Goal: Task Accomplishment & Management: Use online tool/utility

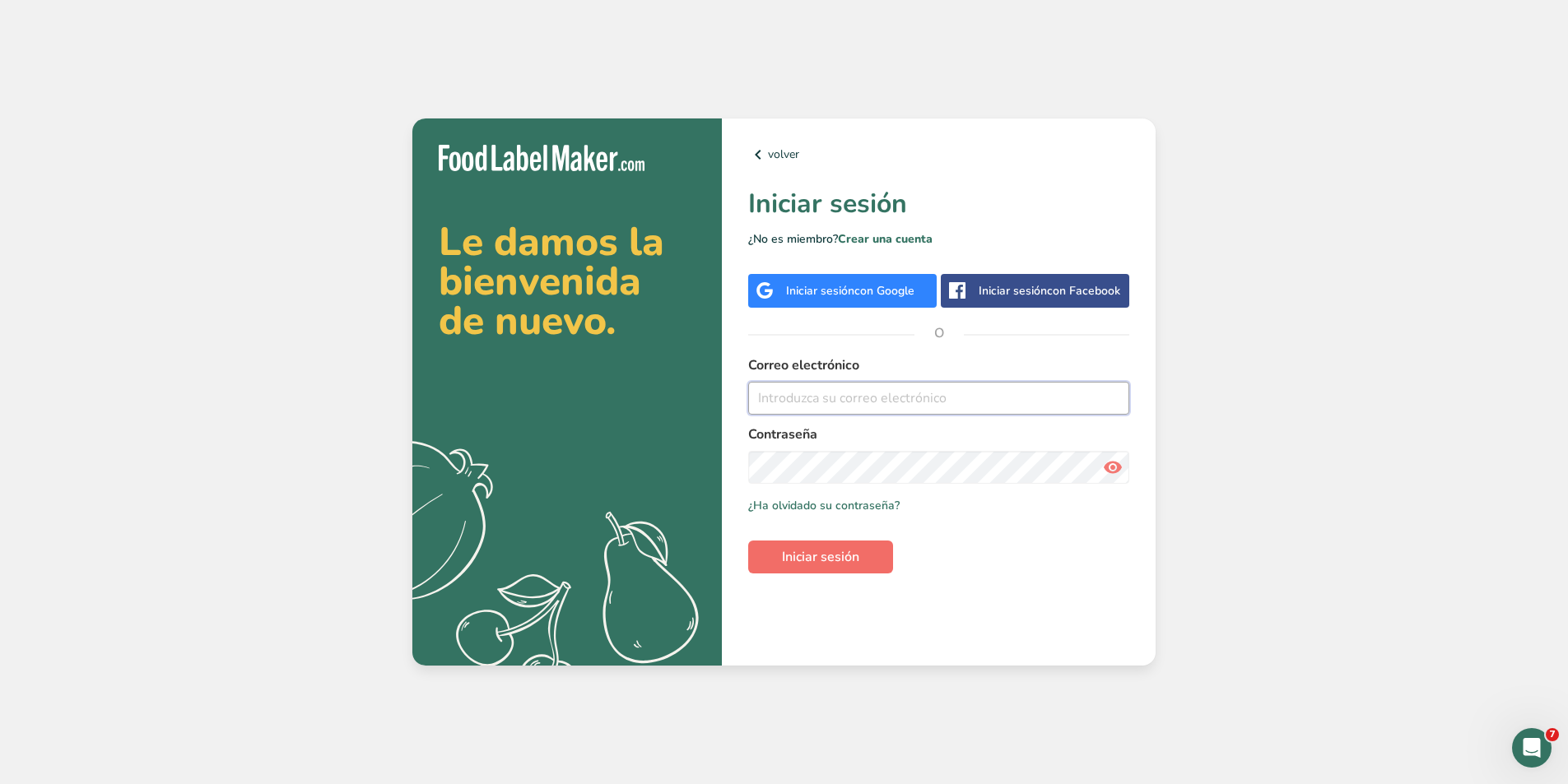
type input "[PERSON_NAME][EMAIL_ADDRESS][PERSON_NAME][DOMAIN_NAME]"
click at [859, 568] on button "Iniciar sesión" at bounding box center [821, 557] width 145 height 33
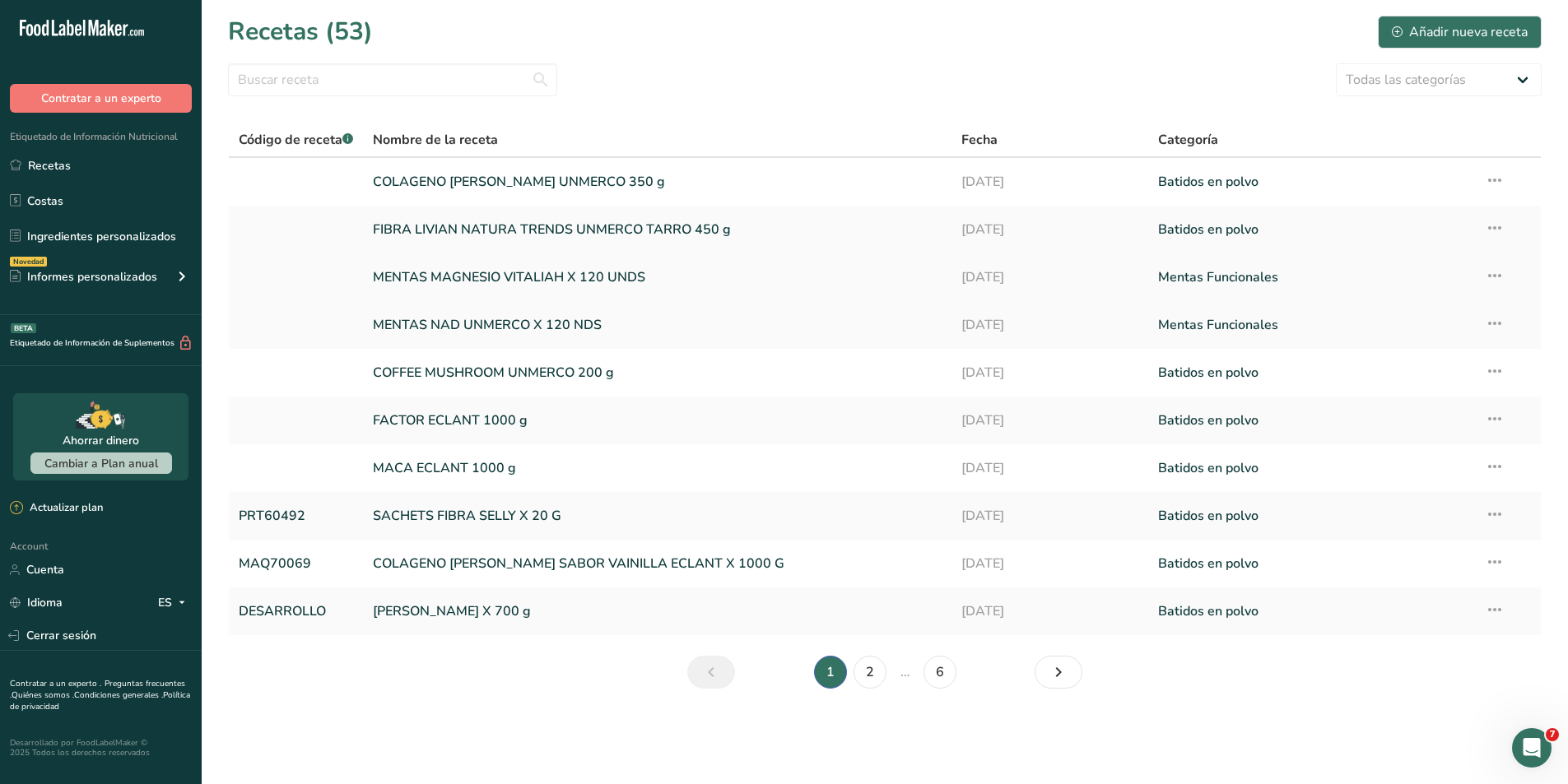
click at [274, 274] on link at bounding box center [295, 277] width 115 height 34
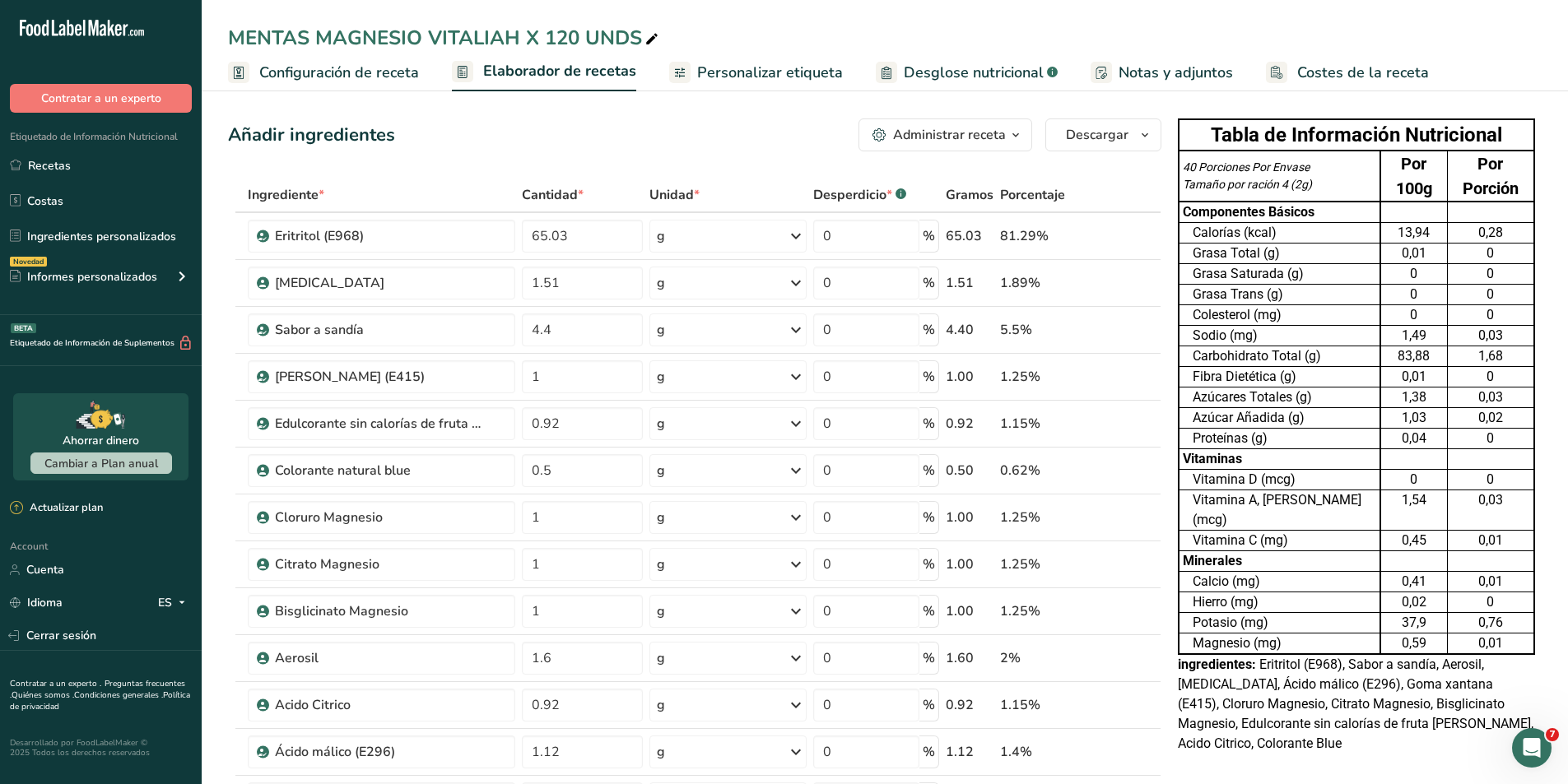
click at [1015, 136] on icon "button" at bounding box center [1015, 135] width 13 height 21
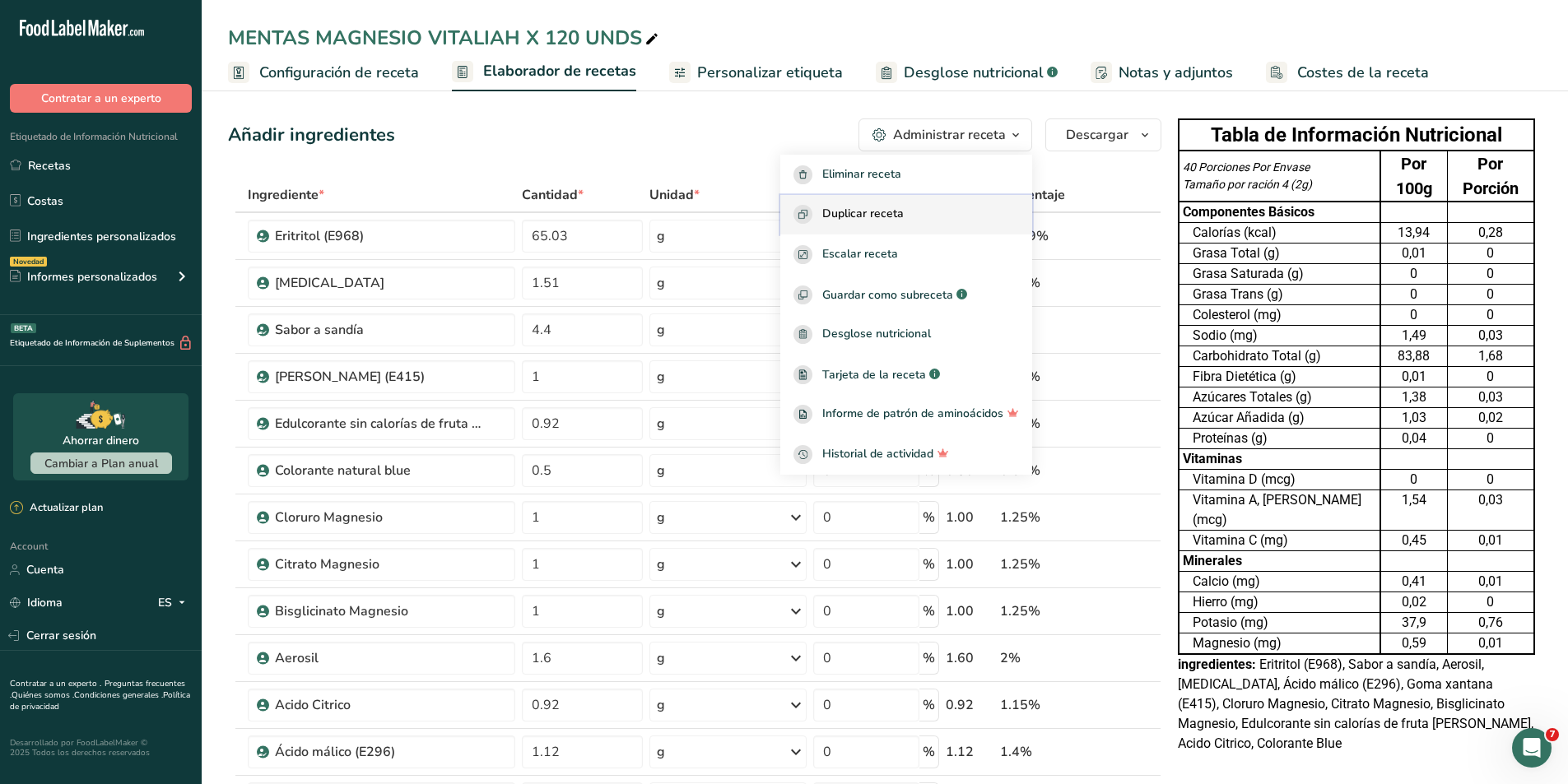
click at [929, 211] on div "Duplicar receta" at bounding box center [906, 214] width 226 height 19
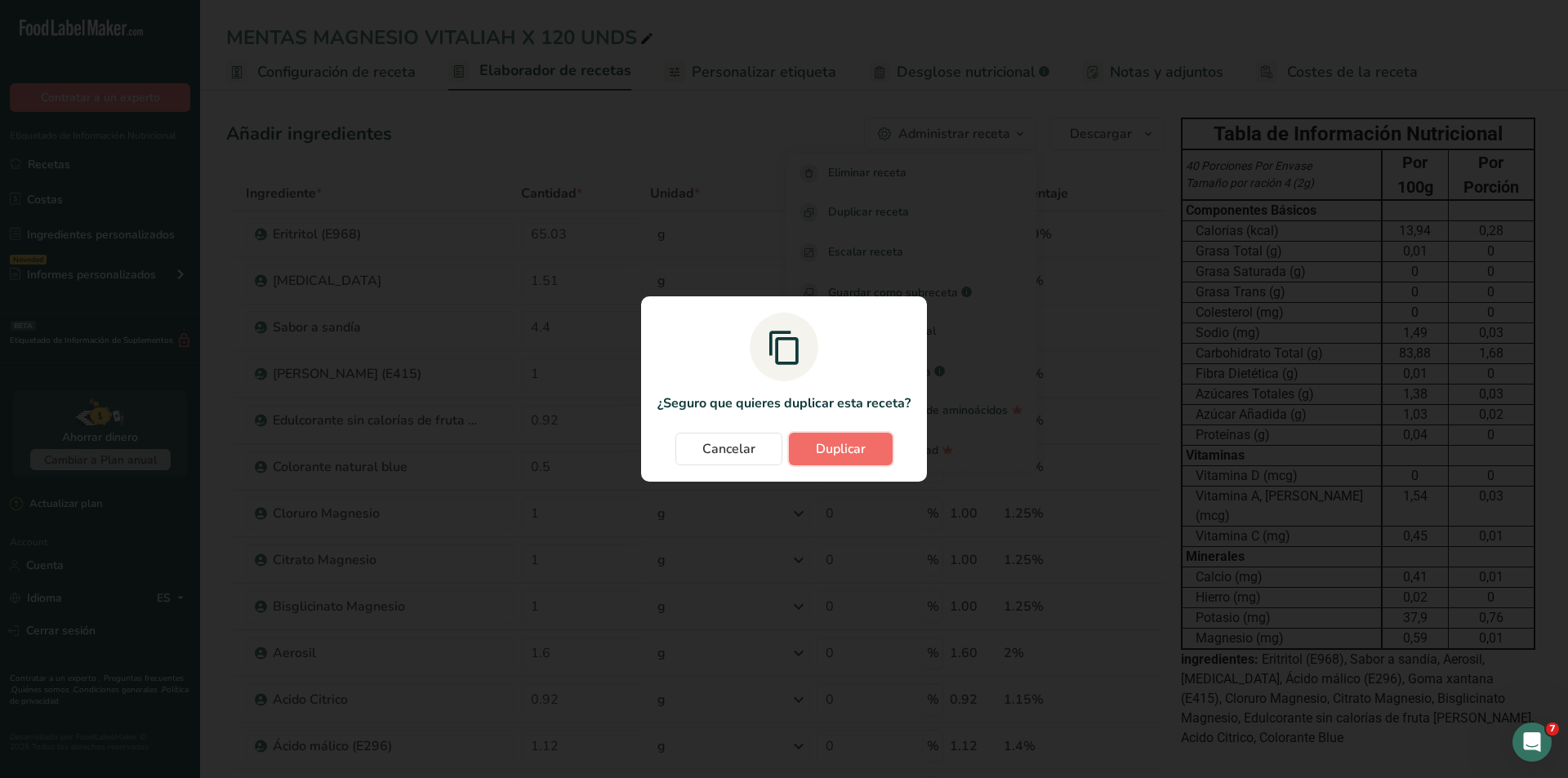
click at [837, 441] on span "Duplicar" at bounding box center [841, 448] width 50 height 20
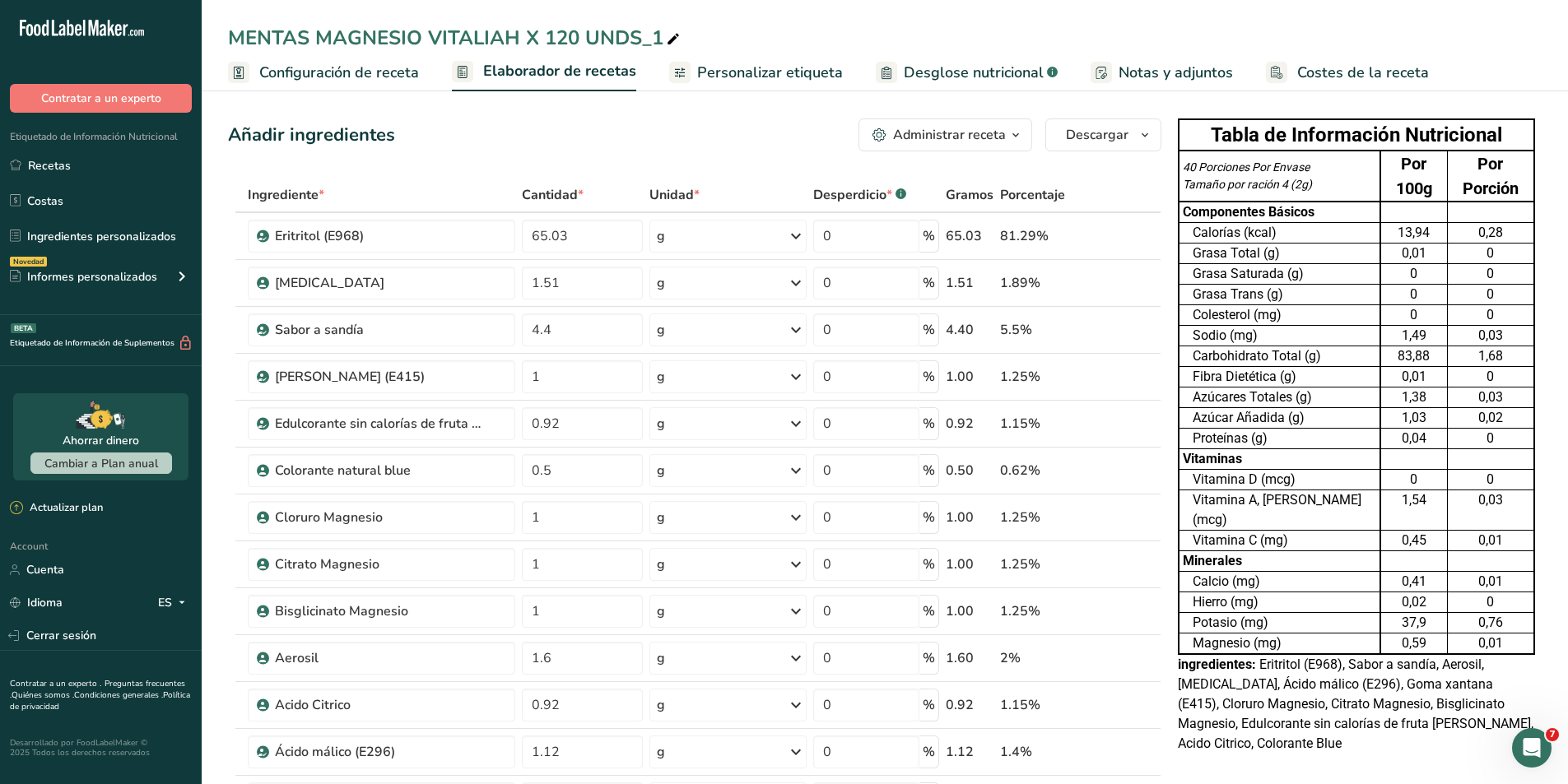
click at [672, 38] on icon at bounding box center [672, 40] width 15 height 23
click at [813, 41] on input "MENTAS ALERYI OFF X 60 UND" at bounding box center [885, 38] width 1314 height 29
type input "MENTAS ALERYI OFF X 60 UND"
drag, startPoint x: 567, startPoint y: 233, endPoint x: 476, endPoint y: 223, distance: 91.5
click at [476, 223] on tr "Eritritol (E968) 65.03 g Porciones 100 gram Unidades de peso g kg mg Ver más Un…" at bounding box center [695, 237] width 932 height 46
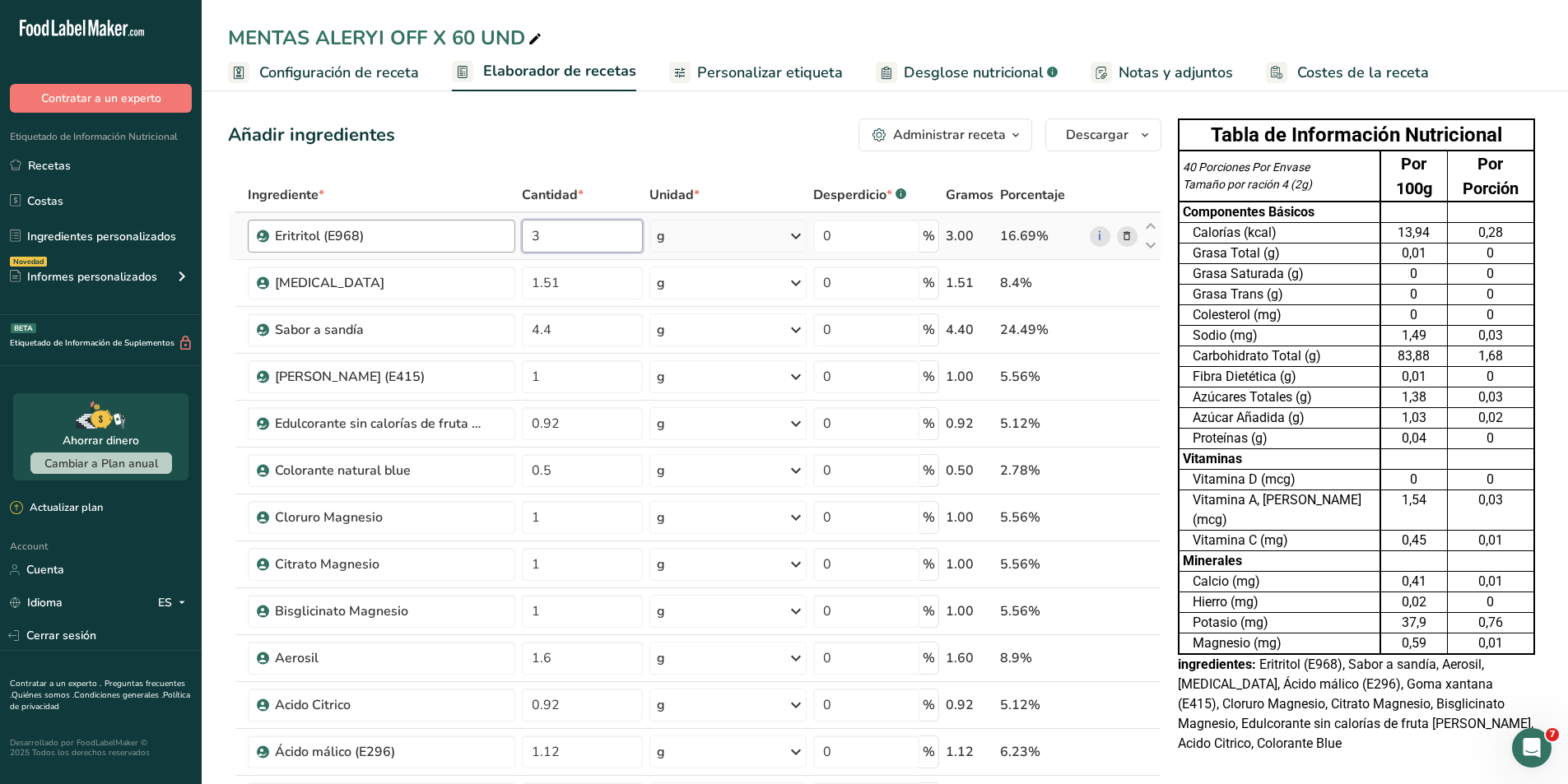
type input "32"
type input "32.52"
drag, startPoint x: 604, startPoint y: 286, endPoint x: 461, endPoint y: 278, distance: 143.2
click at [461, 278] on tr "[MEDICAL_DATA] 1.51 g Unidades de peso g kg mg Ver más Unidades de volumen [GEO…" at bounding box center [695, 283] width 932 height 46
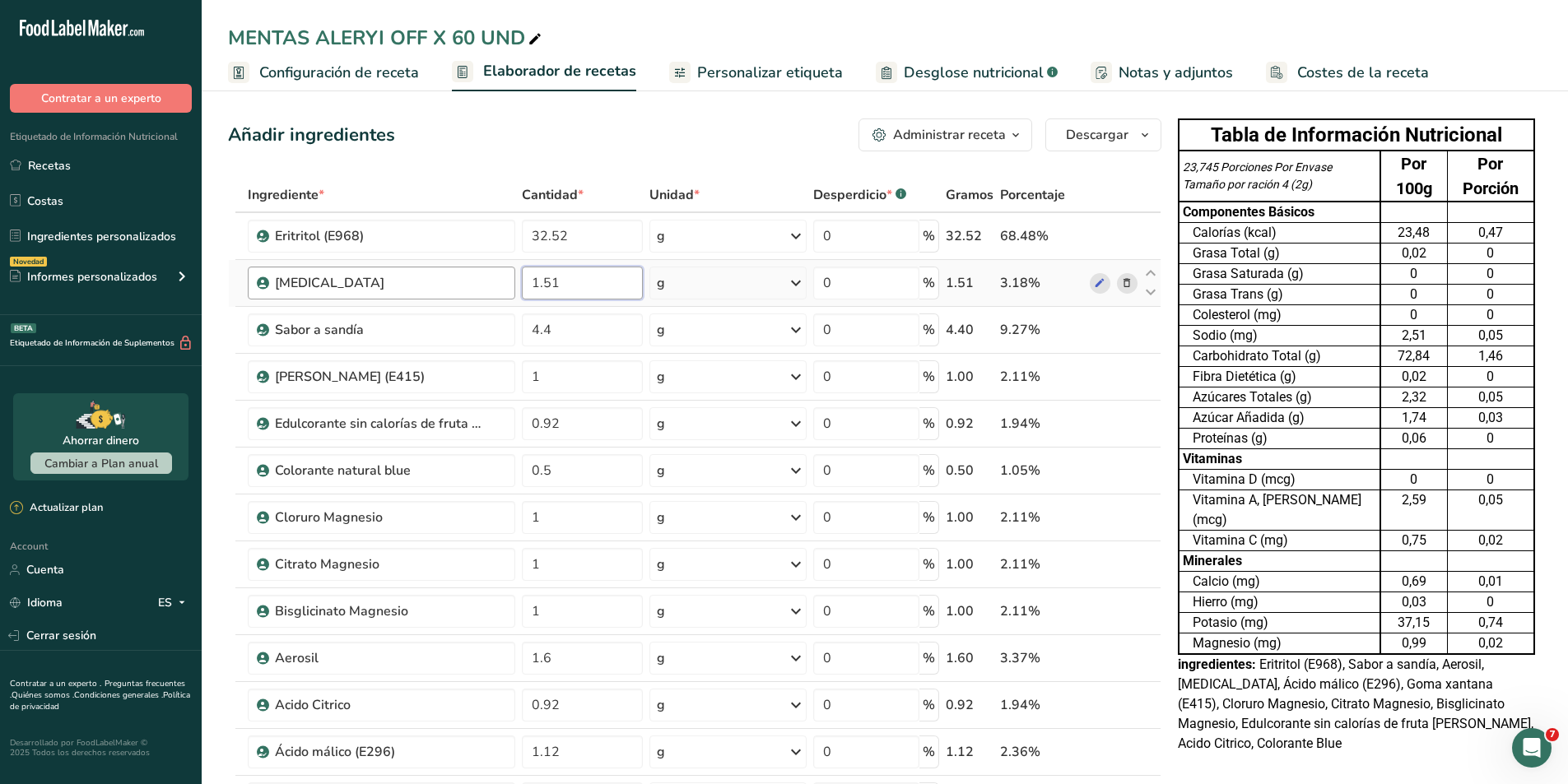
type input "0"
type input "0.756"
click at [654, 136] on div "Añadir ingredientes Administrar receta Eliminar receta Duplicar receta Escalar …" at bounding box center [695, 135] width 933 height 33
drag, startPoint x: 606, startPoint y: 372, endPoint x: 505, endPoint y: 369, distance: 101.0
click at [505, 369] on tr "[PERSON_NAME] (E415) 1 g Porciones 100 gram Unidades de peso g kg mg Ver más Un…" at bounding box center [695, 377] width 932 height 46
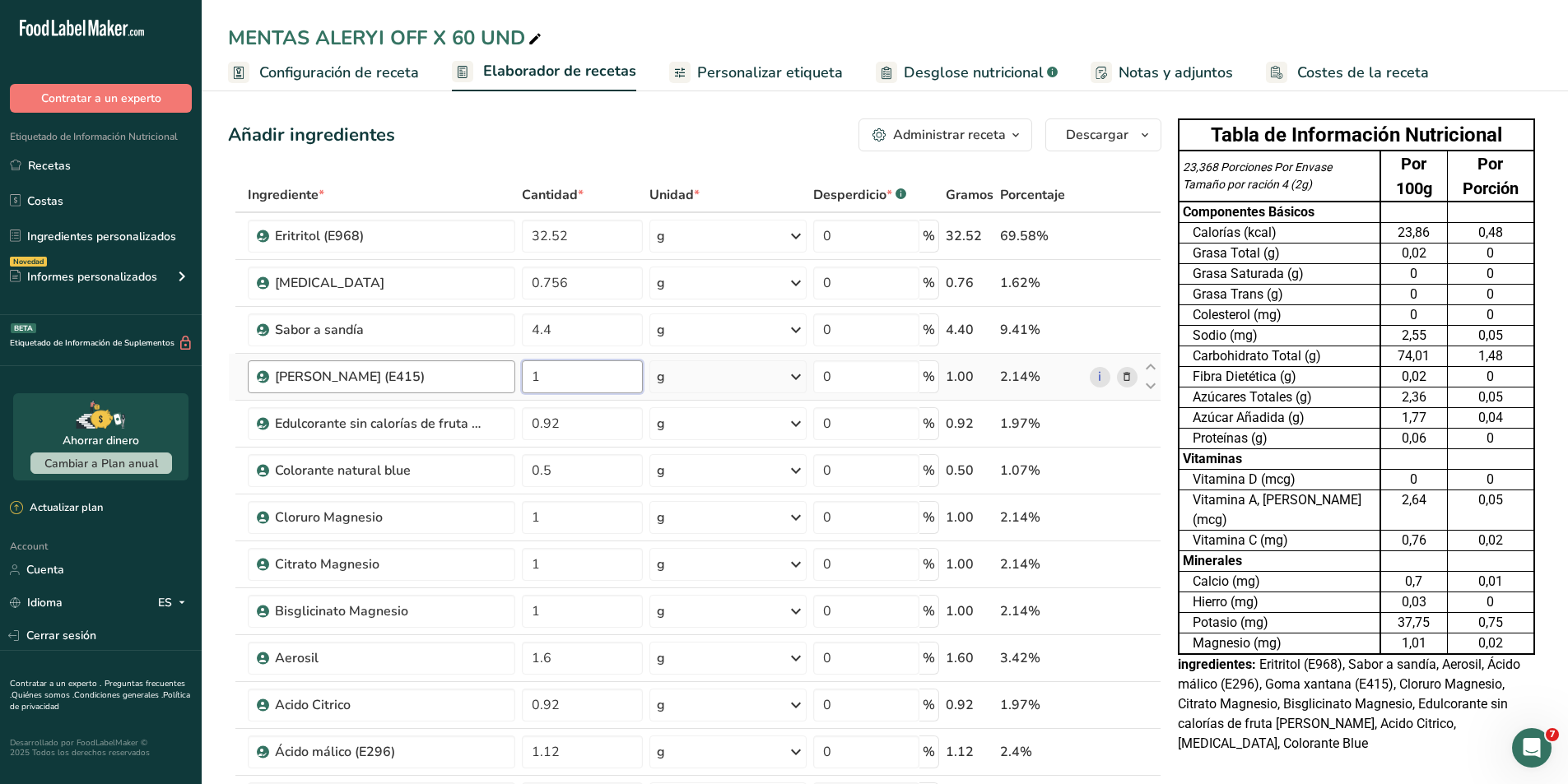
type input "0"
type input "0.5"
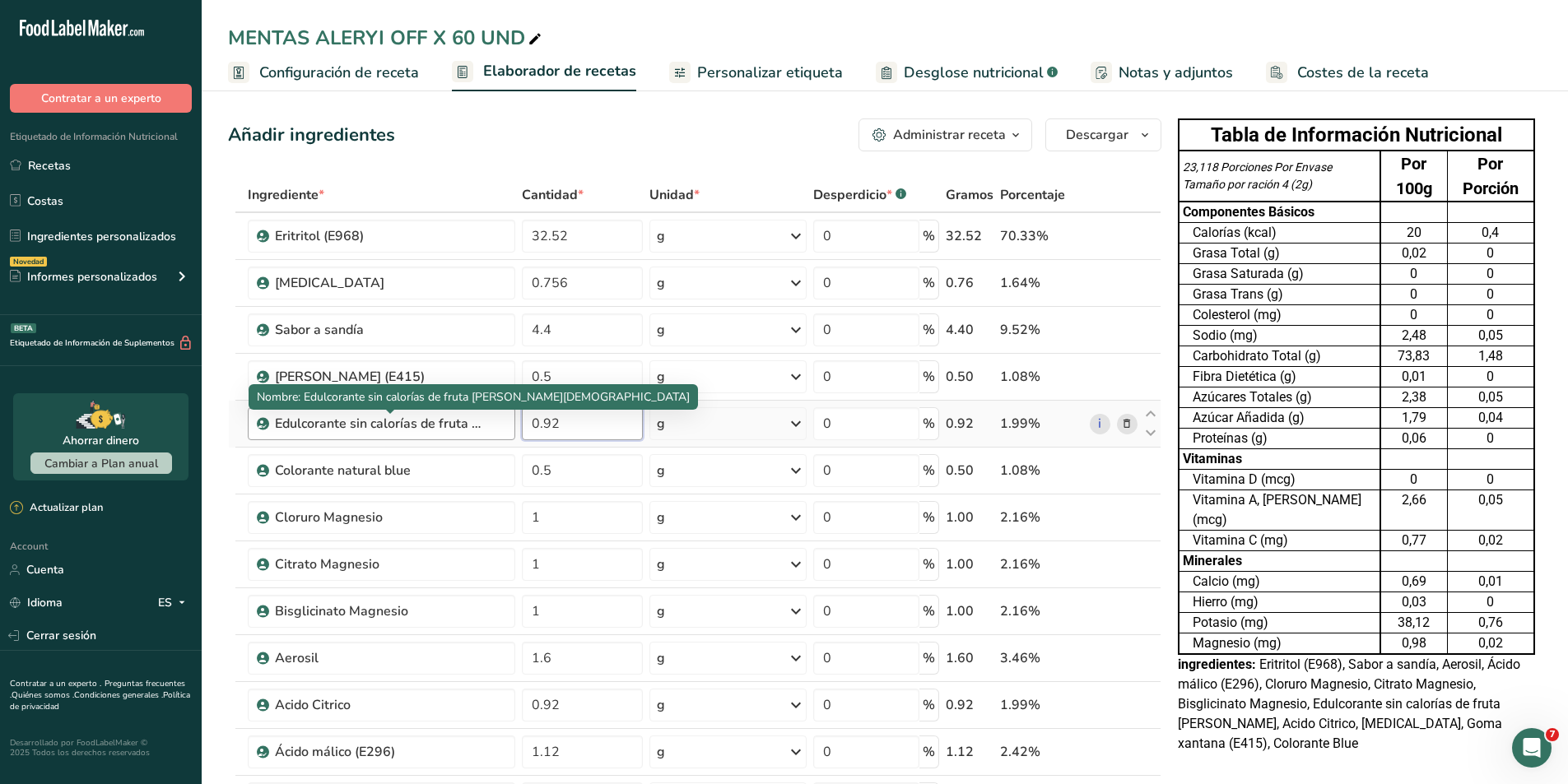
drag, startPoint x: 628, startPoint y: 429, endPoint x: 469, endPoint y: 420, distance: 159.3
click at [469, 420] on tr "Edulcorante sin calorías de fruta [PERSON_NAME] 0.92 g Porciones 100 gram Unida…" at bounding box center [695, 424] width 932 height 46
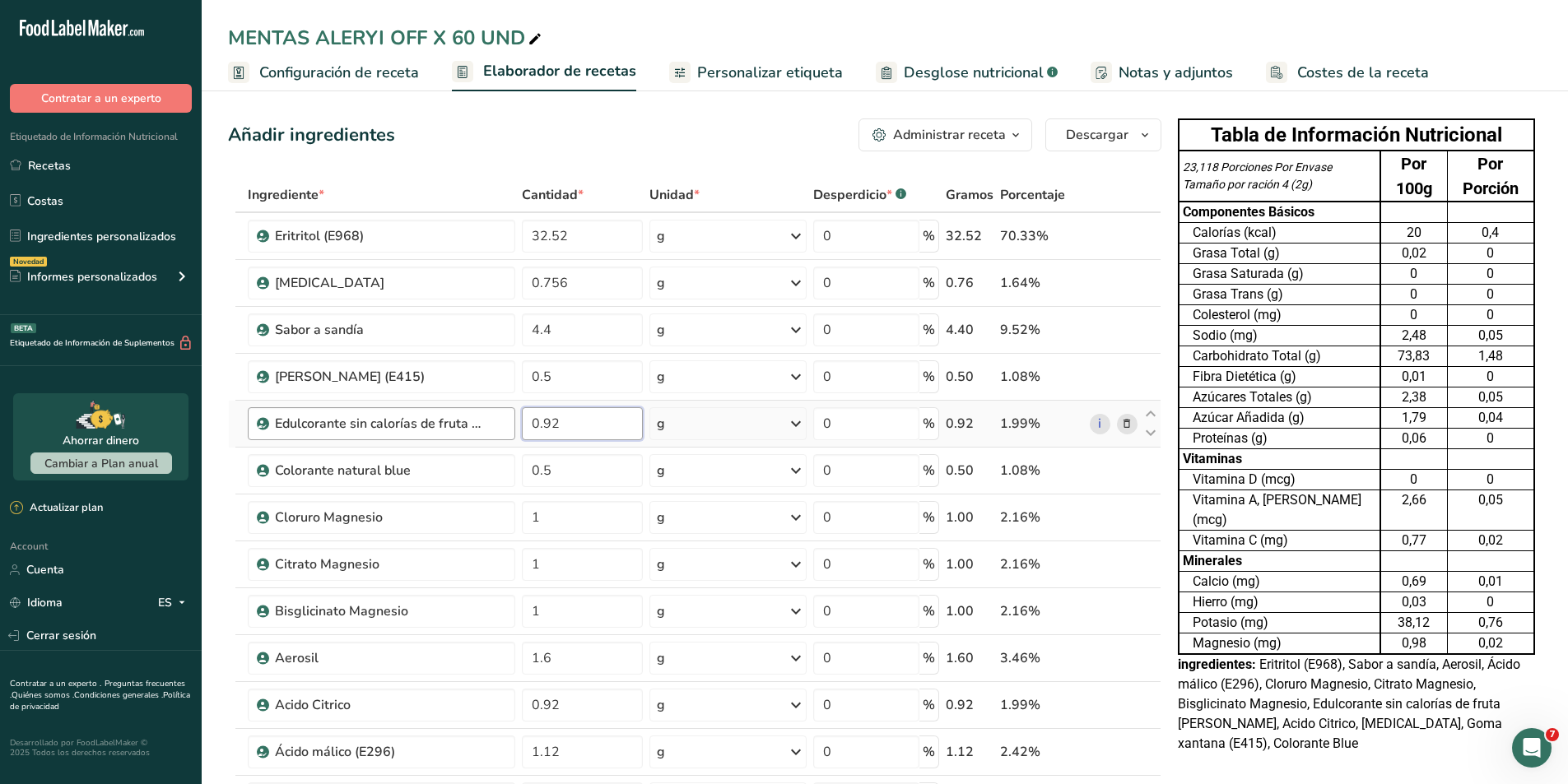
type input "0"
type input "0.46"
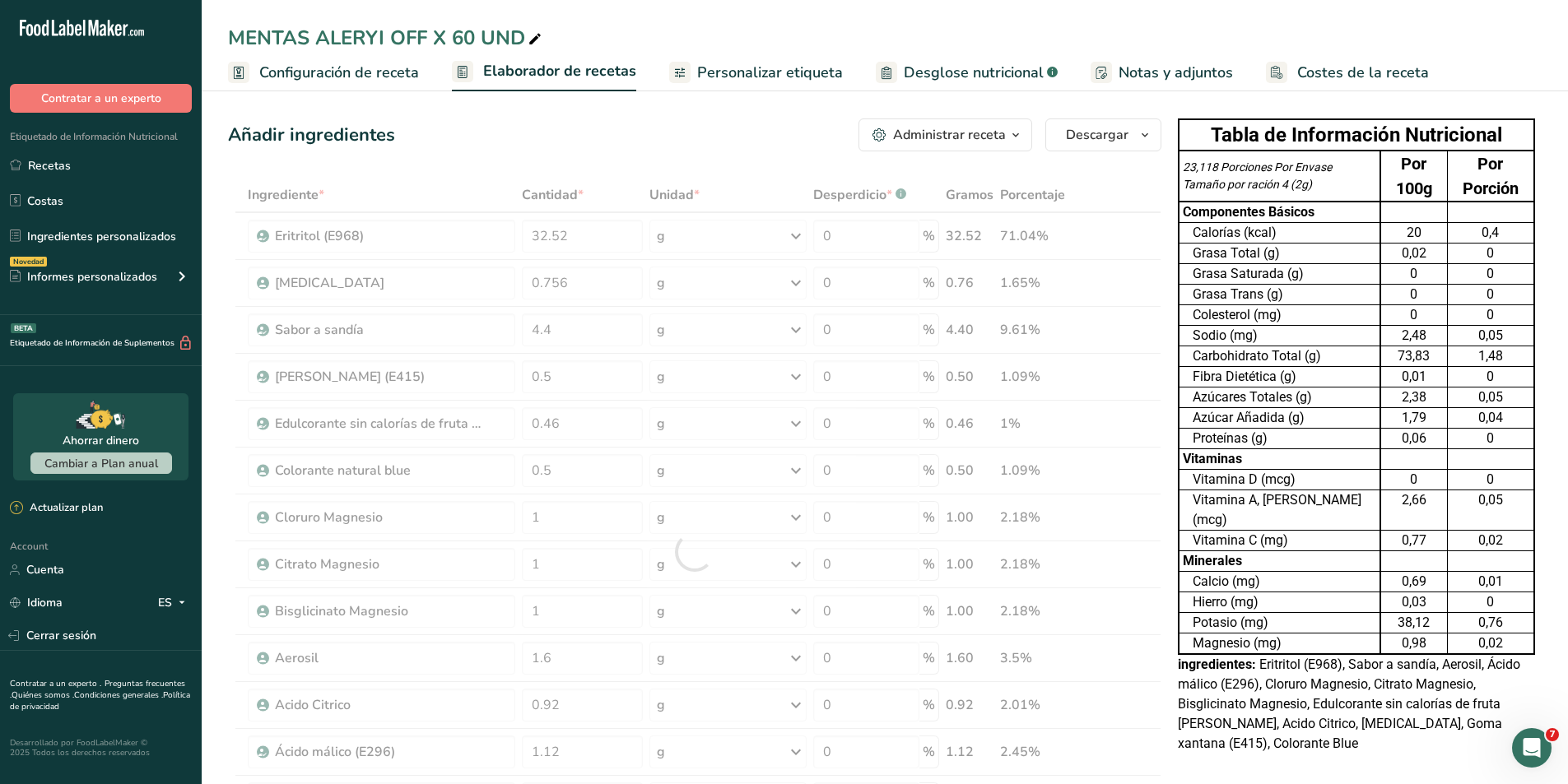
click at [579, 132] on div "Añadir ingredientes Administrar receta Eliminar receta Duplicar receta Escalar …" at bounding box center [695, 135] width 933 height 33
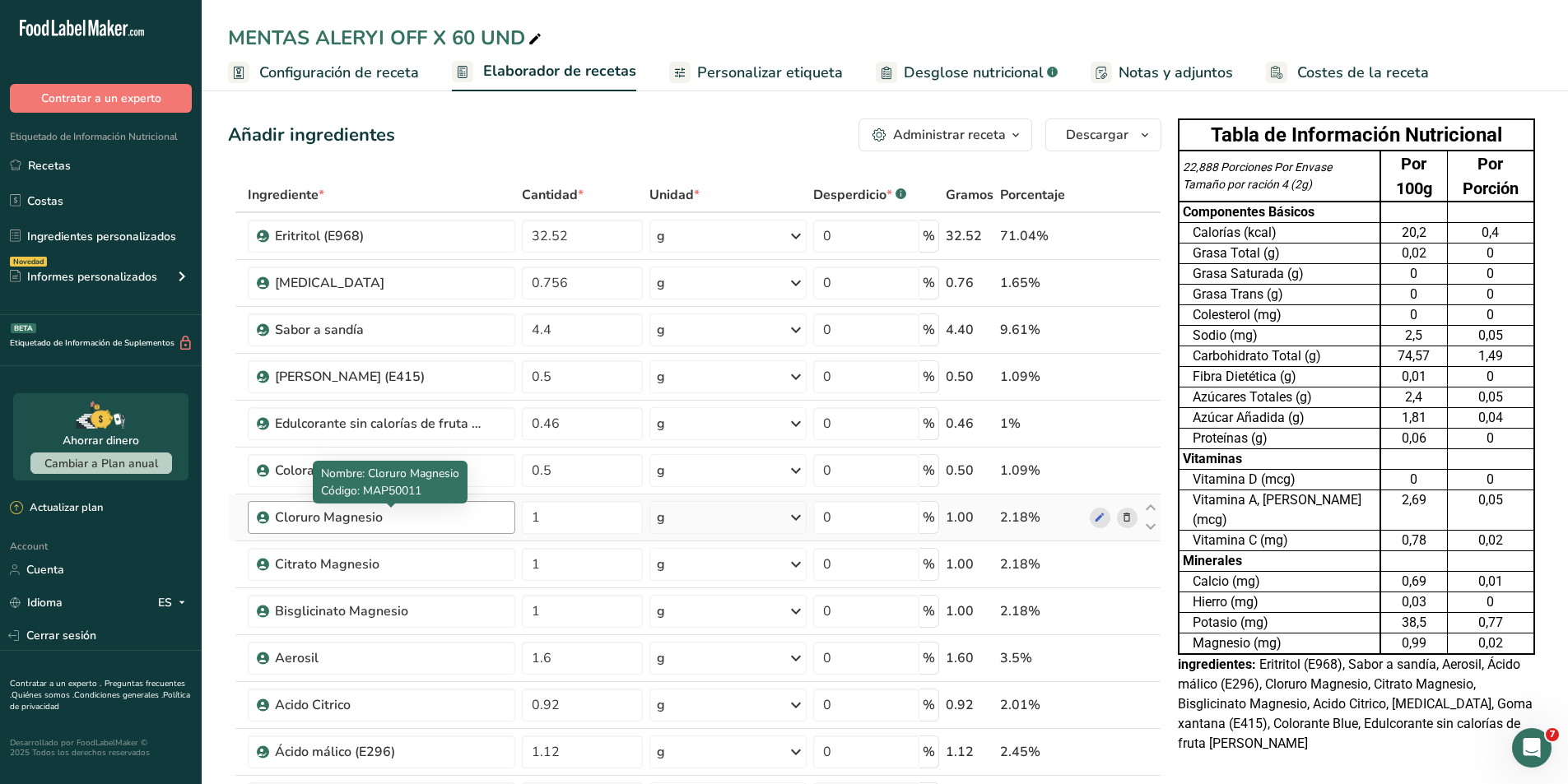
scroll to position [83, 0]
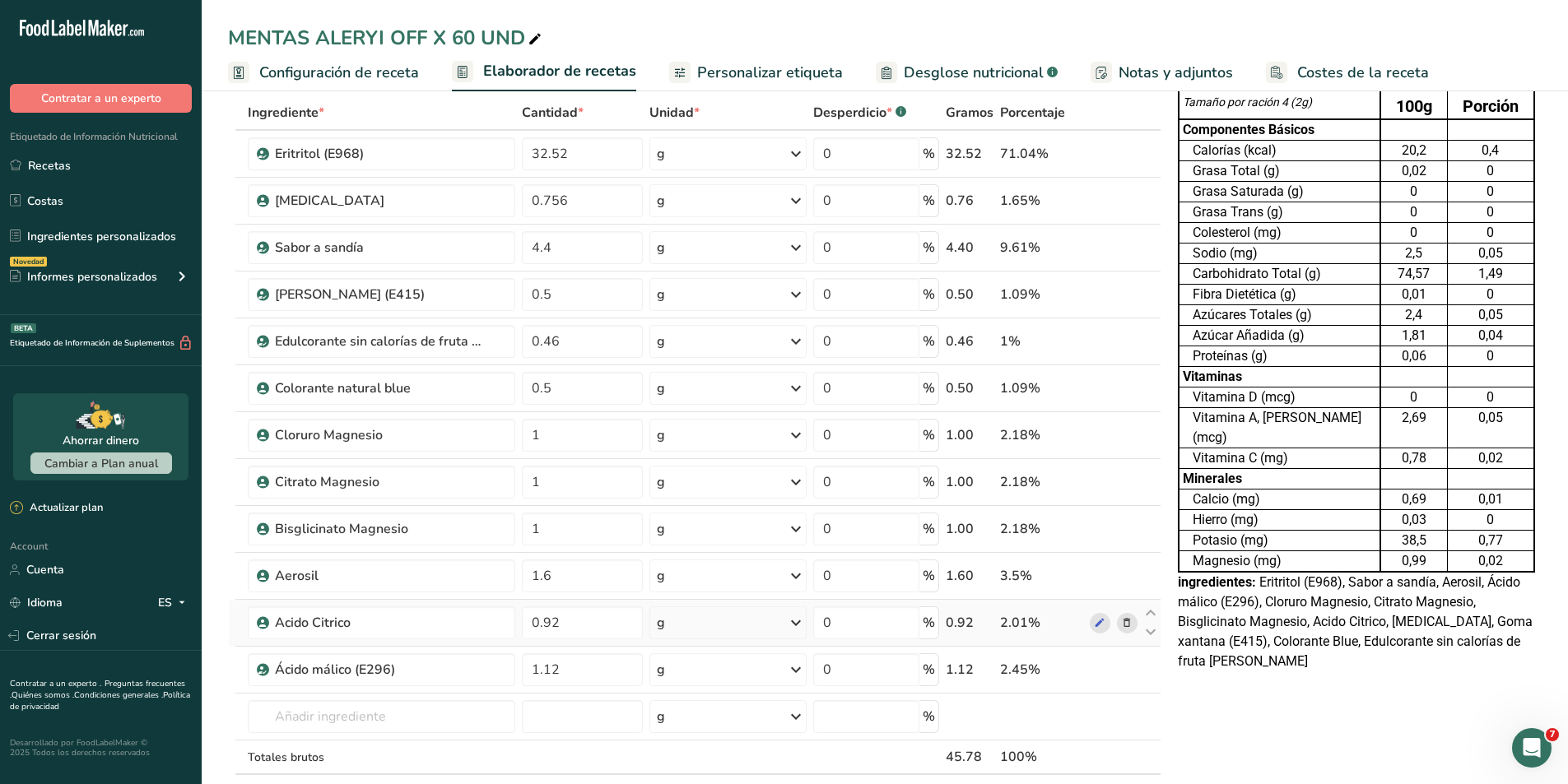
click at [1126, 625] on icon at bounding box center [1126, 623] width 11 height 17
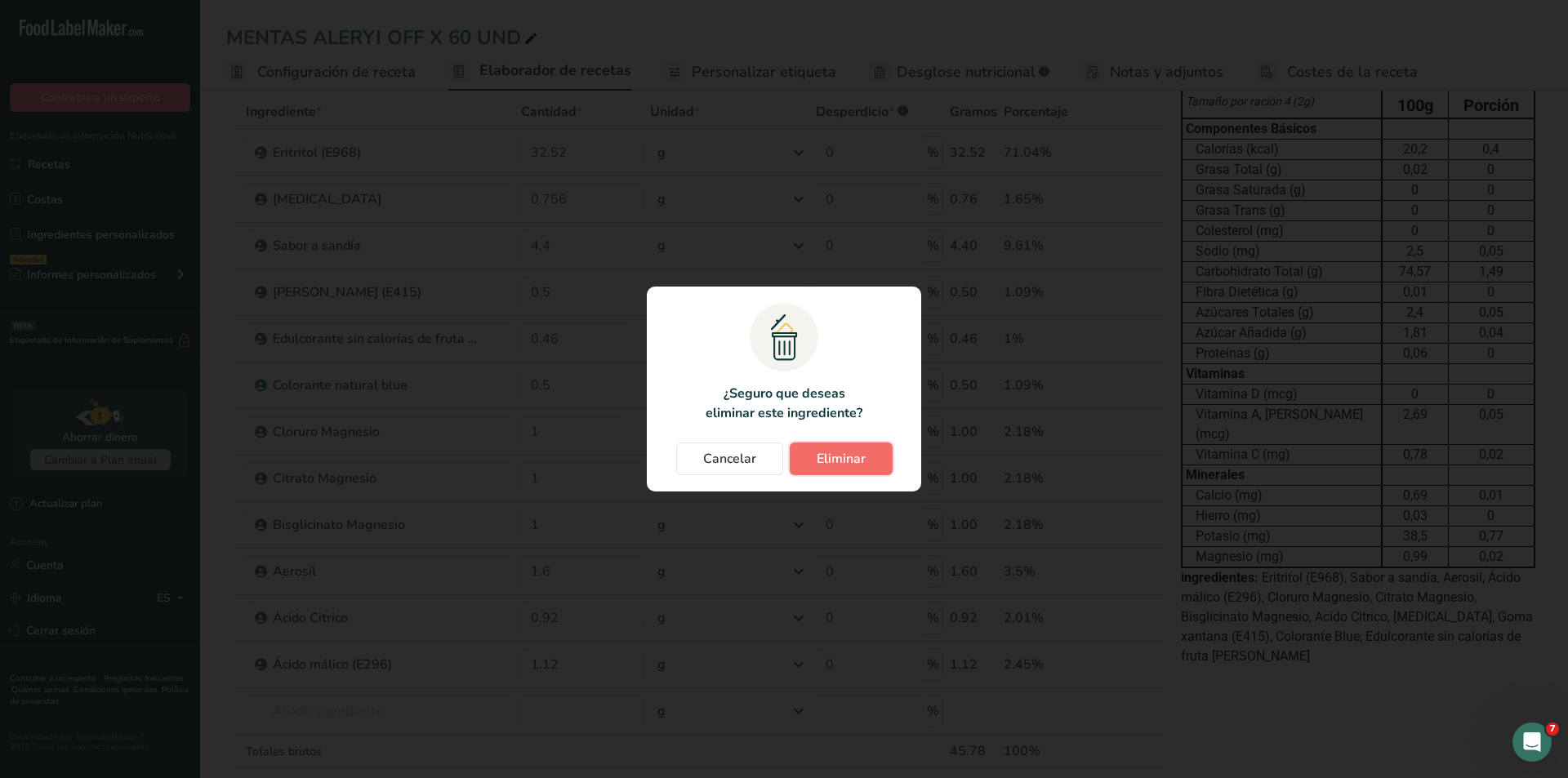
click at [839, 453] on span "Eliminar" at bounding box center [841, 459] width 49 height 20
type input "1.12"
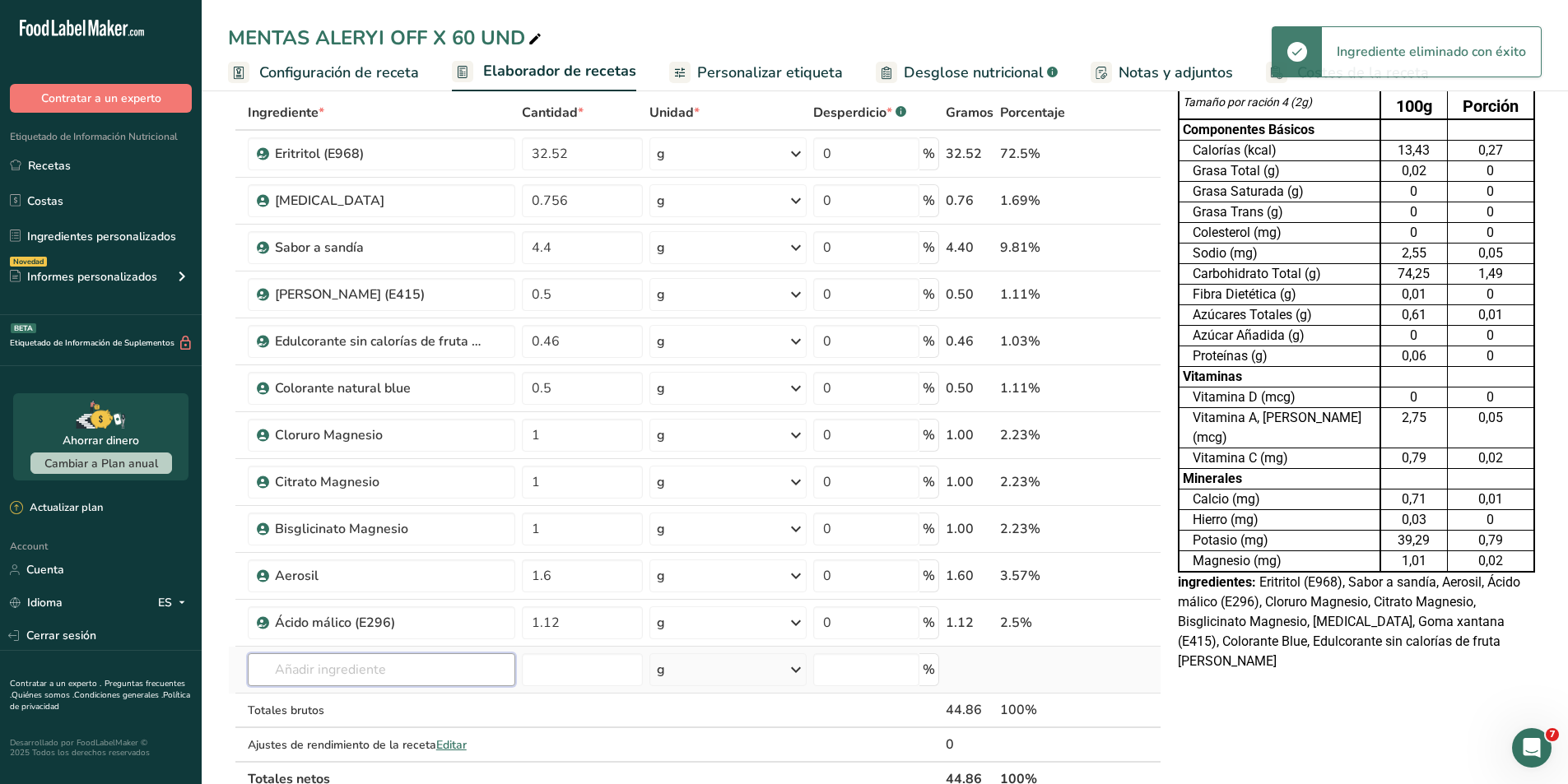
click at [420, 662] on input "text" at bounding box center [381, 670] width 268 height 33
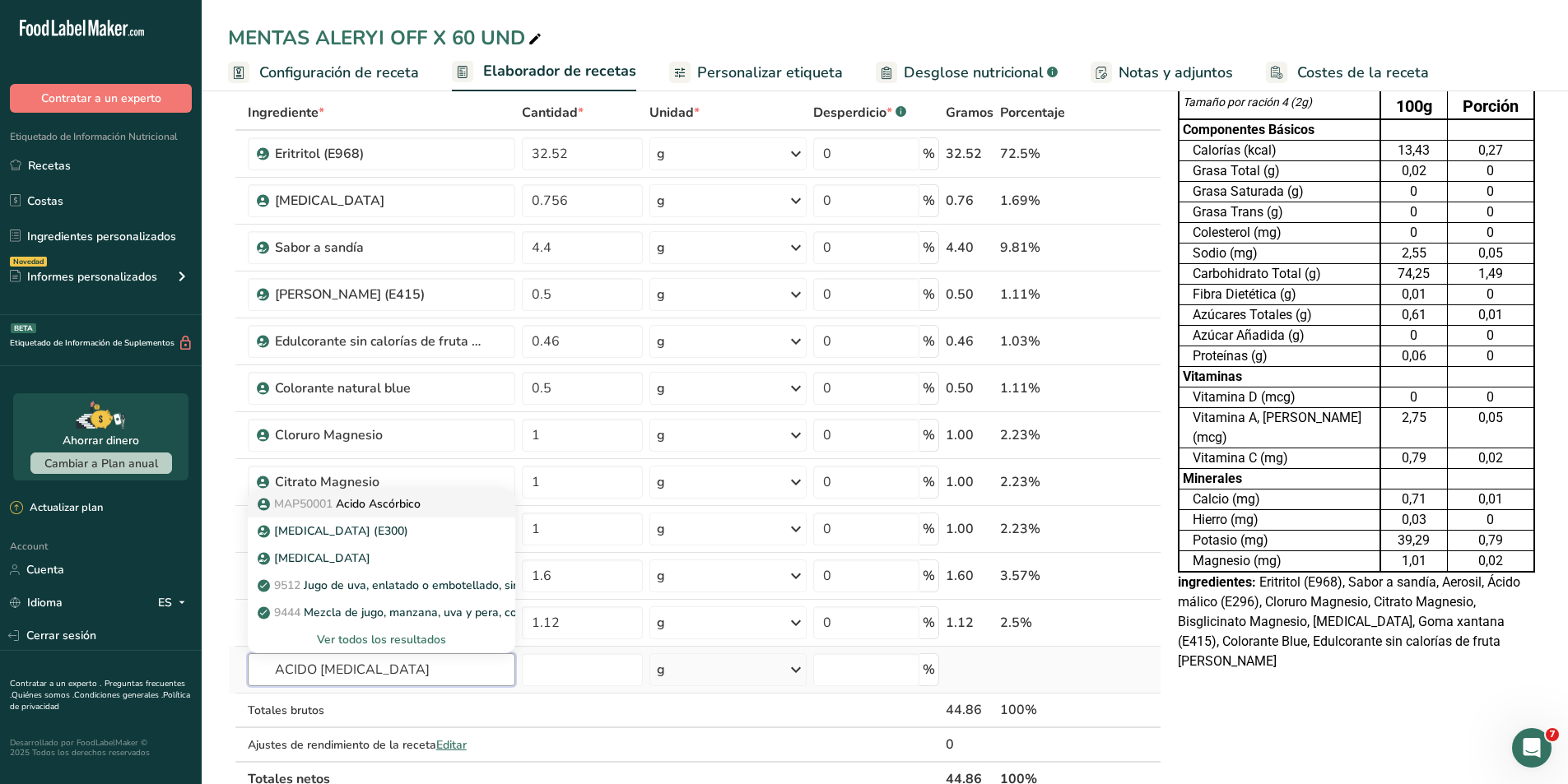
type input "ACIDO [MEDICAL_DATA]"
click at [419, 513] on link "MAP50001 Acido Ascórbico" at bounding box center [381, 504] width 268 height 28
type input "Acido Ascórbico"
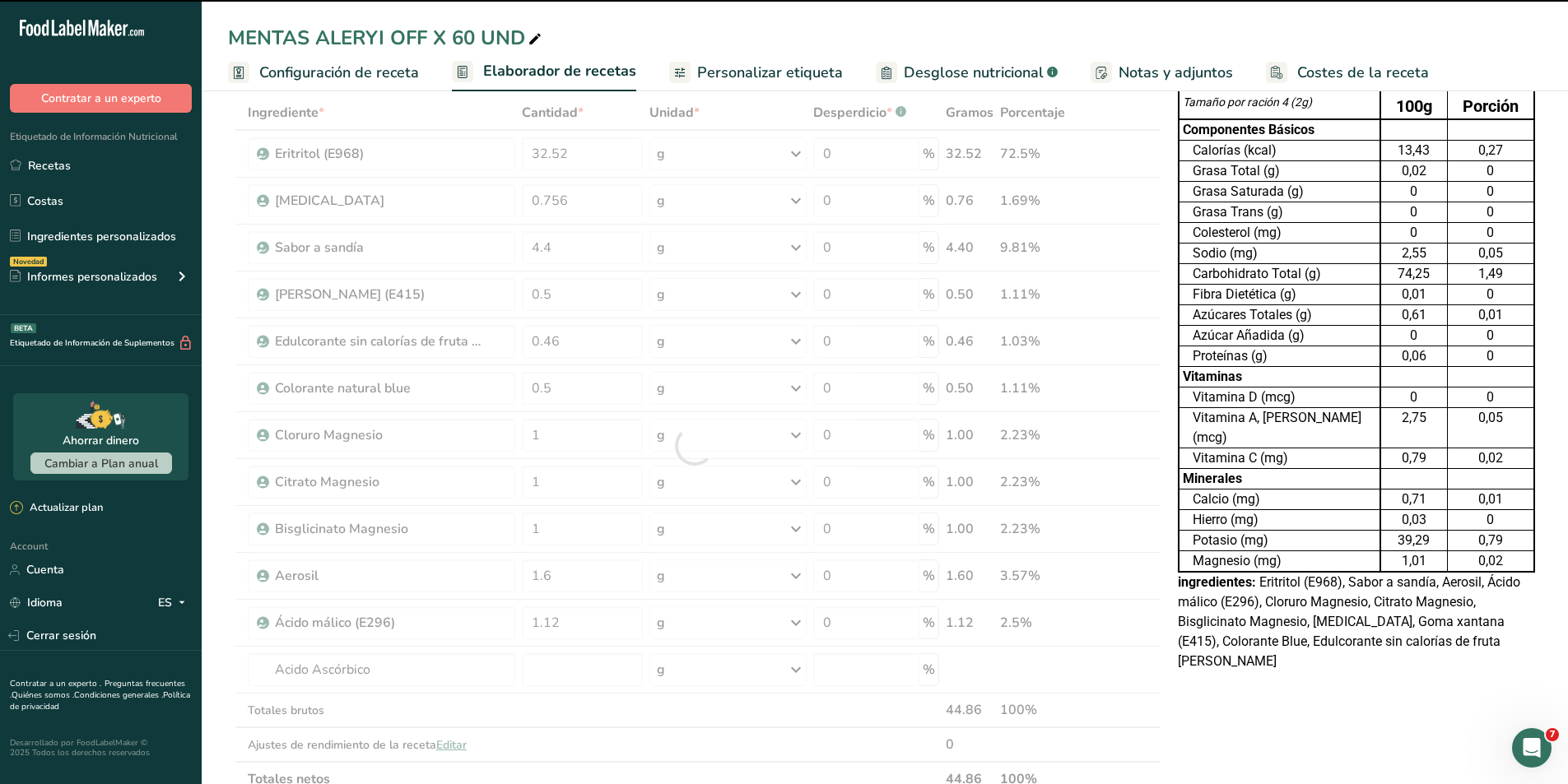
type input "0"
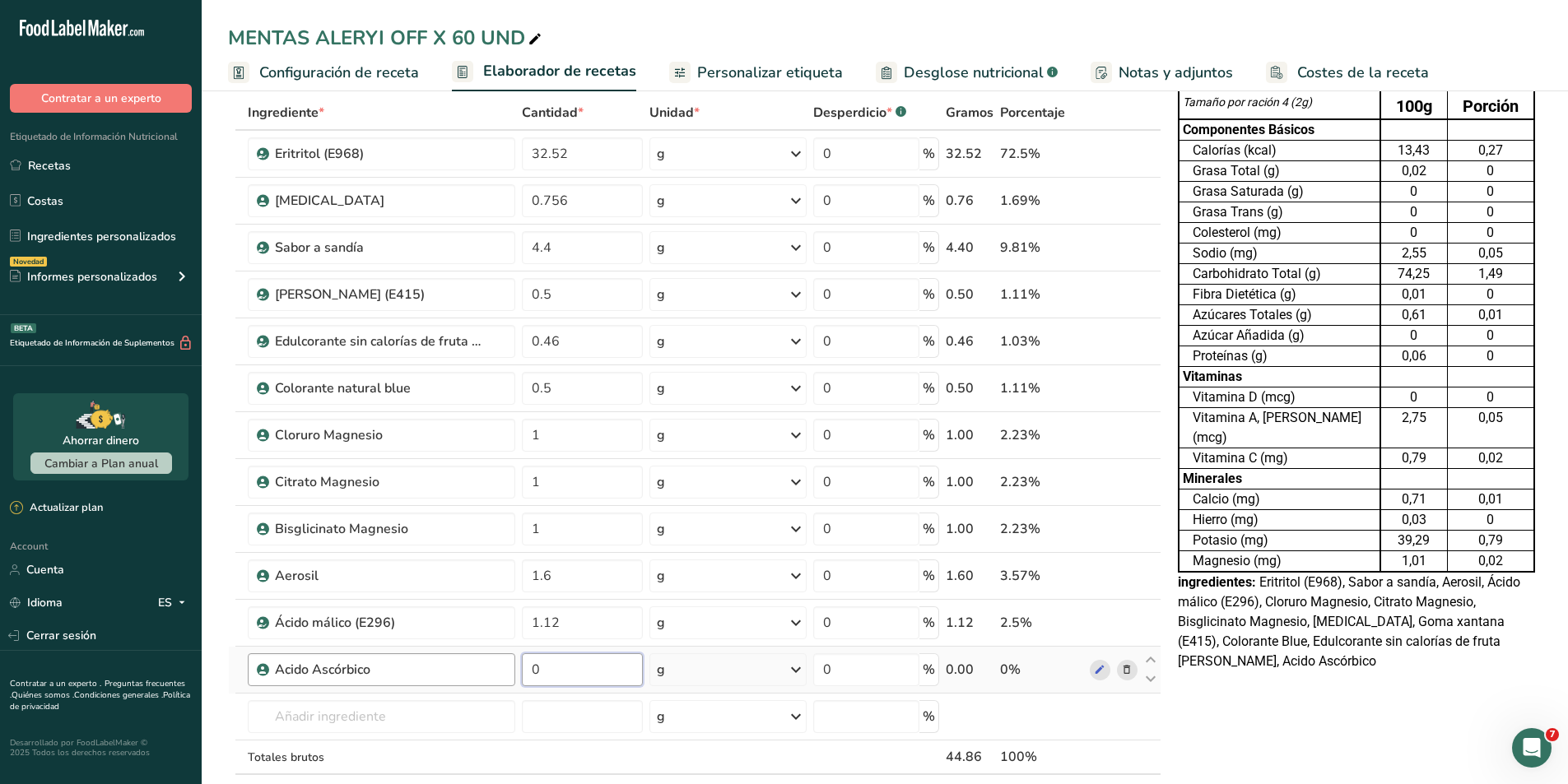
drag, startPoint x: 589, startPoint y: 674, endPoint x: 493, endPoint y: 669, distance: 96.1
click at [493, 669] on tr "Acido Ascórbico 0 g Unidades de peso g kg mg Ver más Unidades de volumen [GEOGR…" at bounding box center [695, 670] width 932 height 46
type input "1"
type input "1.5"
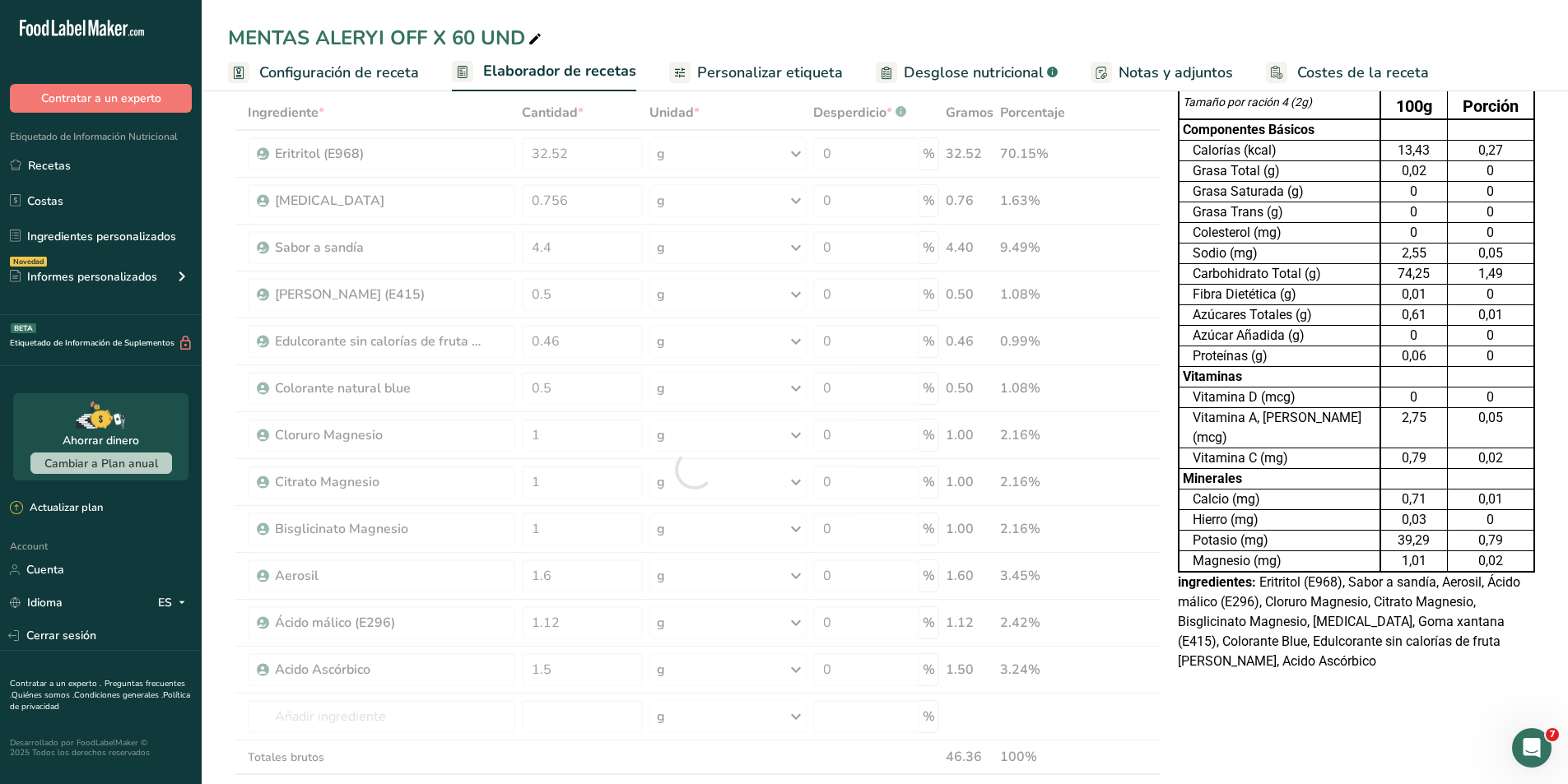
click at [1297, 685] on div "Tabla de Información Nutricional 22,428 Porciones Por Envase Tamaño por ración …" at bounding box center [1356, 724] width 370 height 1389
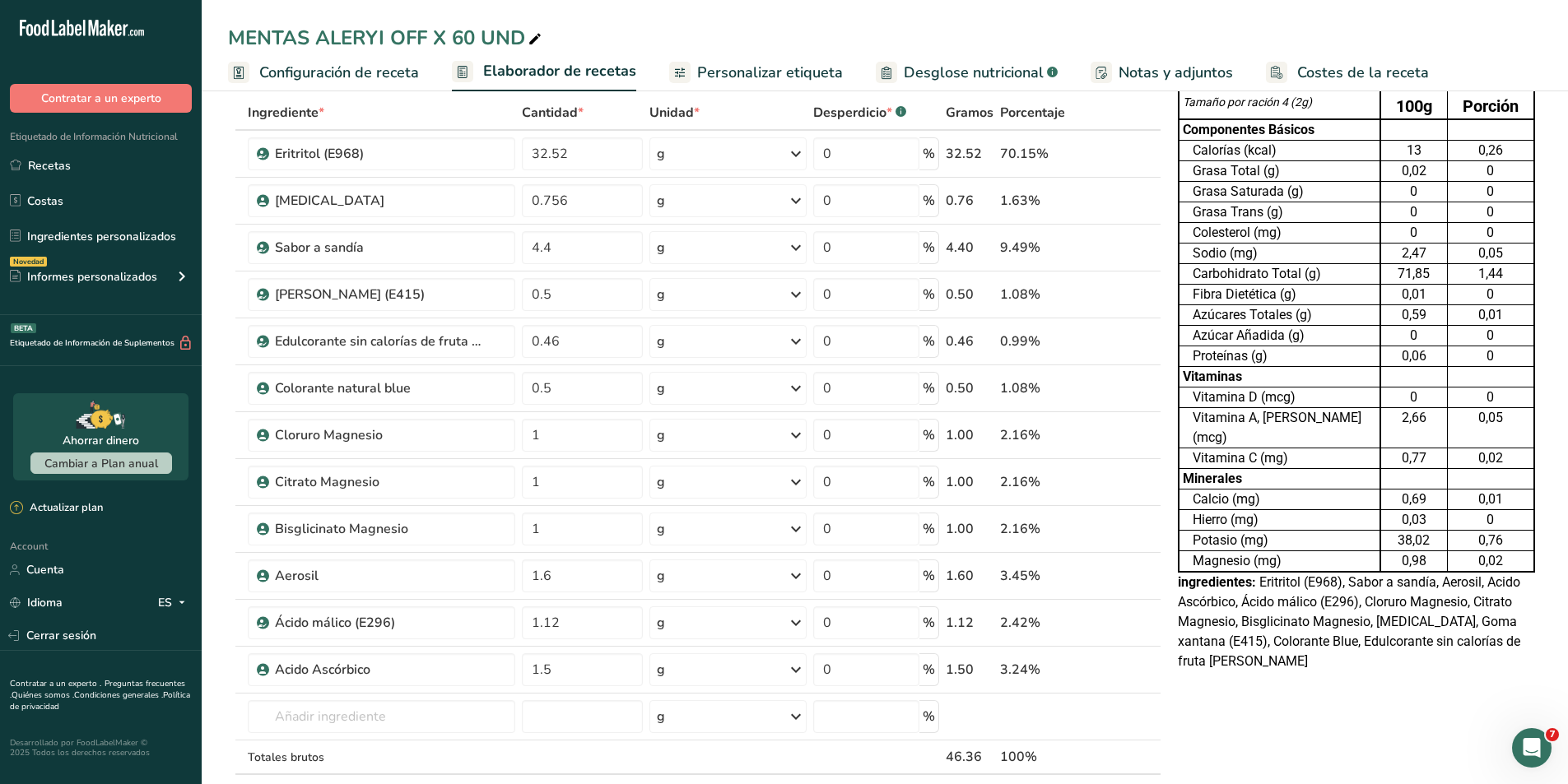
click at [1237, 730] on div "Tabla de Información Nutricional 23,178 Porciones Por Envase Tamaño por ración …" at bounding box center [1356, 724] width 370 height 1389
drag, startPoint x: 561, startPoint y: 578, endPoint x: 457, endPoint y: 577, distance: 104.0
click at [457, 577] on tr "Aerosil 1.6 g Unidades de peso g kg mg Ver más Unidades de volumen [GEOGRAPHIC_…" at bounding box center [695, 576] width 932 height 46
type input "0"
type input "0.8"
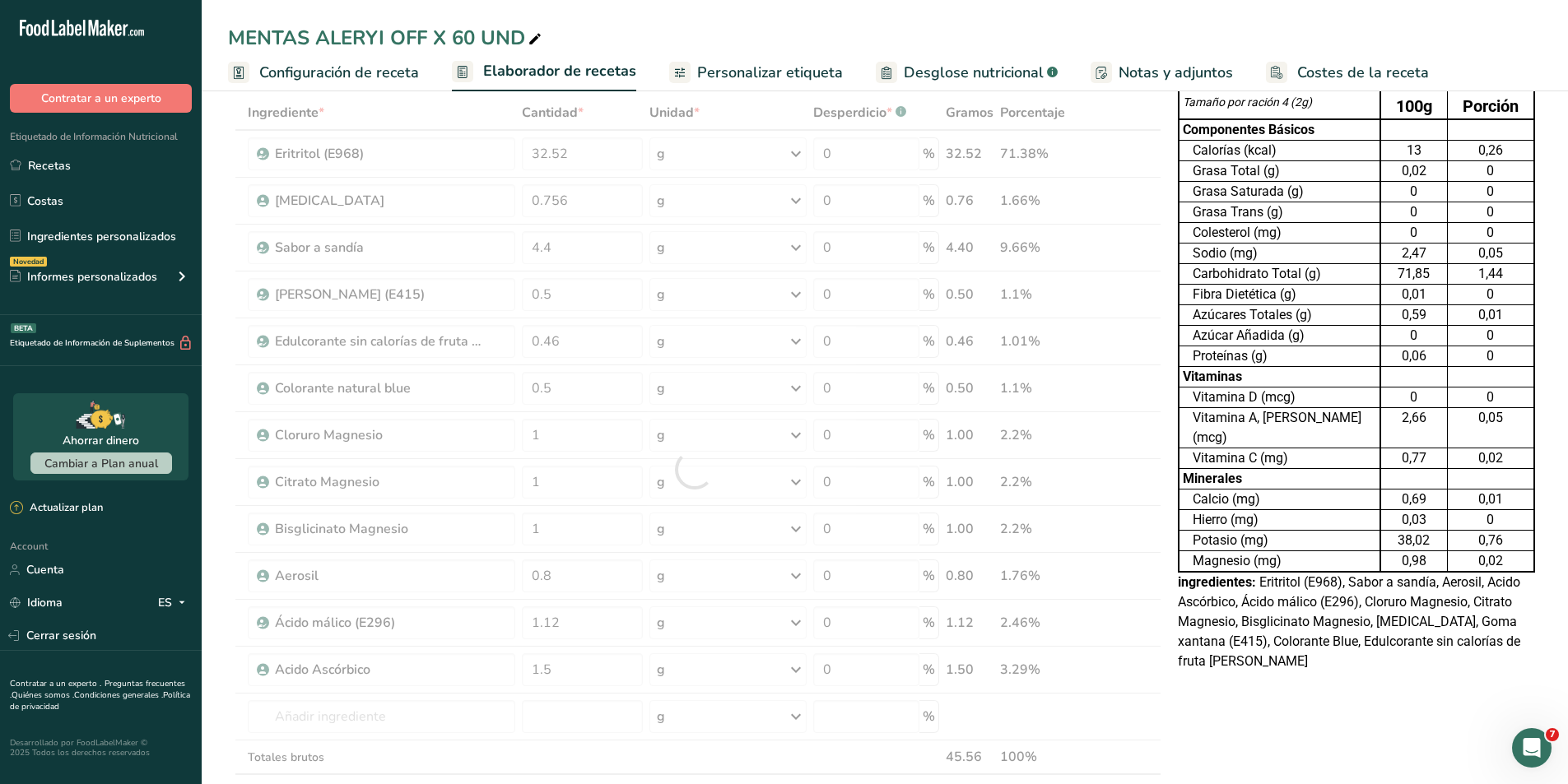
click at [1261, 736] on div "Tabla de Información Nutricional 23,178 Porciones Por Envase Tamaño por ración …" at bounding box center [1356, 724] width 370 height 1389
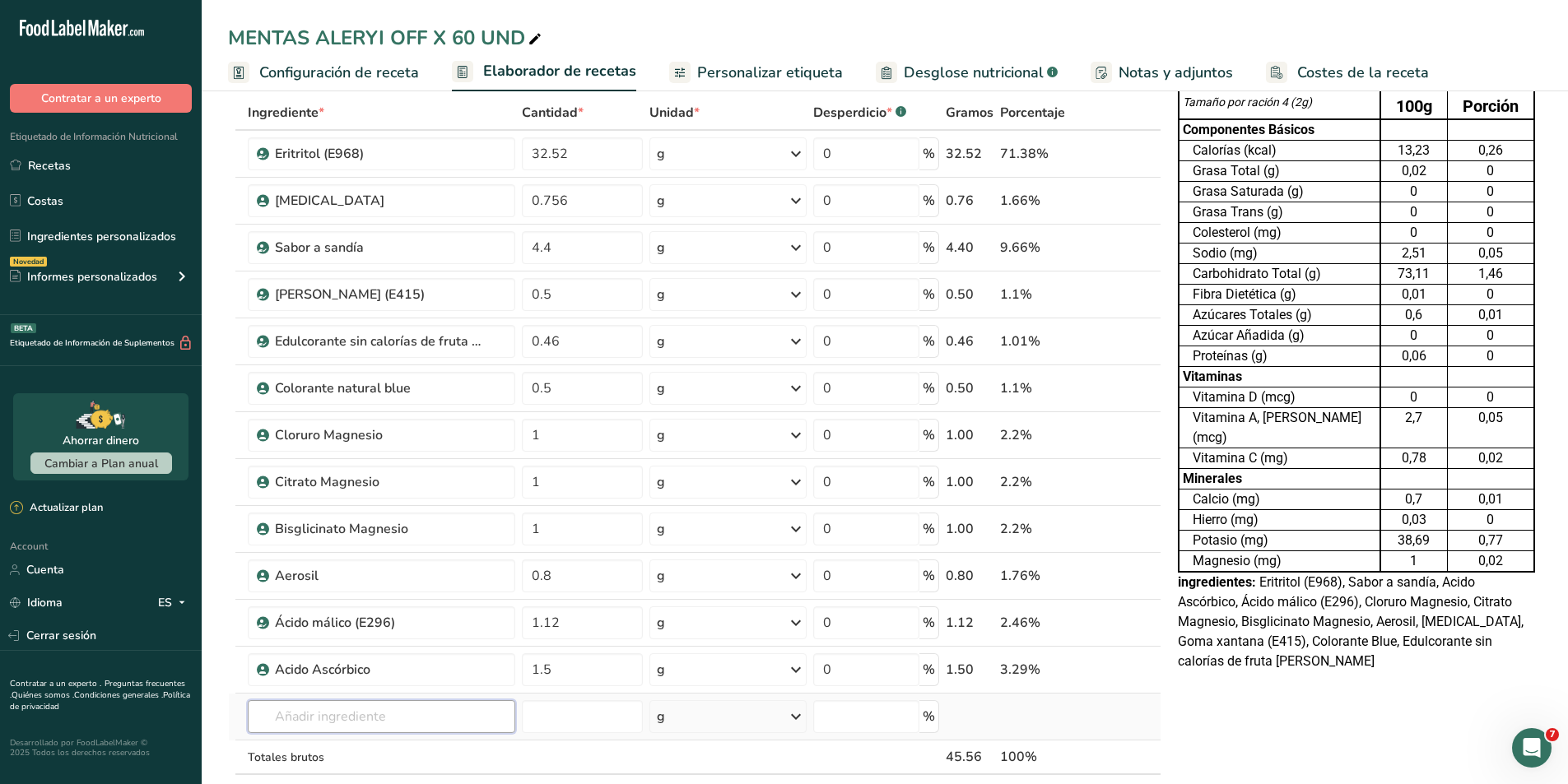
click at [348, 718] on input "text" at bounding box center [381, 716] width 268 height 33
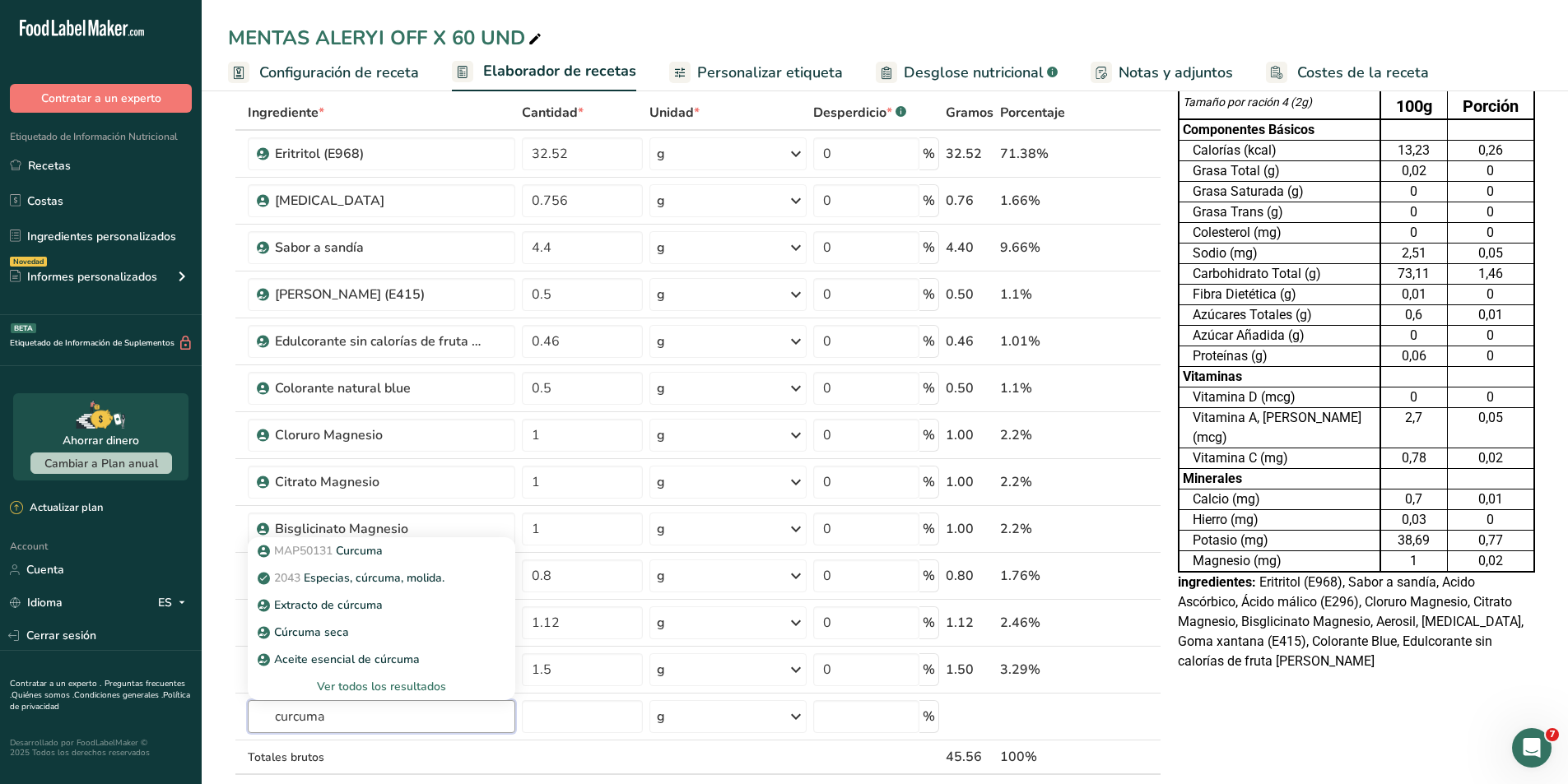
type input "curcuma"
click at [331, 553] on span "MAP50131" at bounding box center [303, 551] width 59 height 15
type input "Curcuma"
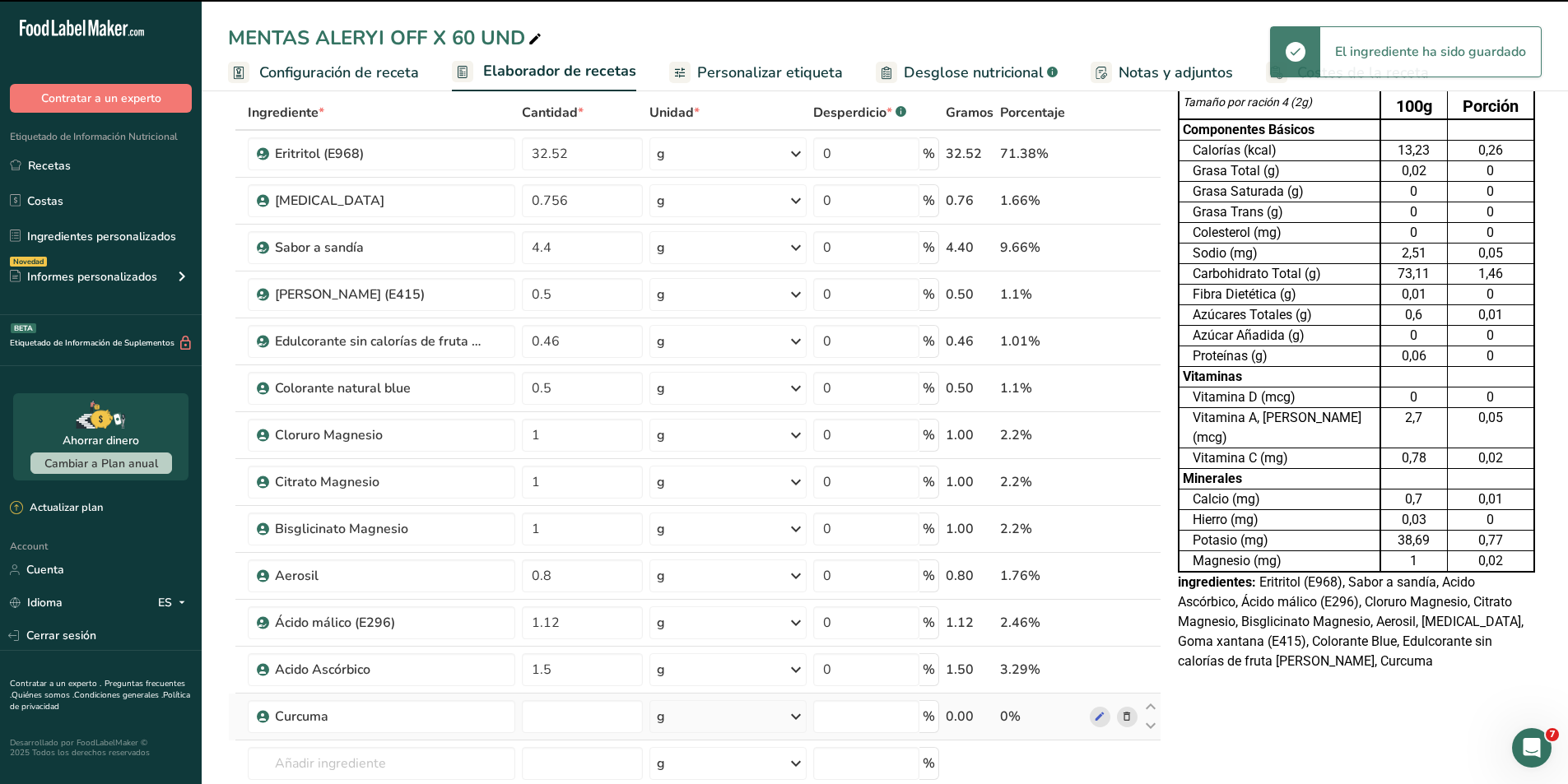
type input "0"
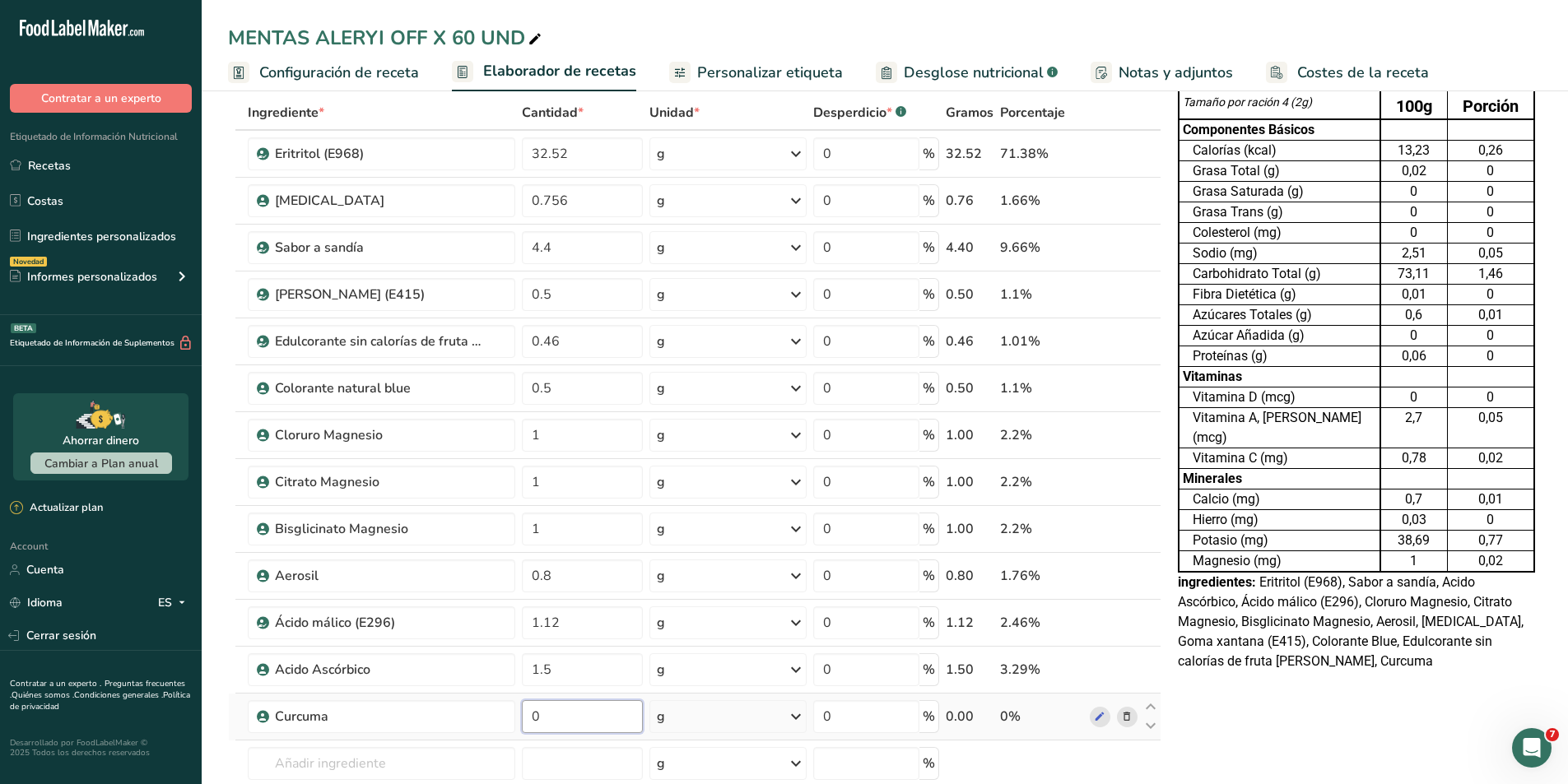
click at [571, 710] on input "0" at bounding box center [582, 716] width 121 height 33
type input "0.25"
click at [1355, 675] on div "Tabla de Información Nutricional 22,778 Porciones Por Envase Tamaño por ración …" at bounding box center [1356, 747] width 370 height 1435
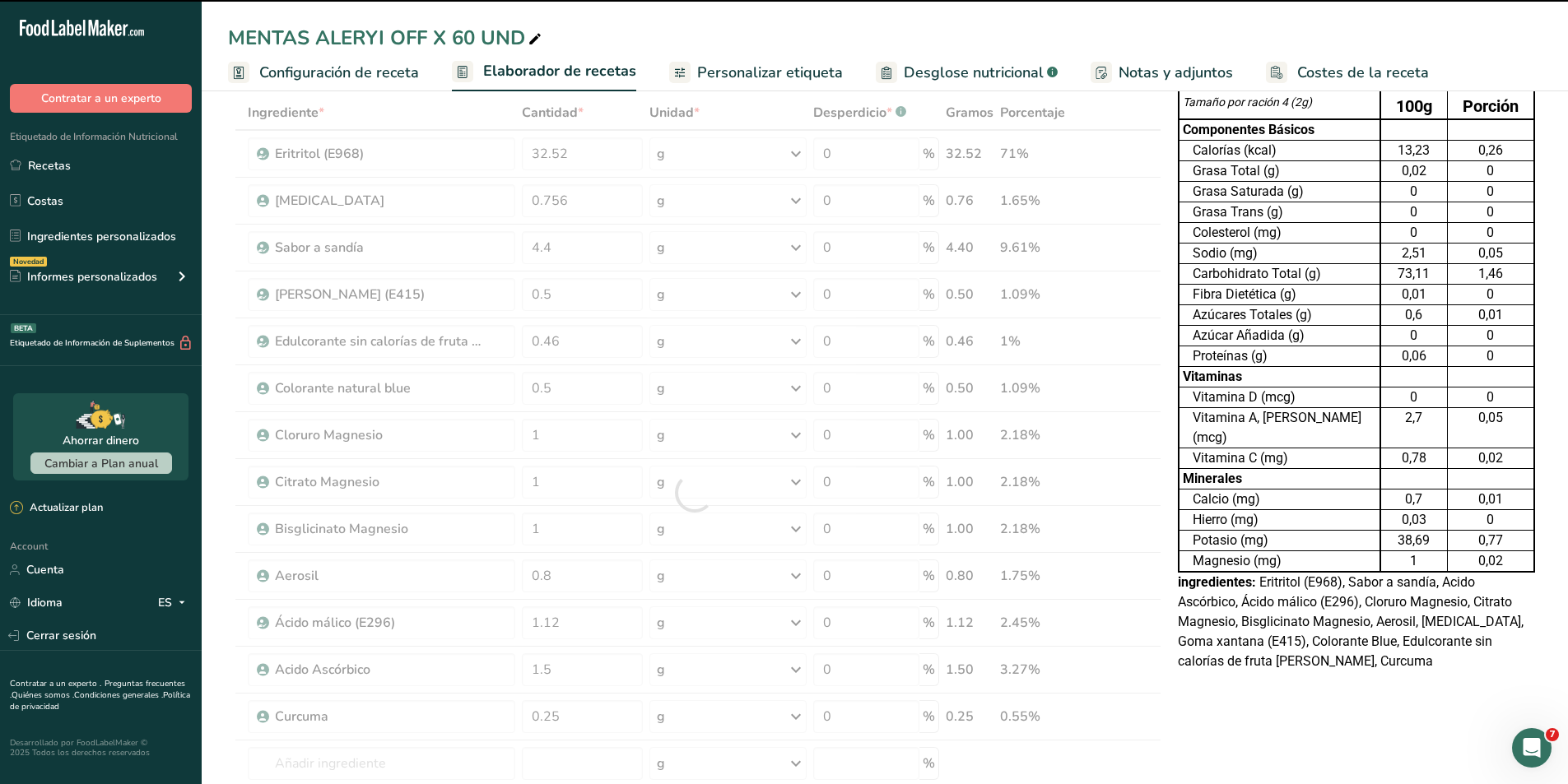
scroll to position [247, 0]
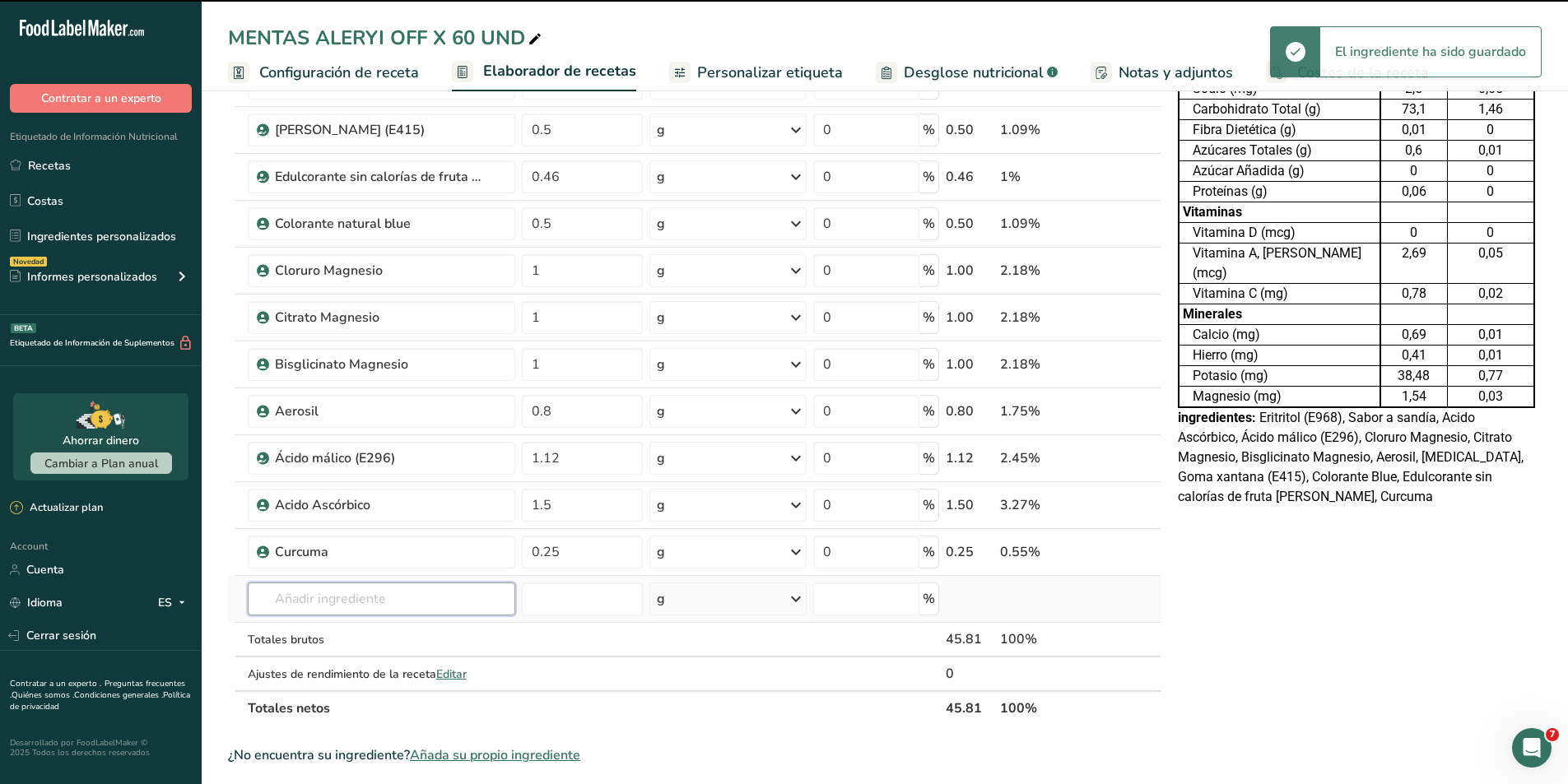
click at [341, 597] on input "text" at bounding box center [381, 599] width 268 height 33
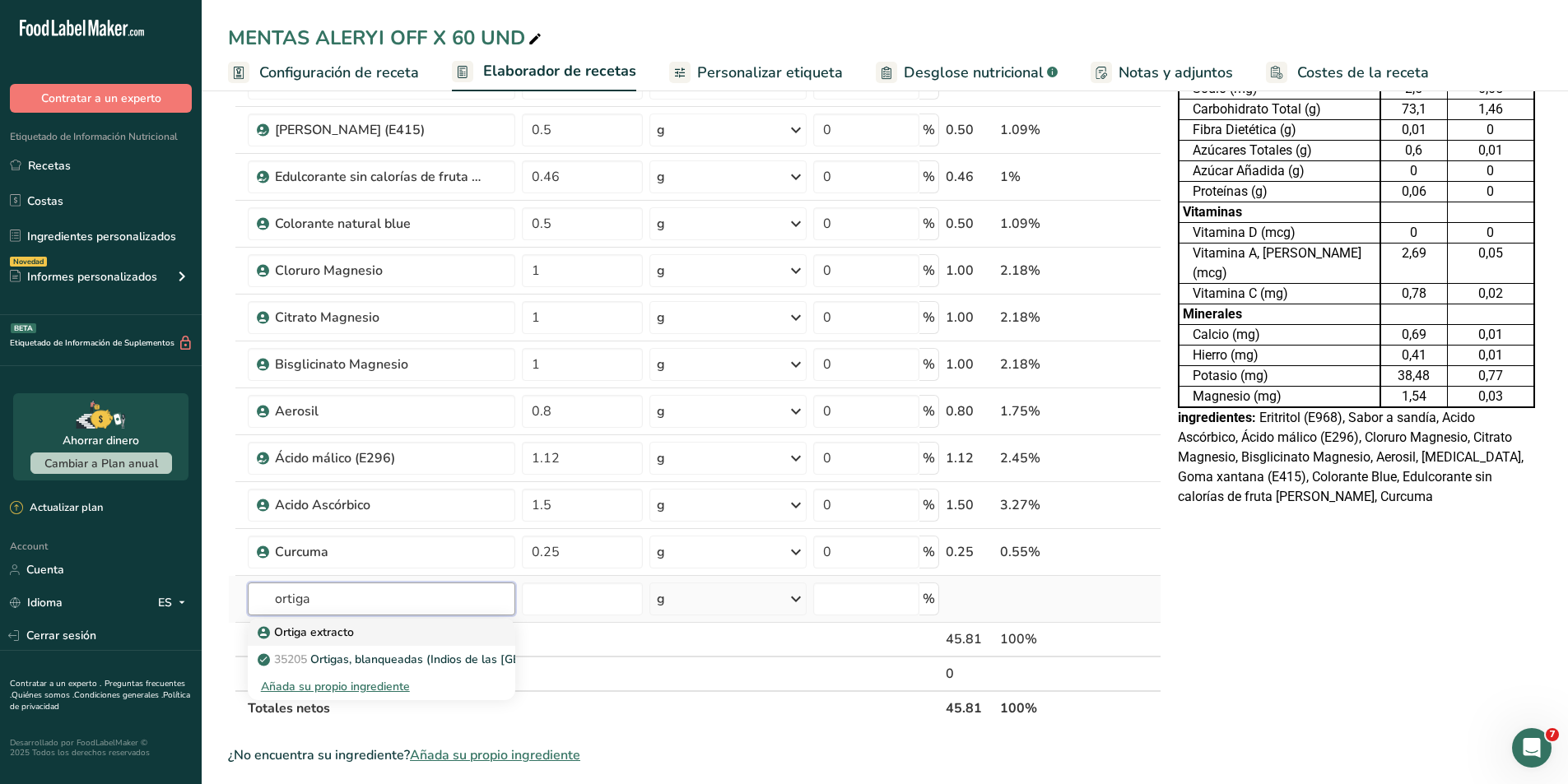
type input "ortiga"
click at [329, 624] on p "Ortiga extracto" at bounding box center [307, 633] width 93 height 17
type input "Ortiga extracto"
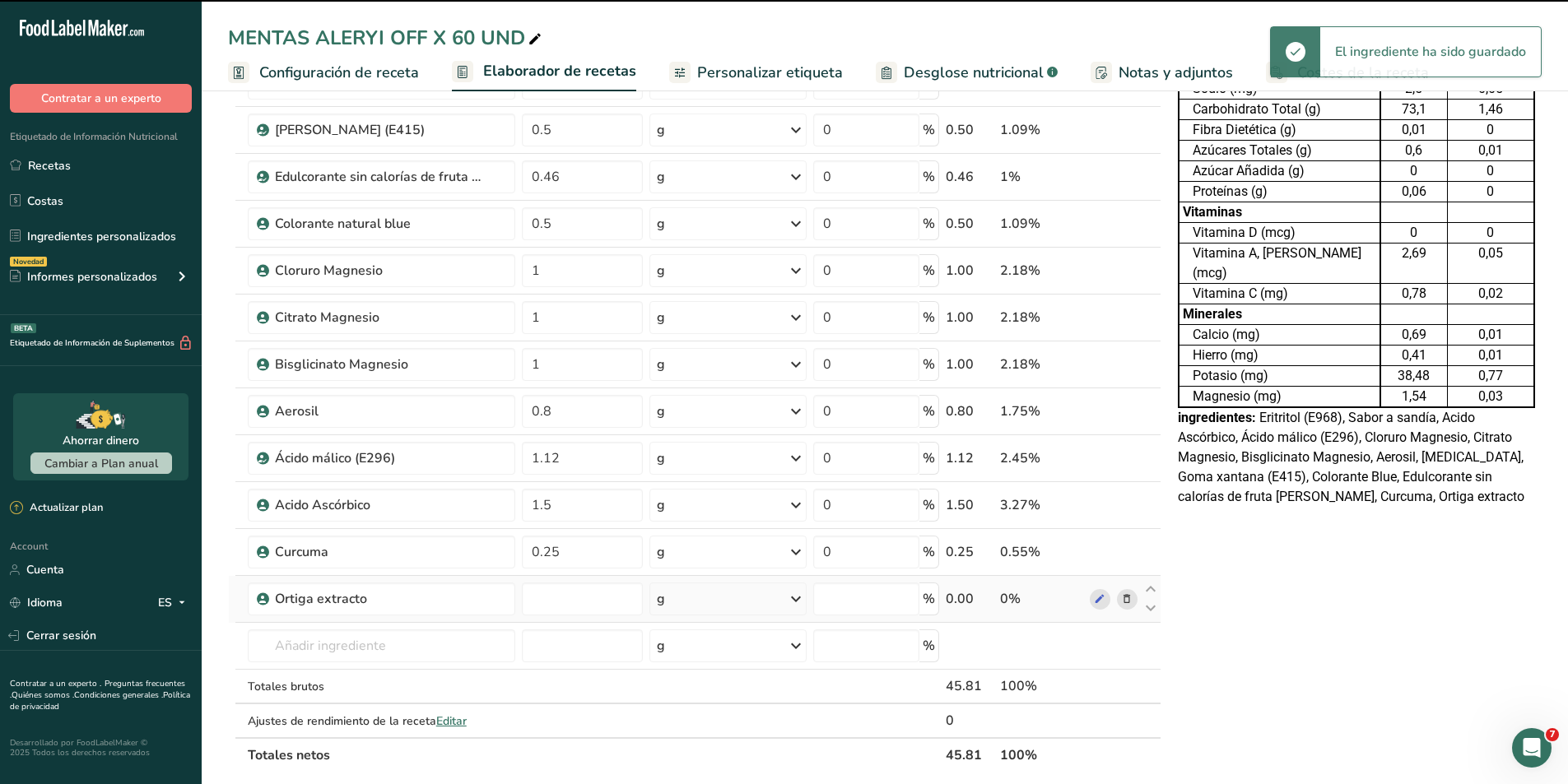
type input "0"
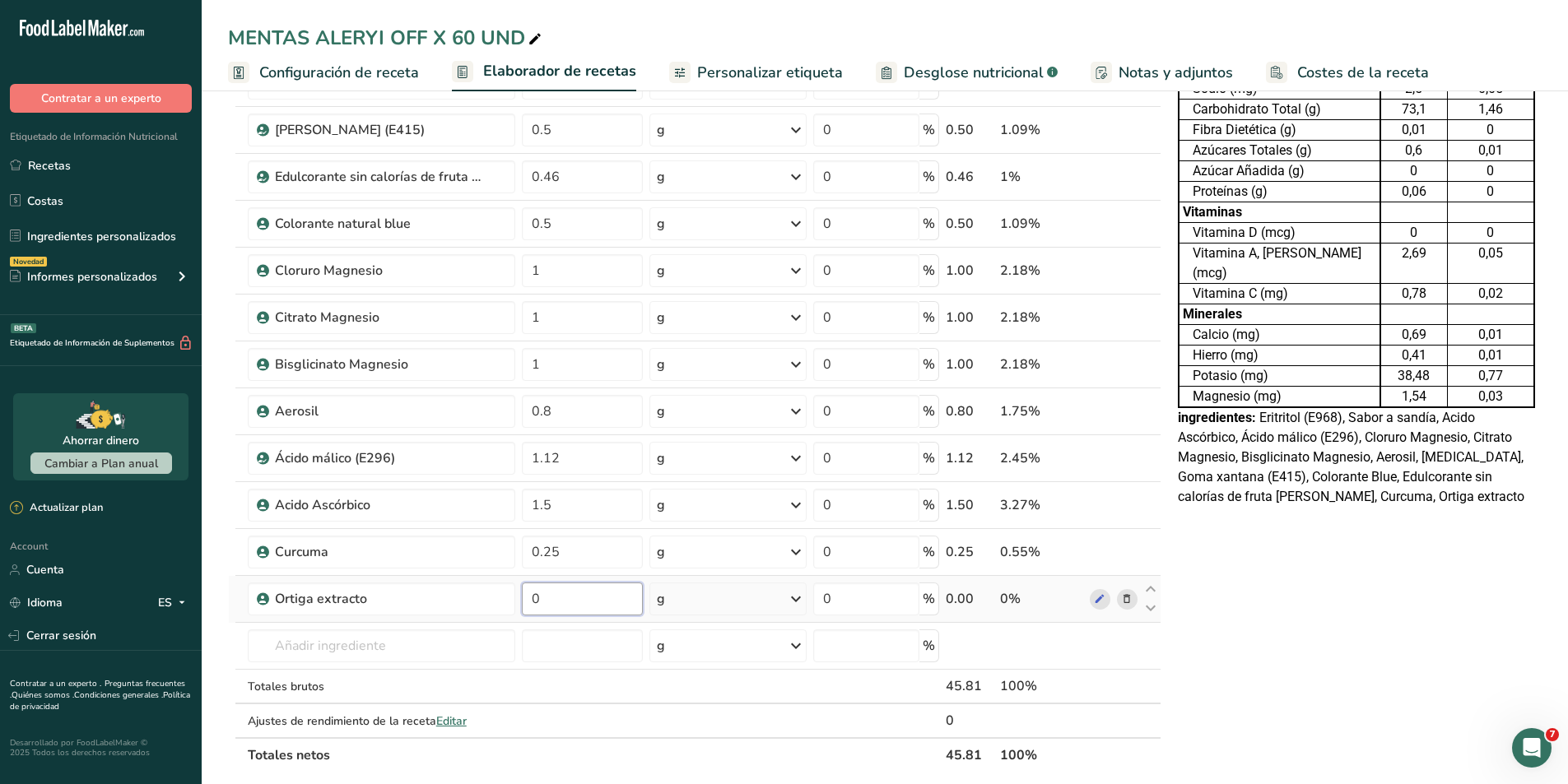
click at [555, 598] on input "0" at bounding box center [582, 599] width 121 height 33
type input "0.4"
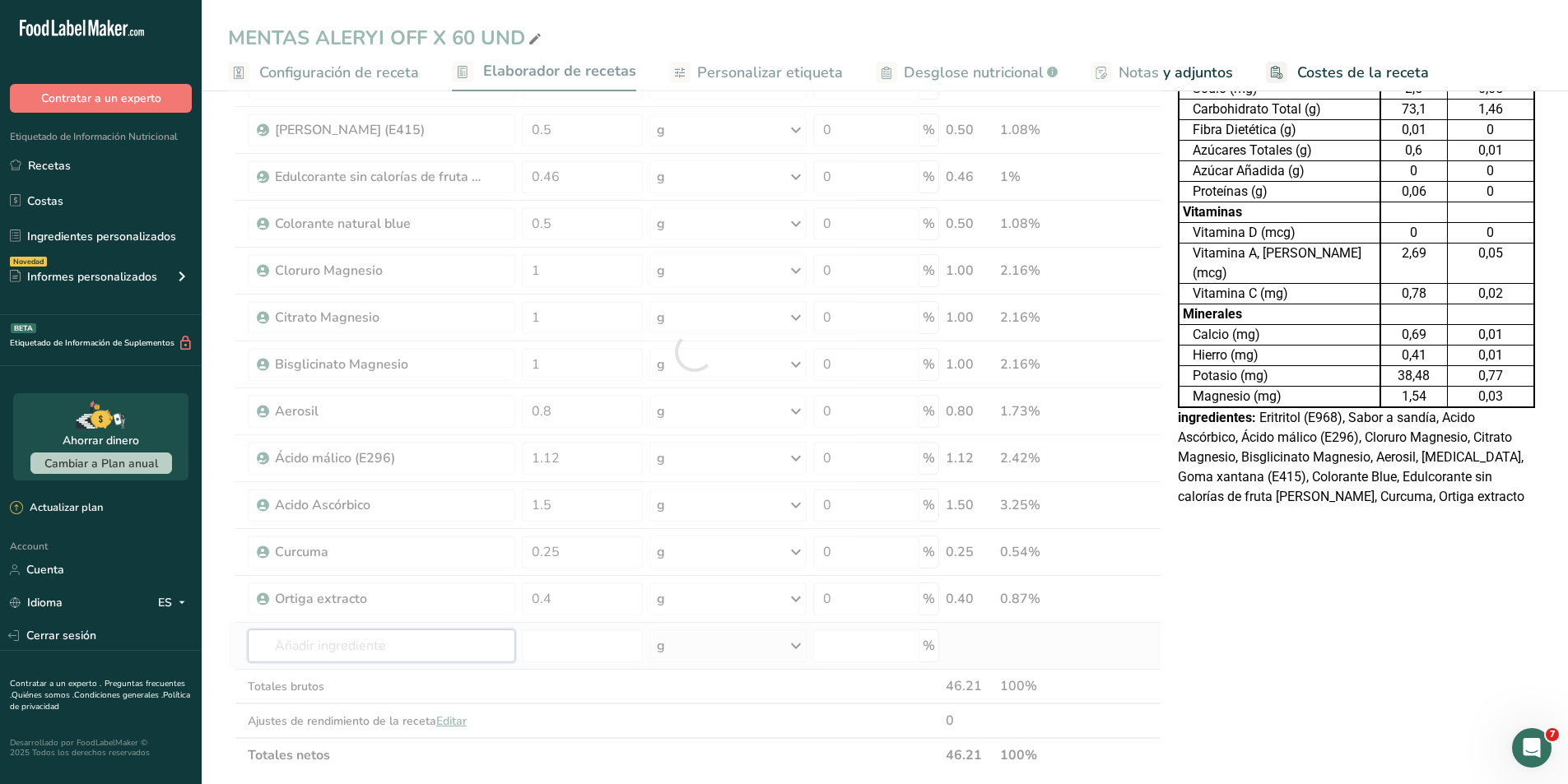
click at [438, 632] on div "Ingrediente * Cantidad * Unidad * Desperdicio * .a-a{fill:#347362;}.b-a{fill:#f…" at bounding box center [695, 352] width 933 height 842
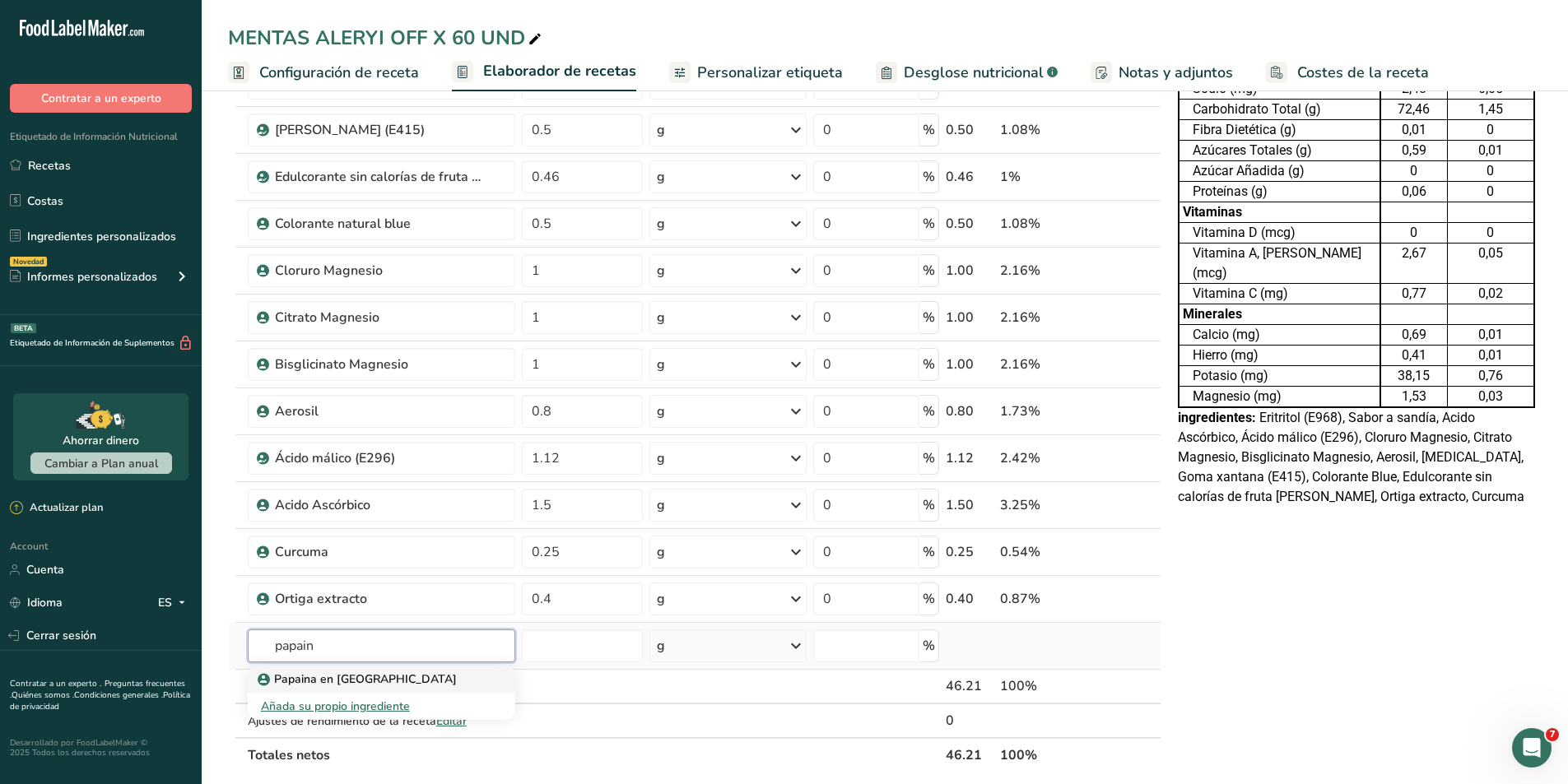
type input "papain"
click at [406, 672] on div "Papaina en [GEOGRAPHIC_DATA]" at bounding box center [368, 679] width 214 height 17
type input "Papaina en [GEOGRAPHIC_DATA]"
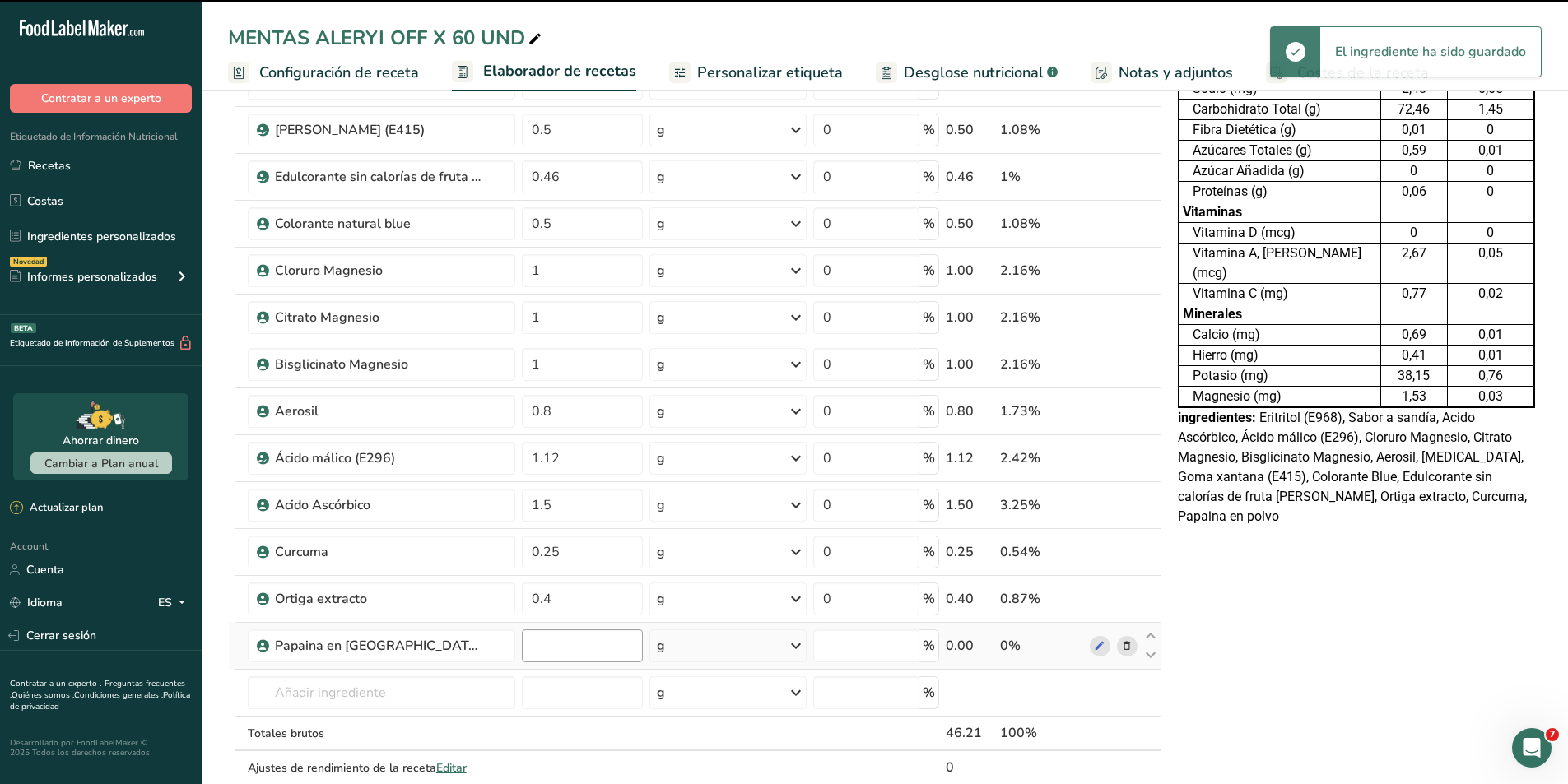
type input "0"
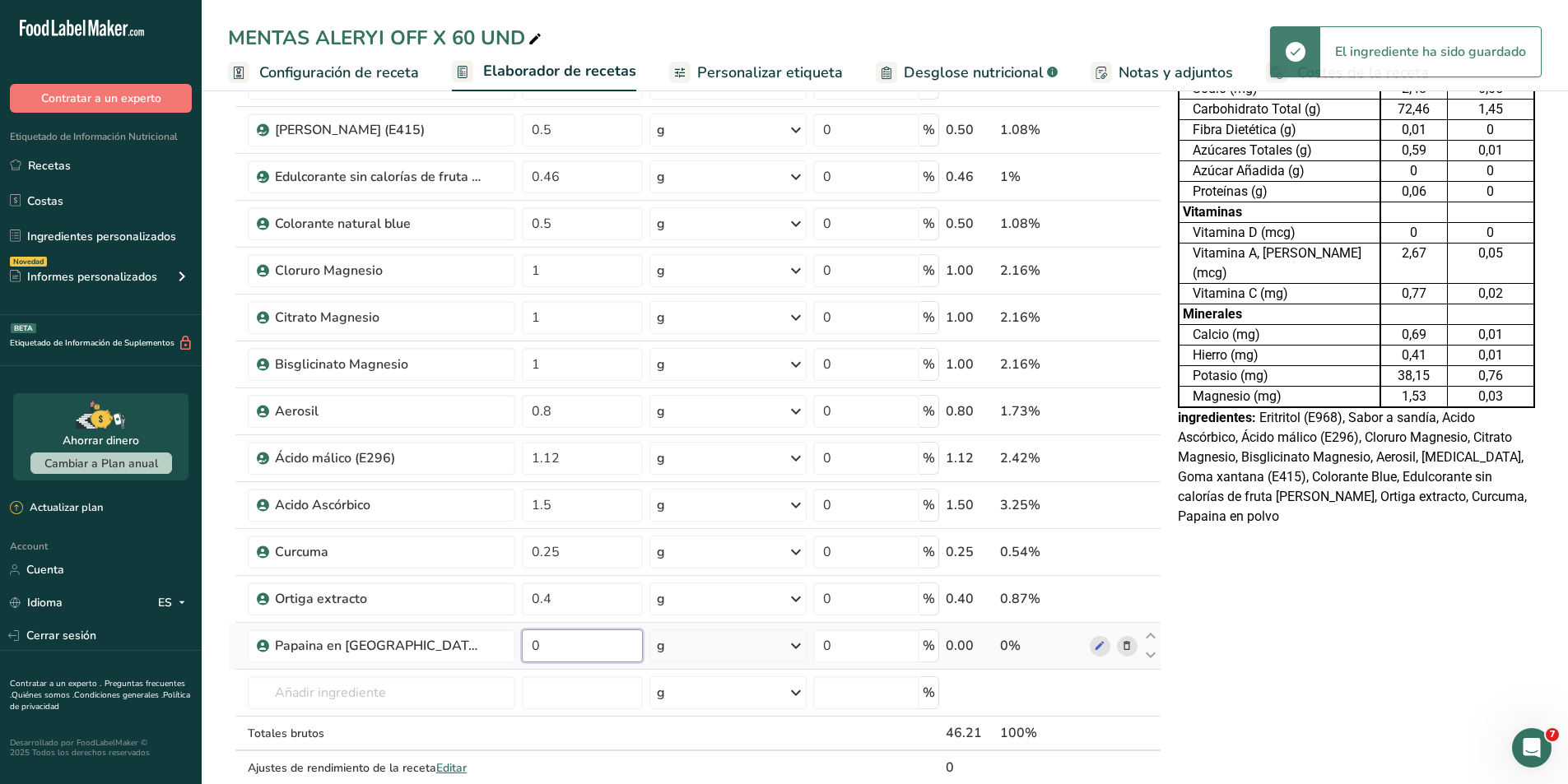
click at [554, 644] on input "0" at bounding box center [582, 645] width 121 height 33
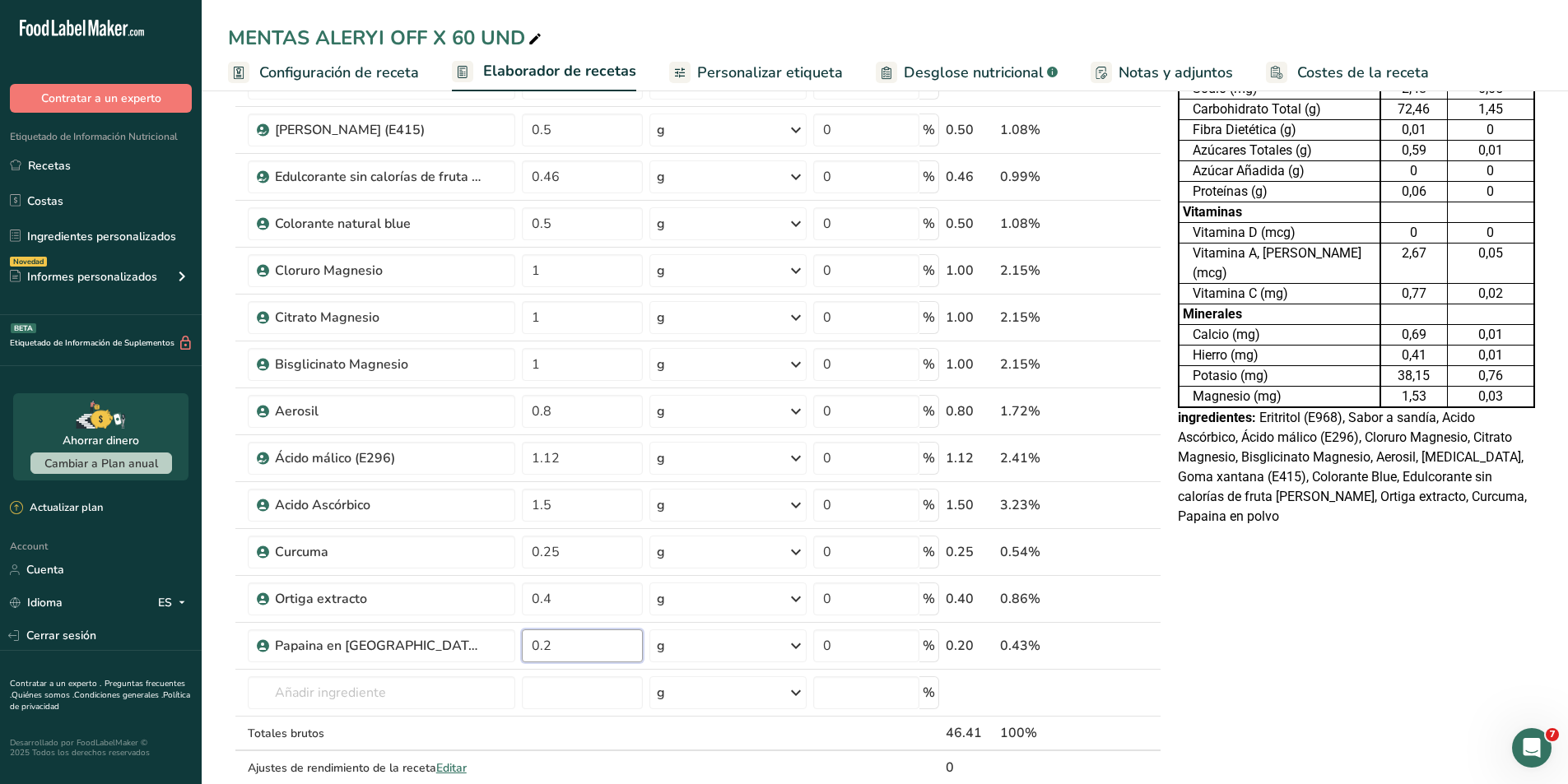
type input "0.2"
click at [1238, 611] on div "Tabla de Información Nutricional 23,103 Porciones Por Envase Tamaño por ración …" at bounding box center [1356, 629] width 370 height 1529
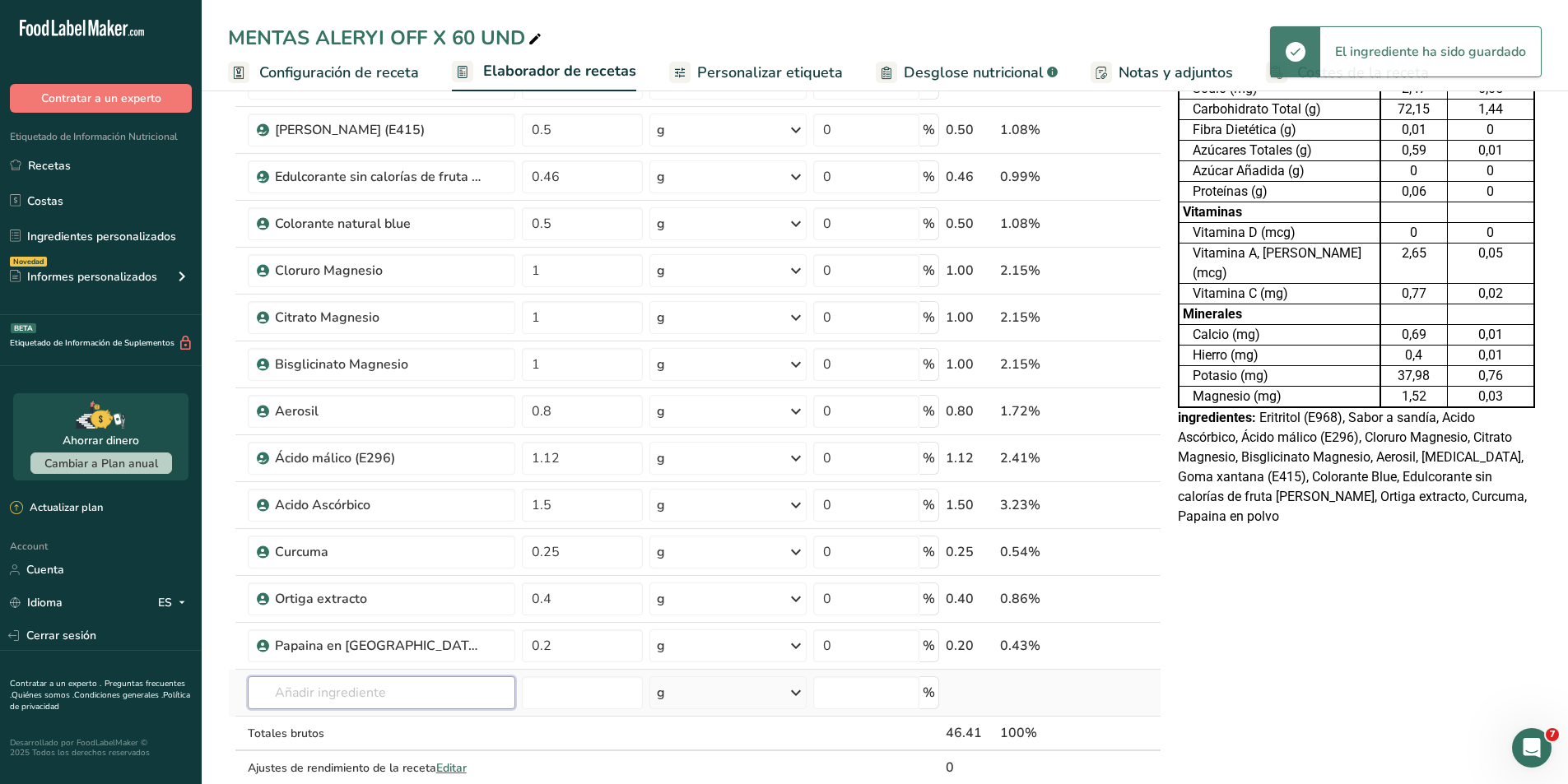
click at [403, 689] on input "text" at bounding box center [381, 693] width 268 height 33
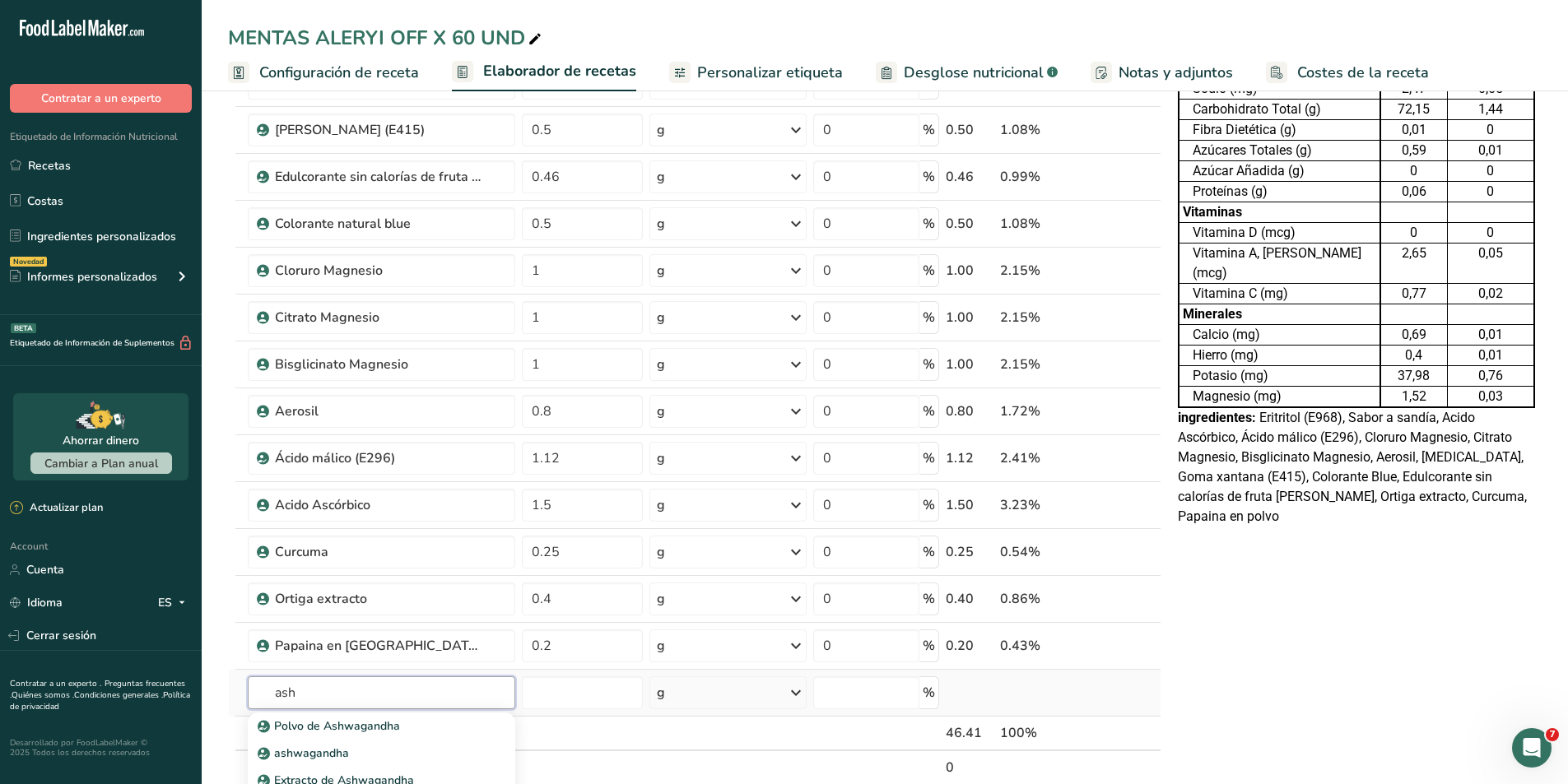
scroll to position [329, 0]
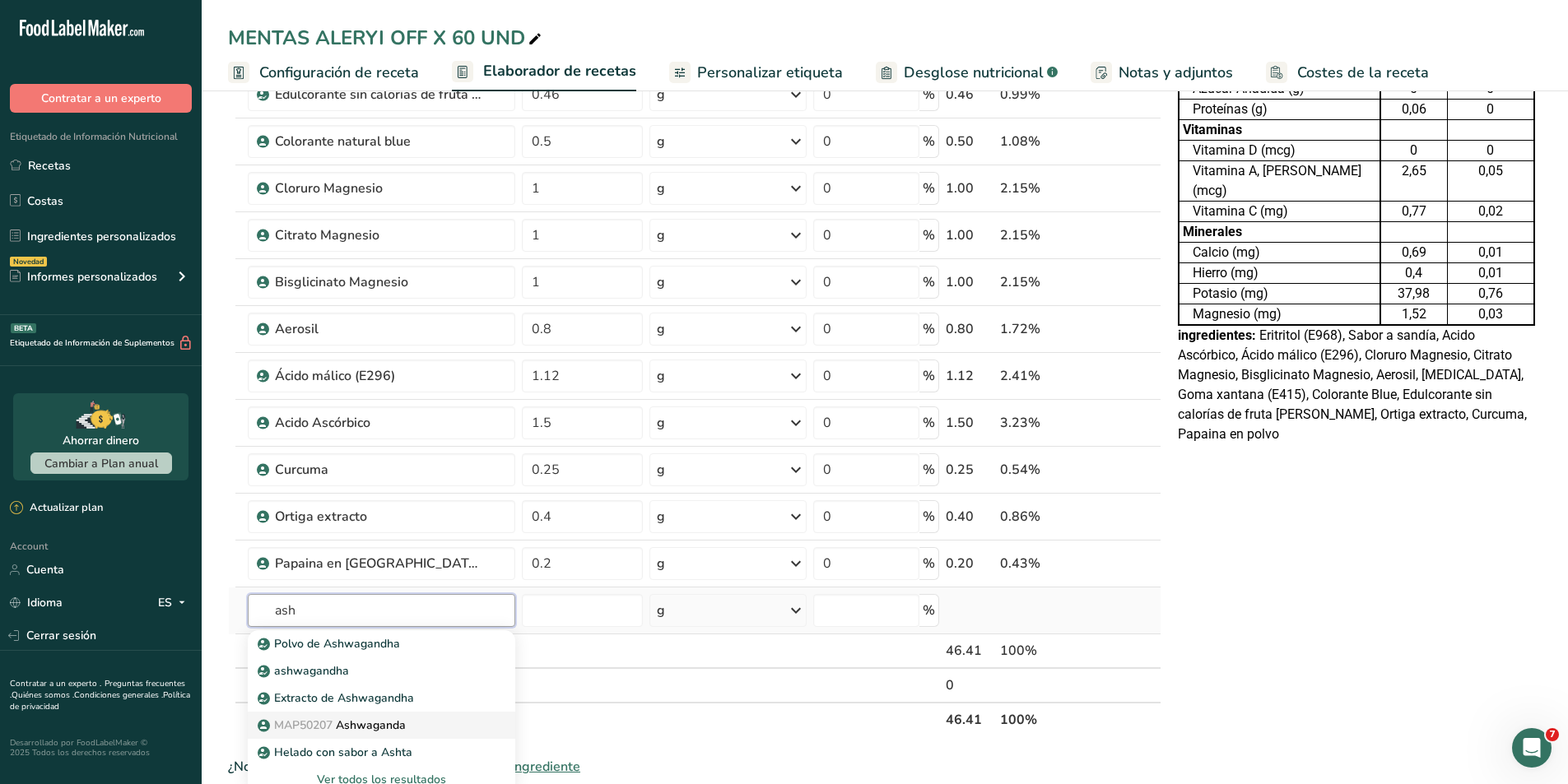
type input "ash"
click at [375, 722] on p "MAP50207 [GEOGRAPHIC_DATA]" at bounding box center [333, 725] width 145 height 17
type input "Ashwaganda"
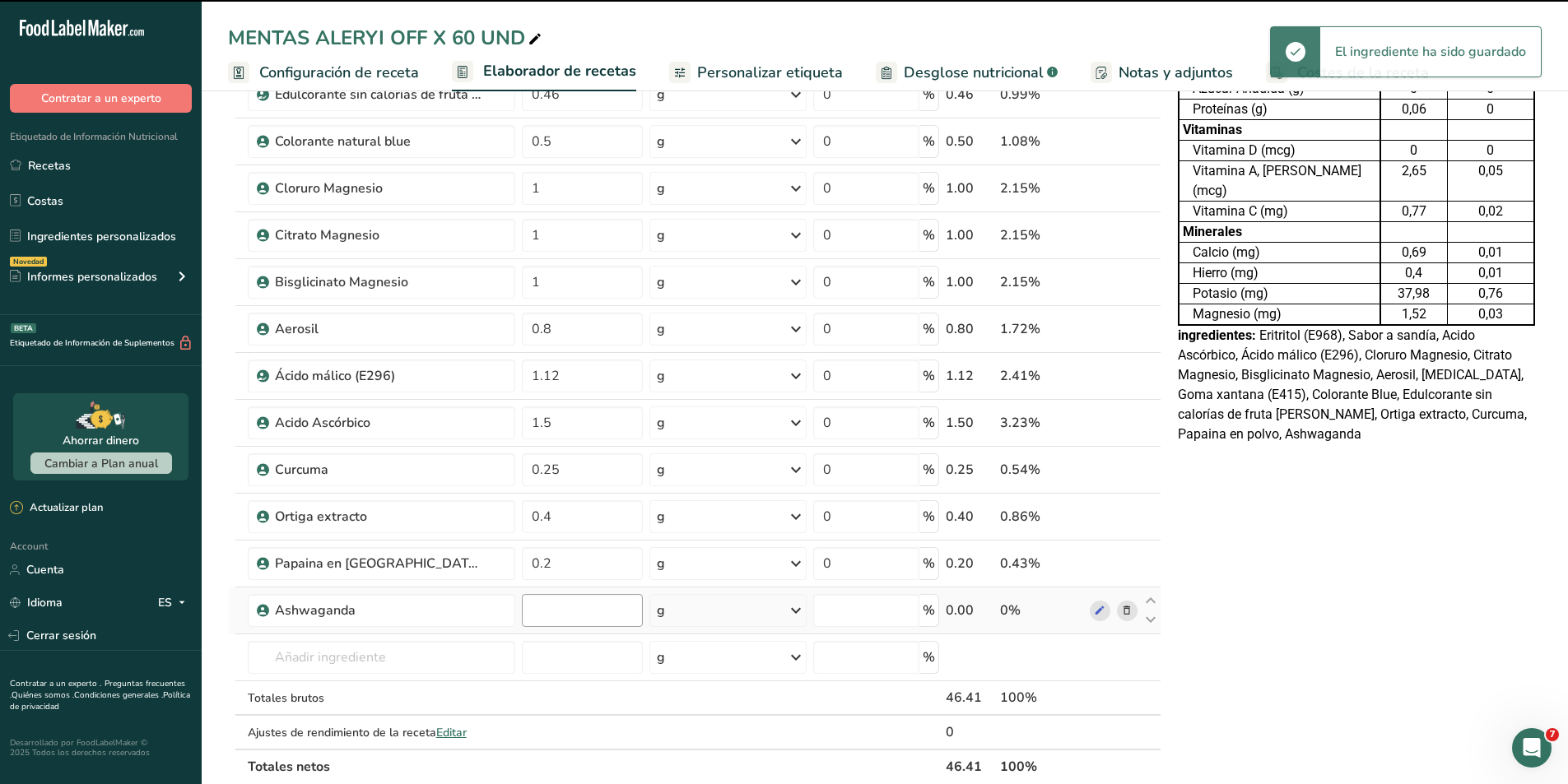
type input "0"
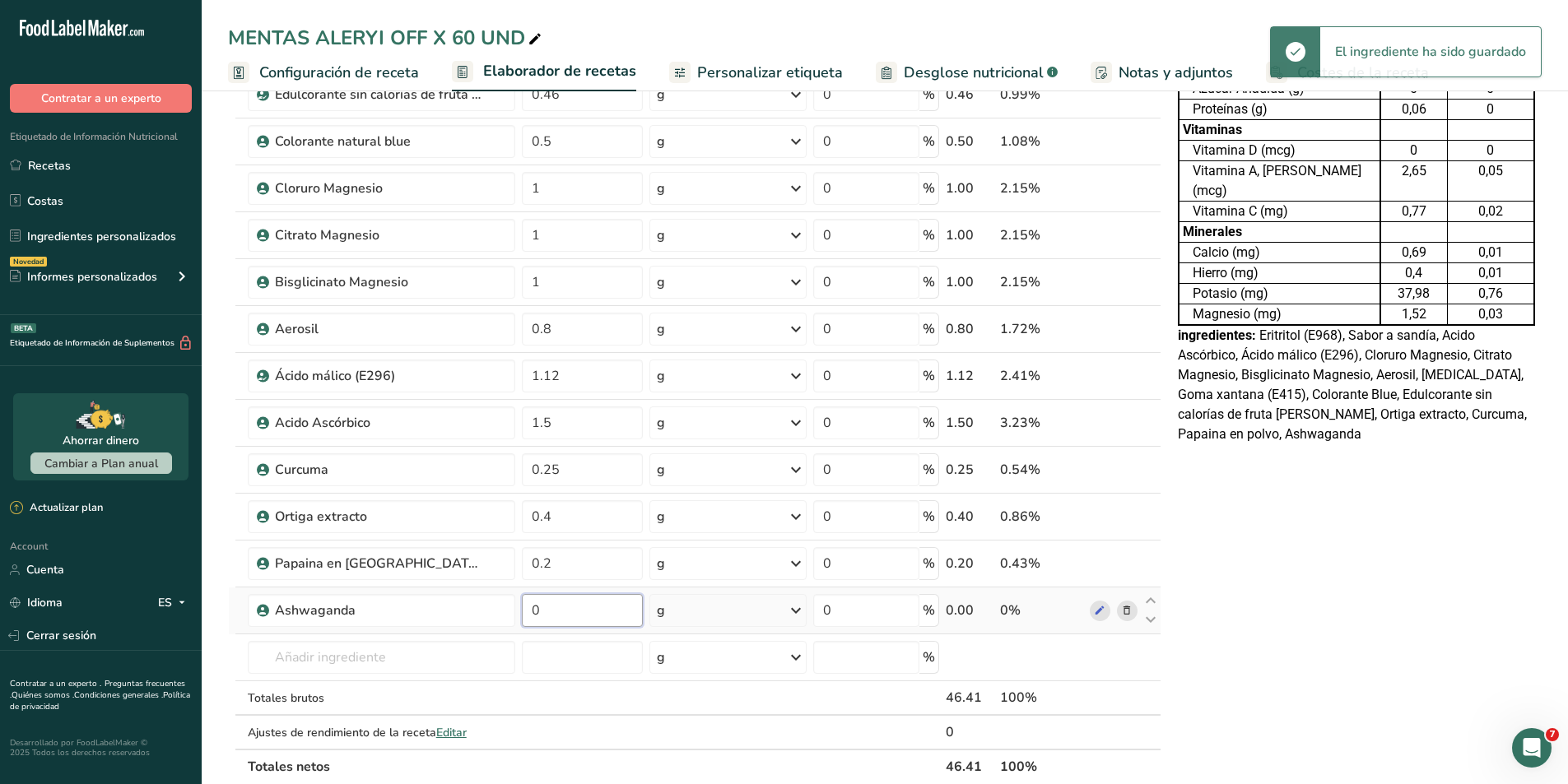
click at [542, 618] on input "0" at bounding box center [582, 610] width 121 height 33
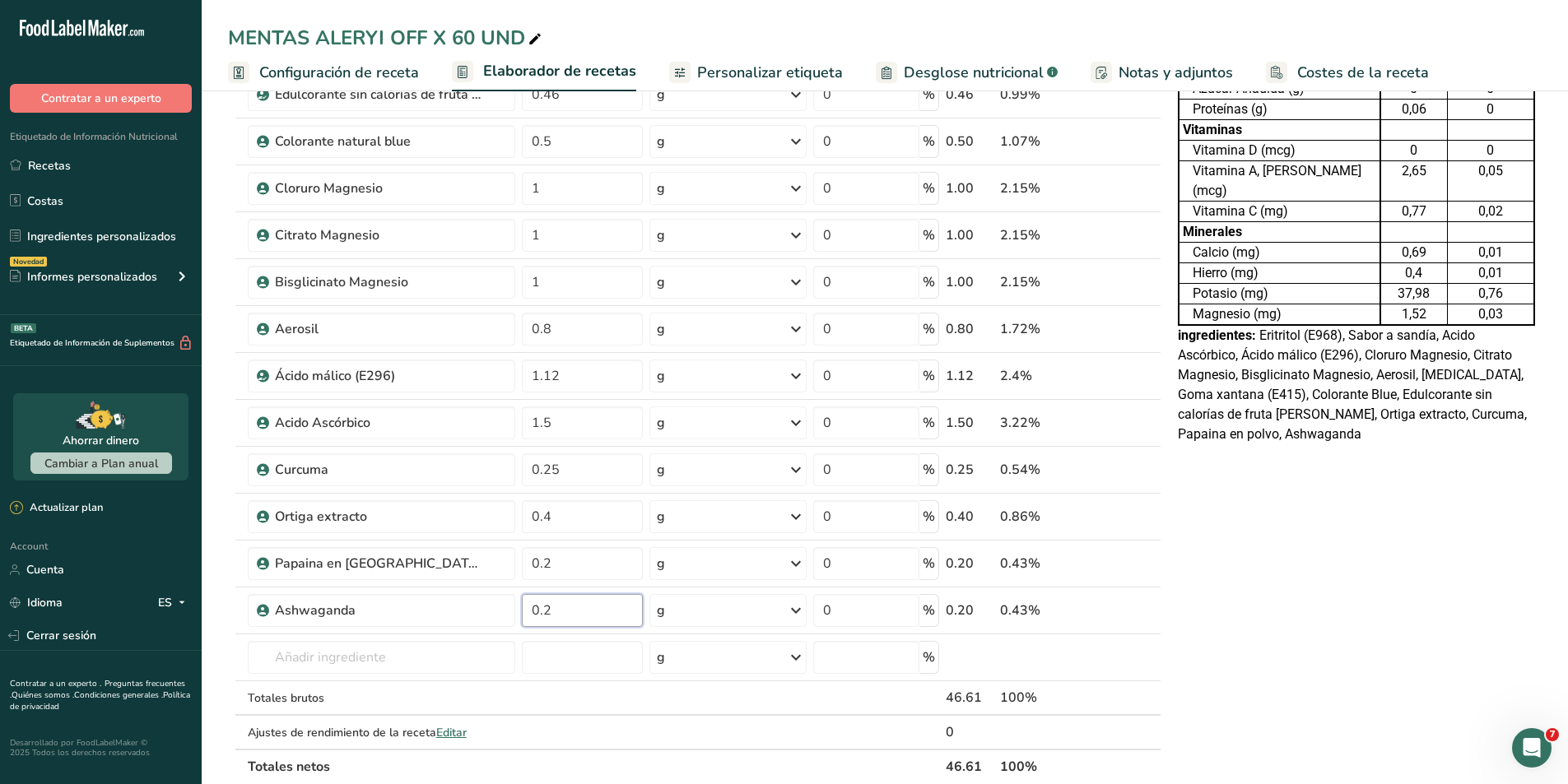
type input "0.2"
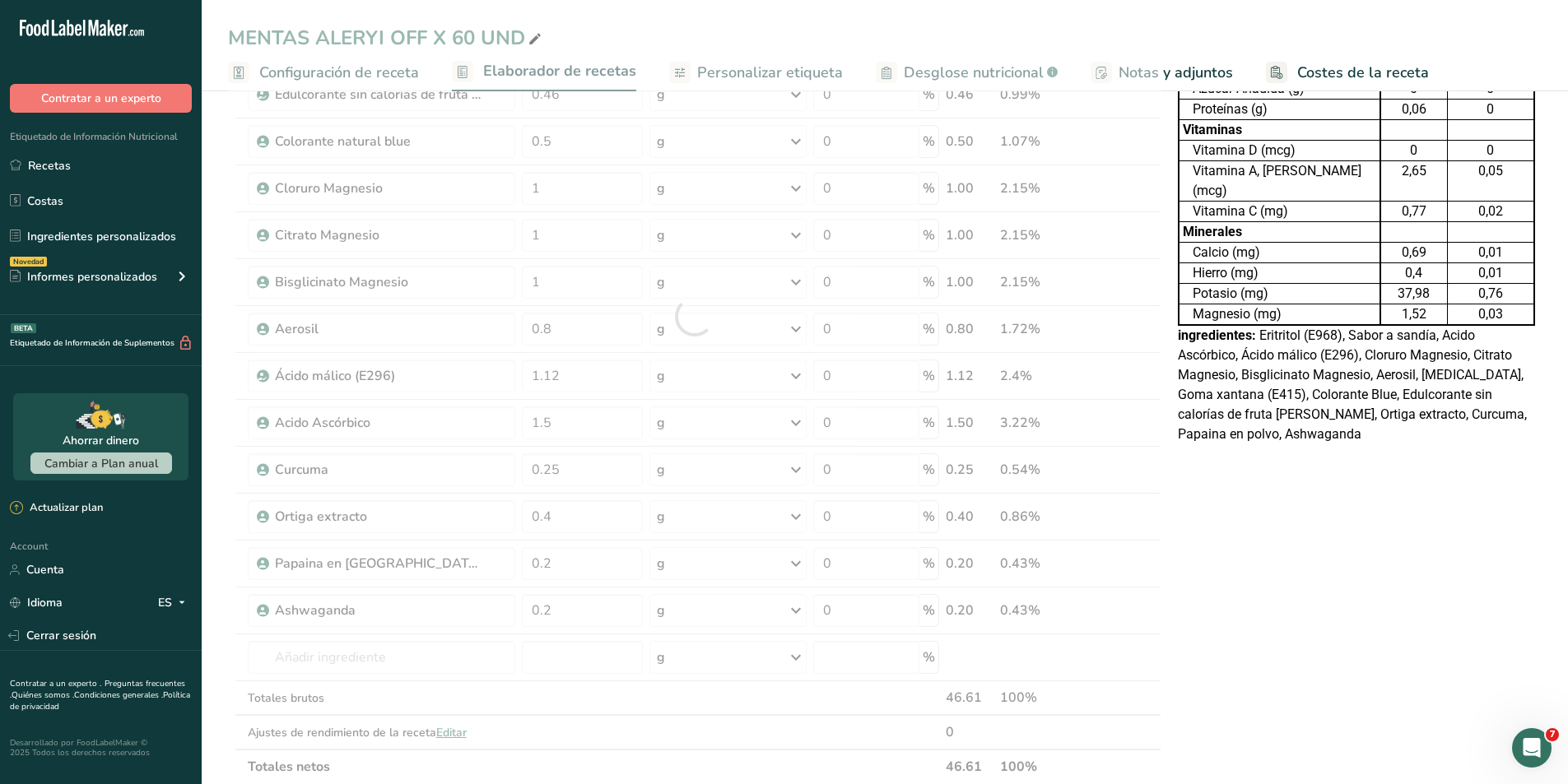
click at [1363, 613] on div "Tabla de Información Nutricional 23,203 Porciones Por Envase Tamaño por ración …" at bounding box center [1356, 571] width 370 height 1577
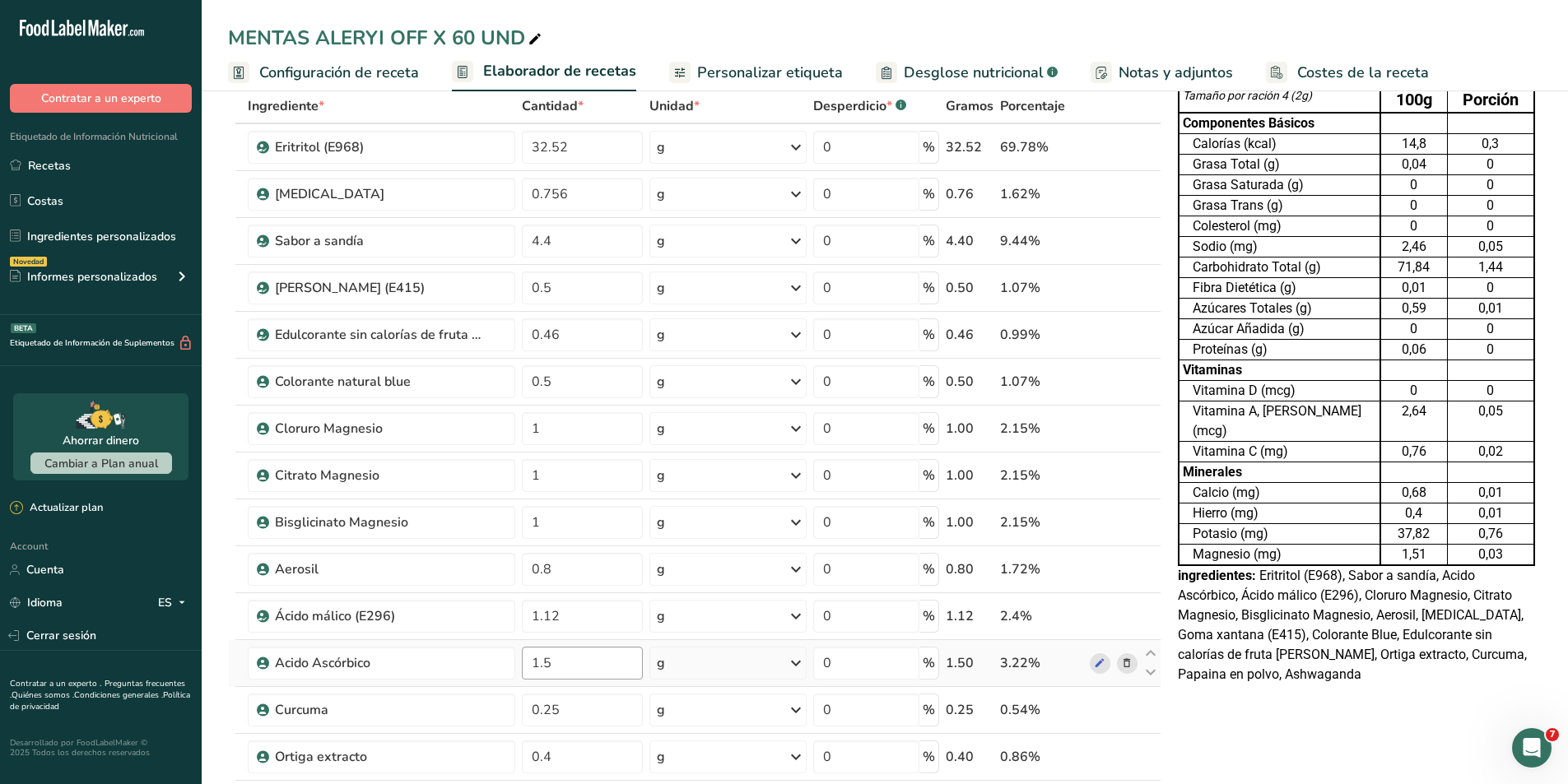
scroll to position [0, 0]
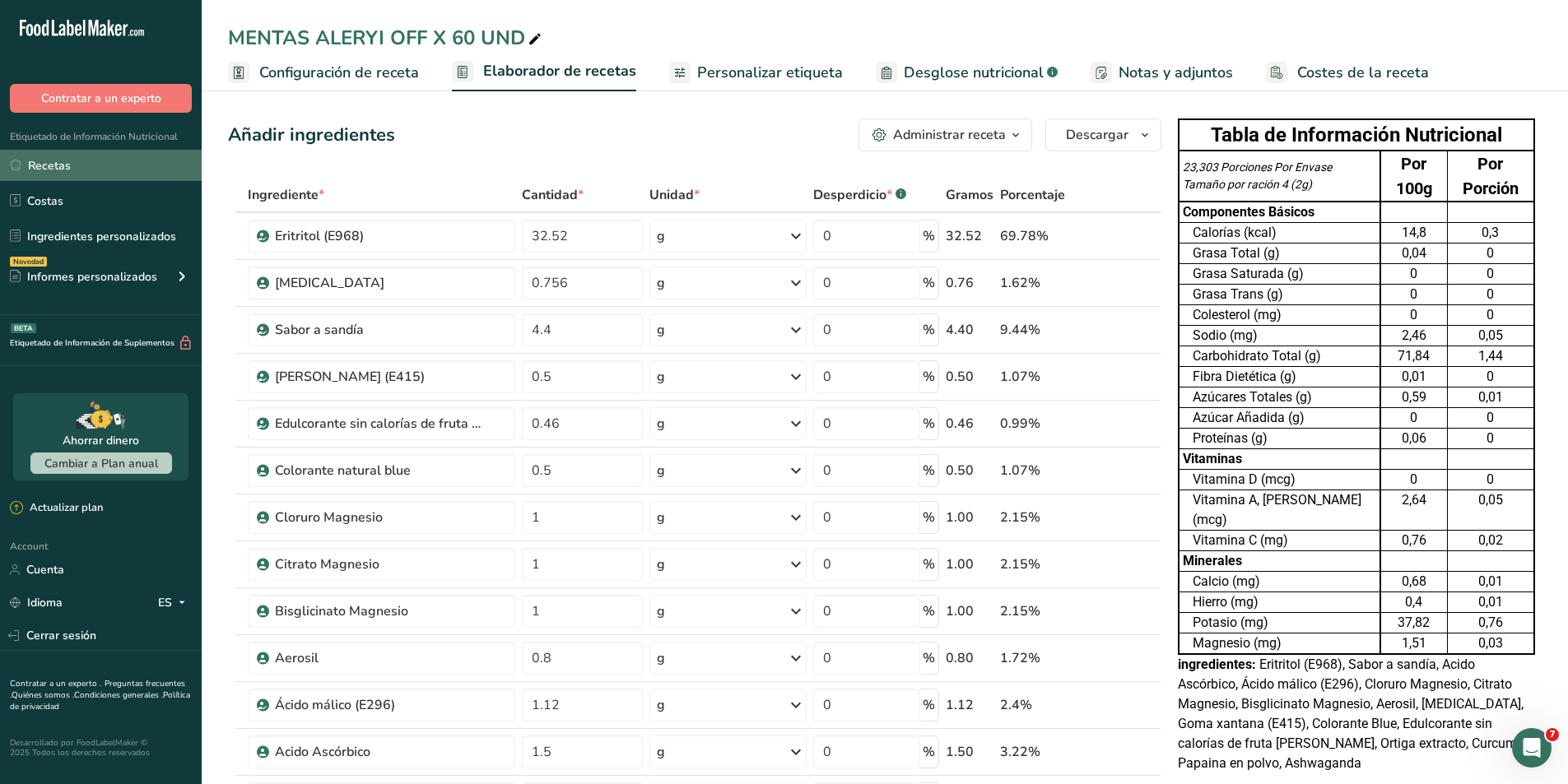
click at [108, 161] on link "Recetas" at bounding box center [101, 165] width 201 height 31
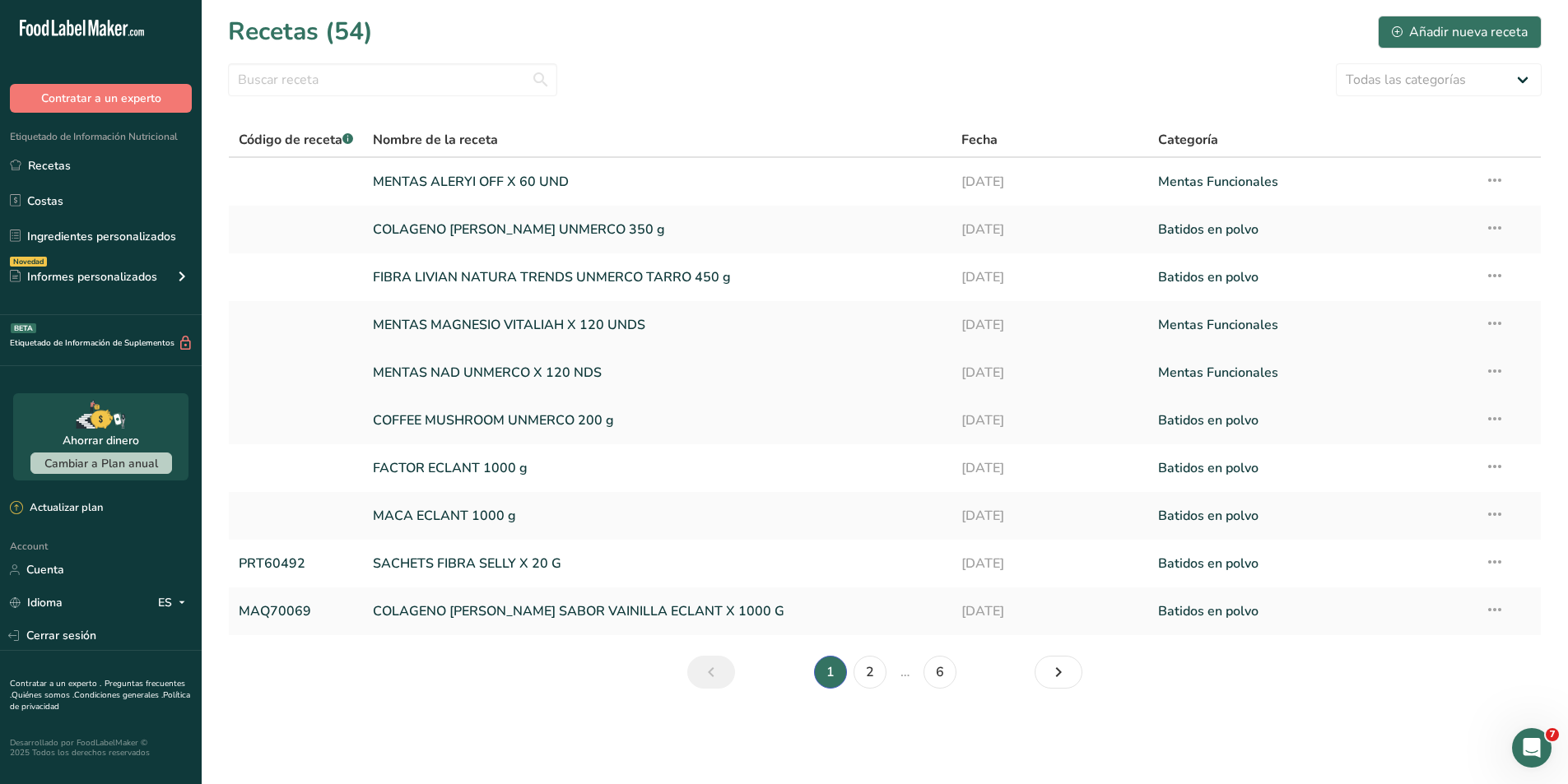
click at [449, 362] on link "MENTAS NAD UNMERCO X 120 NDS" at bounding box center [657, 373] width 569 height 34
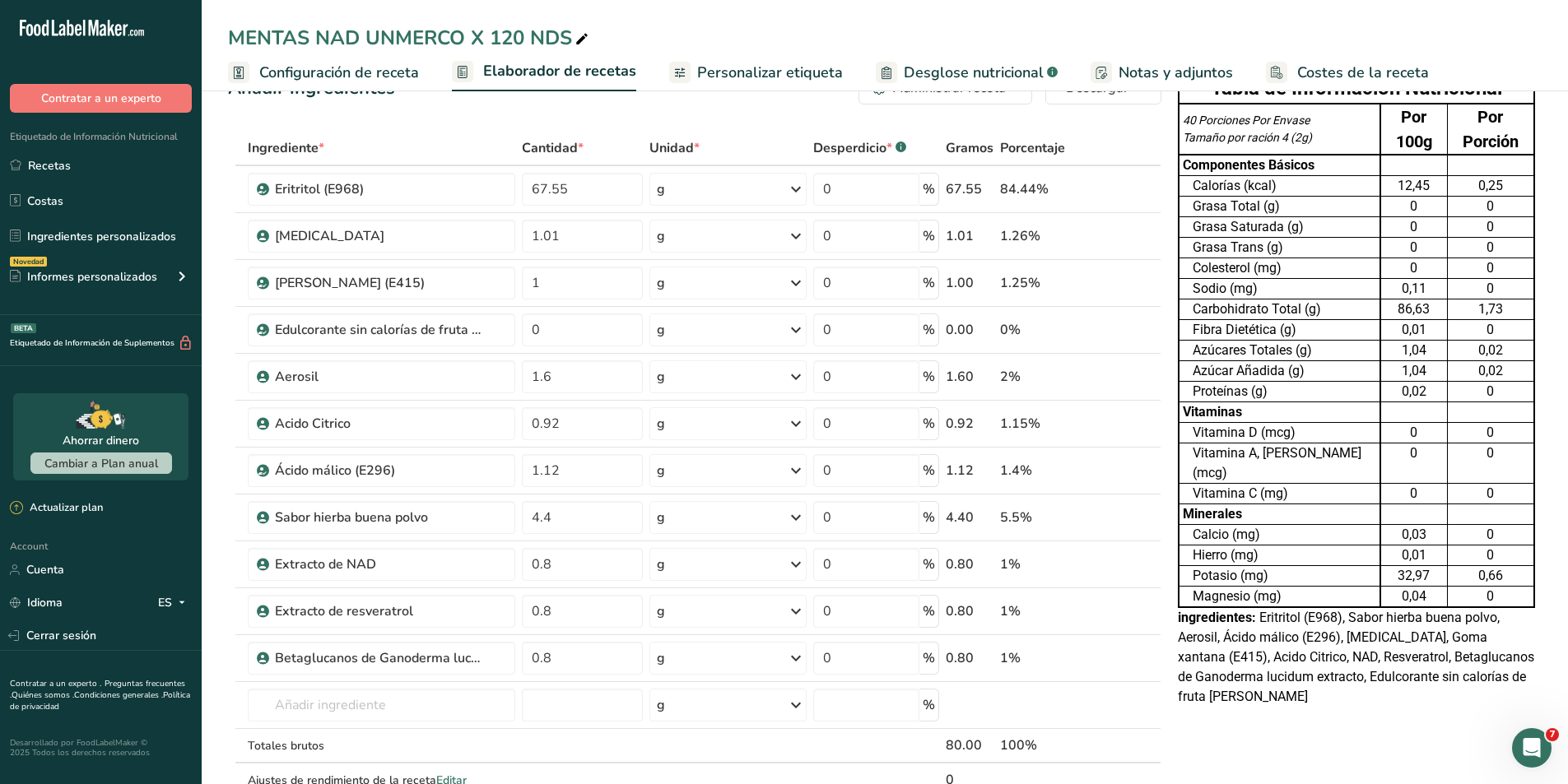
scroll to position [83, 0]
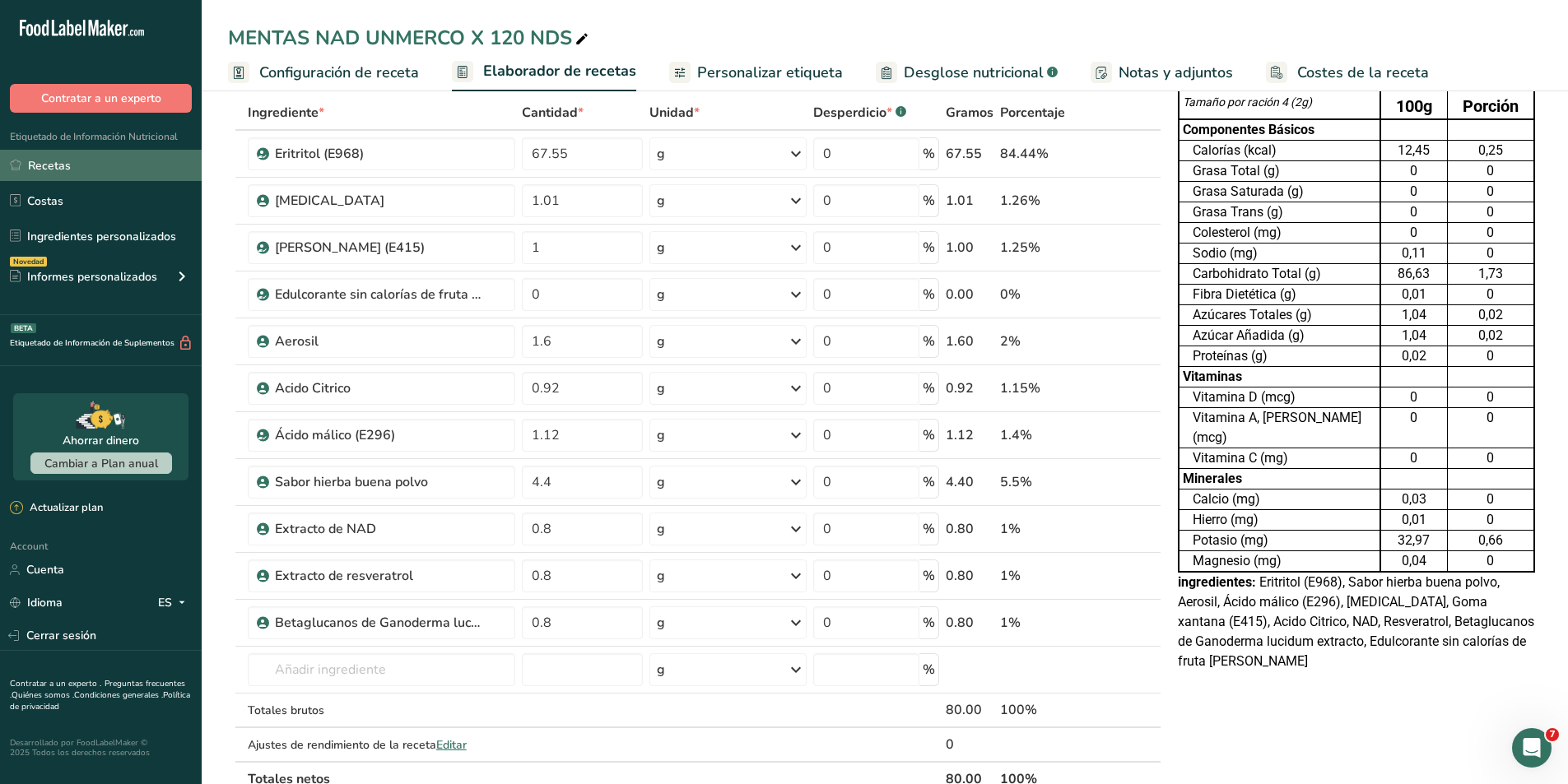
click at [65, 158] on link "Recetas" at bounding box center [101, 165] width 201 height 31
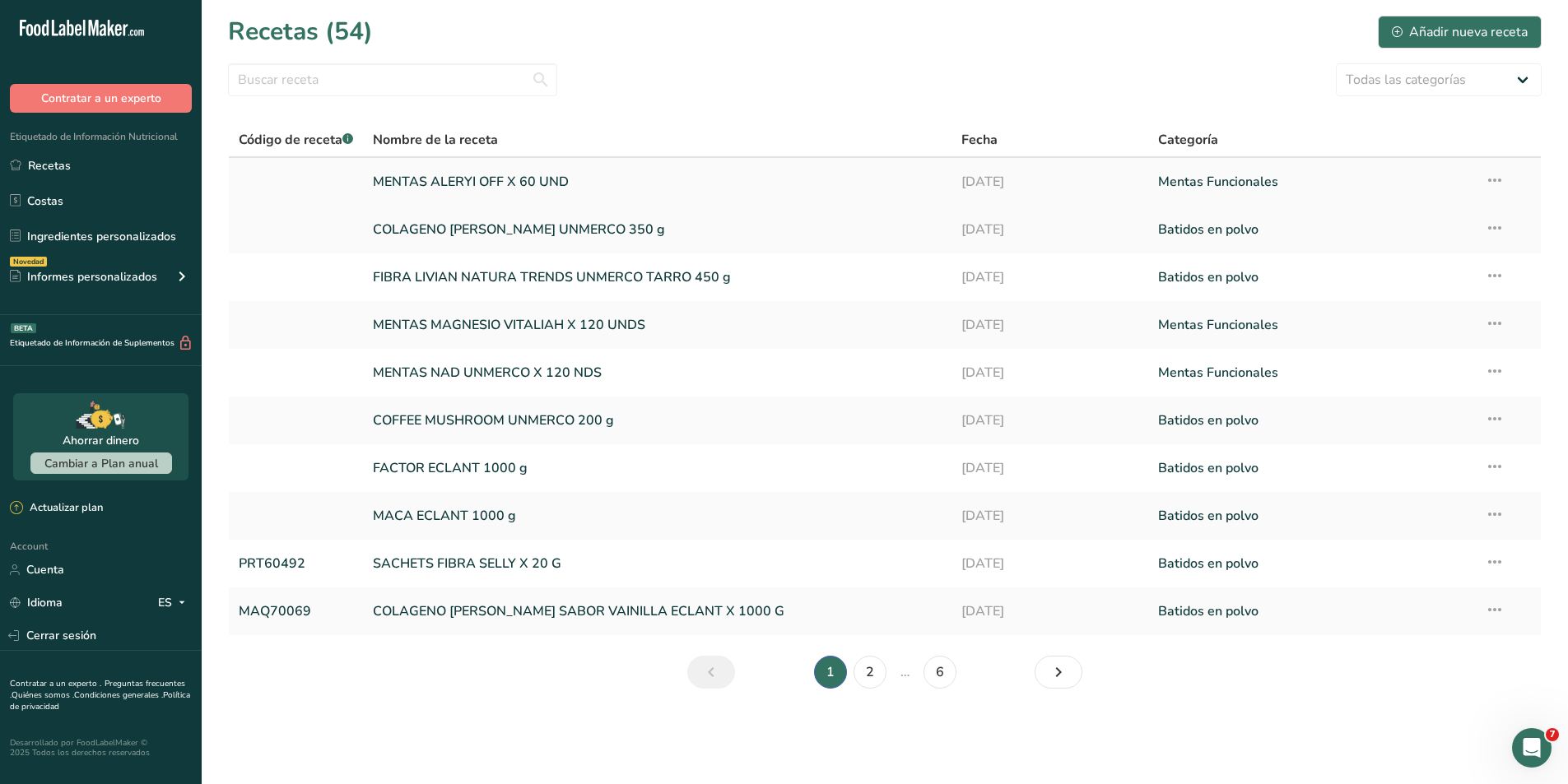
click at [413, 183] on link "MENTAS ALERYI OFF X 60 UND" at bounding box center [657, 182] width 569 height 34
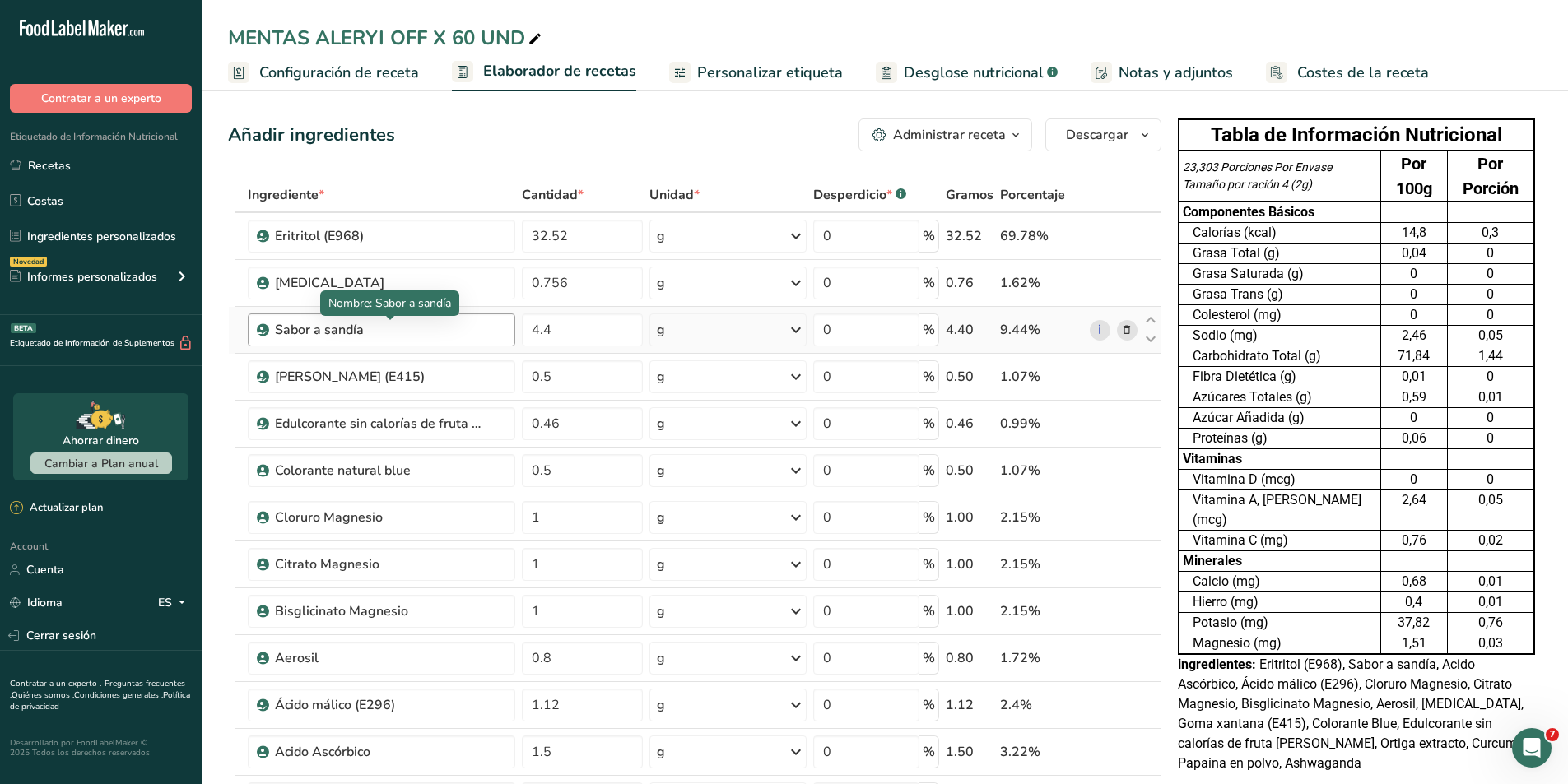
click at [410, 331] on div "Sabor a sandía" at bounding box center [377, 330] width 206 height 20
click at [1125, 331] on icon at bounding box center [1126, 330] width 11 height 17
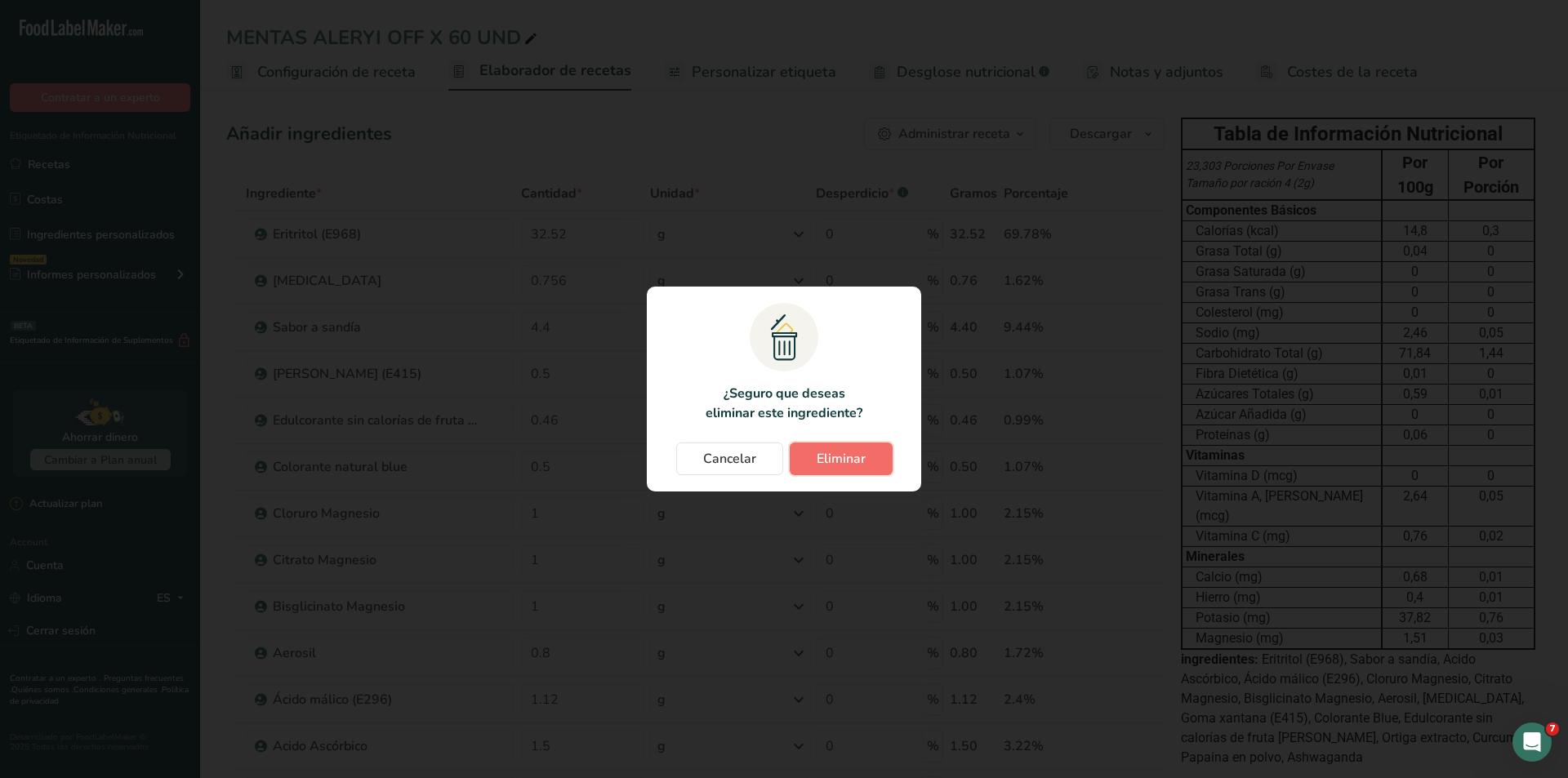
click at [875, 451] on button "Eliminar" at bounding box center [841, 459] width 103 height 32
type input "0.5"
type input "0.46"
type input "0.5"
type input "1"
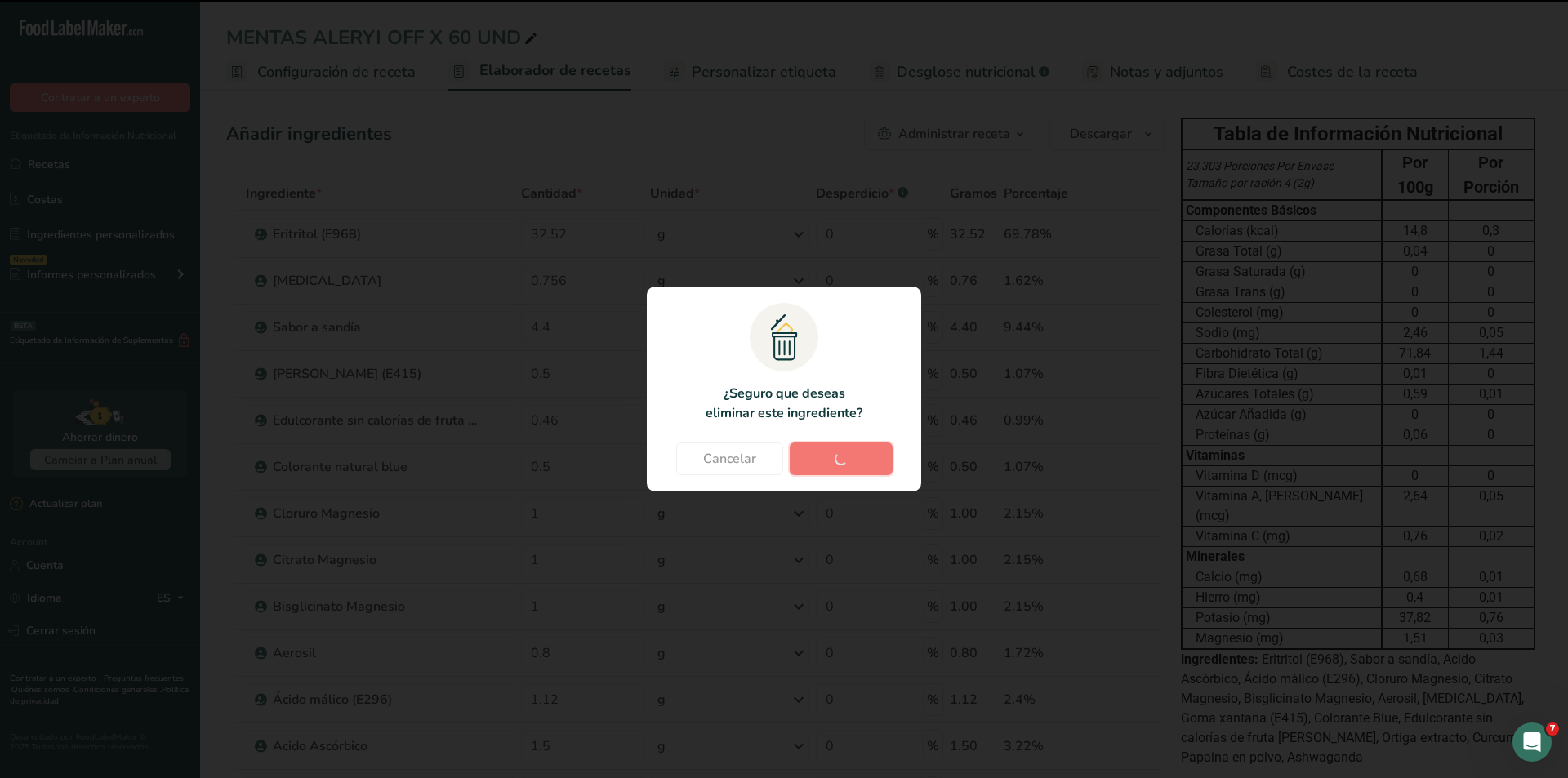
type input "0.8"
type input "1.12"
type input "1.5"
type input "0.25"
type input "0.4"
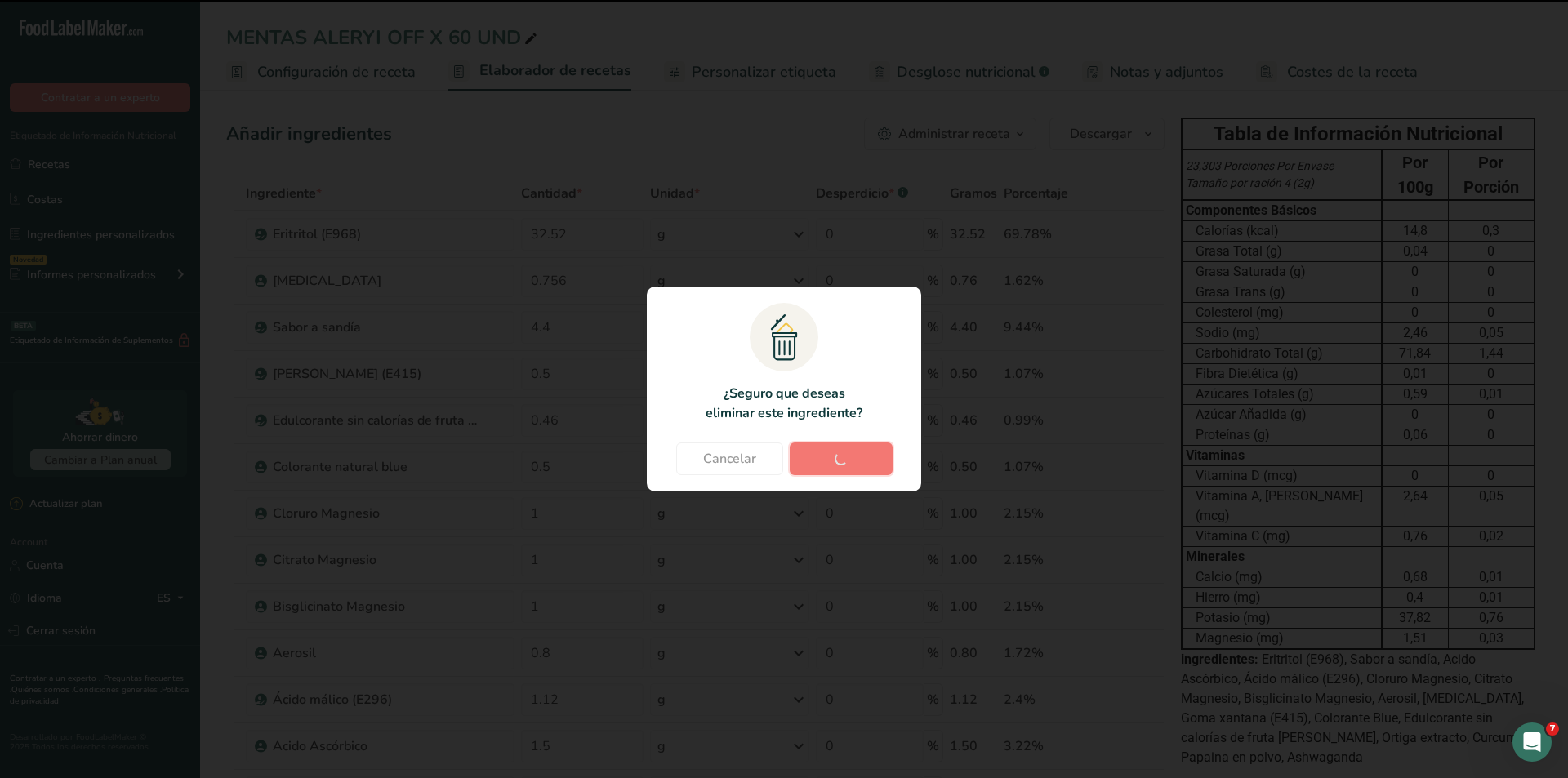
type input "0.2"
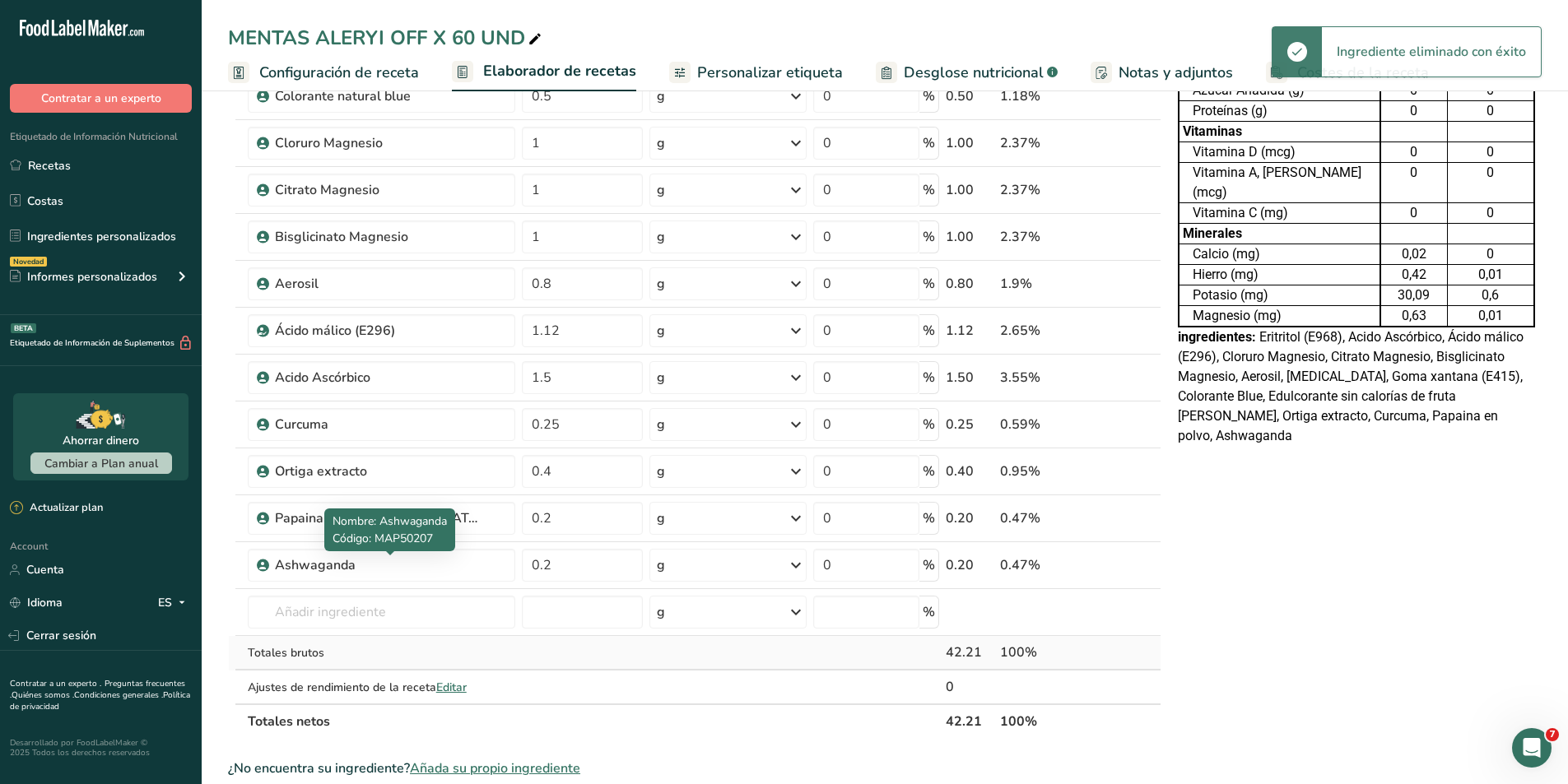
scroll to position [329, 0]
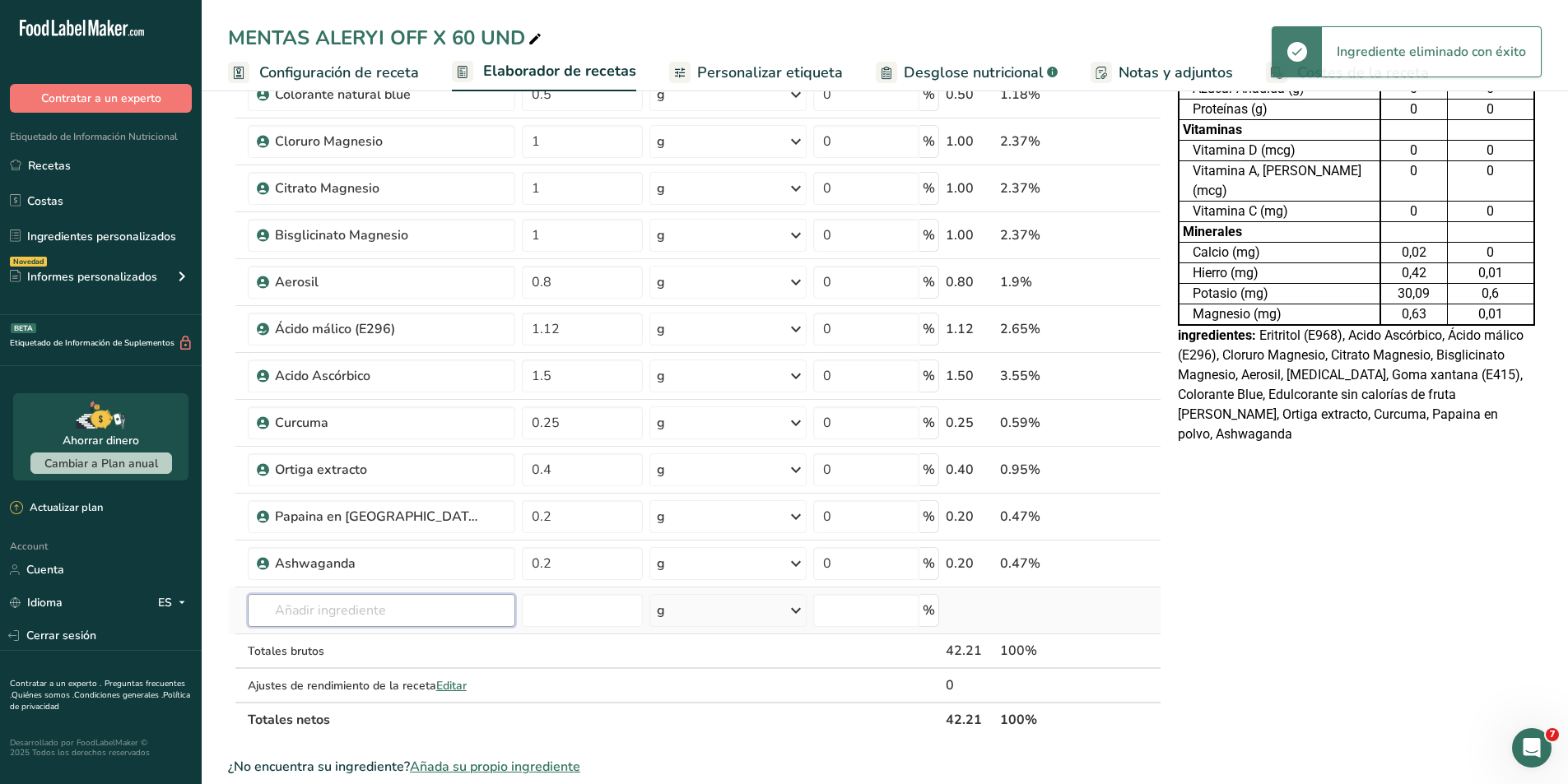
click at [369, 614] on input "text" at bounding box center [381, 610] width 268 height 33
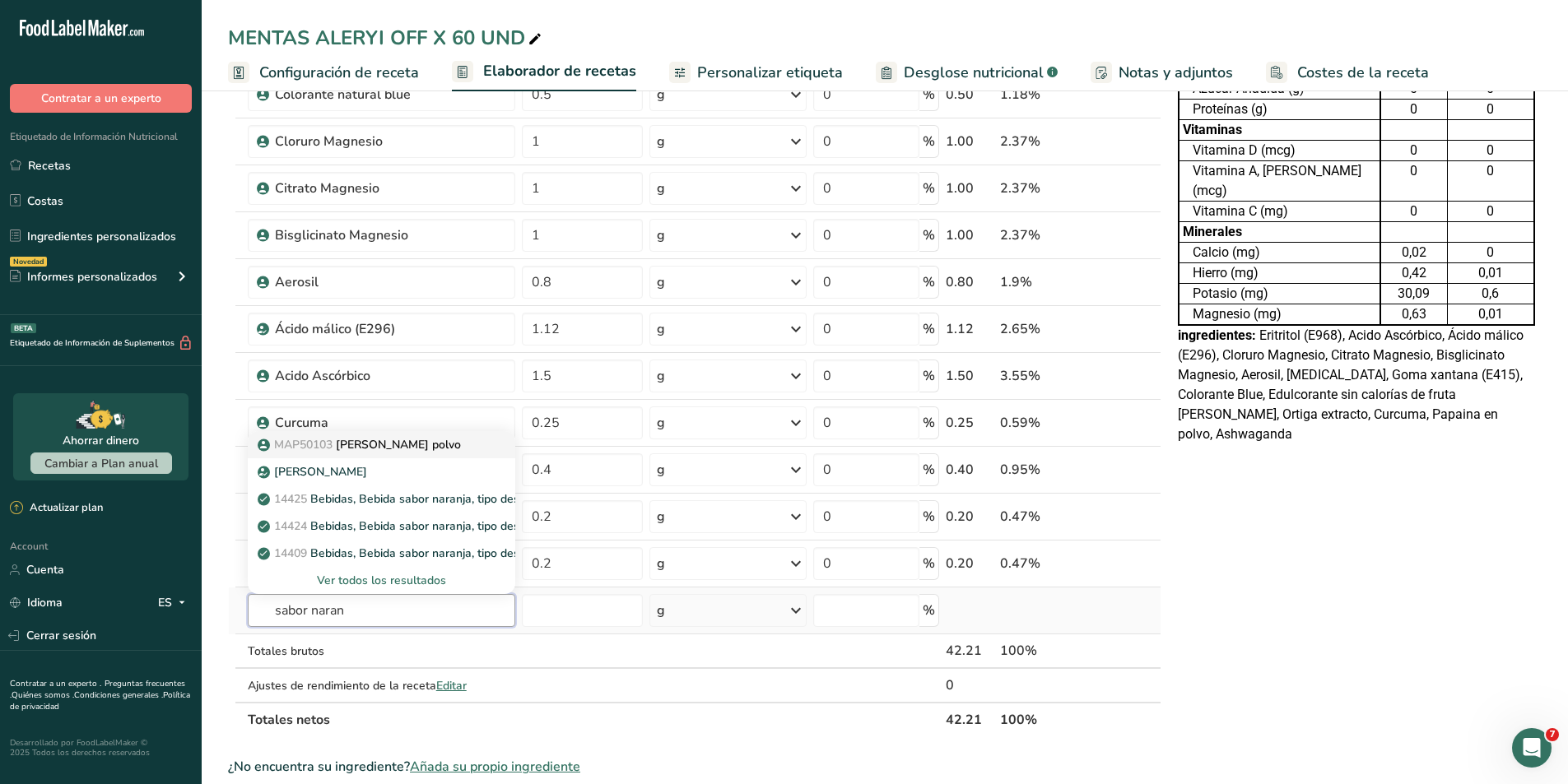
type input "sabor naran"
click at [392, 454] on link "MAP50103 Sabor naranja polvo" at bounding box center [381, 445] width 268 height 28
type input "[PERSON_NAME] polvo"
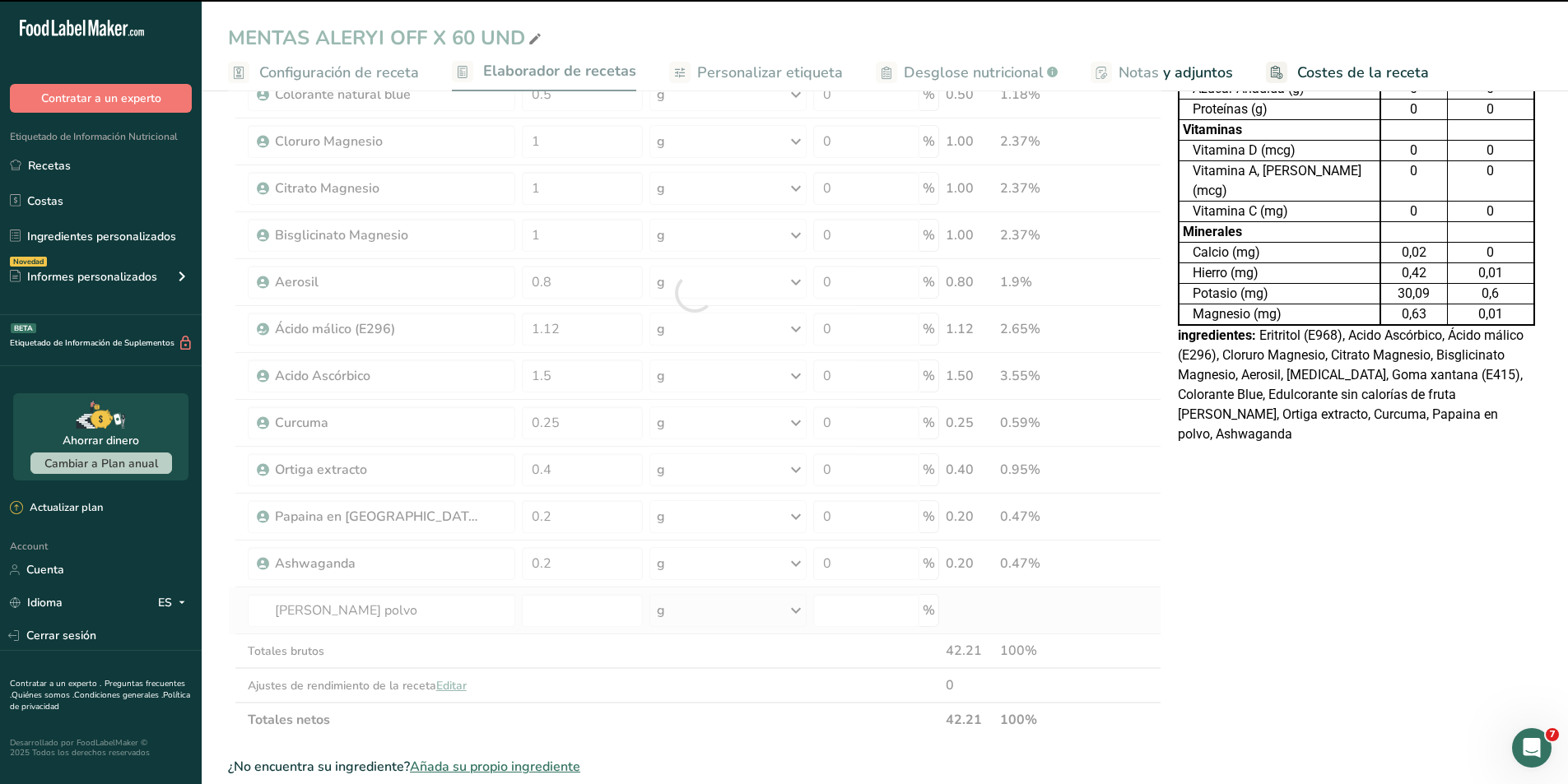
type input "0"
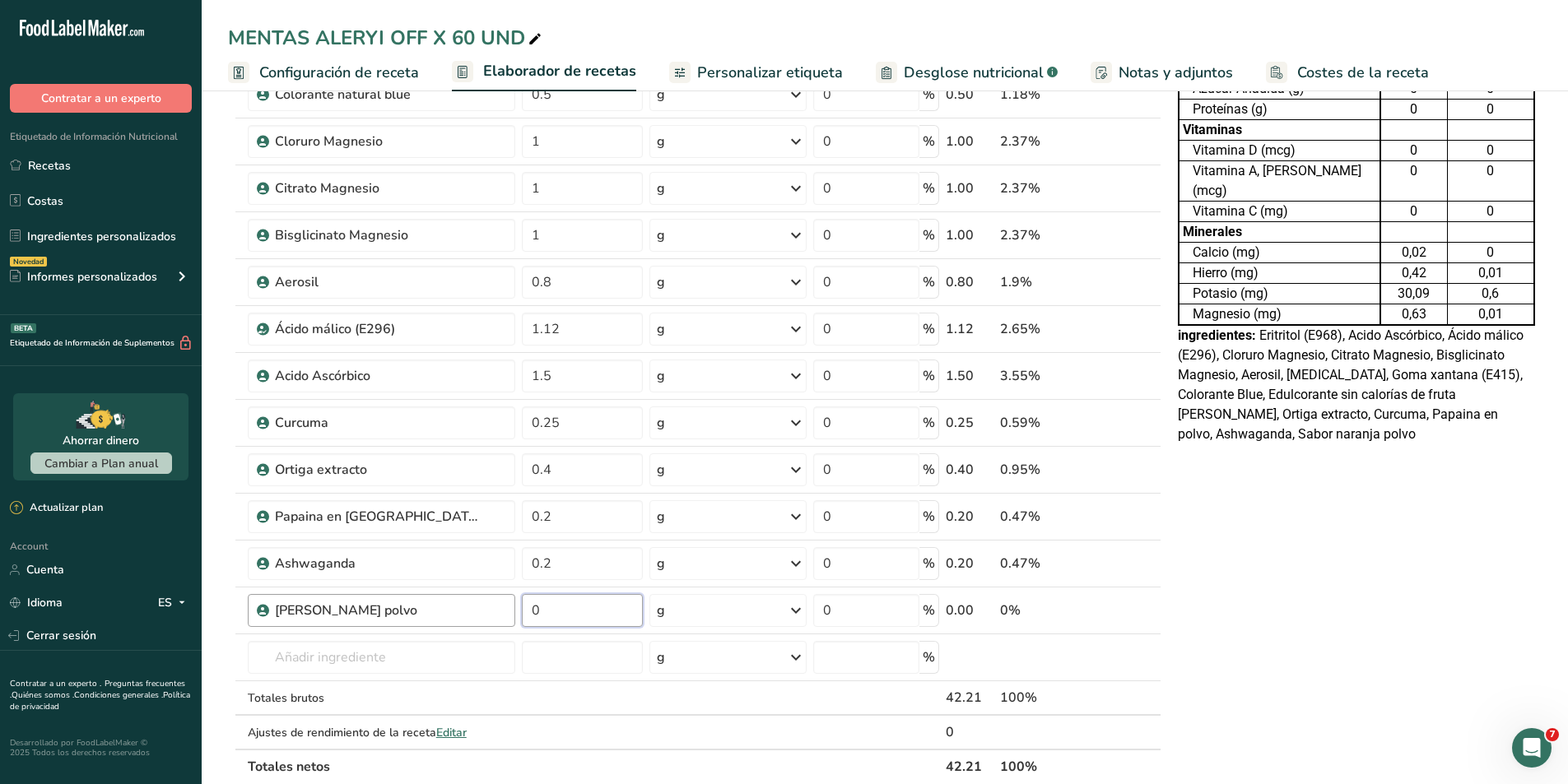
drag, startPoint x: 586, startPoint y: 614, endPoint x: 502, endPoint y: 611, distance: 84.1
click at [502, 611] on tr "[PERSON_NAME] polvo 0 g Unidades de peso g kg mg Ver más Unidades de volumen [G…" at bounding box center [695, 611] width 932 height 46
type input "4"
click at [1333, 472] on div "Tabla de Información Nutricional 21,103 Porciones Por Envase Tamaño por ración …" at bounding box center [1356, 571] width 370 height 1577
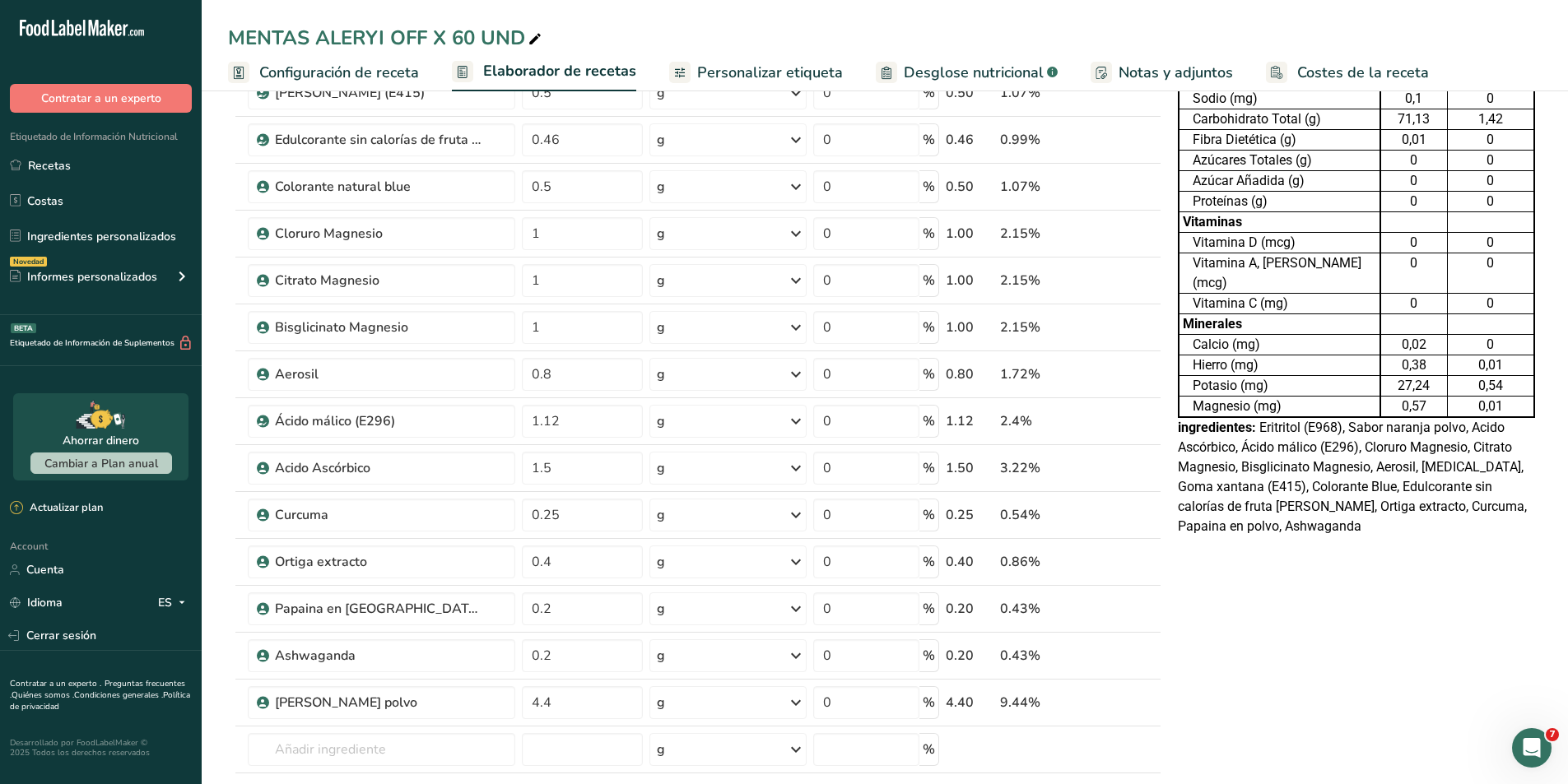
scroll to position [247, 0]
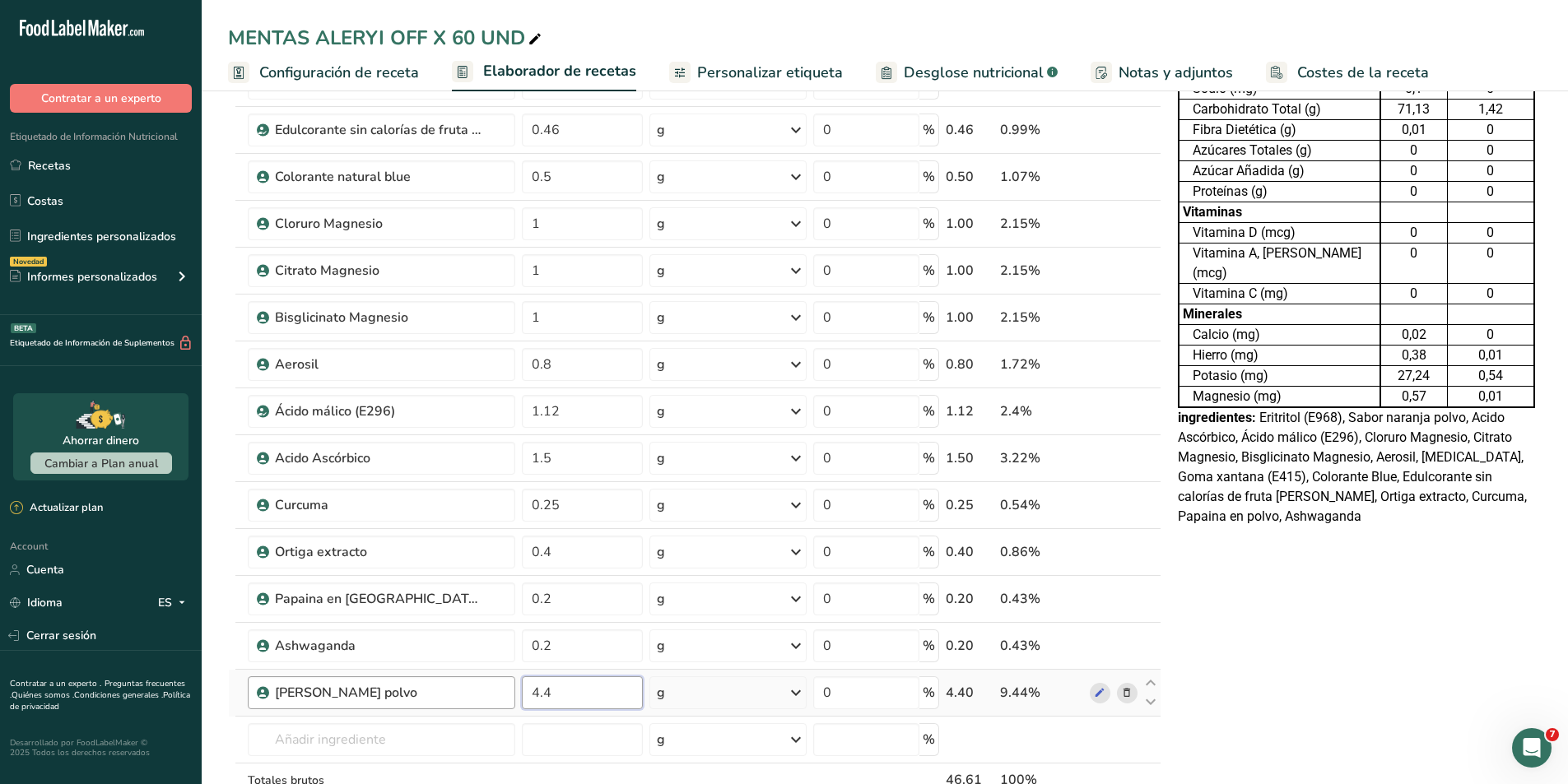
drag, startPoint x: 597, startPoint y: 700, endPoint x: 438, endPoint y: 677, distance: 160.7
click at [438, 677] on tr "[PERSON_NAME] polvo 4.4 g Unidades de peso g kg mg Ver más Unidades de volumen …" at bounding box center [695, 693] width 932 height 46
type input "2"
click at [1305, 590] on div "Tabla de Información Nutricional 23,303 Porciones Por Envase Tamaño por ración …" at bounding box center [1356, 653] width 370 height 1577
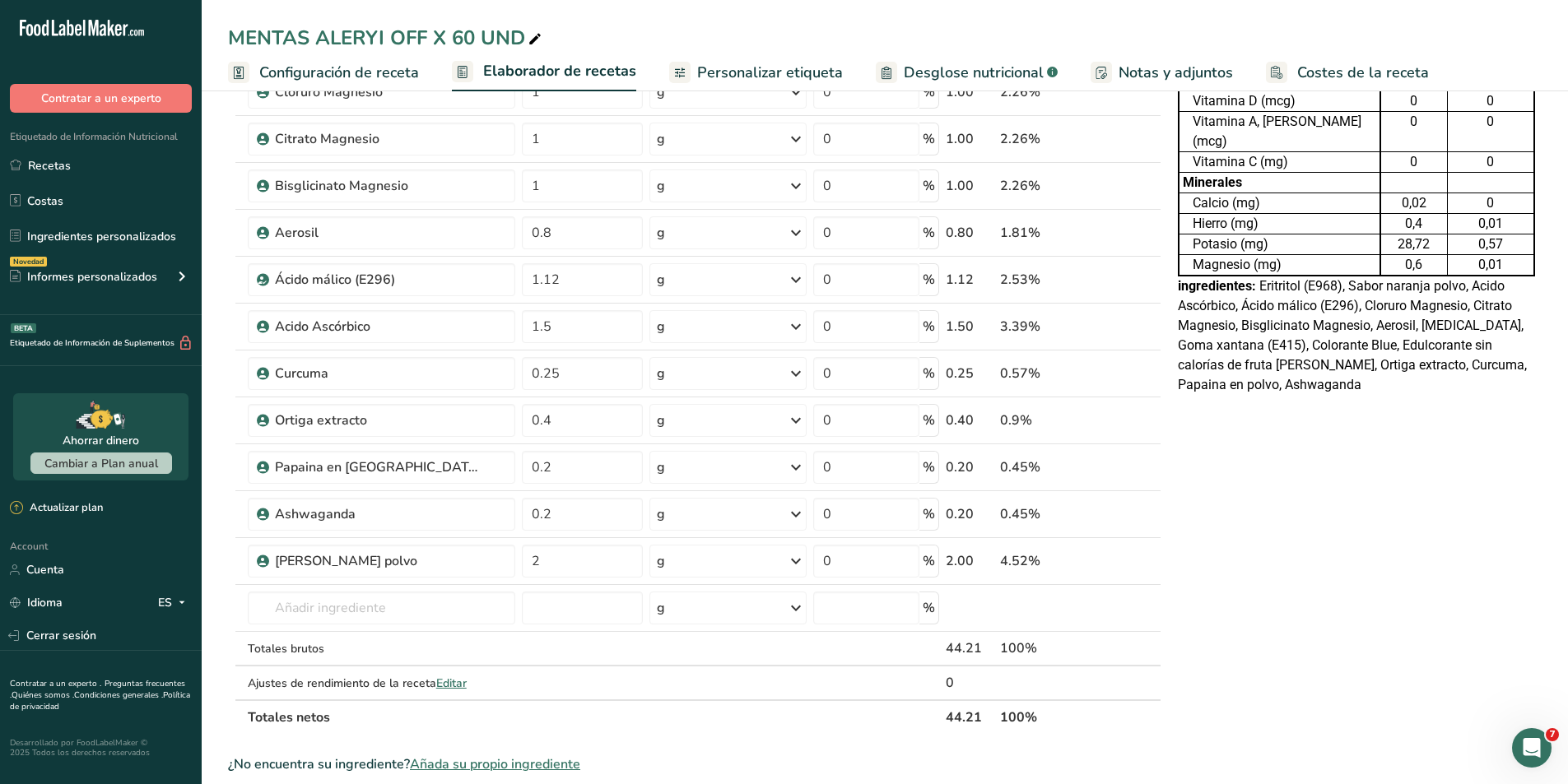
scroll to position [0, 0]
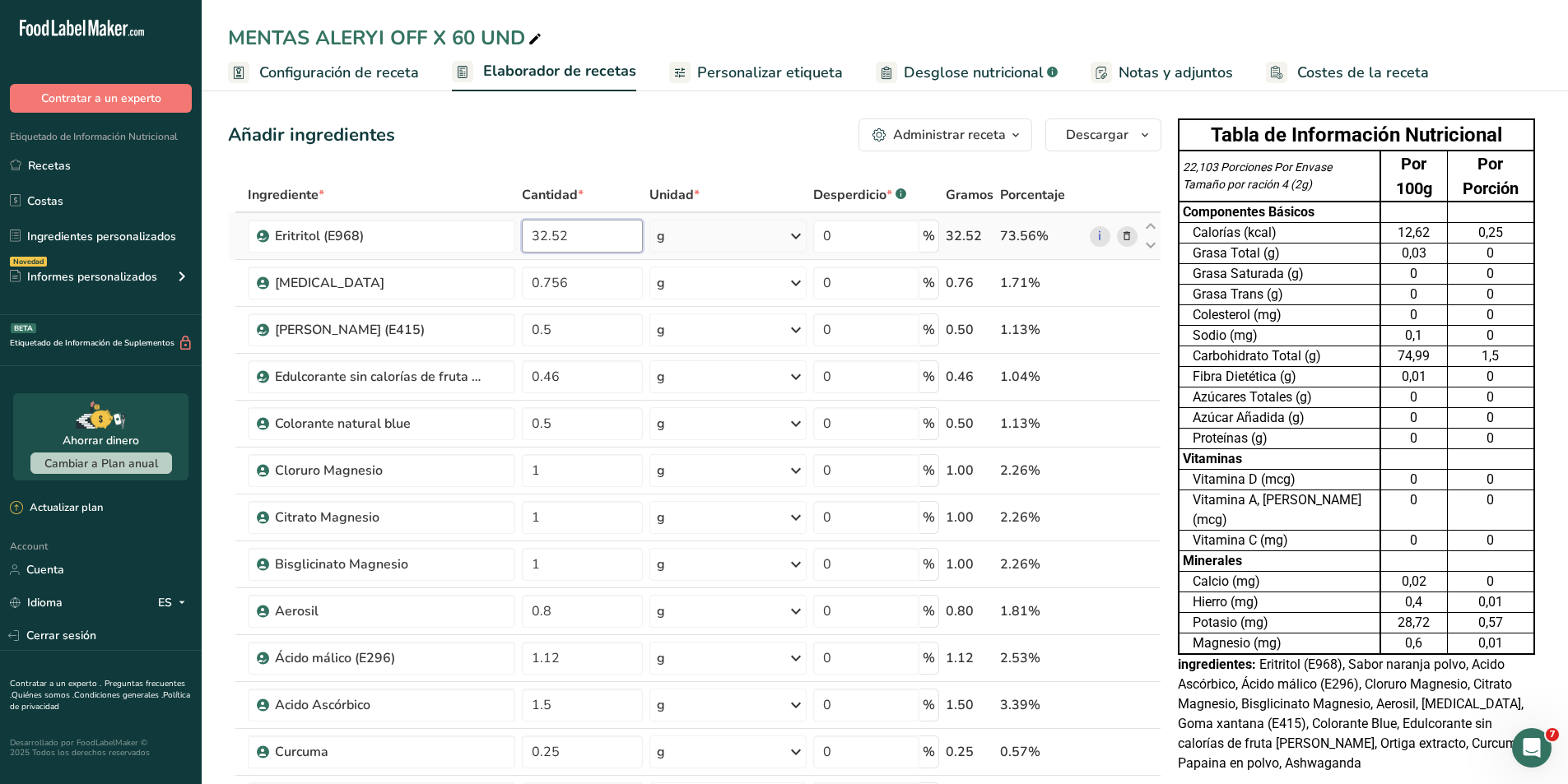
drag, startPoint x: 614, startPoint y: 242, endPoint x: 441, endPoint y: 219, distance: 174.5
click at [441, 219] on tr "Eritritol (E968) 32.52 g Porciones 100 gram Unidades de peso g kg mg Ver más Un…" at bounding box center [695, 237] width 932 height 46
type input "28"
type input "28.31"
click at [557, 132] on div "Añadir ingredientes Administrar receta Eliminar receta Duplicar receta Escalar …" at bounding box center [695, 135] width 933 height 33
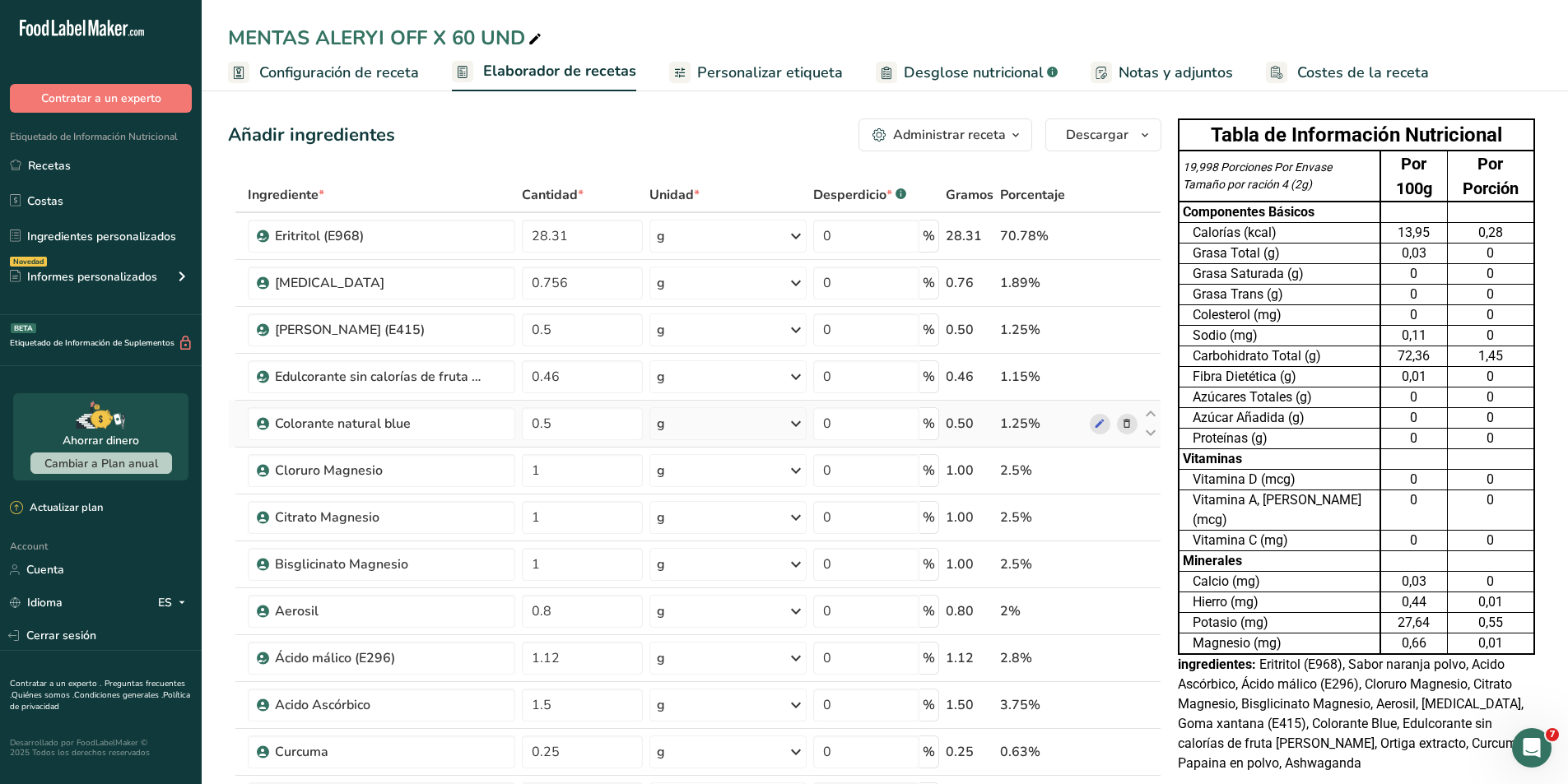
click at [1121, 427] on icon at bounding box center [1126, 424] width 11 height 17
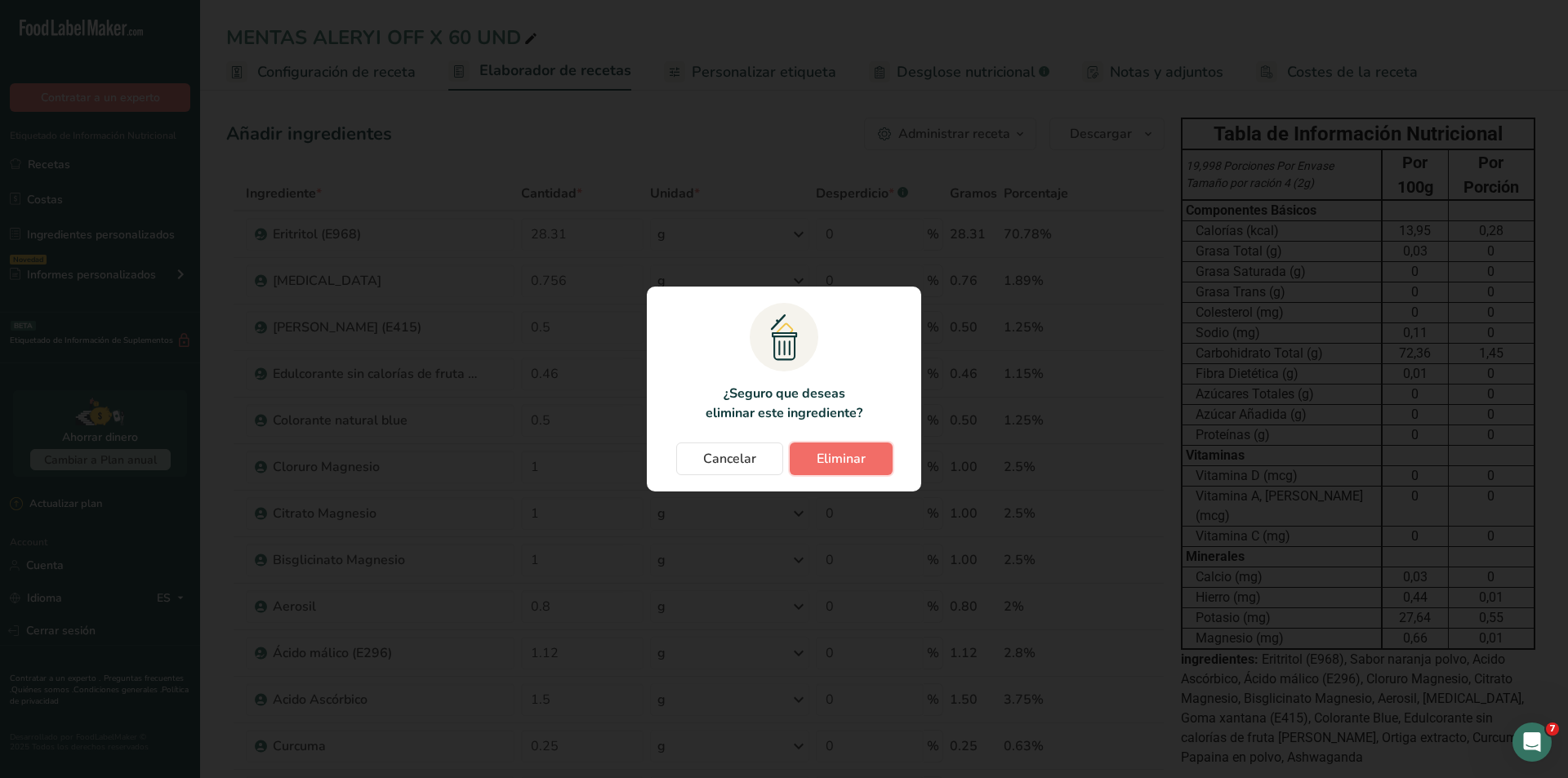
click at [878, 453] on button "Eliminar" at bounding box center [841, 459] width 103 height 32
type input "1"
type input "0.8"
type input "1.12"
type input "1.5"
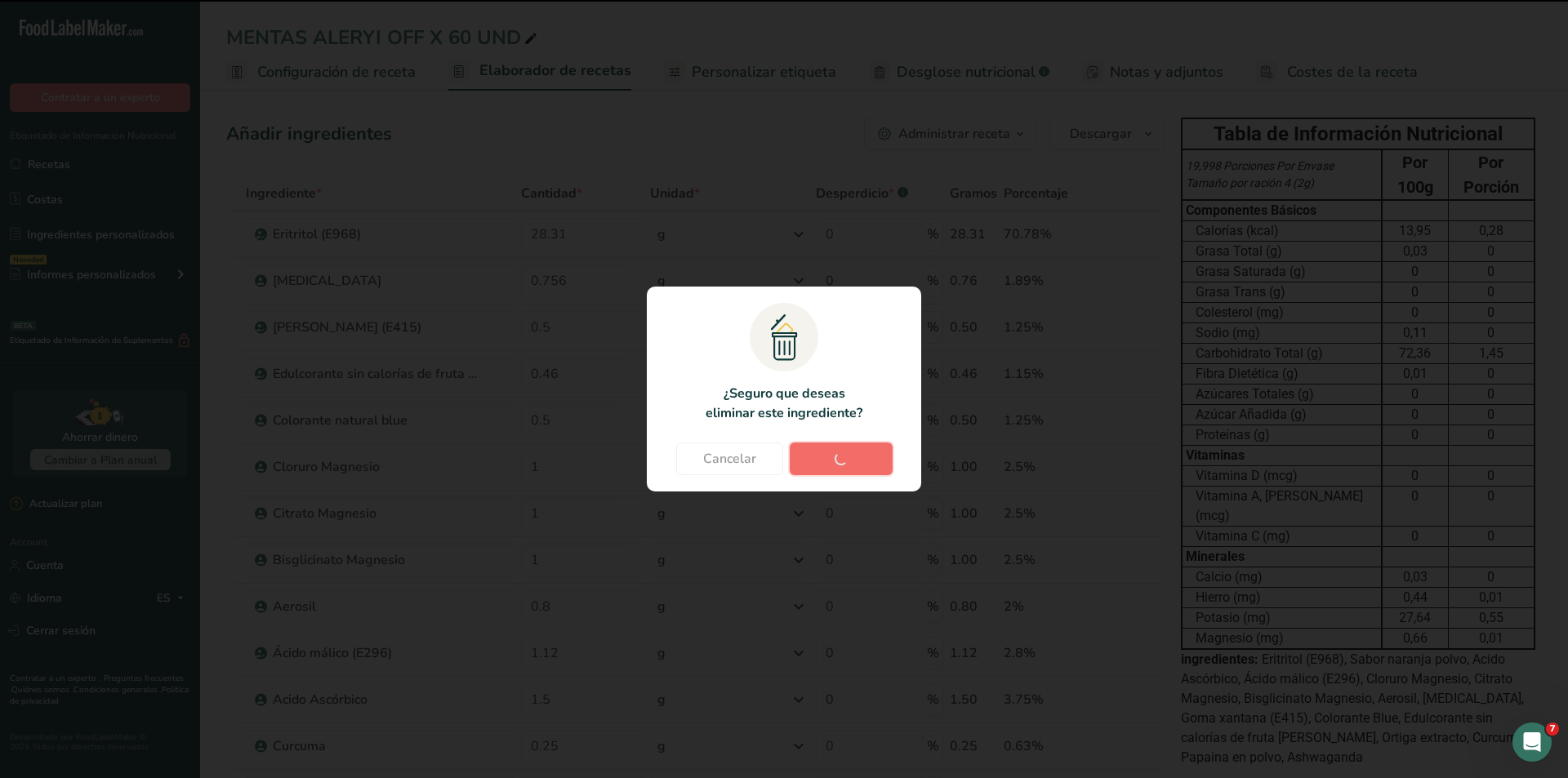
type input "0.25"
type input "0.4"
type input "0.2"
type input "2"
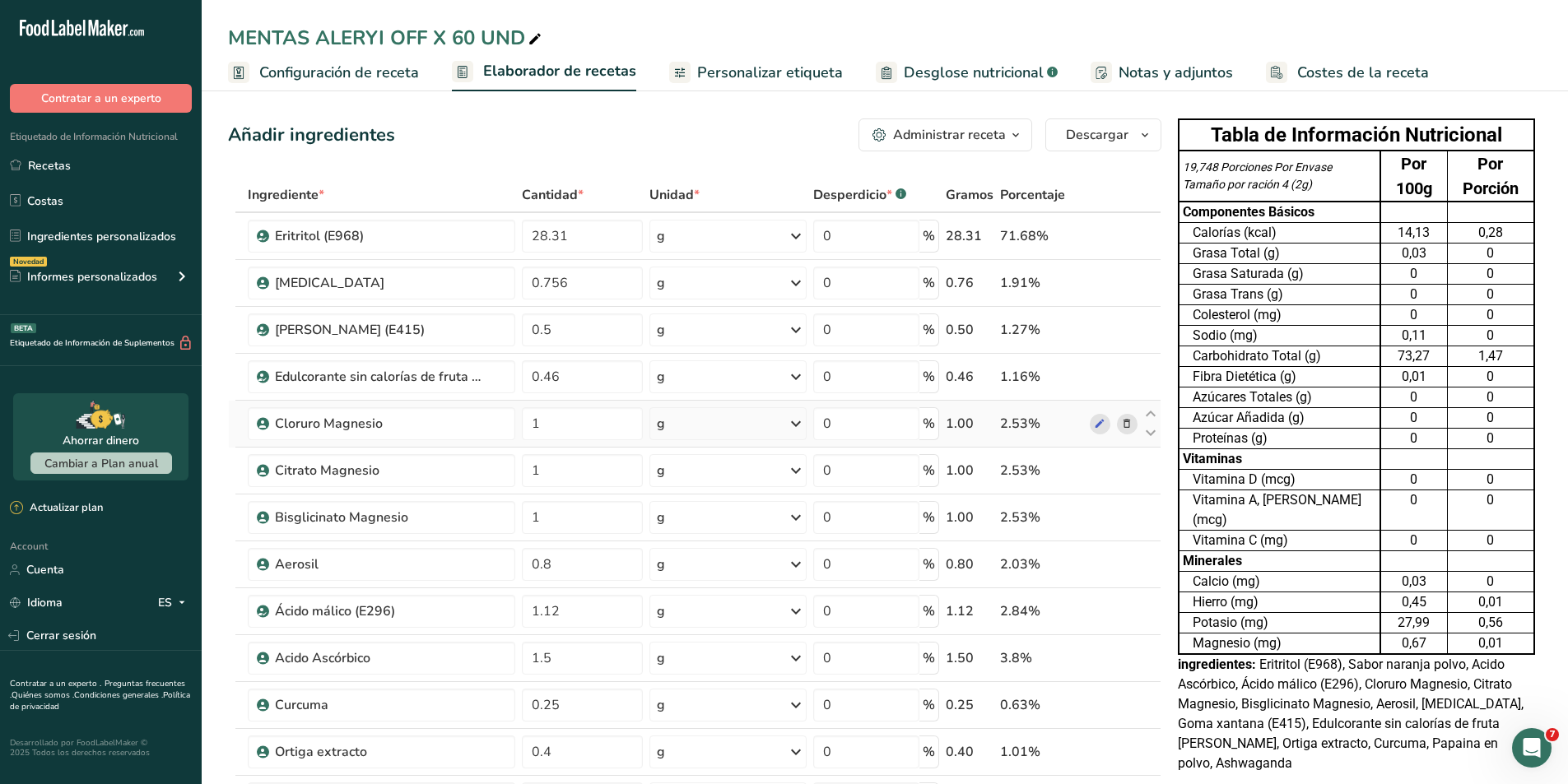
click at [1130, 419] on icon at bounding box center [1126, 424] width 11 height 17
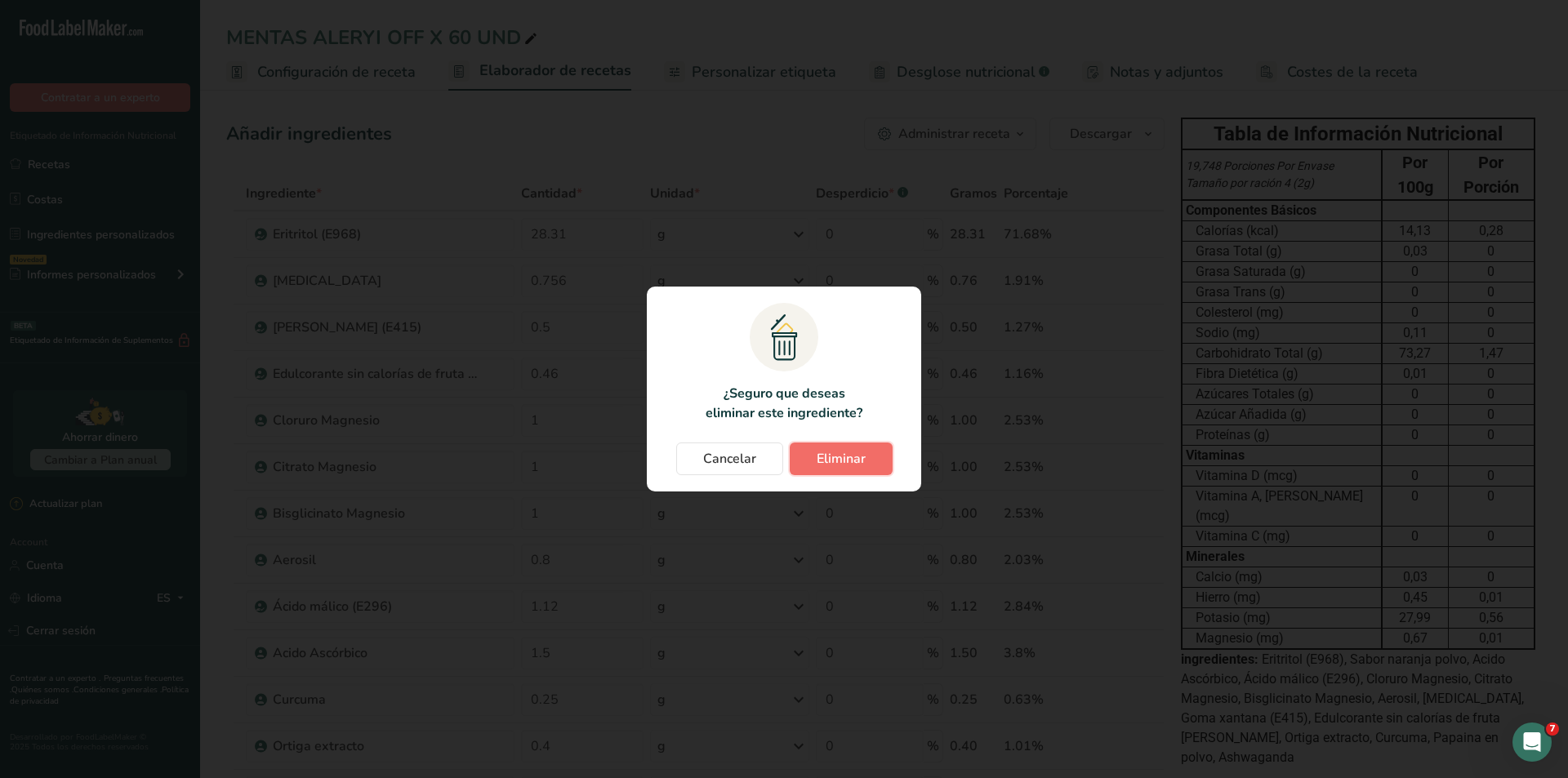
click at [840, 453] on span "Eliminar" at bounding box center [841, 459] width 49 height 20
type input "0.8"
type input "1.12"
type input "1.5"
type input "0.25"
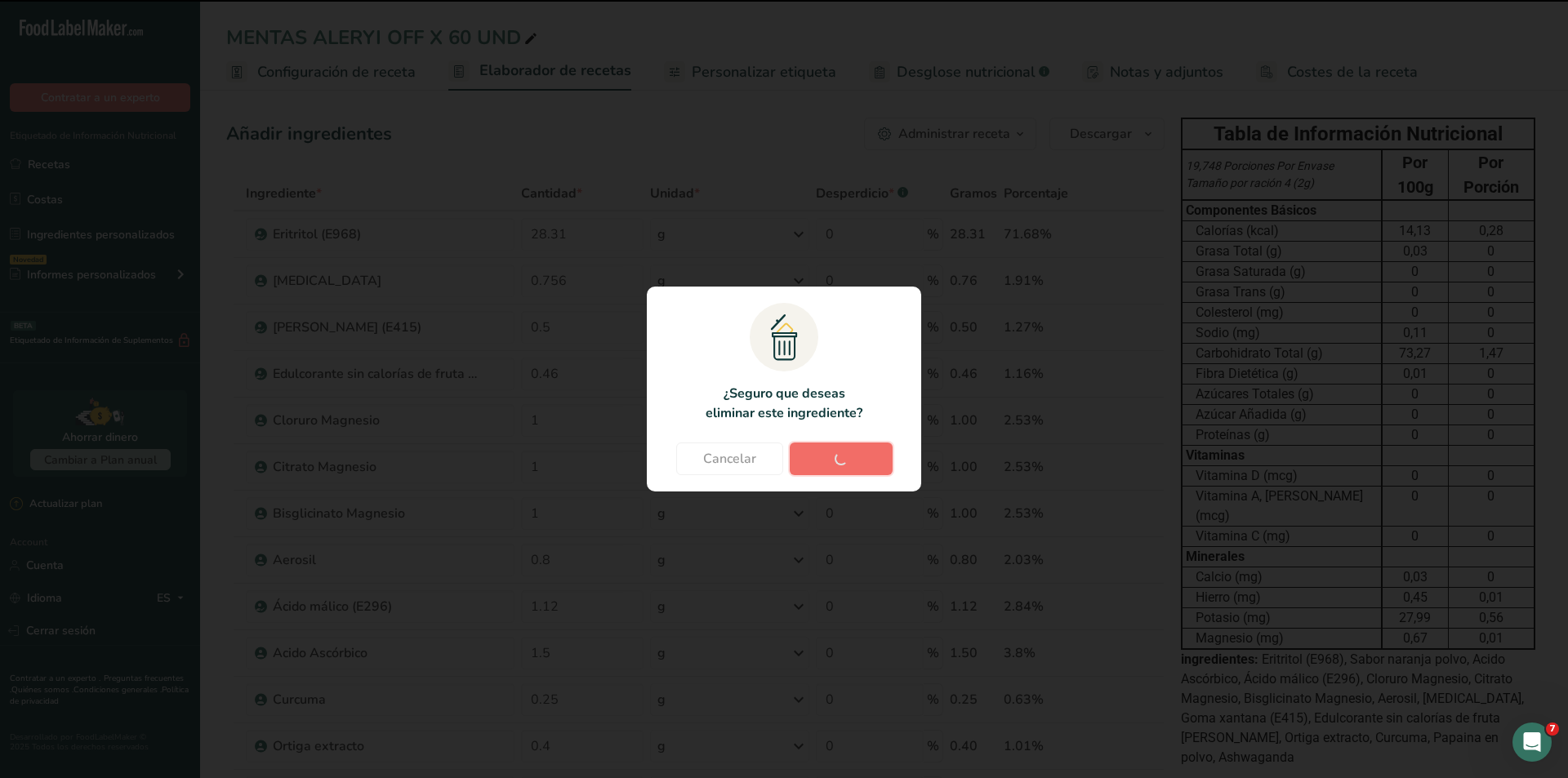
type input "0.4"
type input "0.2"
type input "2"
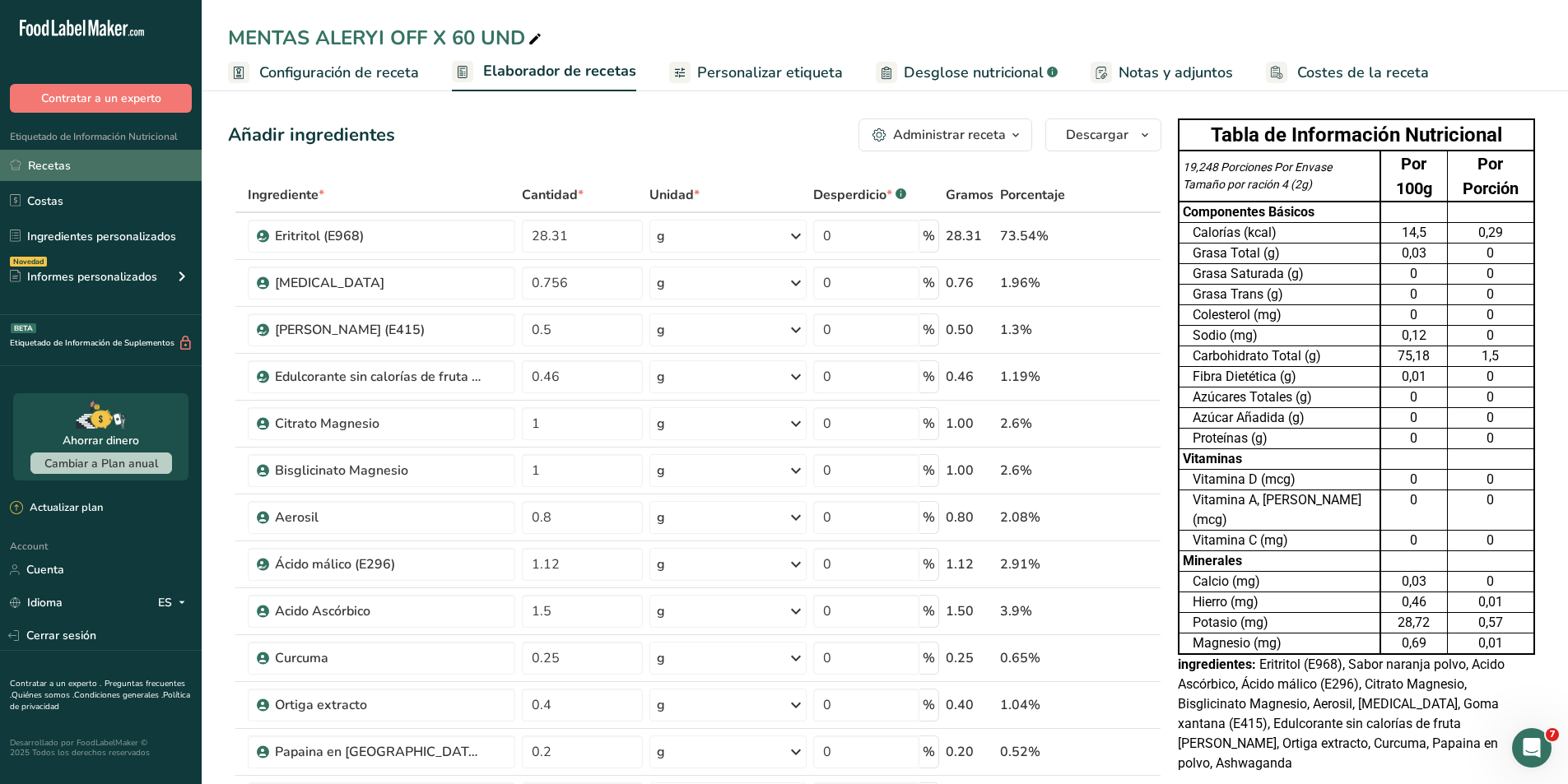
click at [61, 164] on link "Recetas" at bounding box center [101, 165] width 201 height 31
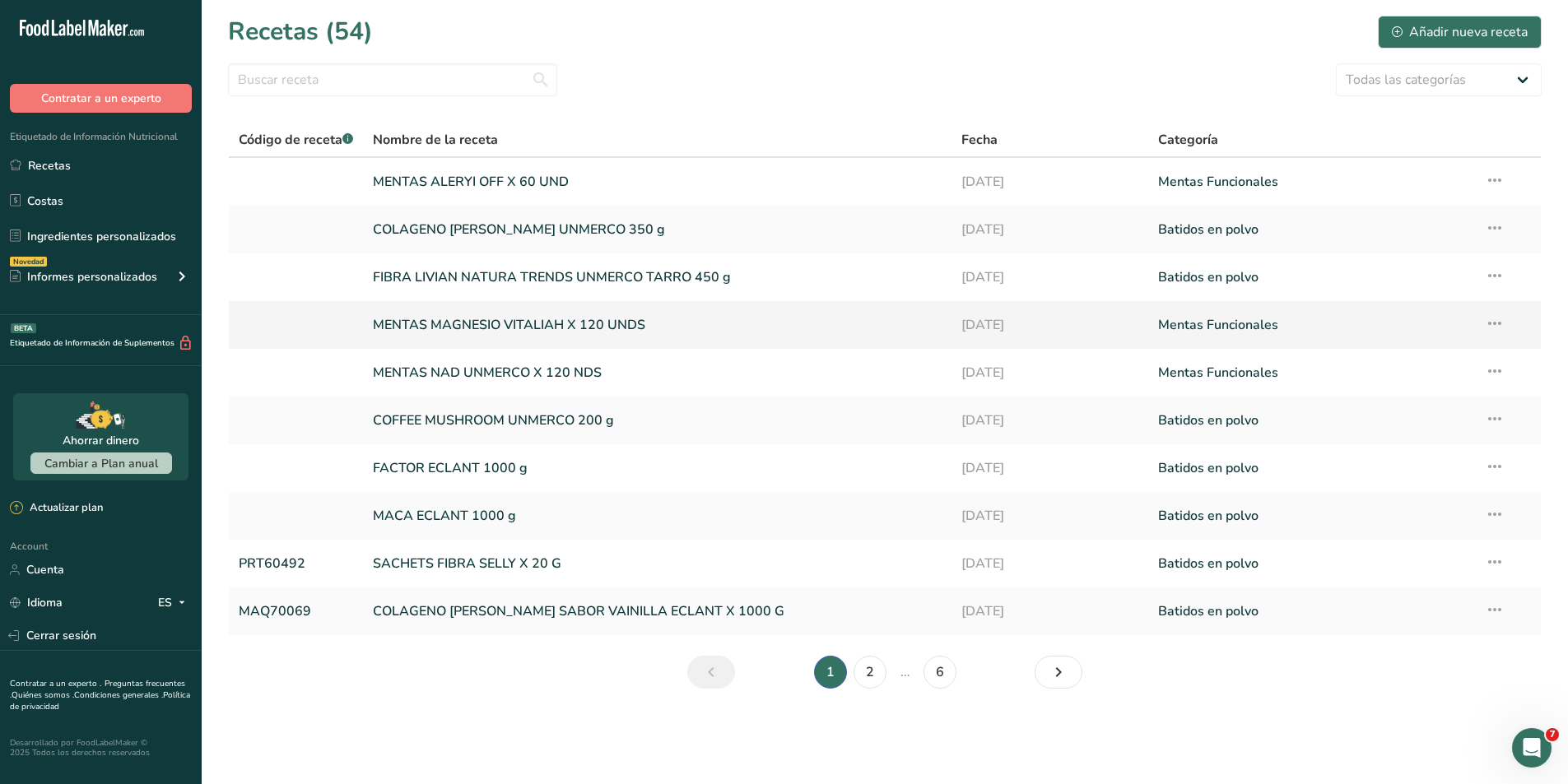
click at [301, 310] on link at bounding box center [295, 325] width 115 height 34
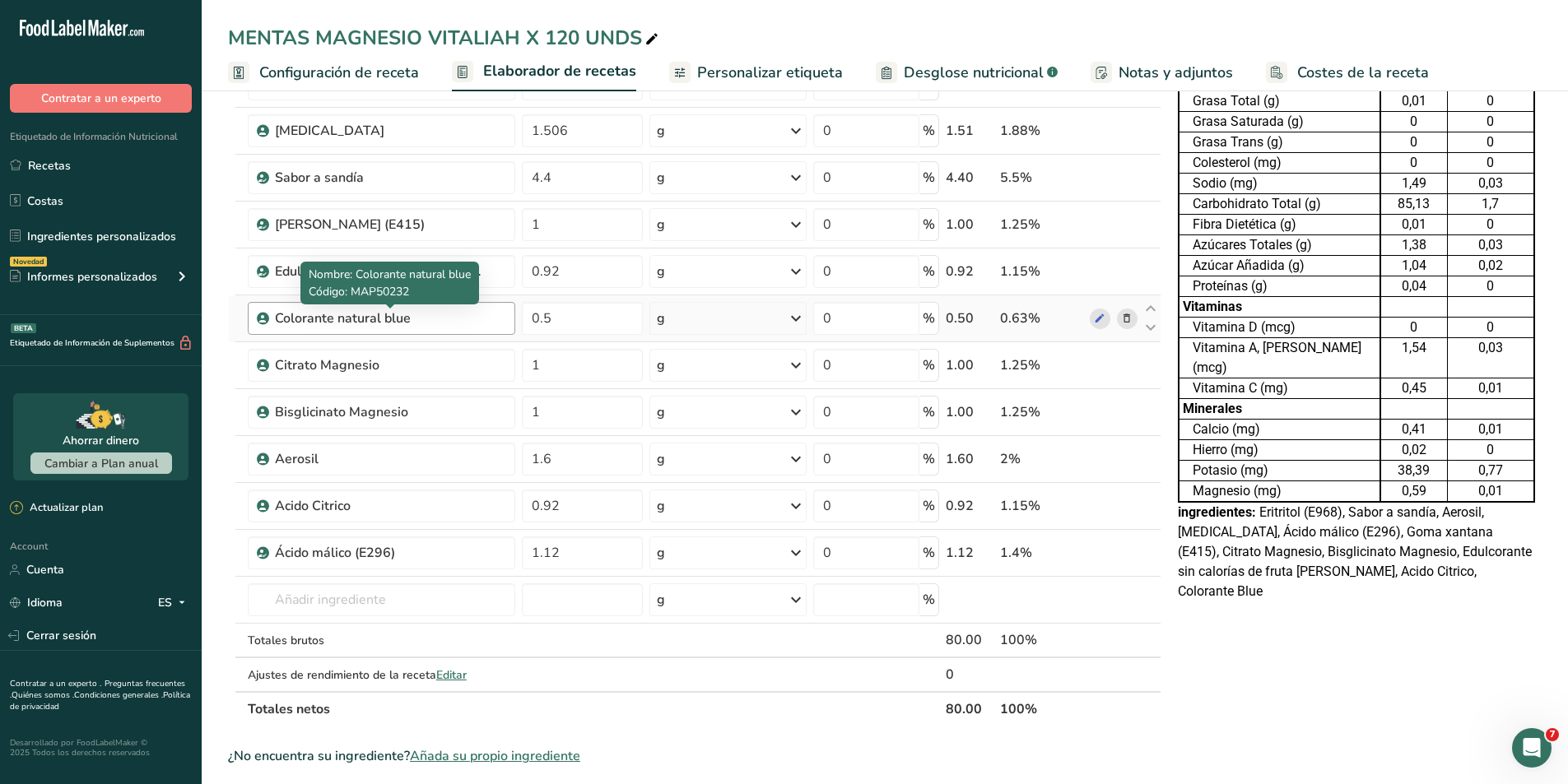
scroll to position [164, 0]
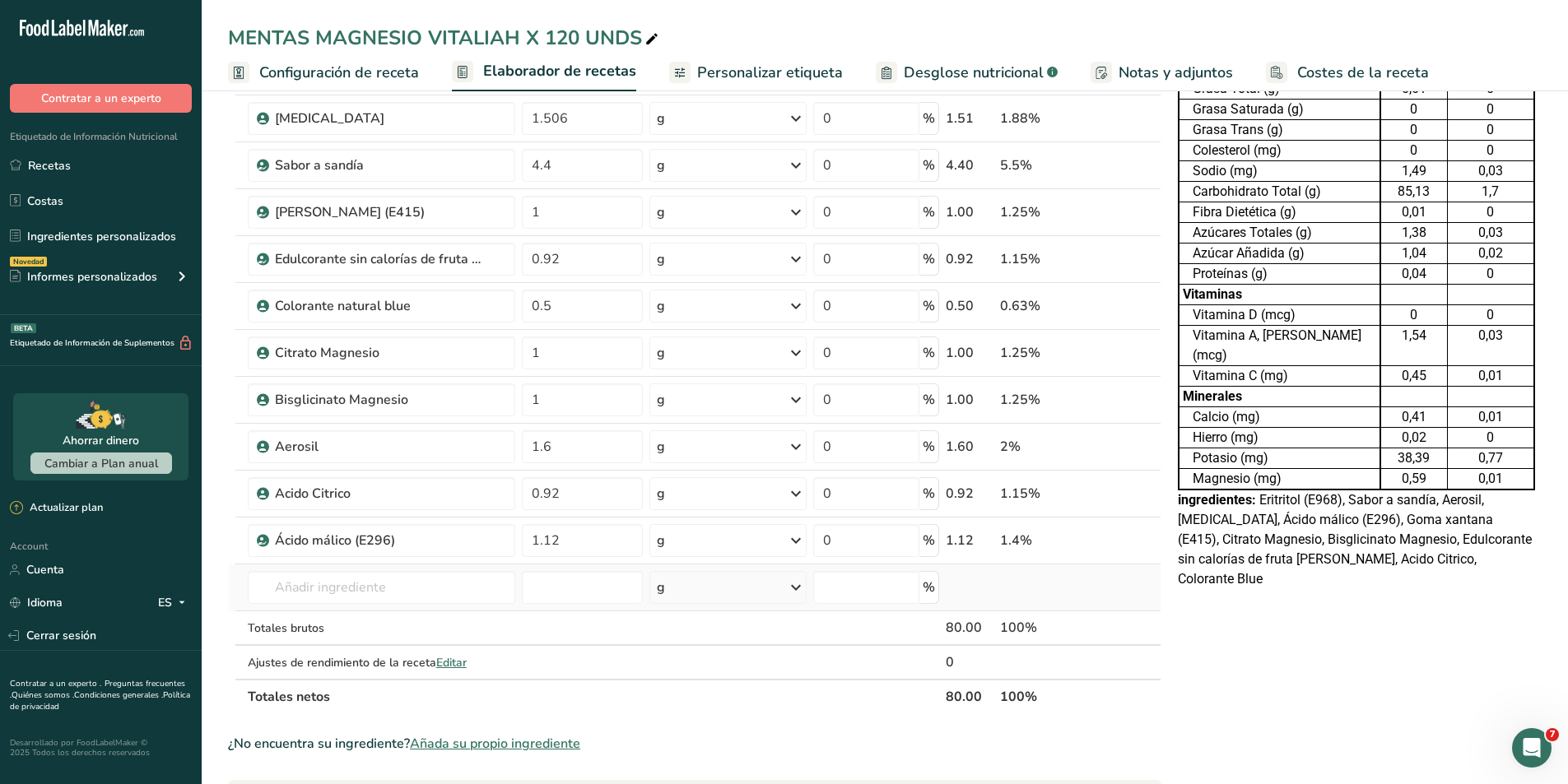
click at [337, 606] on td "Harina [PERSON_NAME] 1211 Leche entera, 3,25 % de grasa láctea, sin vitamina A …" at bounding box center [381, 588] width 274 height 46
click at [337, 595] on input "text" at bounding box center [381, 587] width 268 height 33
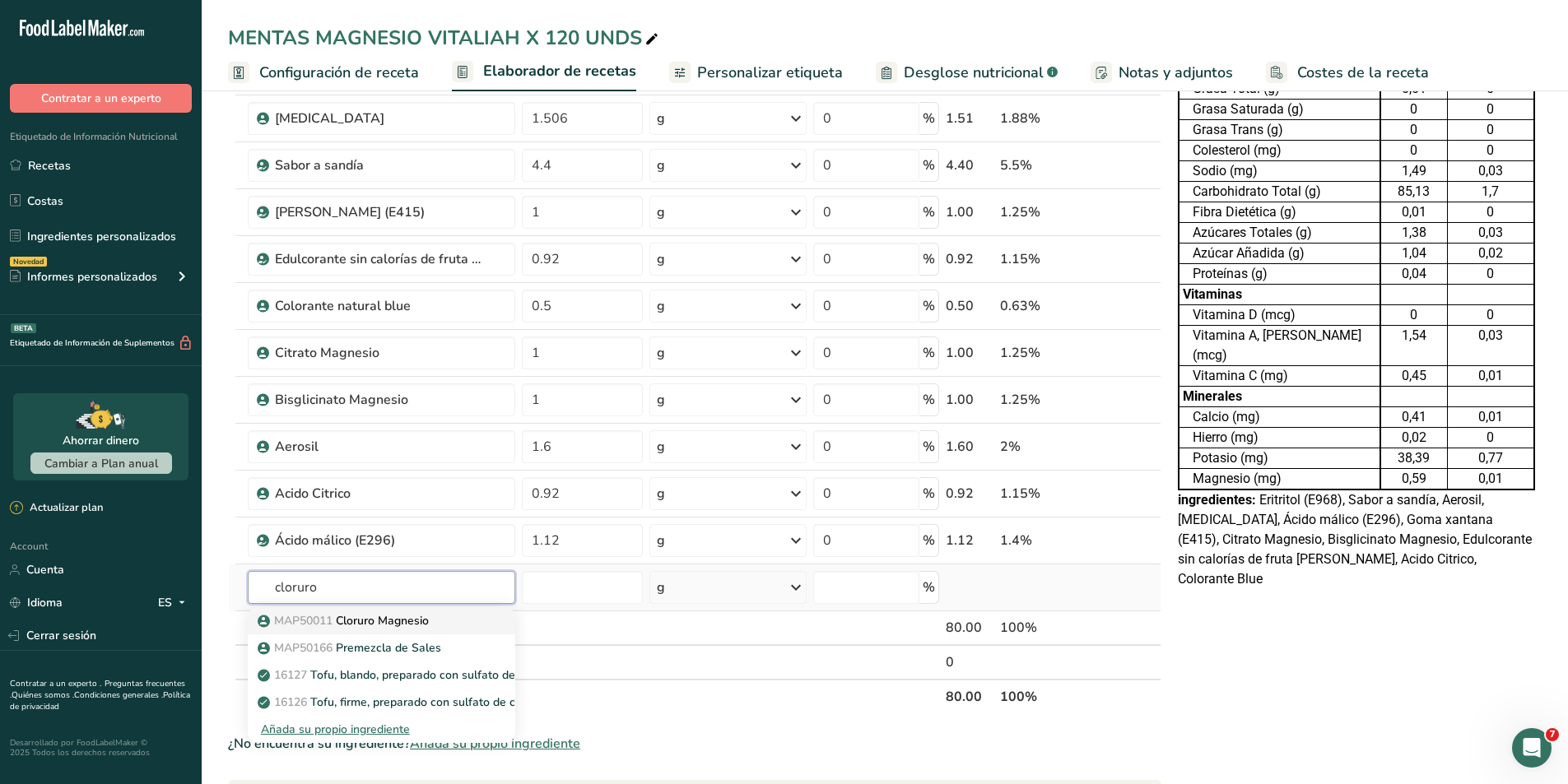
type input "cloruro"
click at [335, 611] on link "MAP50011 Cloruro Magnesio" at bounding box center [381, 620] width 268 height 28
type input "Cloruro Magnesio"
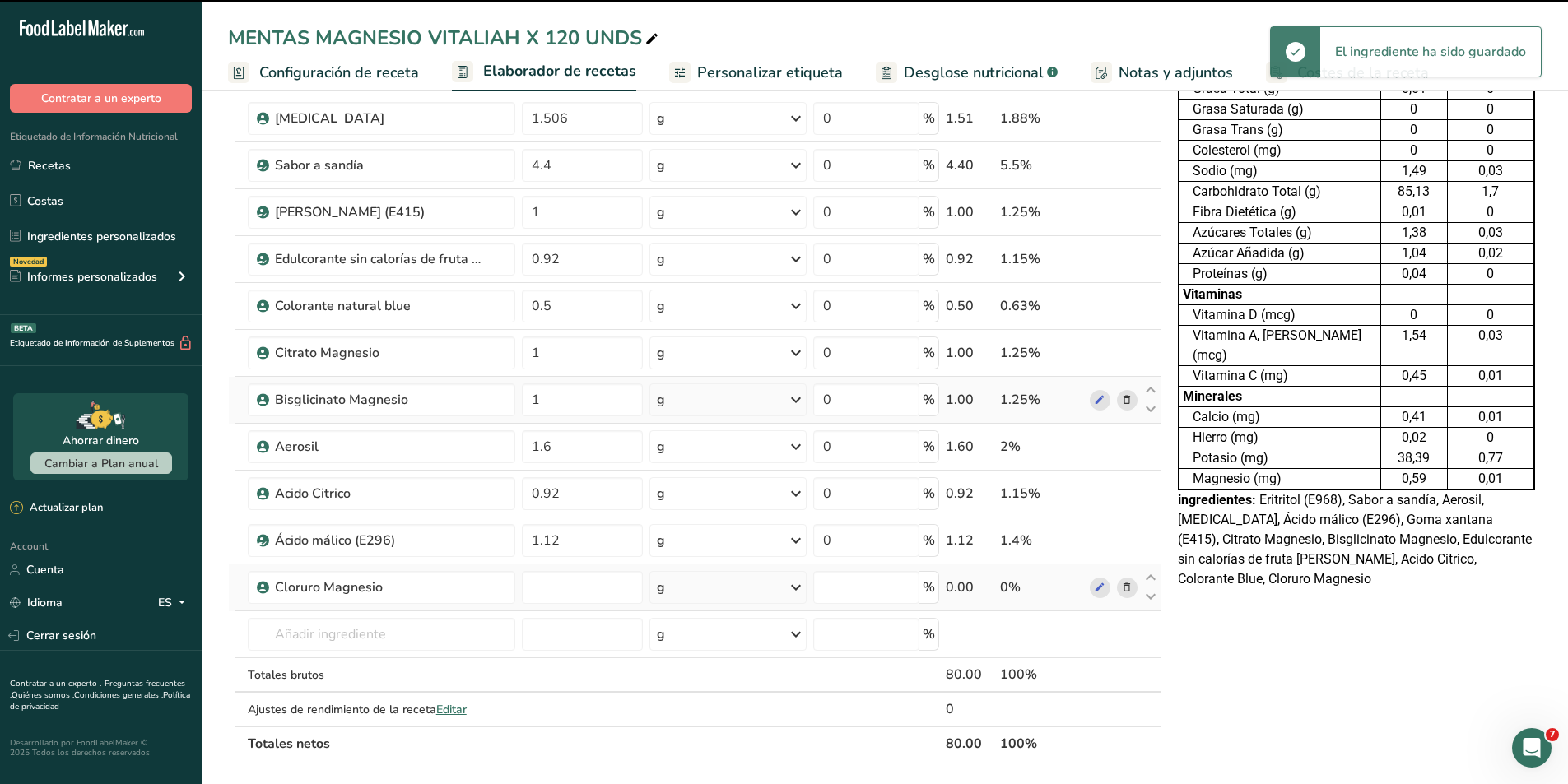
type input "0"
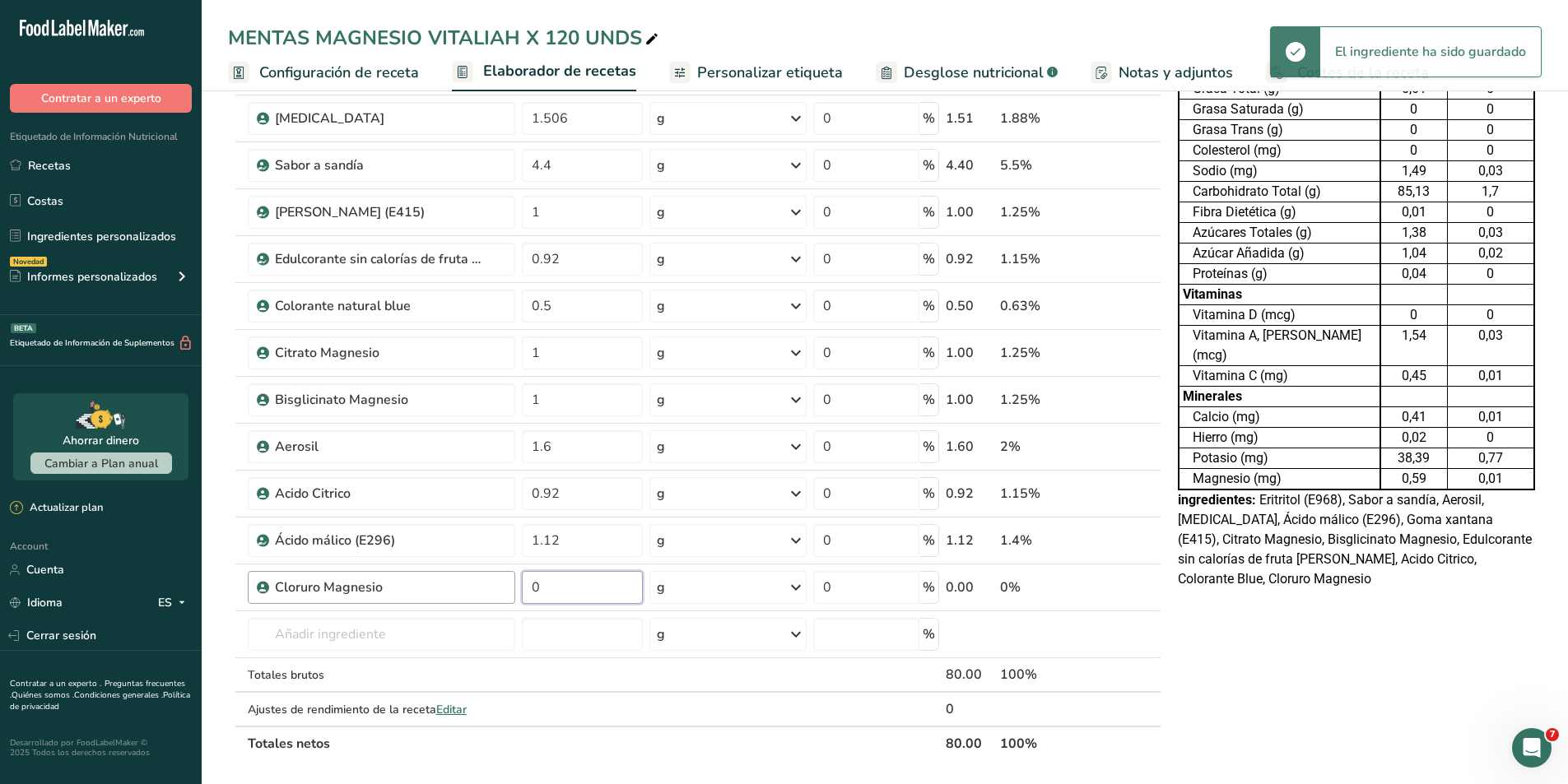
drag, startPoint x: 565, startPoint y: 590, endPoint x: 492, endPoint y: 584, distance: 73.2
click at [492, 584] on tr "Cloruro Magnesio 0 g Unidades de peso g kg mg Ver más Unidades de volumen [GEOG…" at bounding box center [695, 588] width 932 height 46
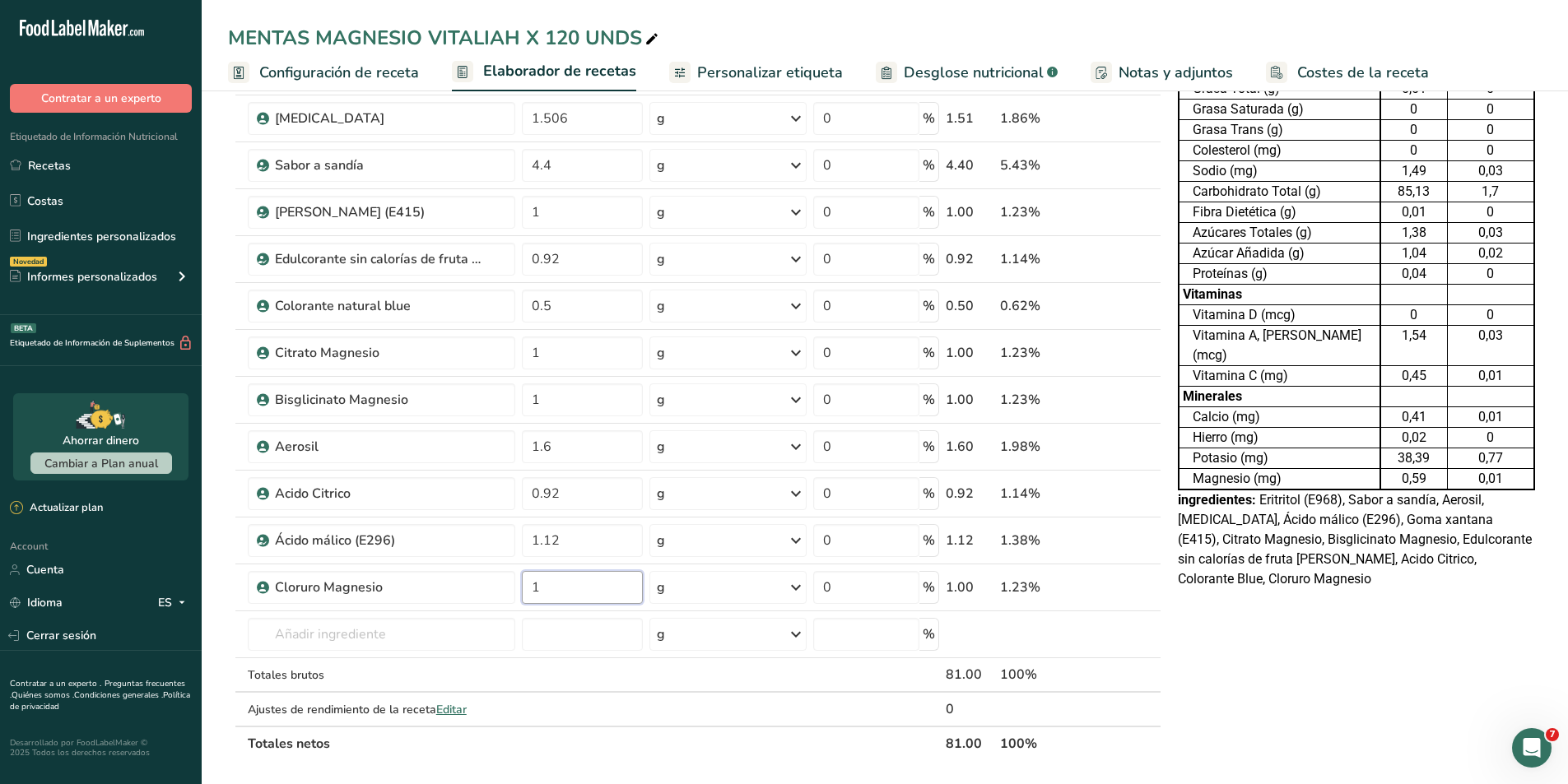
type input "1"
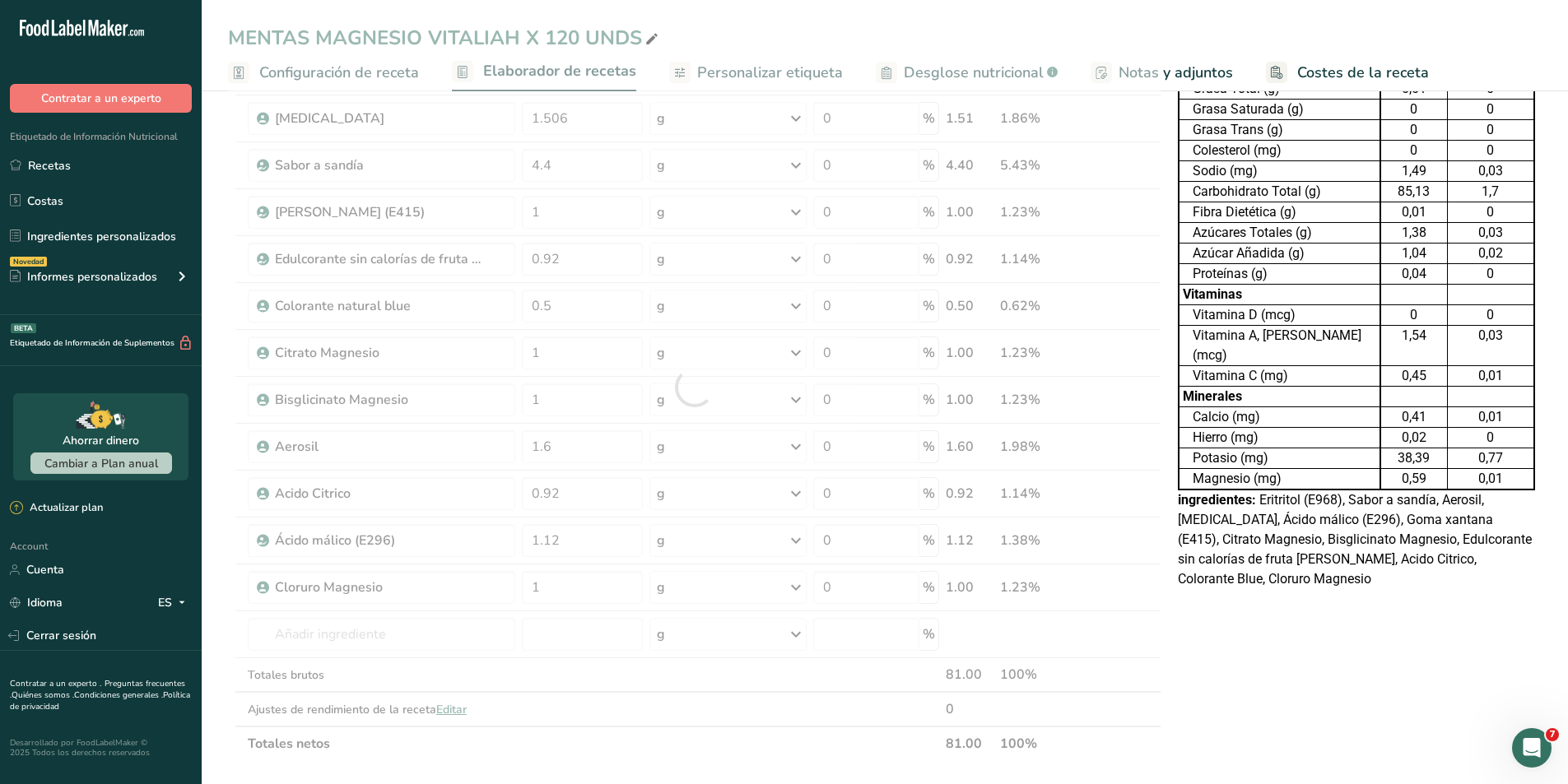
click at [1367, 717] on div "Tabla de Información Nutricional 39,998 Porciones Por Envase Tamaño por ración …" at bounding box center [1356, 642] width 370 height 1389
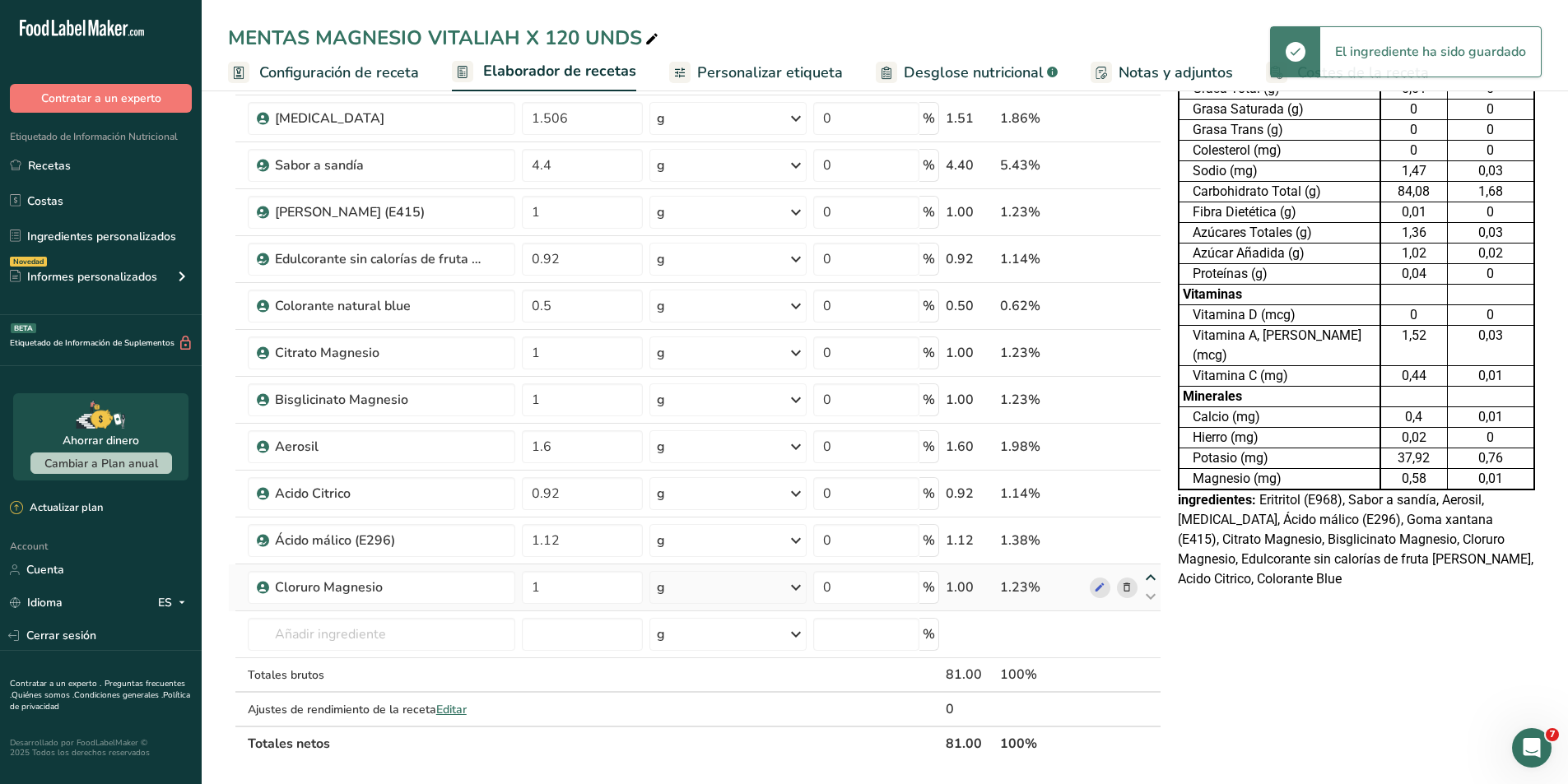
click at [1150, 578] on icon at bounding box center [1150, 577] width 20 height 12
type input "1"
type input "1.12"
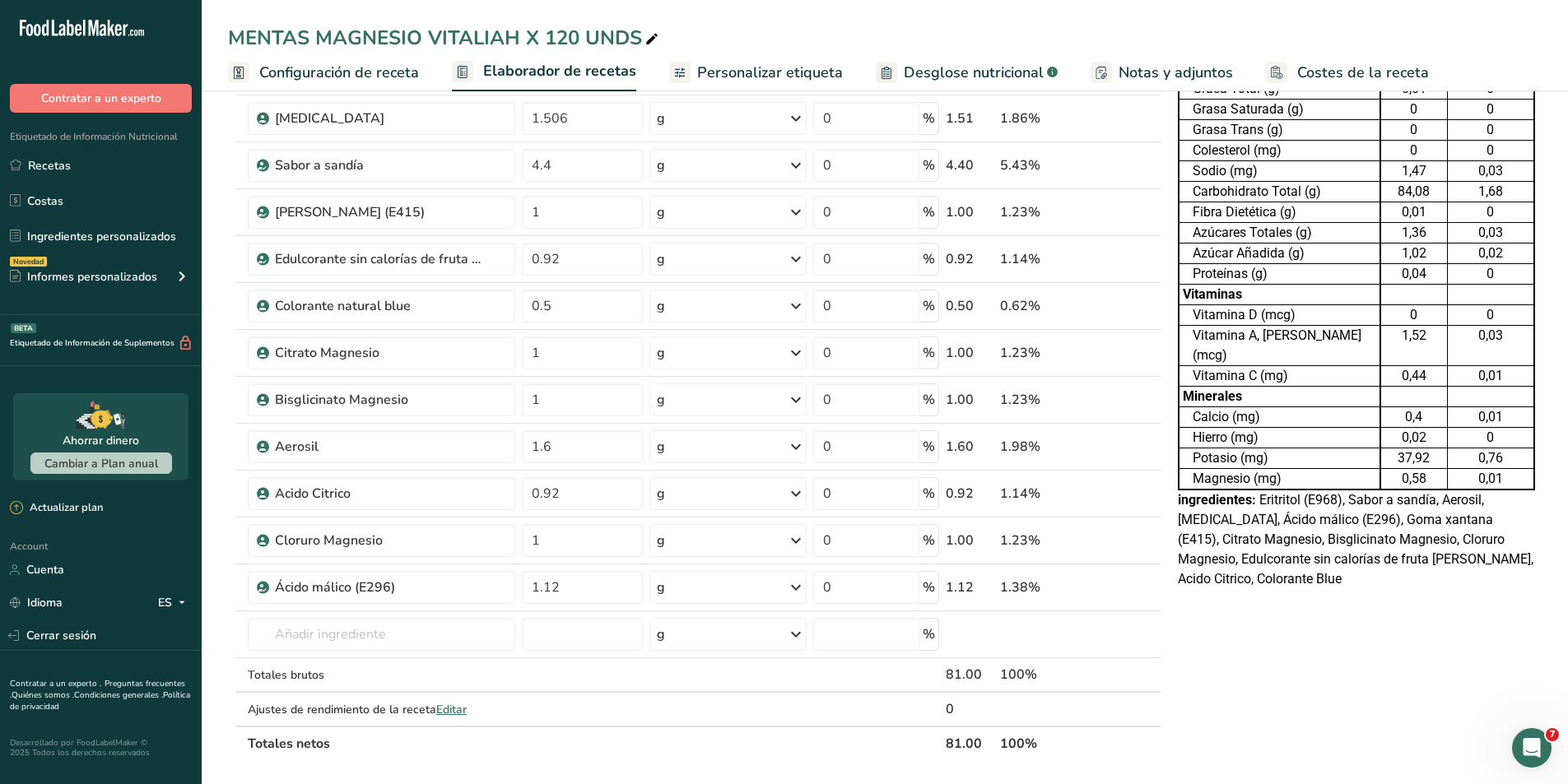
click at [1150, 534] on icon at bounding box center [1150, 531] width 20 height 12
type input "1"
type input "0.92"
click at [1150, 529] on icon at bounding box center [1150, 531] width 20 height 12
type input "0.92"
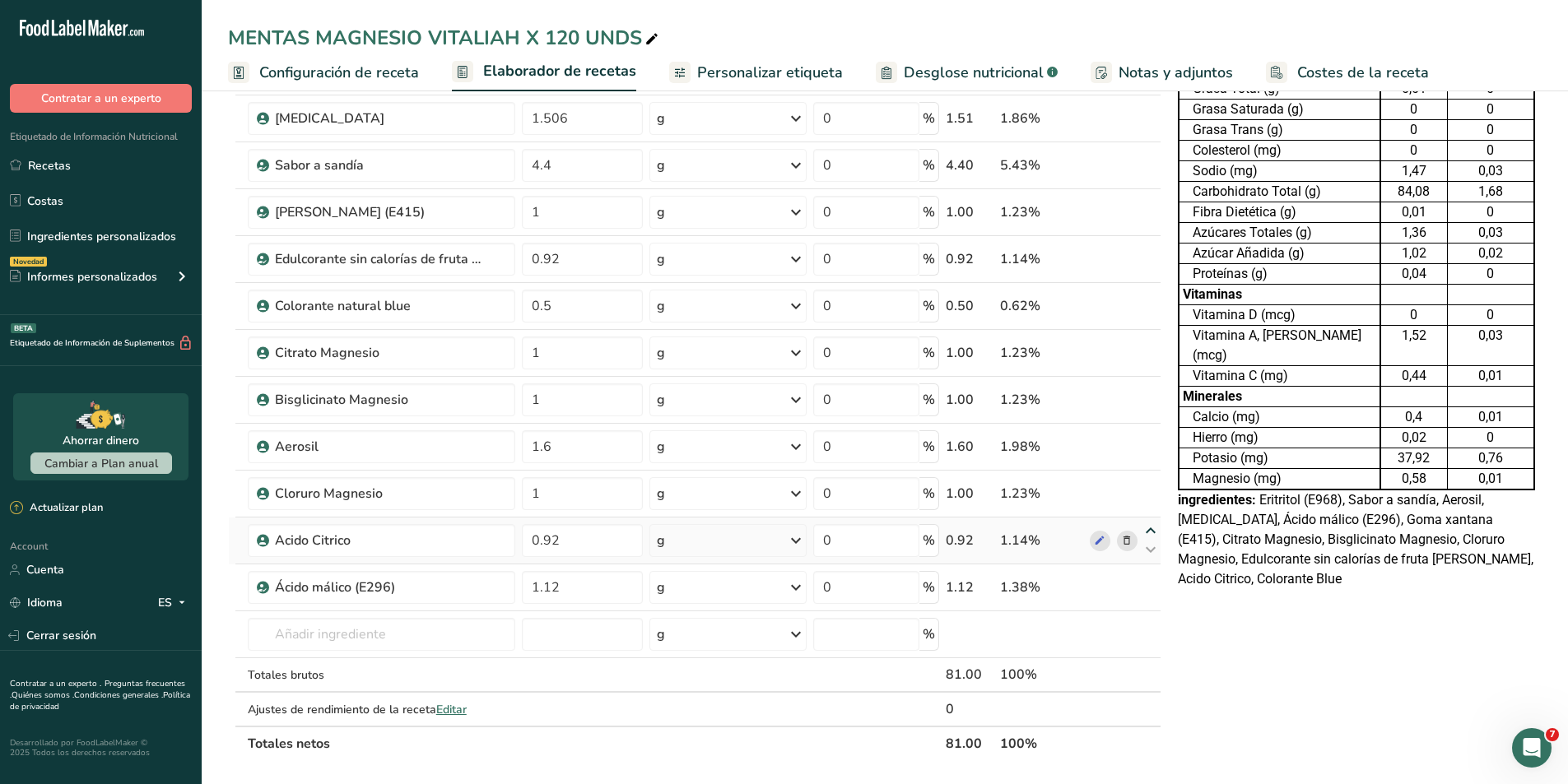
type input "1"
click at [1150, 534] on icon at bounding box center [1150, 531] width 20 height 12
type input "1"
type input "0.92"
click at [1148, 485] on icon at bounding box center [1150, 484] width 20 height 12
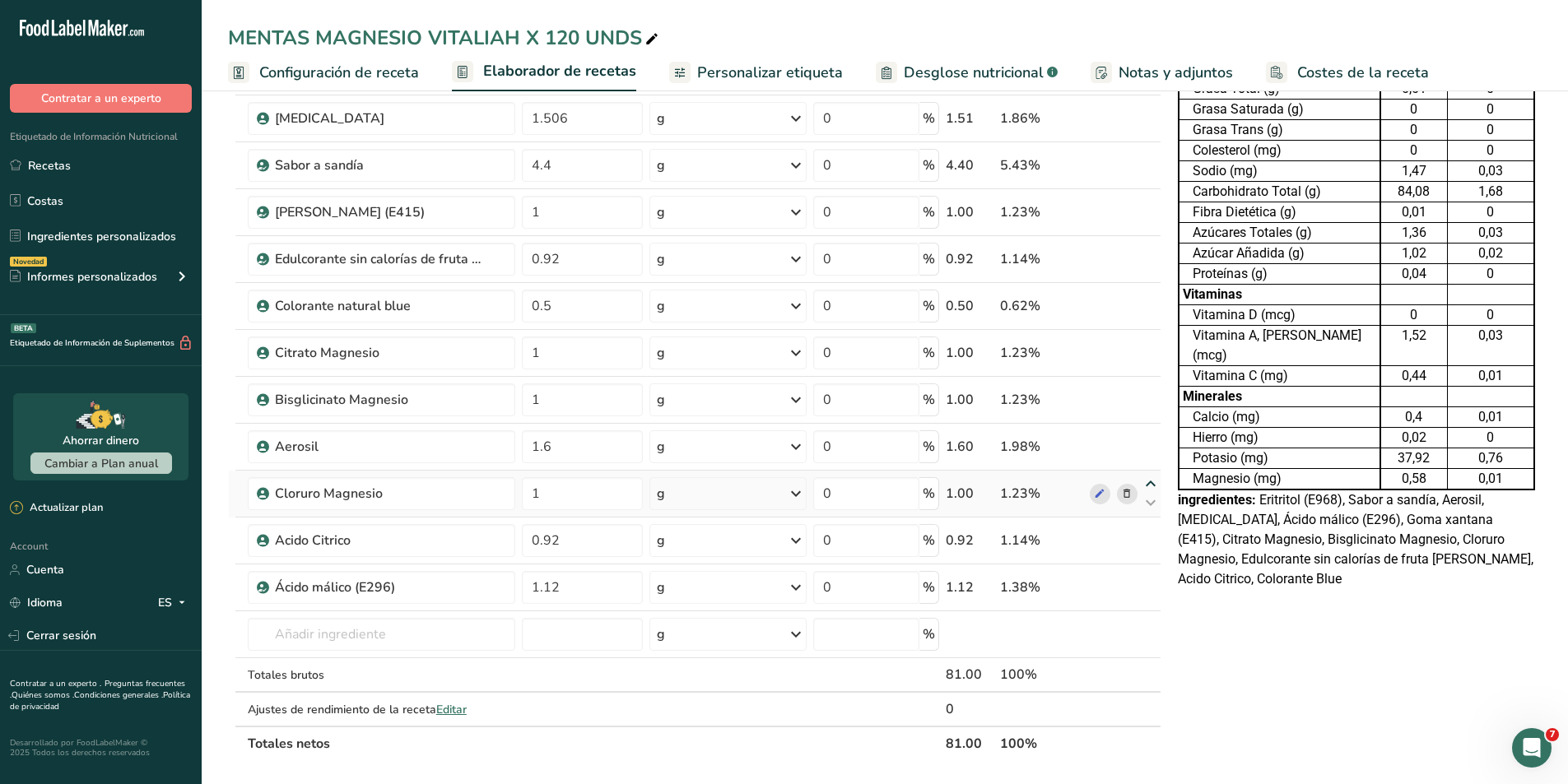
type input "1"
type input "1.6"
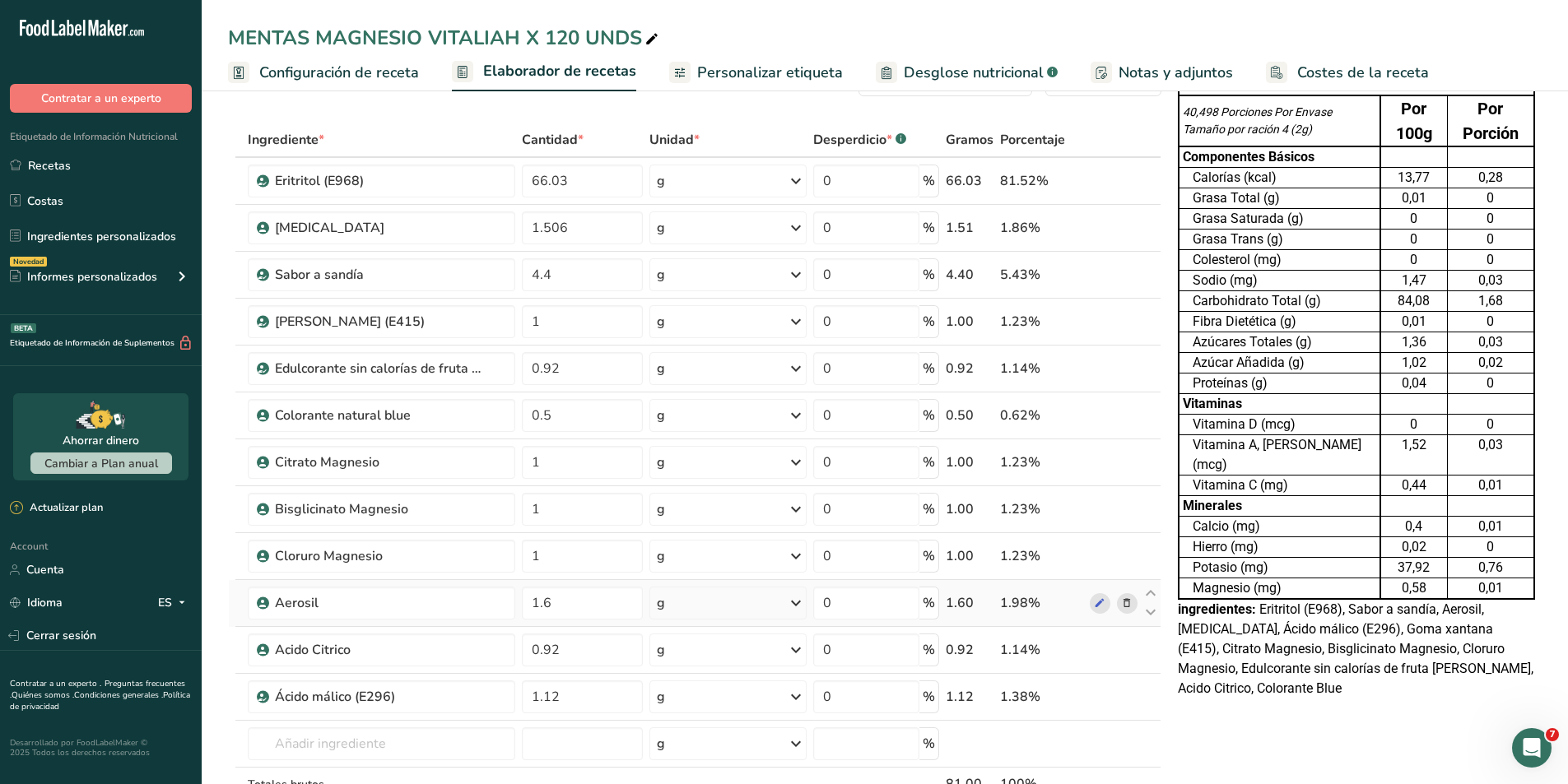
scroll to position [0, 0]
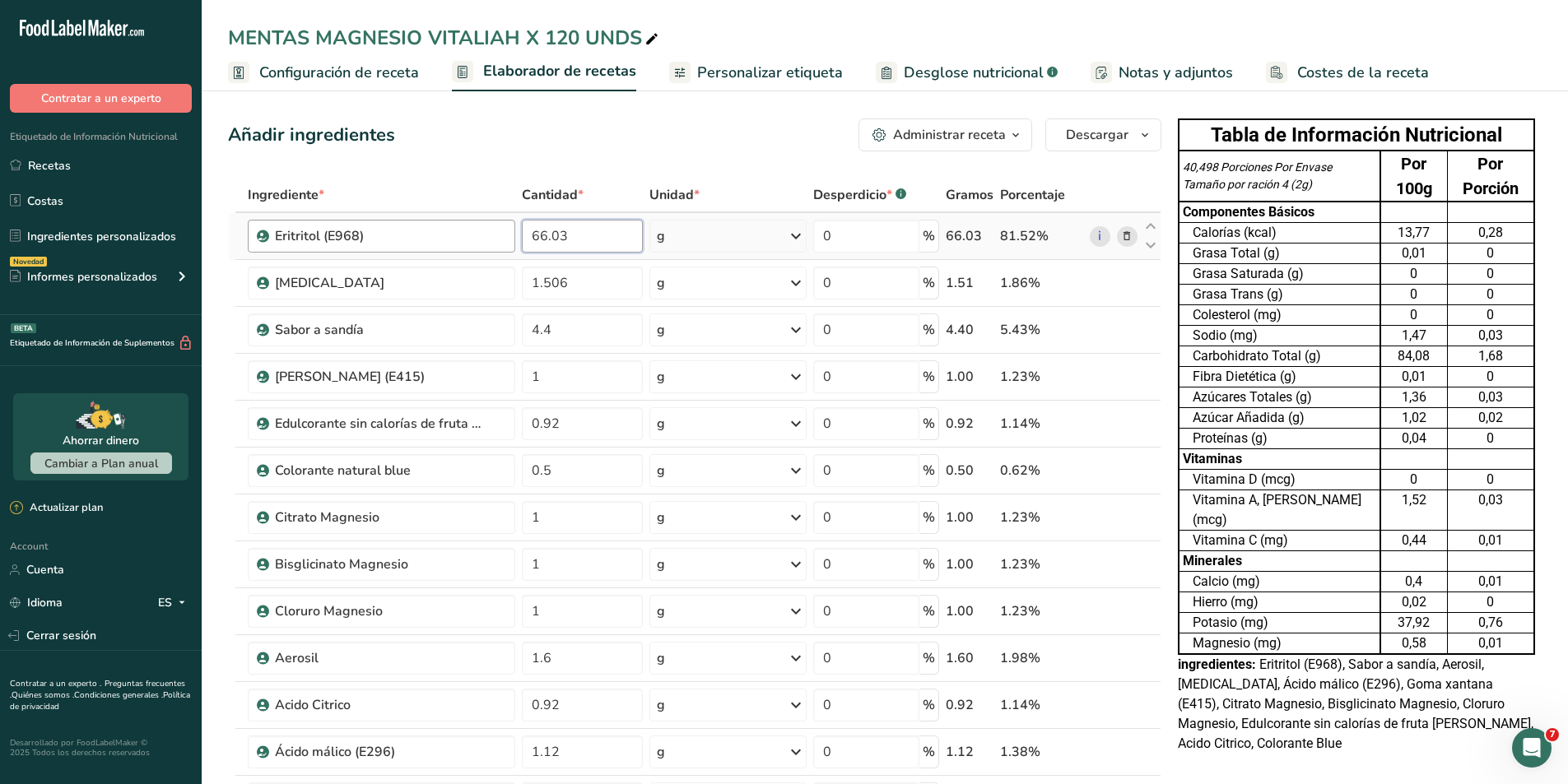
drag, startPoint x: 575, startPoint y: 238, endPoint x: 494, endPoint y: 230, distance: 81.4
click at [494, 230] on tr "Eritritol (E968) 66.03 g Porciones 100 gram Unidades de peso g kg mg Ver más Un…" at bounding box center [695, 237] width 932 height 46
type input "65"
type input "65.03"
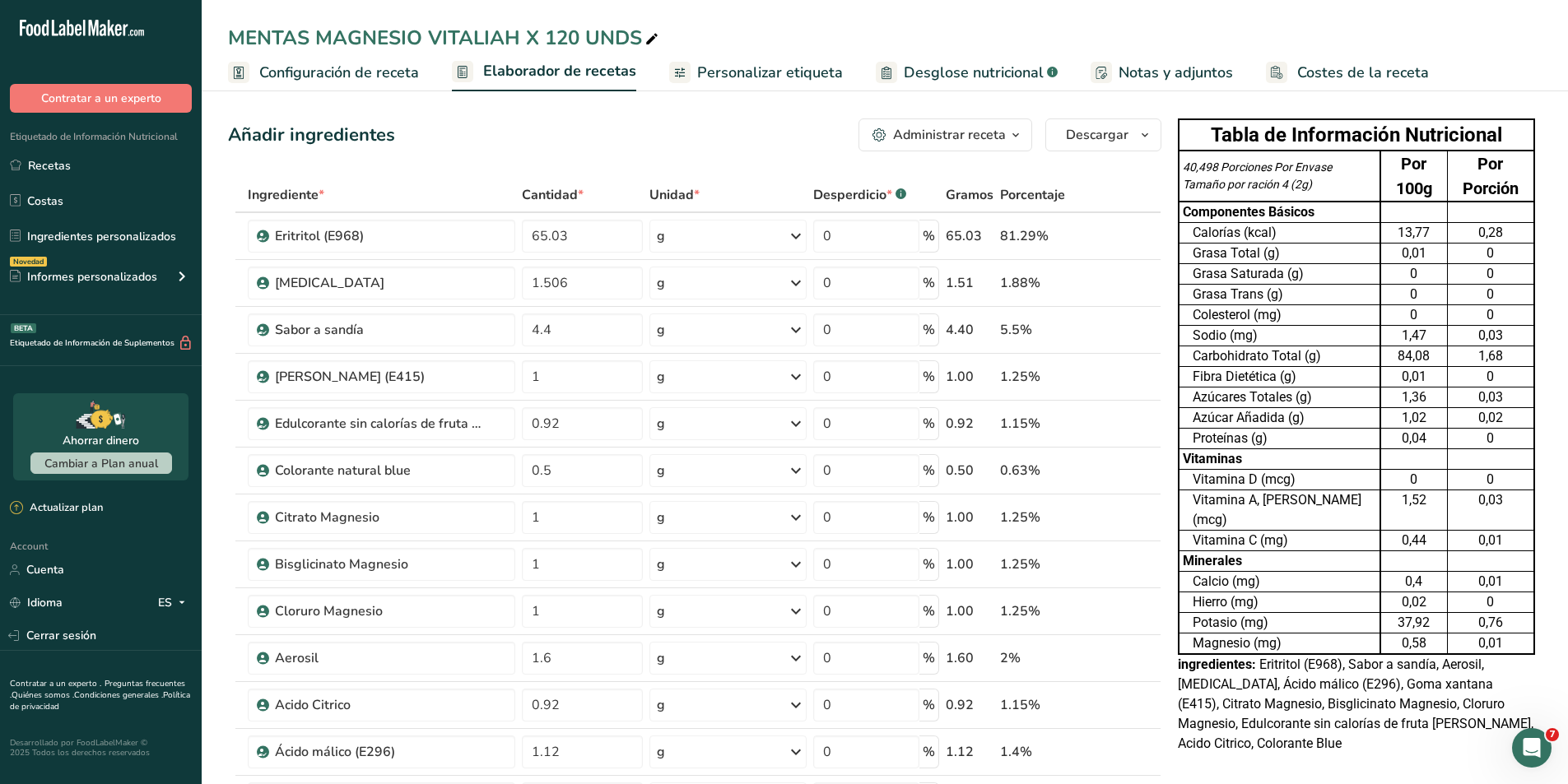
click at [559, 149] on div "Añadir ingredientes Administrar receta Eliminar receta Duplicar receta Escalar …" at bounding box center [695, 135] width 933 height 33
click at [65, 164] on link "Recetas" at bounding box center [101, 165] width 201 height 31
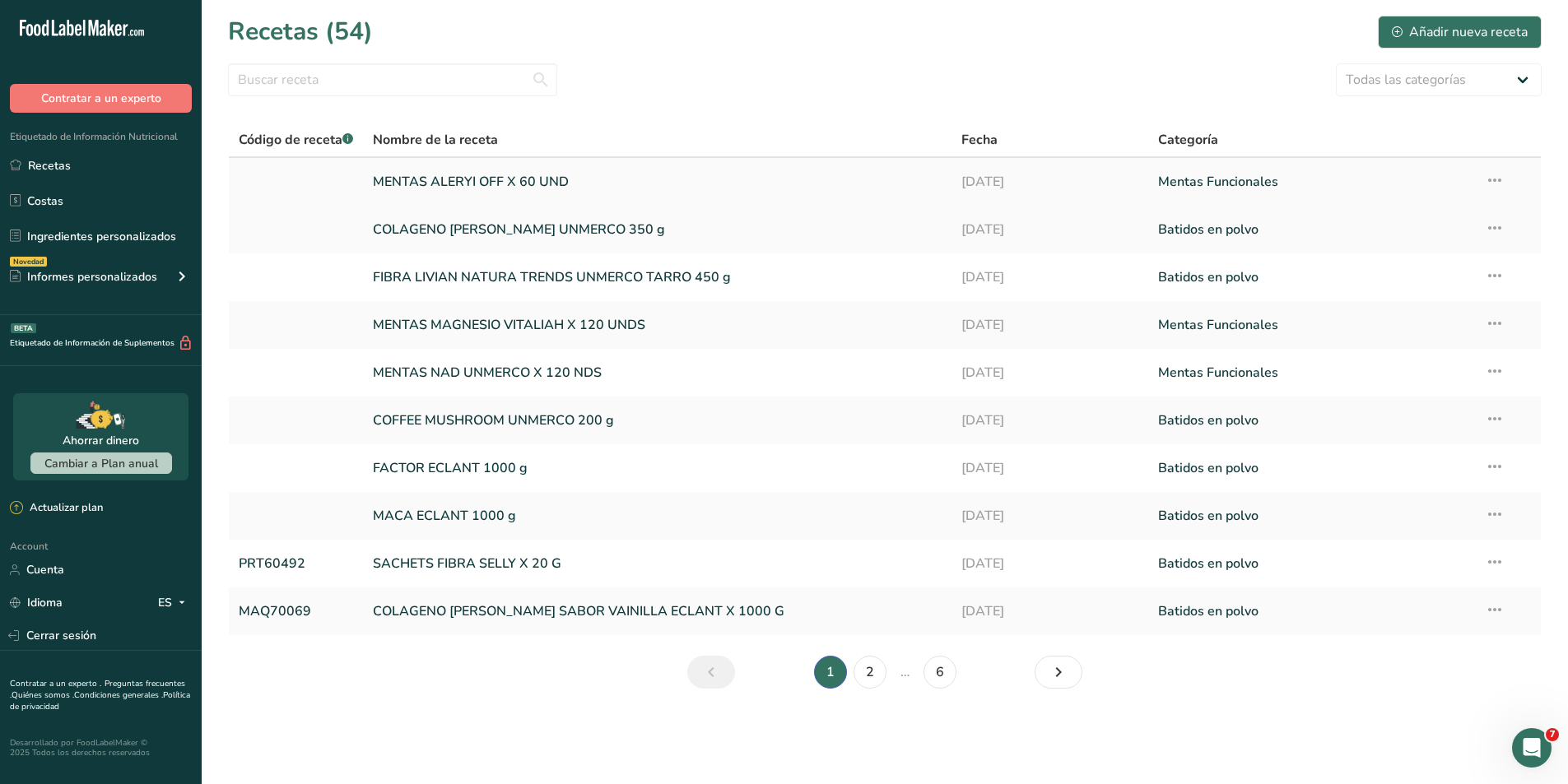
click at [437, 190] on link "MENTAS ALERYI OFF X 60 UND" at bounding box center [657, 182] width 569 height 34
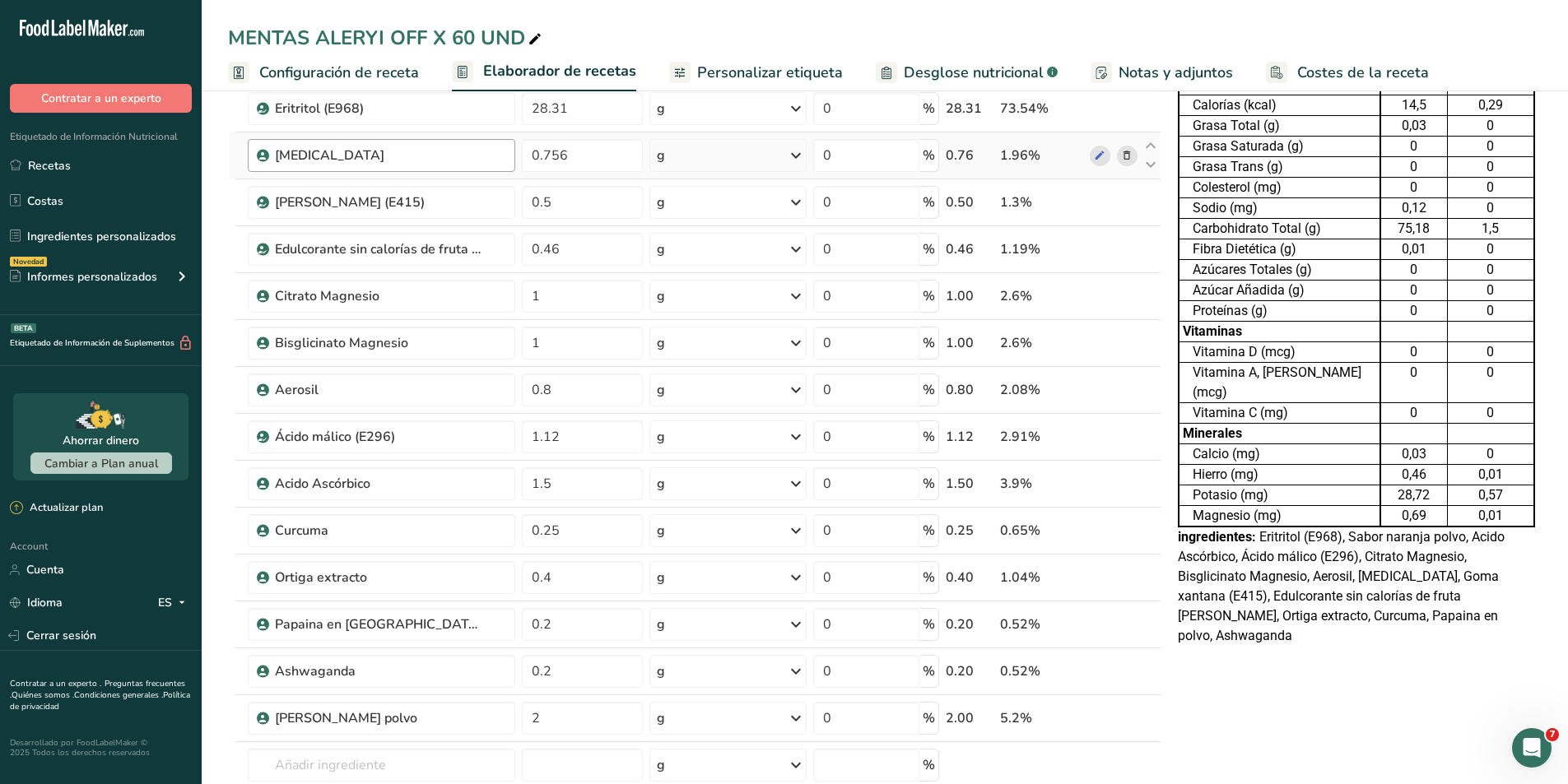
scroll to position [164, 0]
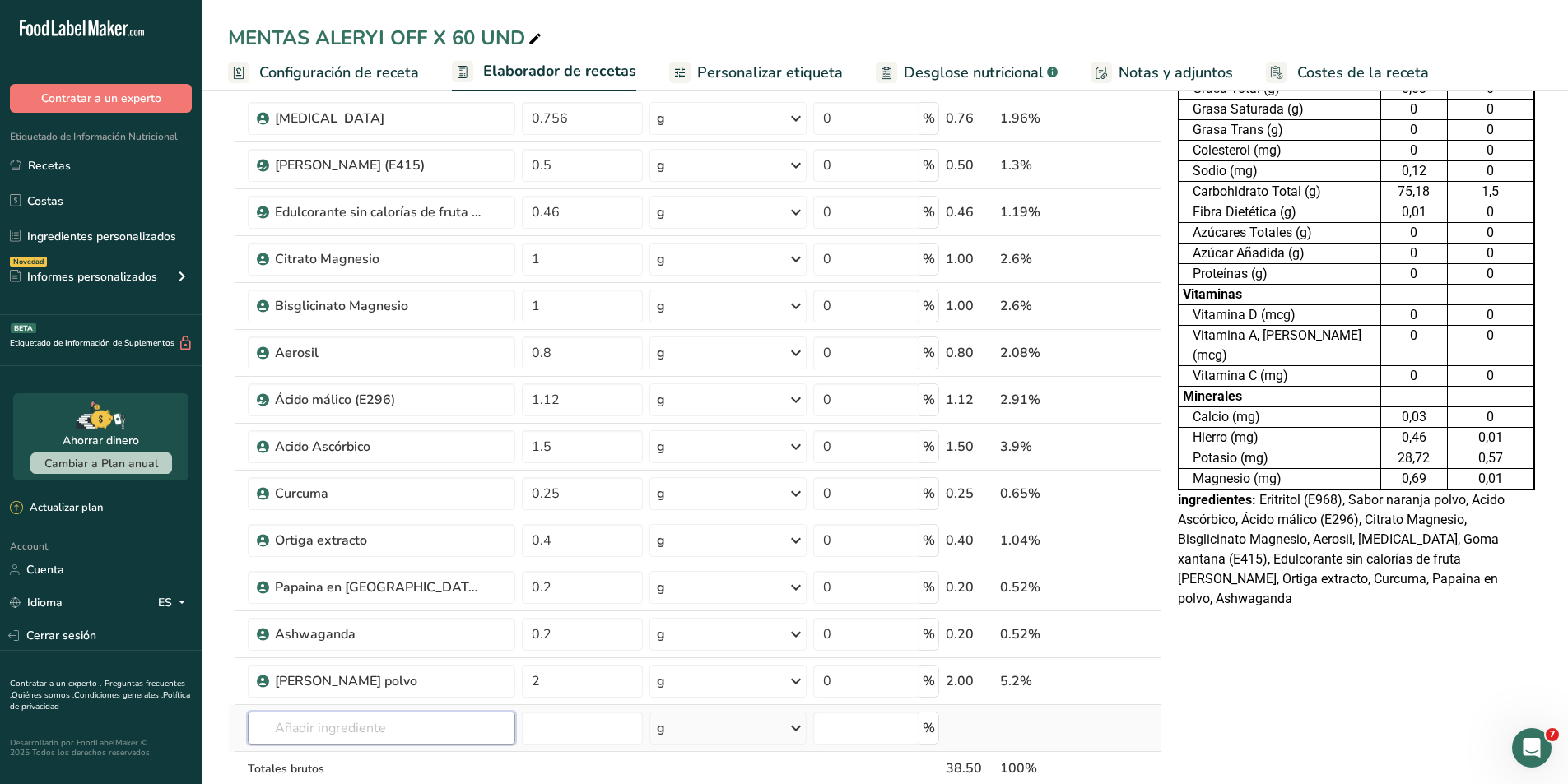
click at [349, 730] on input "text" at bounding box center [381, 728] width 268 height 33
type input "moringa"
click at [356, 622] on p "Polvo de moringa" at bounding box center [313, 616] width 105 height 17
type input "Moringa Powder"
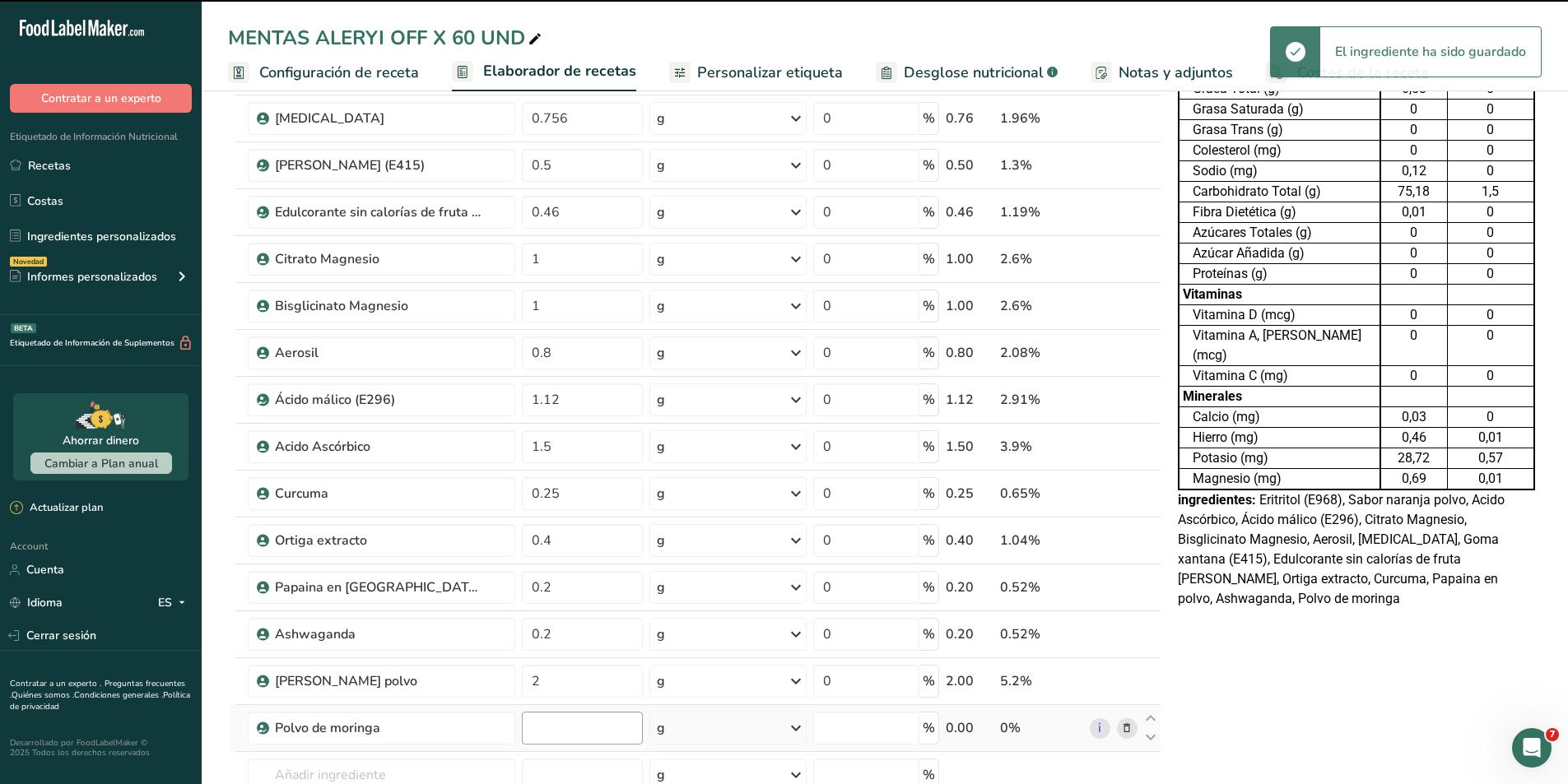
type input "0"
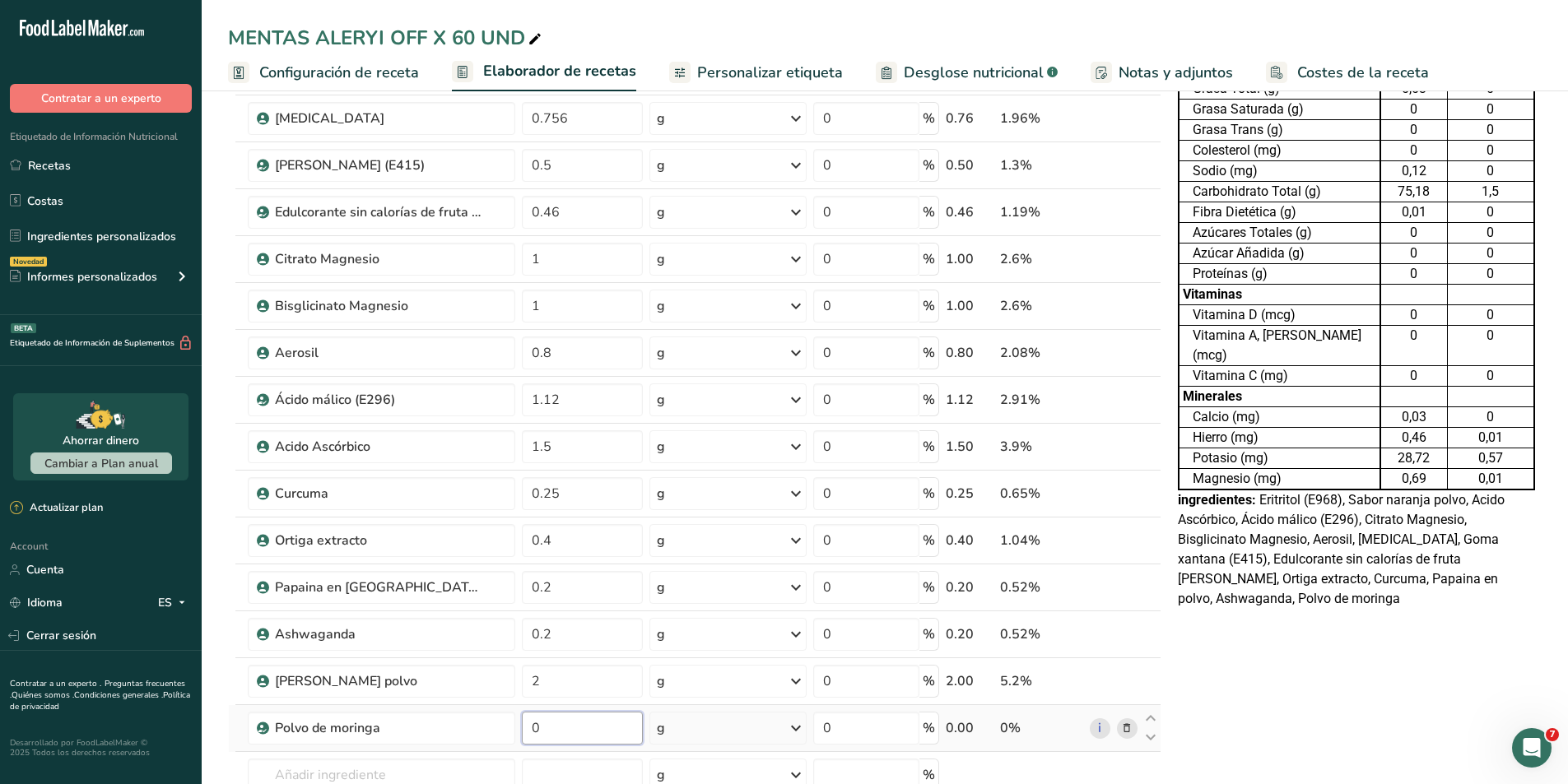
click at [546, 729] on input "0" at bounding box center [582, 728] width 121 height 33
type input "0"
type input "0.2"
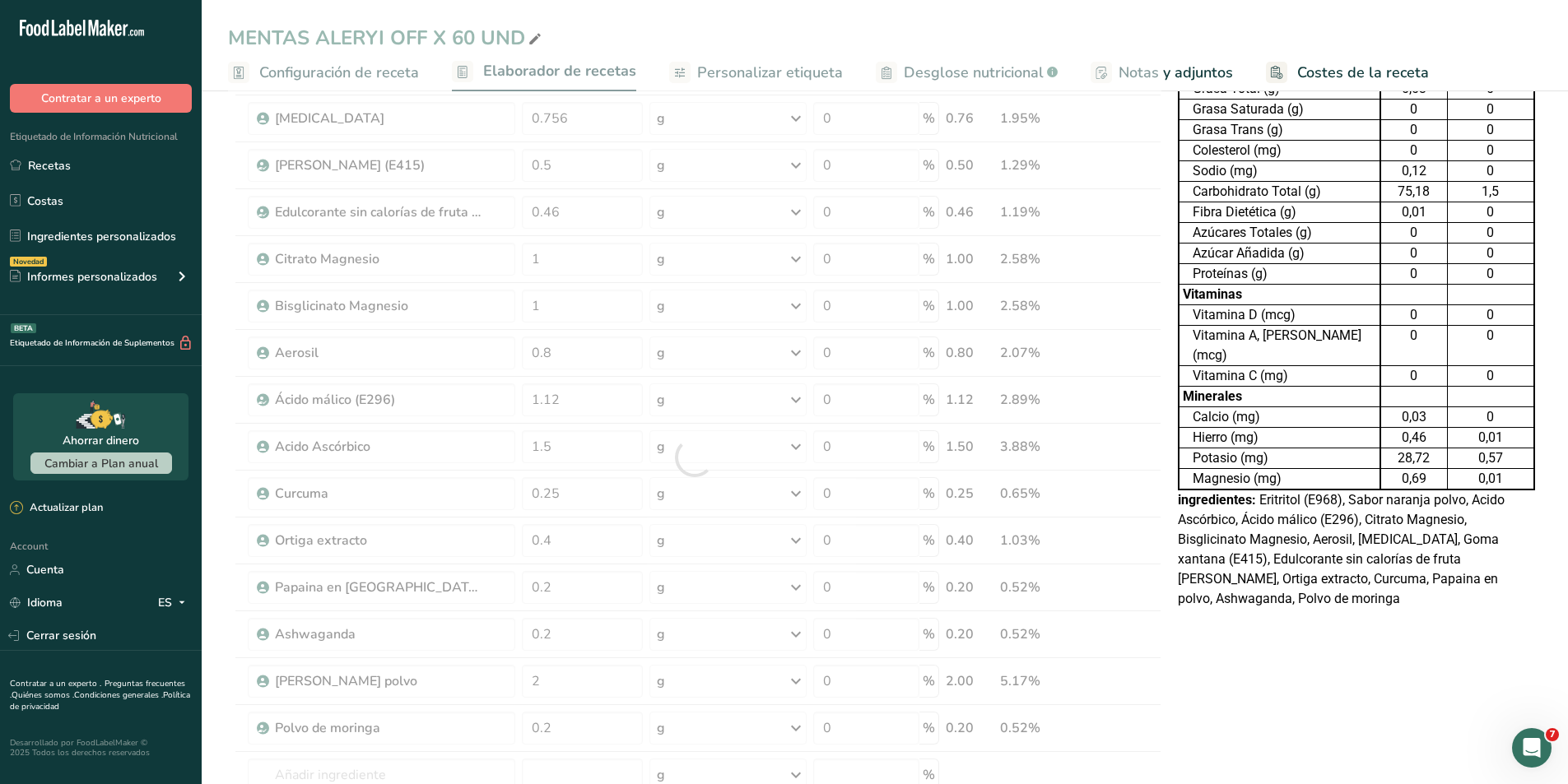
click at [1253, 694] on div "Tabla de Información Nutricional 19,248 Porciones Por Envase Tamaño por ración …" at bounding box center [1356, 712] width 370 height 1529
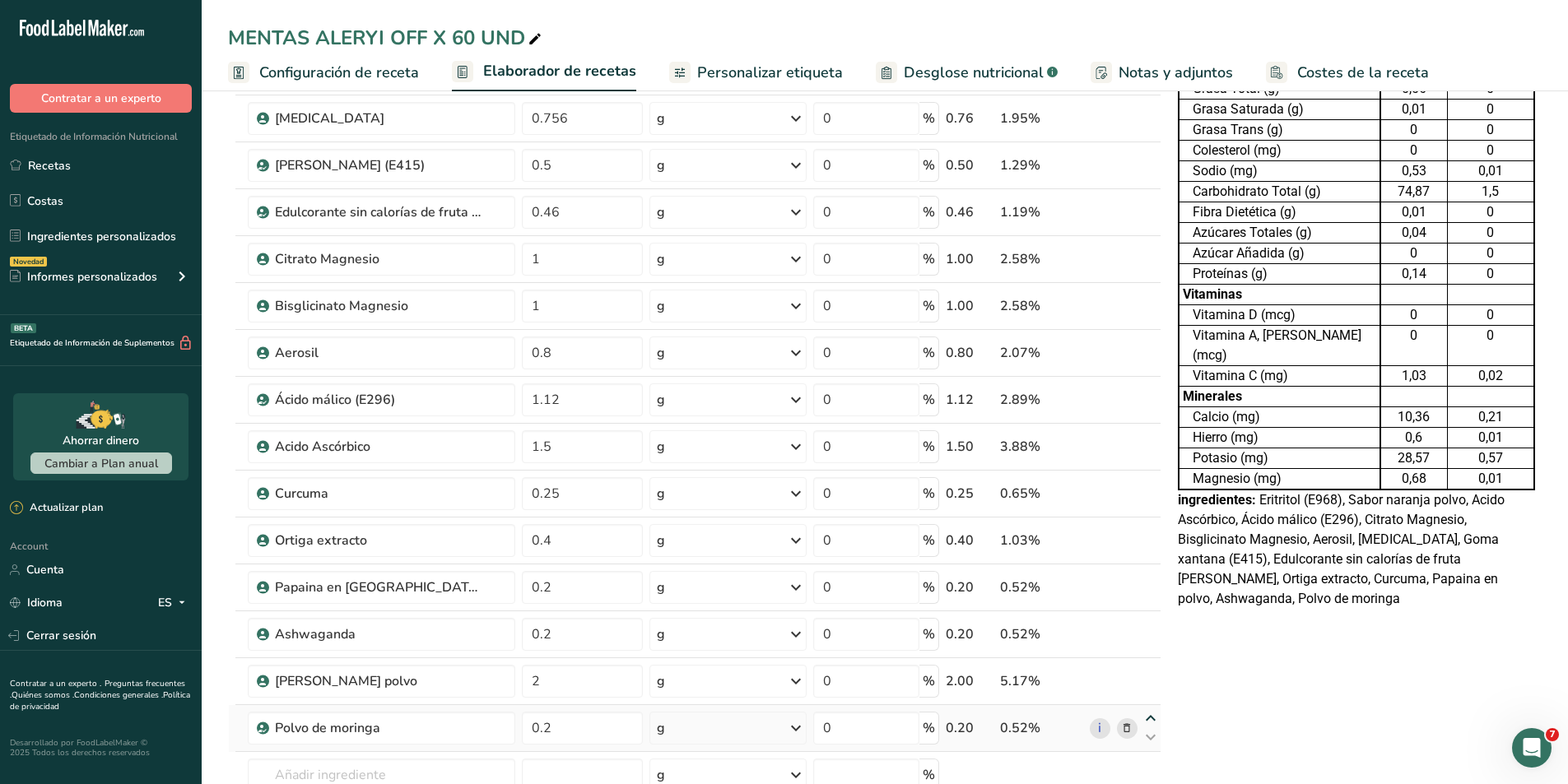
click at [1152, 720] on icon at bounding box center [1150, 719] width 20 height 12
type input "0.2"
type input "2"
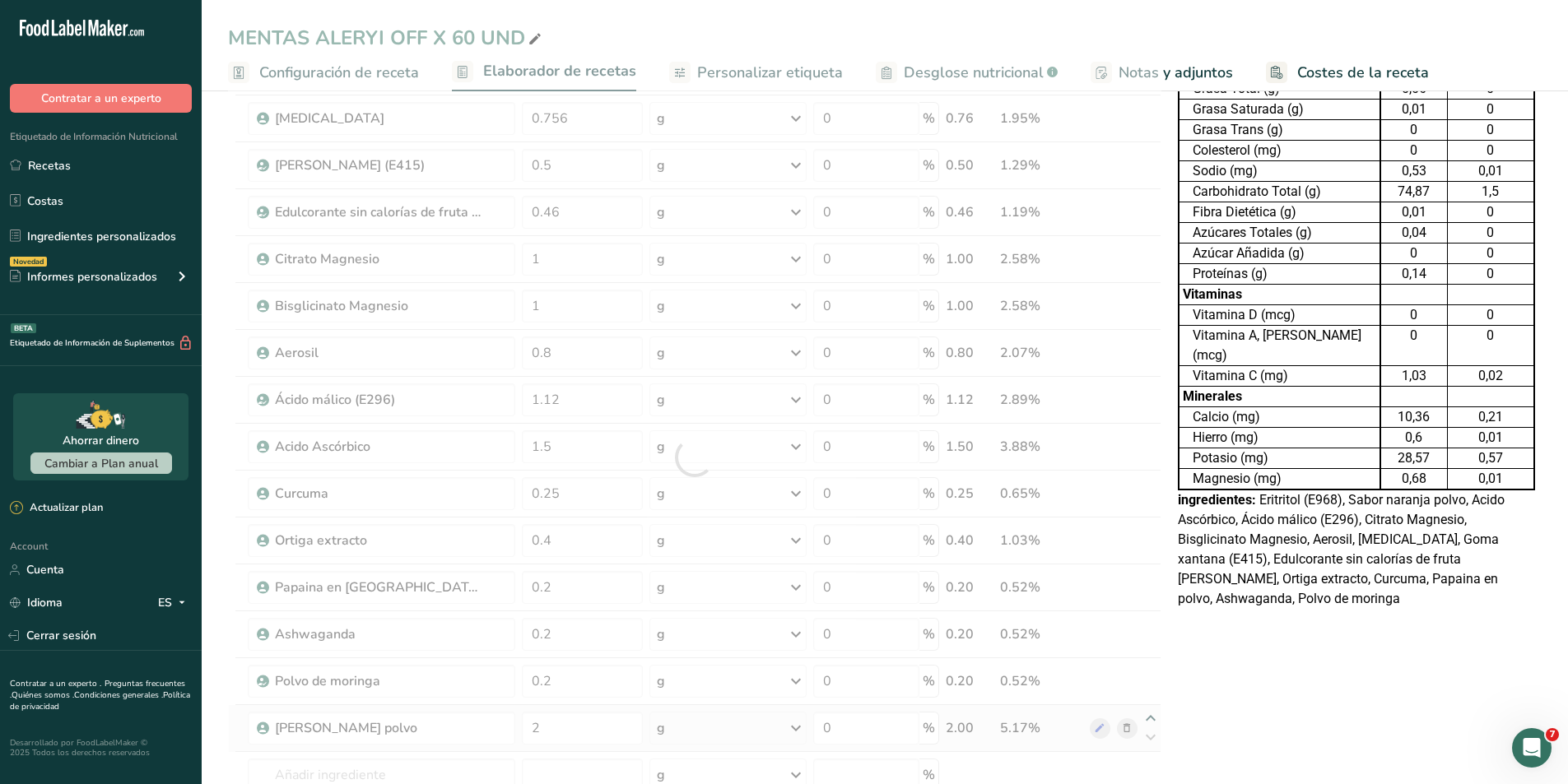
click at [1152, 720] on div at bounding box center [695, 457] width 933 height 888
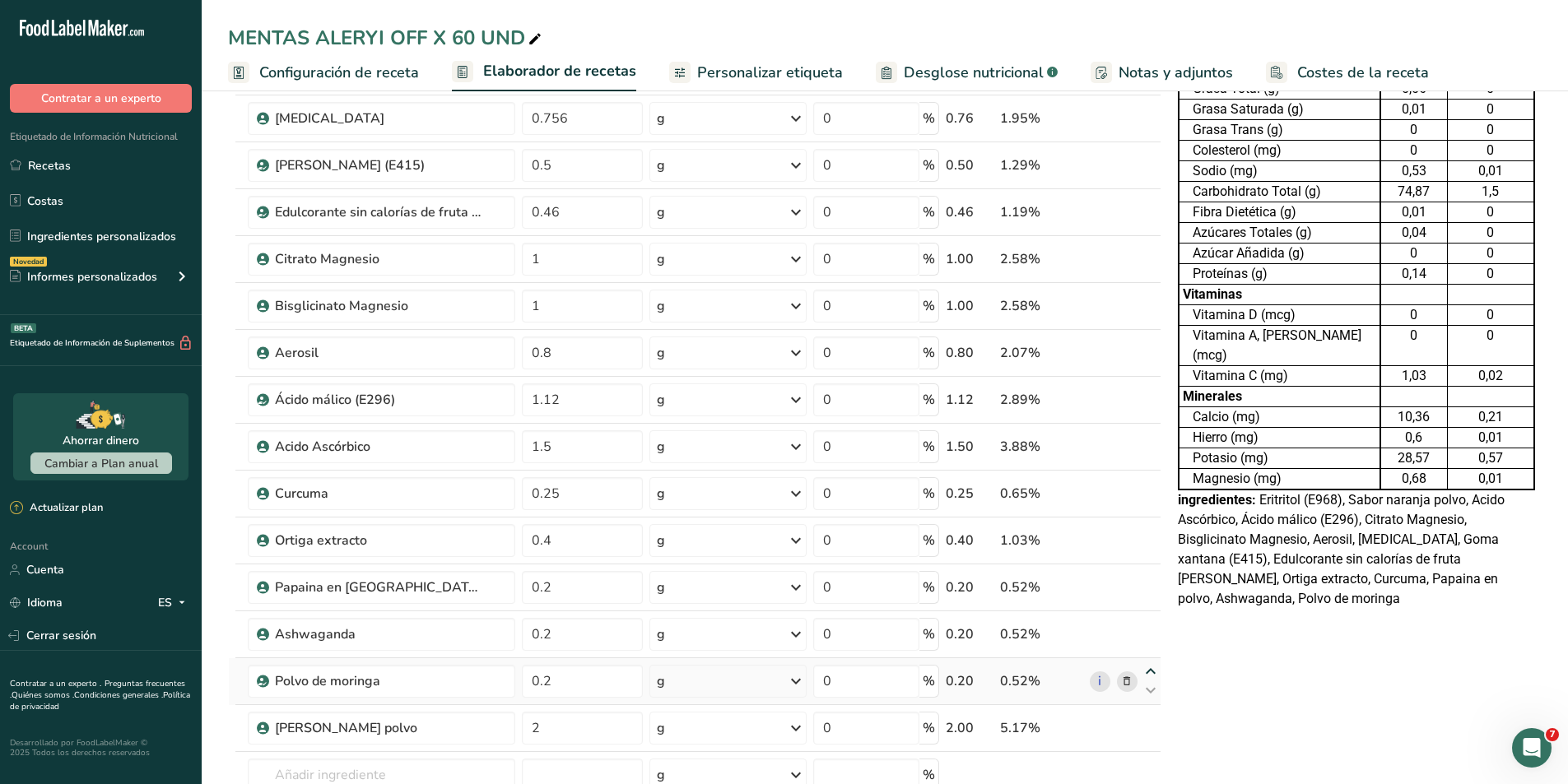
click at [1150, 671] on icon at bounding box center [1150, 671] width 20 height 12
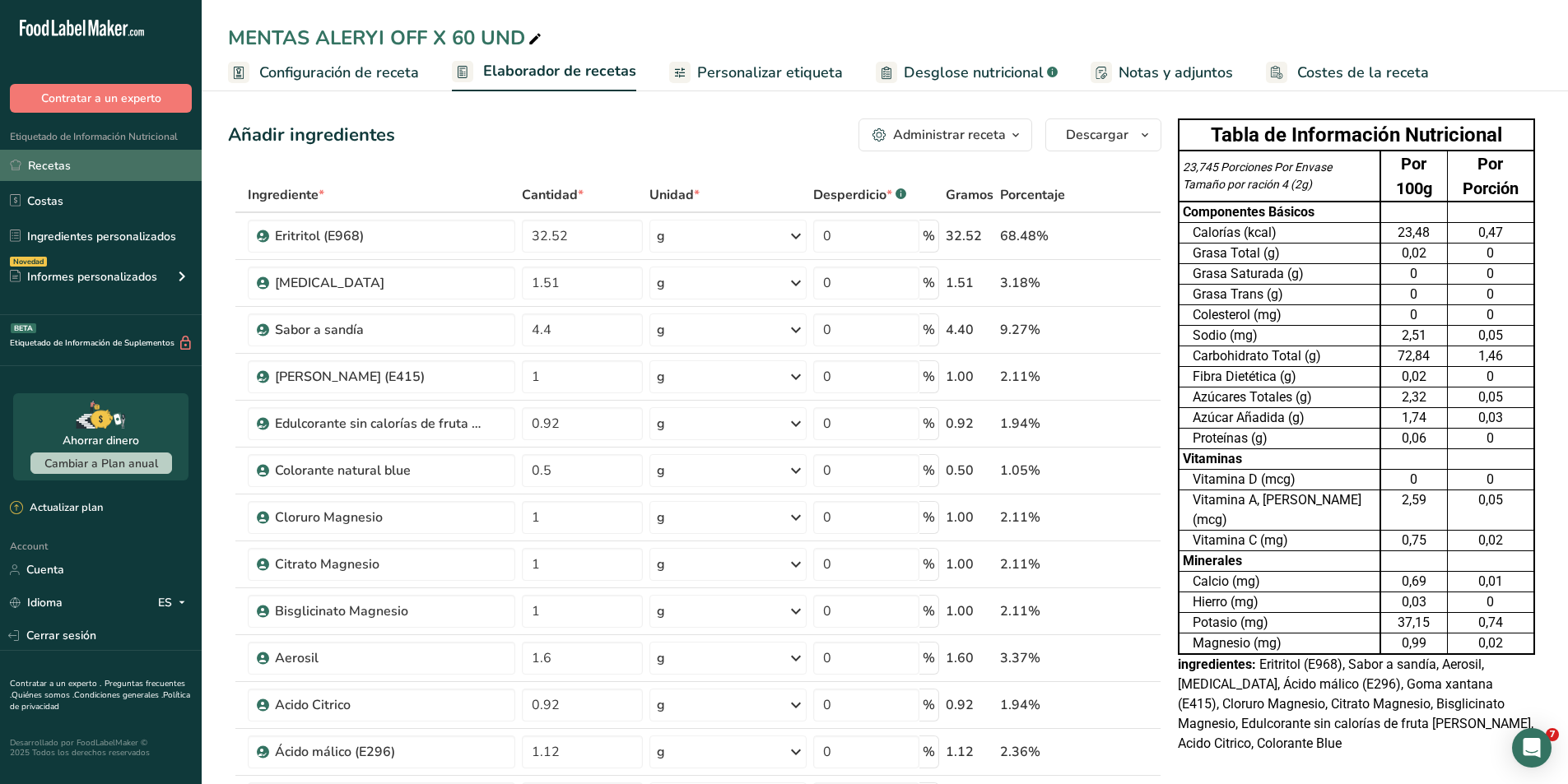
click at [74, 169] on link "Recetas" at bounding box center [101, 165] width 201 height 31
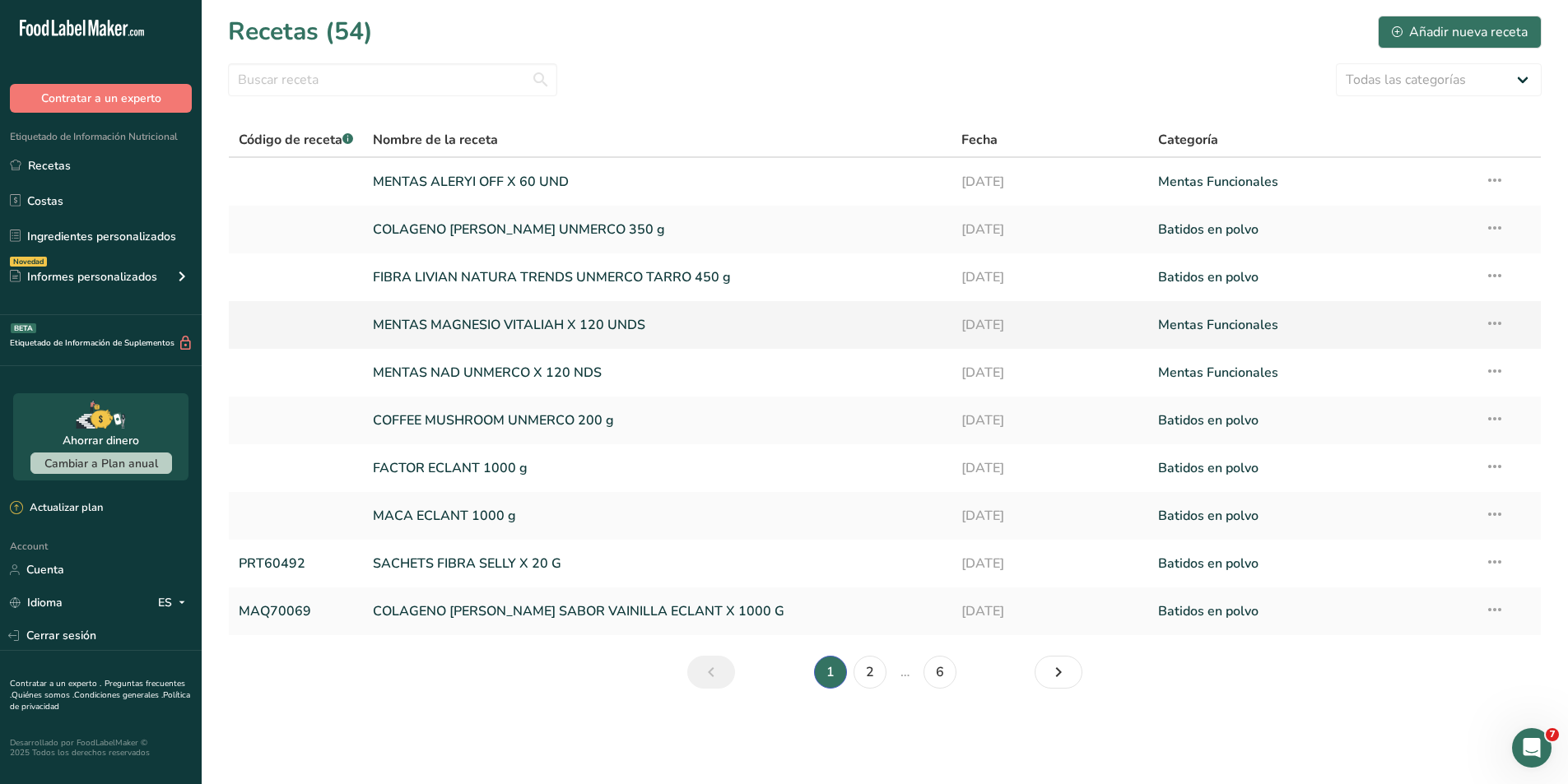
click at [503, 318] on link "MENTAS MAGNESIO VITALIAH X 120 UNDS" at bounding box center [657, 325] width 569 height 34
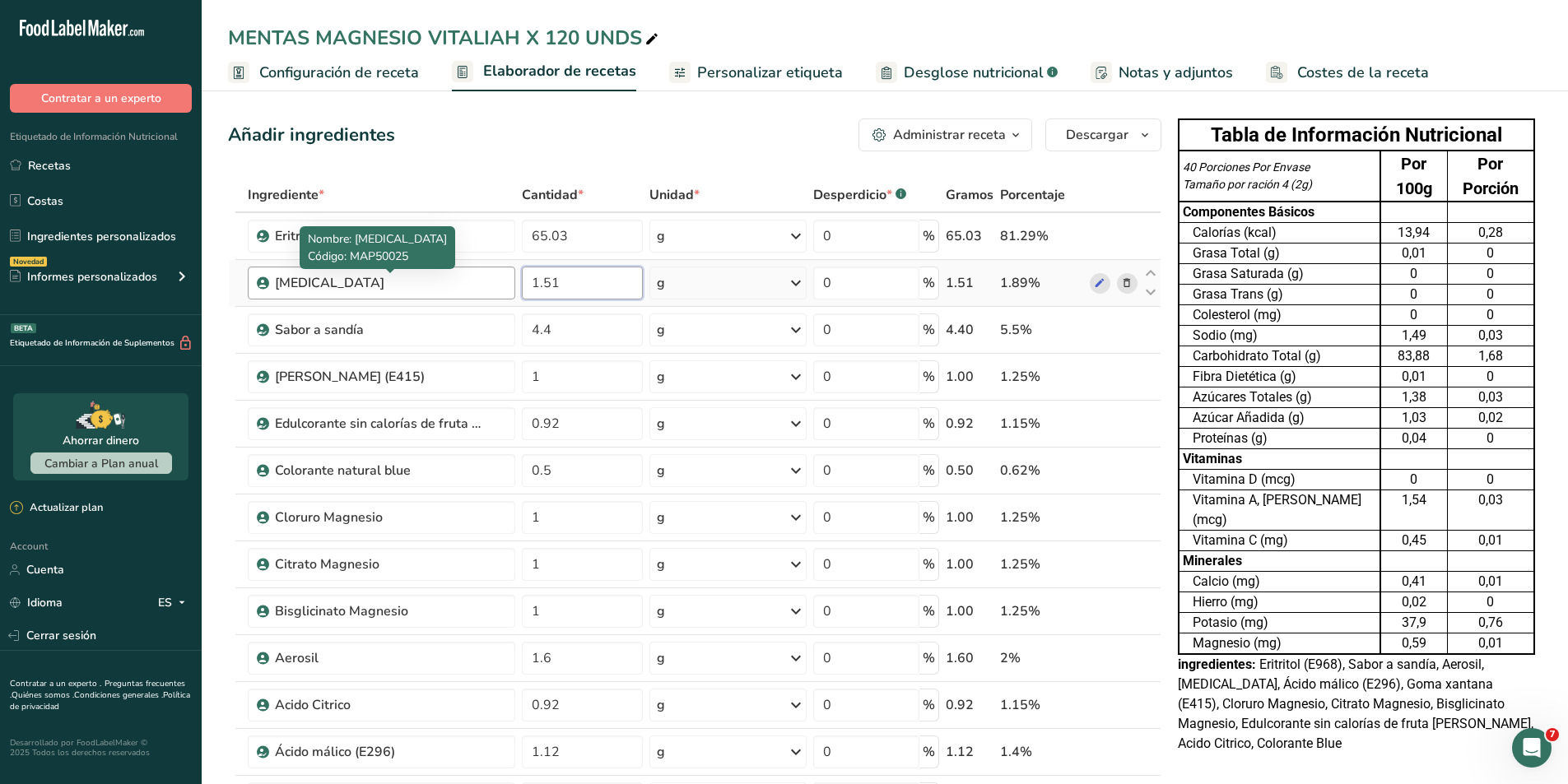
drag, startPoint x: 591, startPoint y: 288, endPoint x: 464, endPoint y: 273, distance: 127.9
click at [464, 273] on tr "[MEDICAL_DATA] 1.51 g Unidades de peso g kg mg Ver más Unidades de volumen [GEO…" at bounding box center [695, 283] width 932 height 46
type input "0"
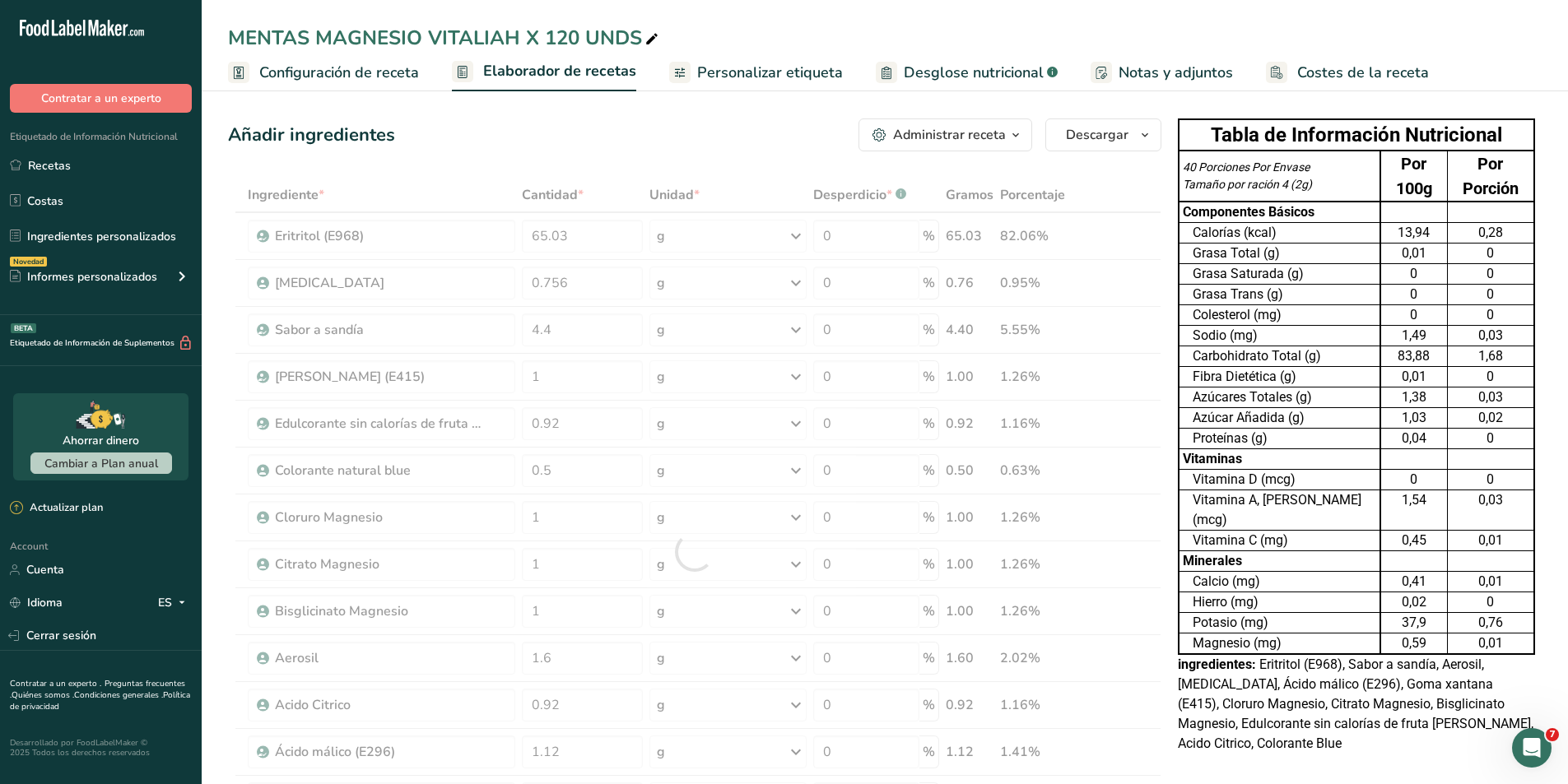
click at [573, 137] on div "Añadir ingredientes Administrar receta Eliminar receta Duplicar receta Escalar …" at bounding box center [695, 135] width 933 height 33
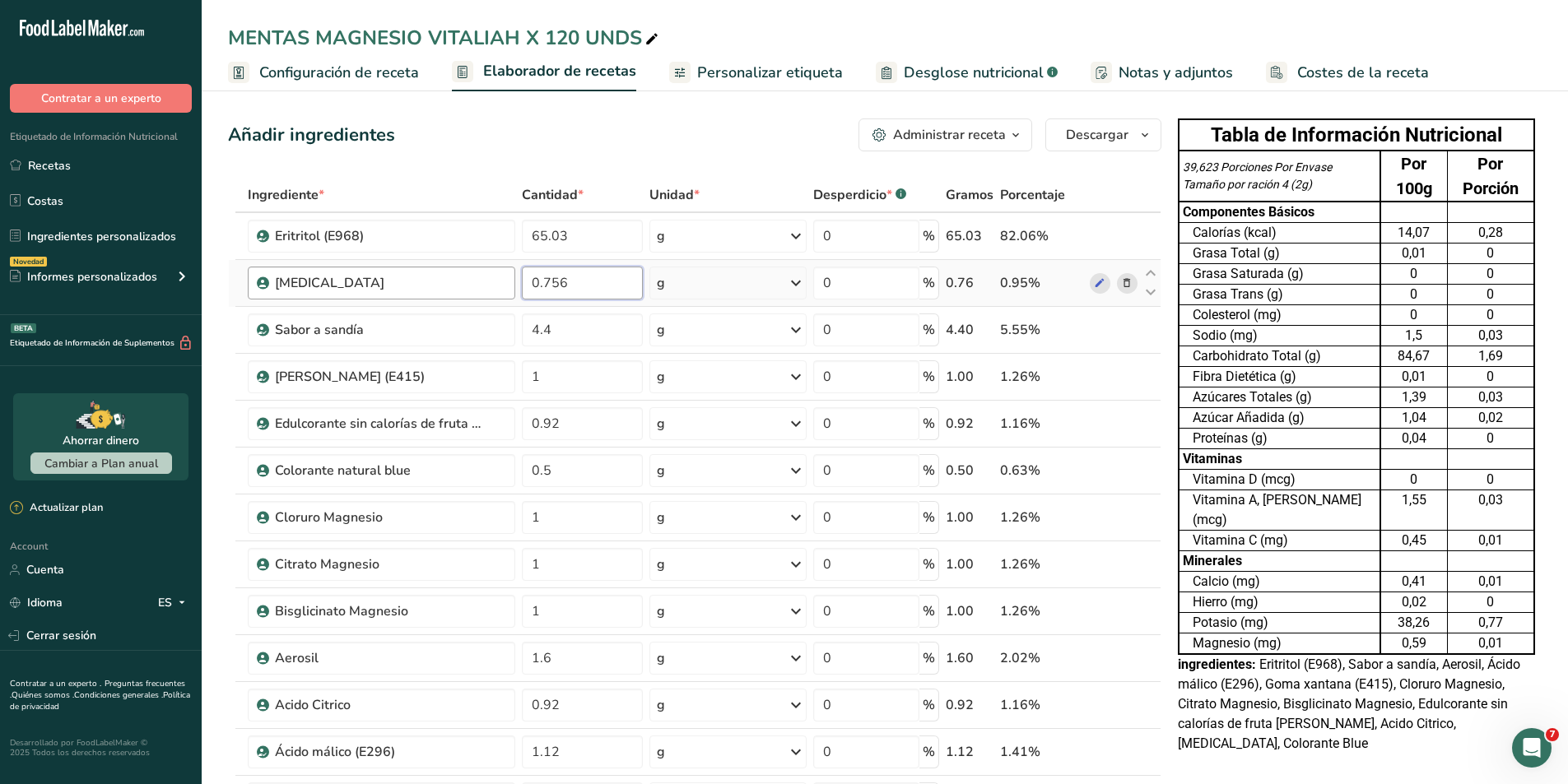
drag, startPoint x: 588, startPoint y: 283, endPoint x: 484, endPoint y: 271, distance: 104.7
click at [484, 271] on tr "Estearato de magnesio 0.756 g Unidades de peso g kg mg Ver más Unidades de volu…" at bounding box center [695, 283] width 932 height 46
type input "1"
type input "1.506"
click at [565, 137] on div "Añadir ingredientes Administrar receta Eliminar receta Duplicar receta Escalar …" at bounding box center [695, 135] width 933 height 33
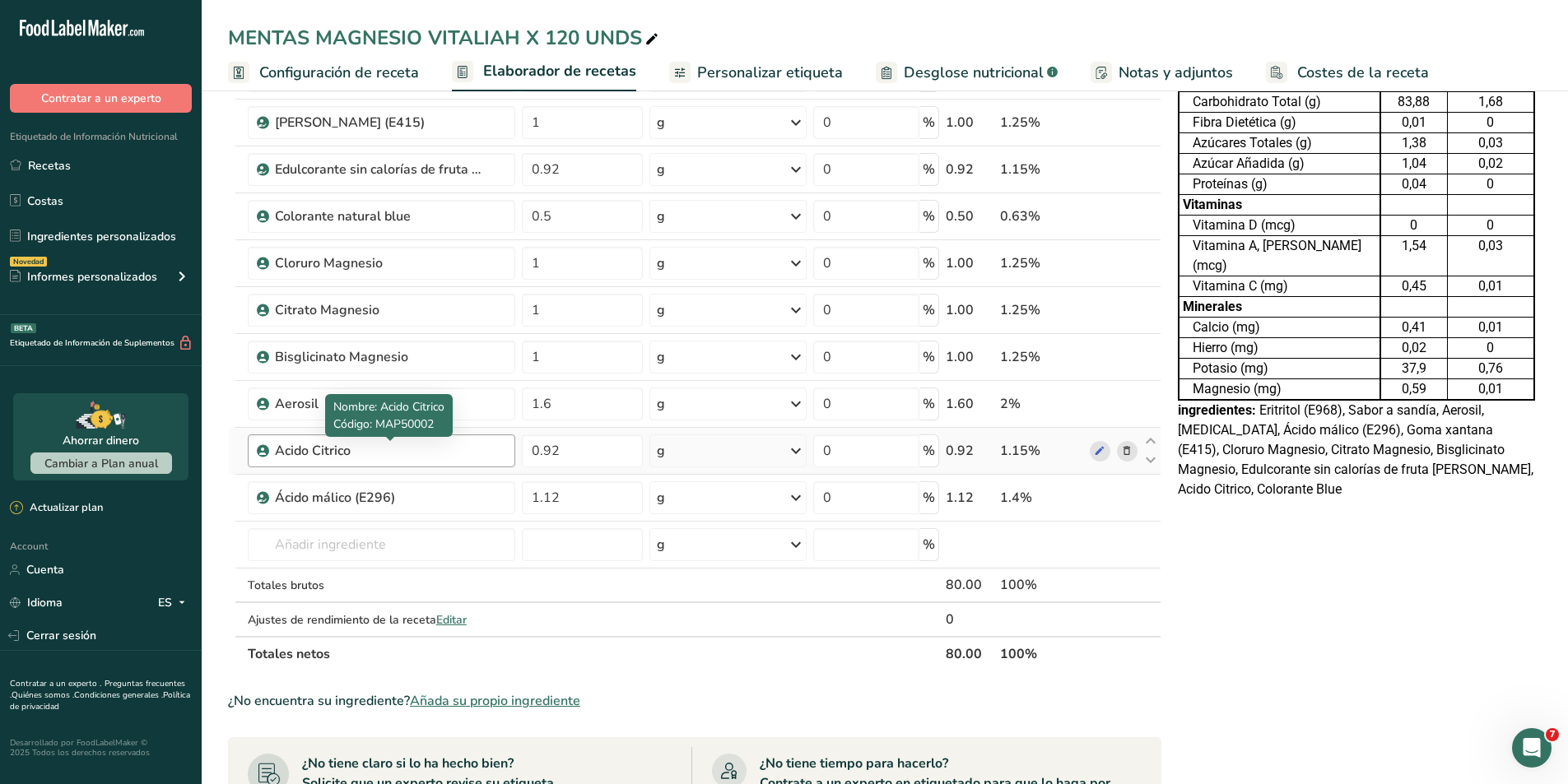
scroll to position [247, 0]
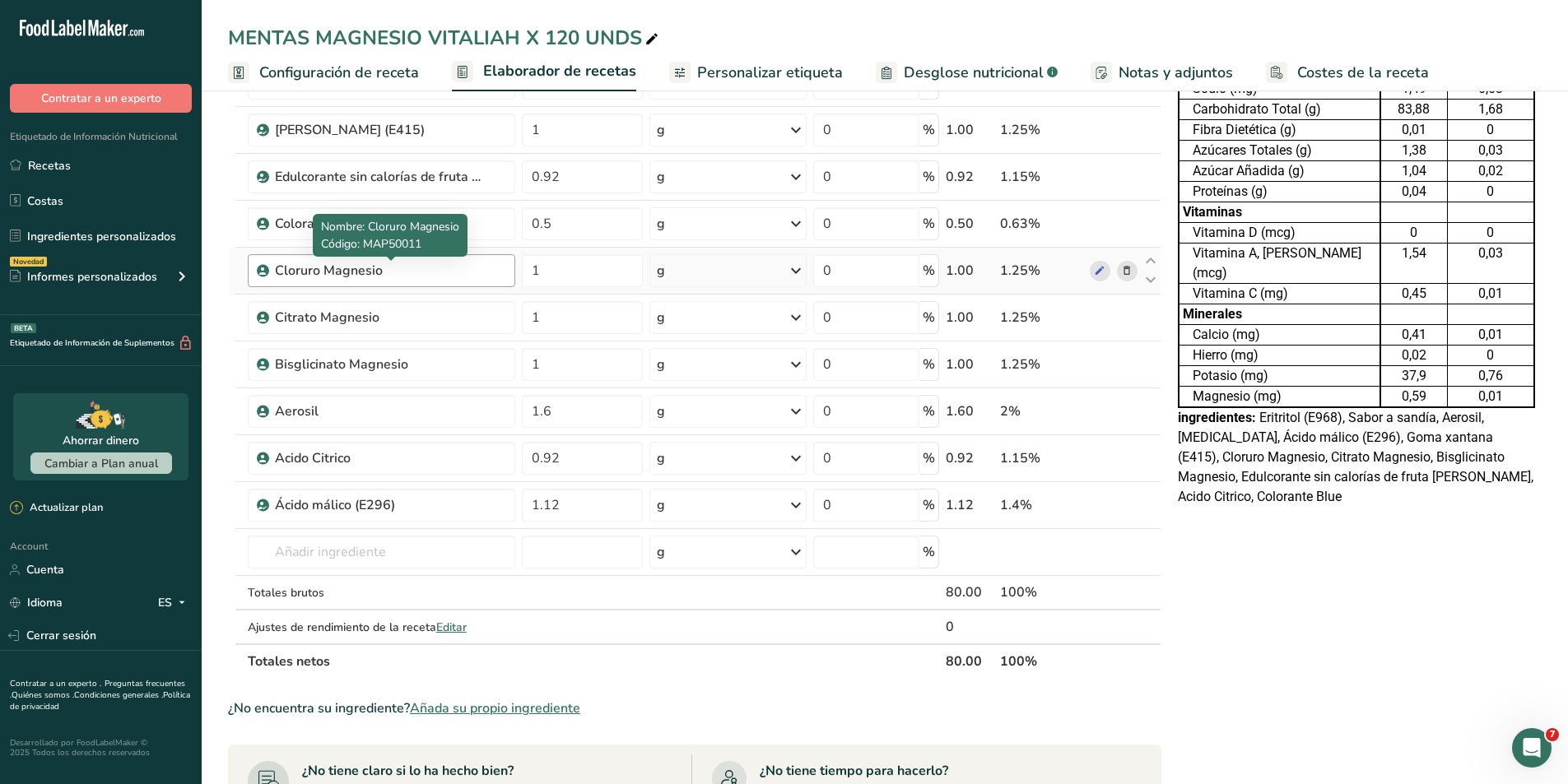
click at [437, 274] on div "Cloruro Magnesio" at bounding box center [377, 270] width 206 height 20
click at [1125, 269] on icon at bounding box center [1126, 271] width 11 height 17
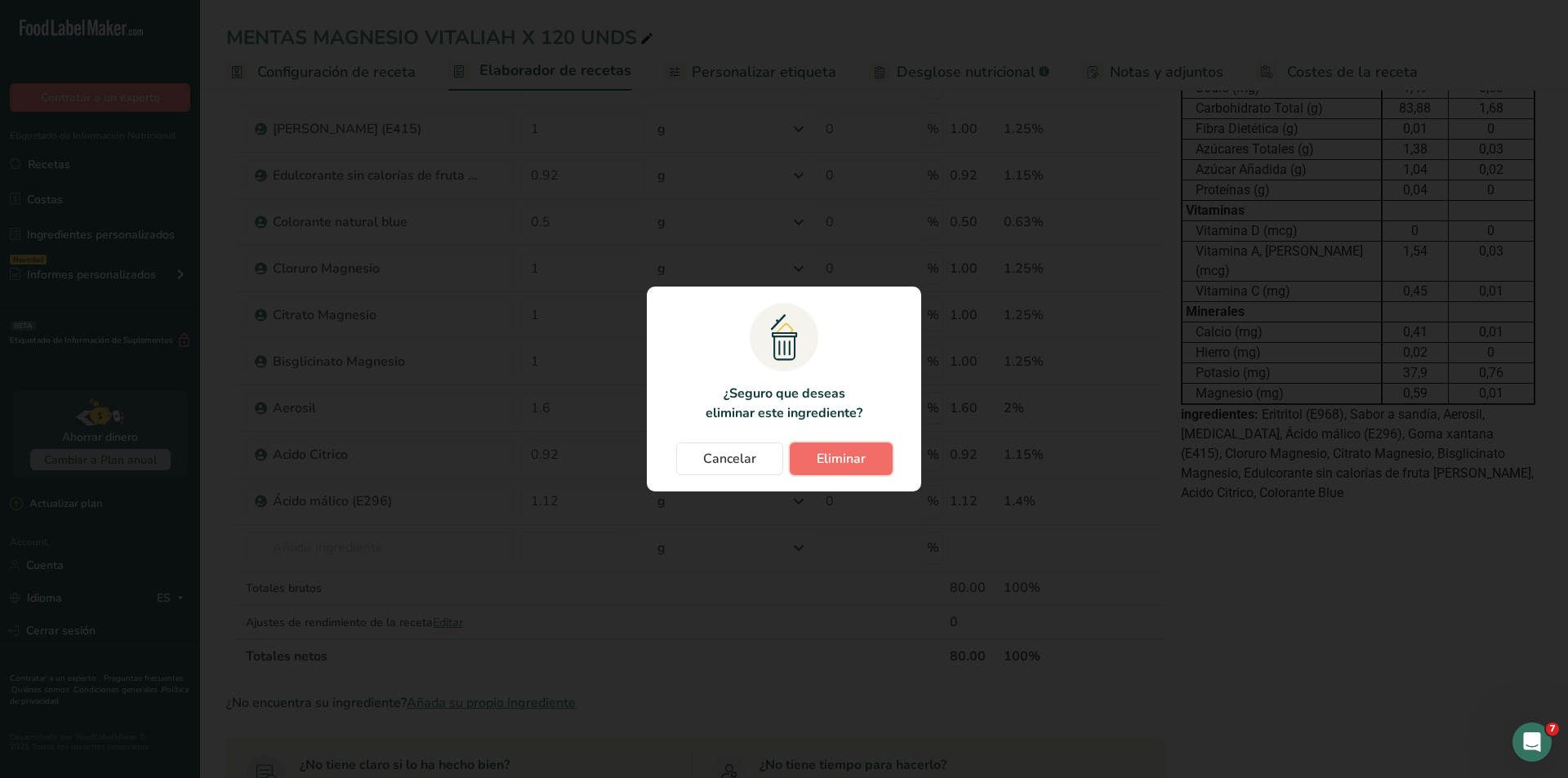
click at [853, 465] on span "Eliminar" at bounding box center [841, 459] width 49 height 20
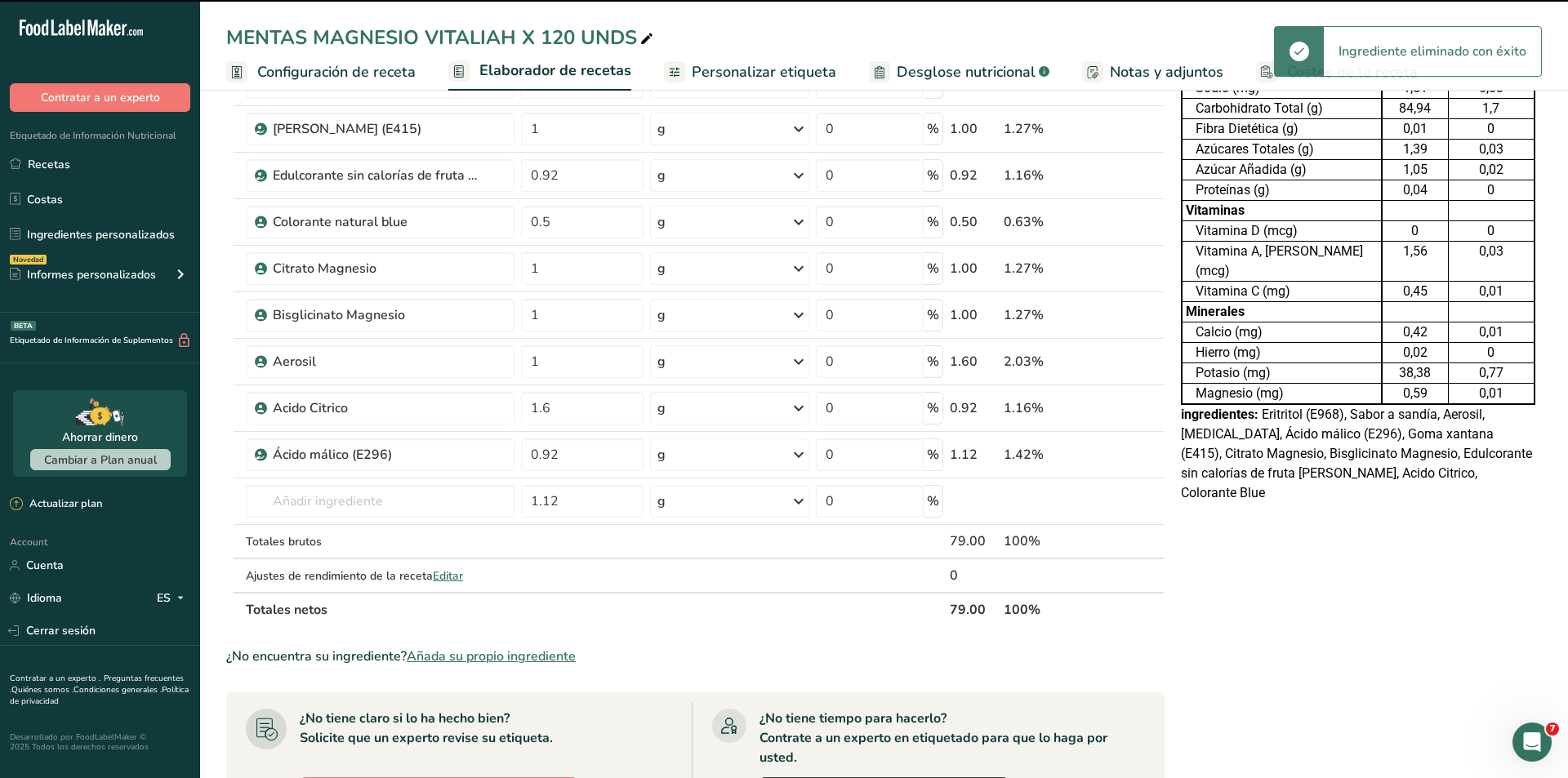
type input "1.6"
type input "0.92"
type input "1.12"
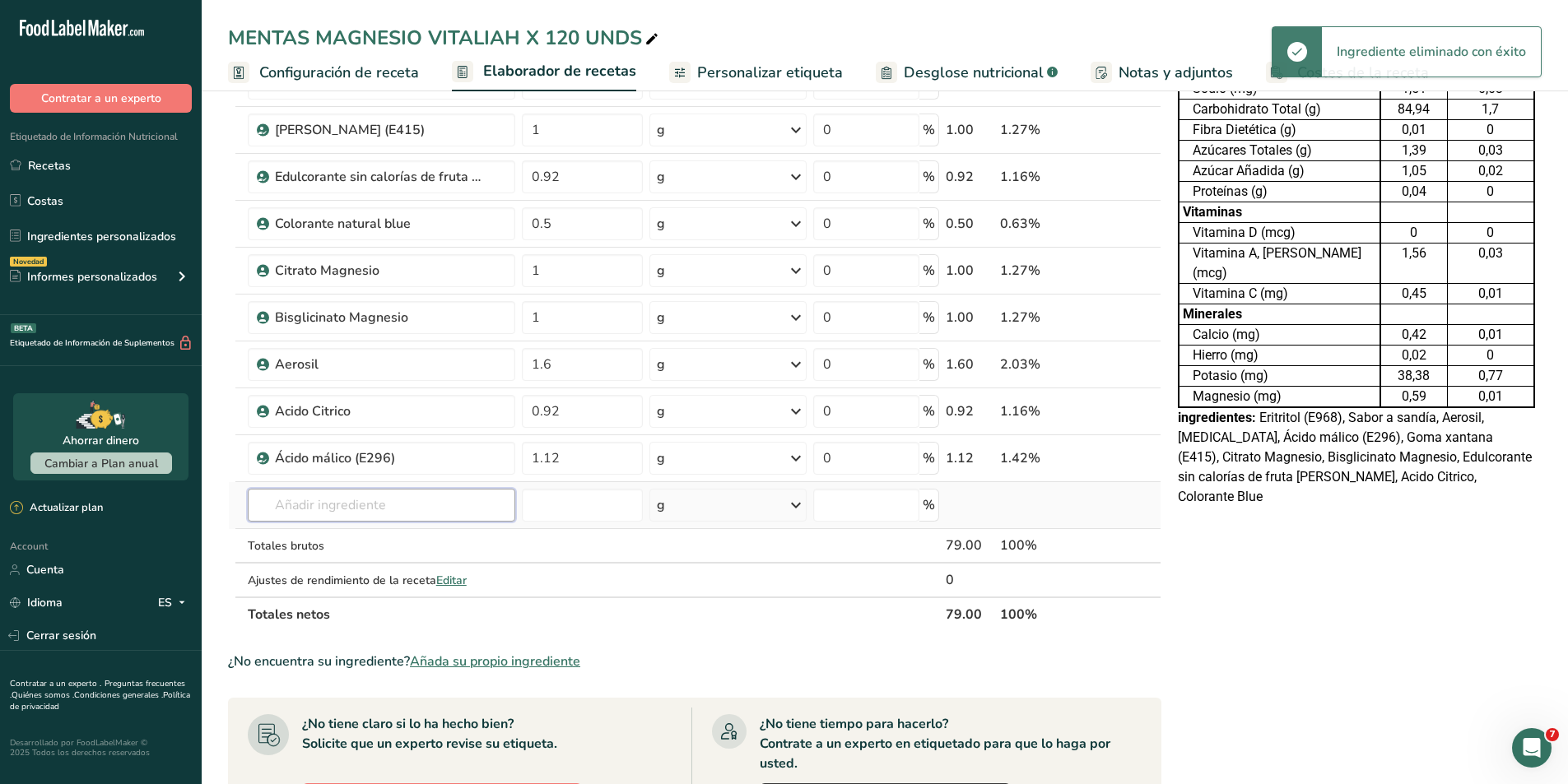
click at [387, 509] on input "text" at bounding box center [381, 505] width 268 height 33
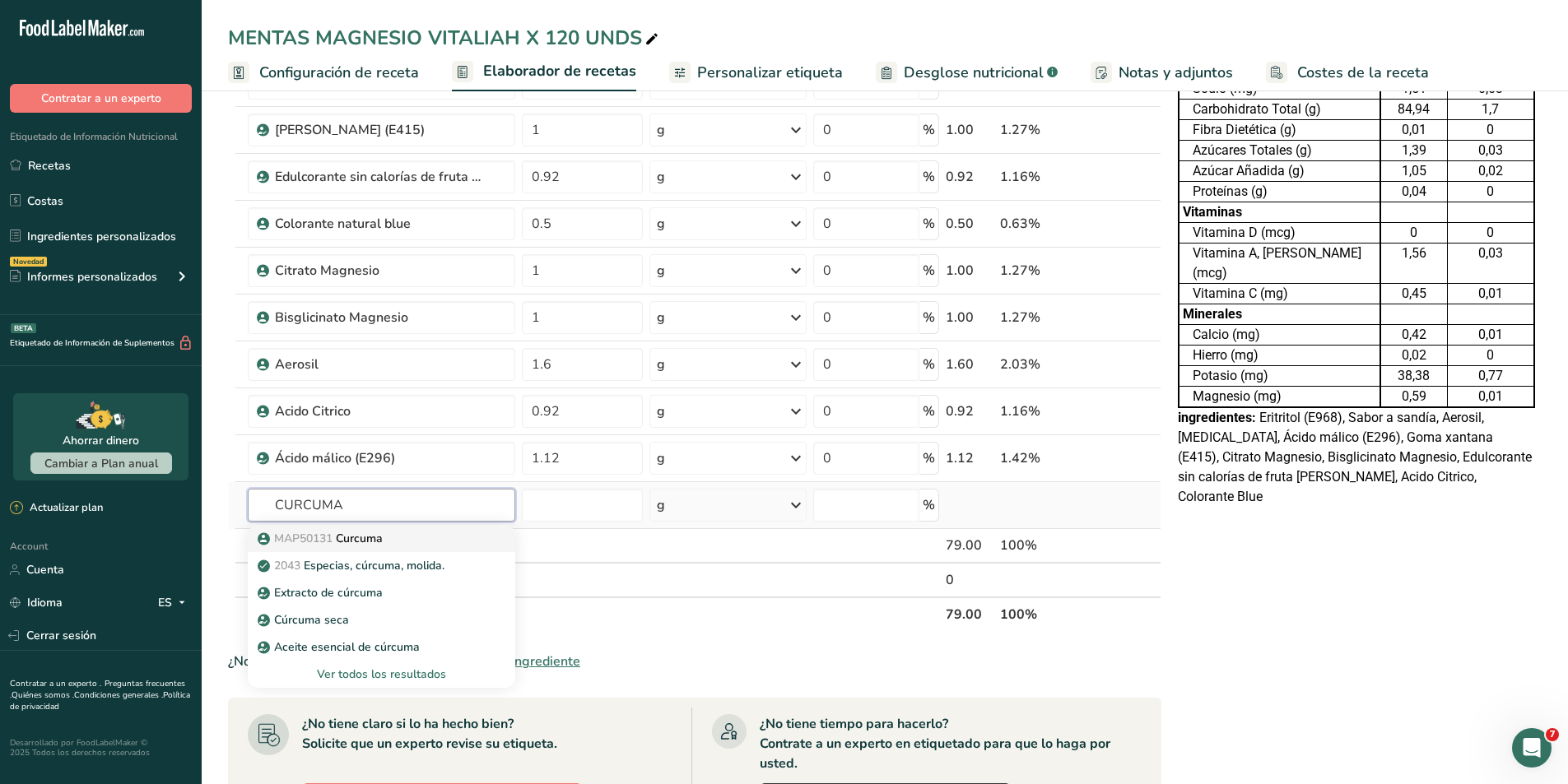
type input "CURCUMA"
click at [376, 531] on p "MAP50131 Curcuma" at bounding box center [321, 539] width 121 height 17
type input "Curcuma"
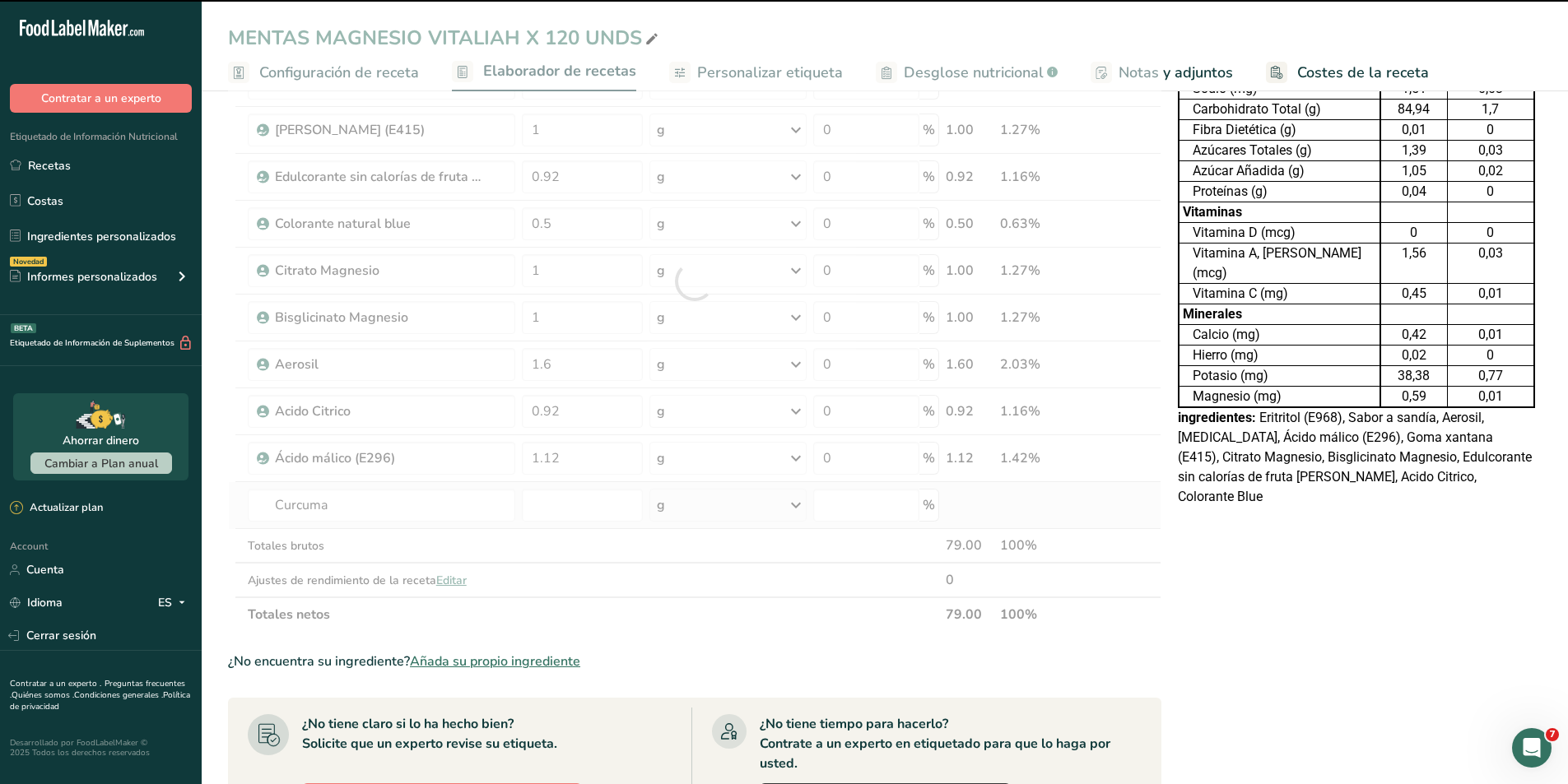
type input "0"
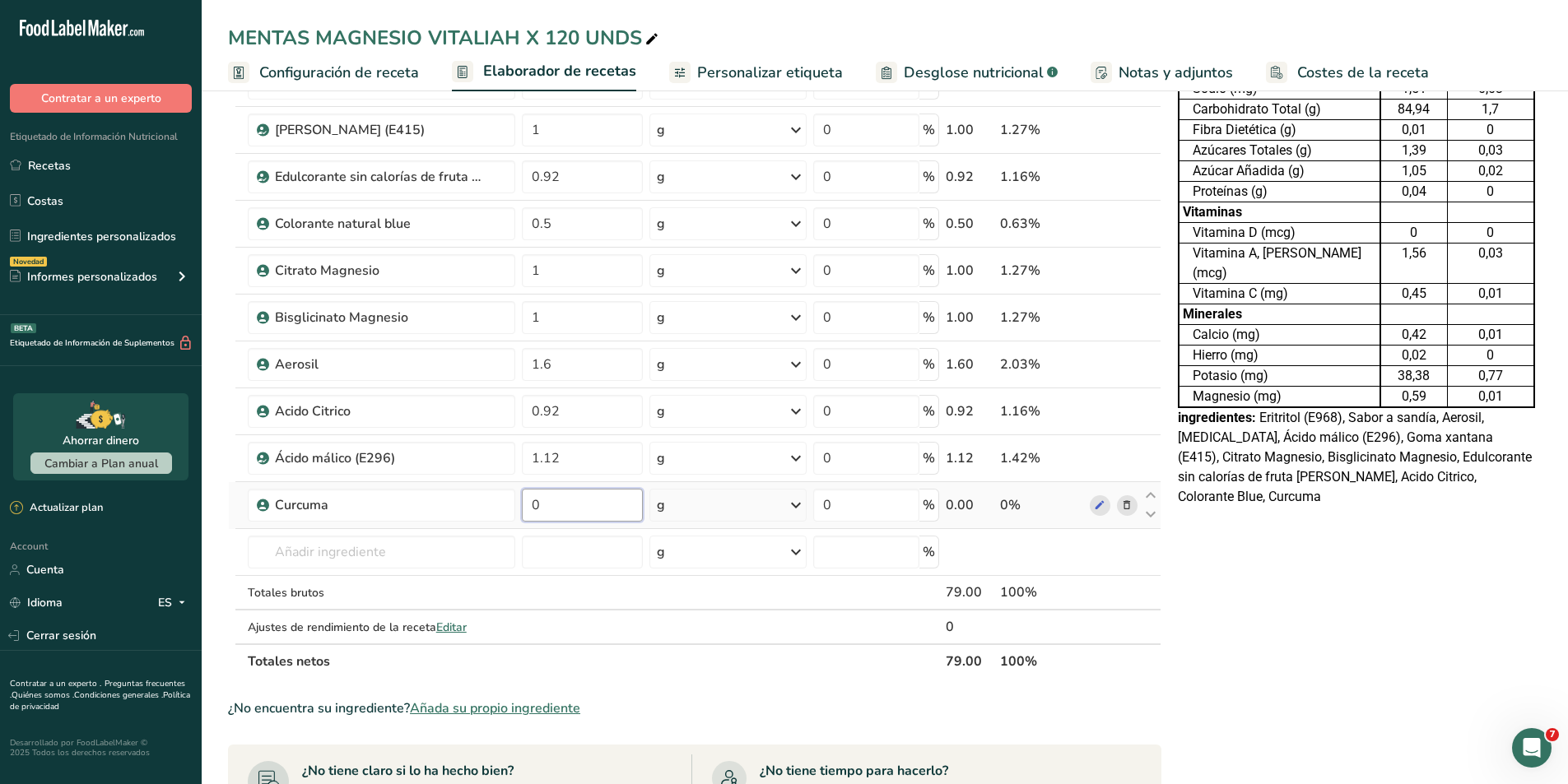
click at [584, 510] on input "0" at bounding box center [582, 505] width 121 height 33
type input "0.25"
click at [1325, 599] on div "Tabla de Información Nutricional 39,498 Porciones Por Envase Tamaño por ración …" at bounding box center [1356, 559] width 370 height 1389
click at [351, 547] on input "text" at bounding box center [381, 552] width 268 height 33
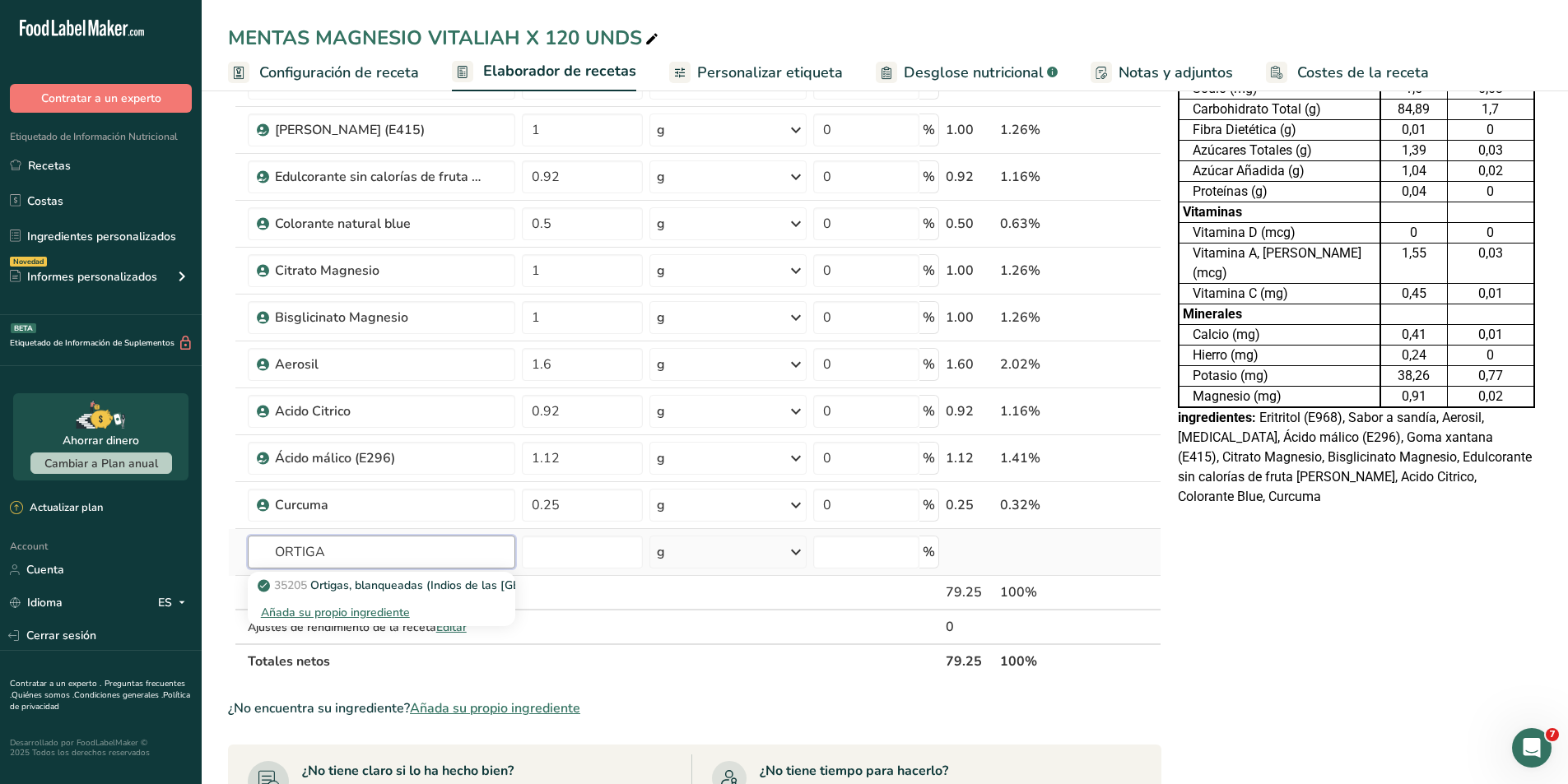
type input "ORTIGA"
click at [319, 611] on div "Añada su propio ingrediente" at bounding box center [381, 613] width 241 height 17
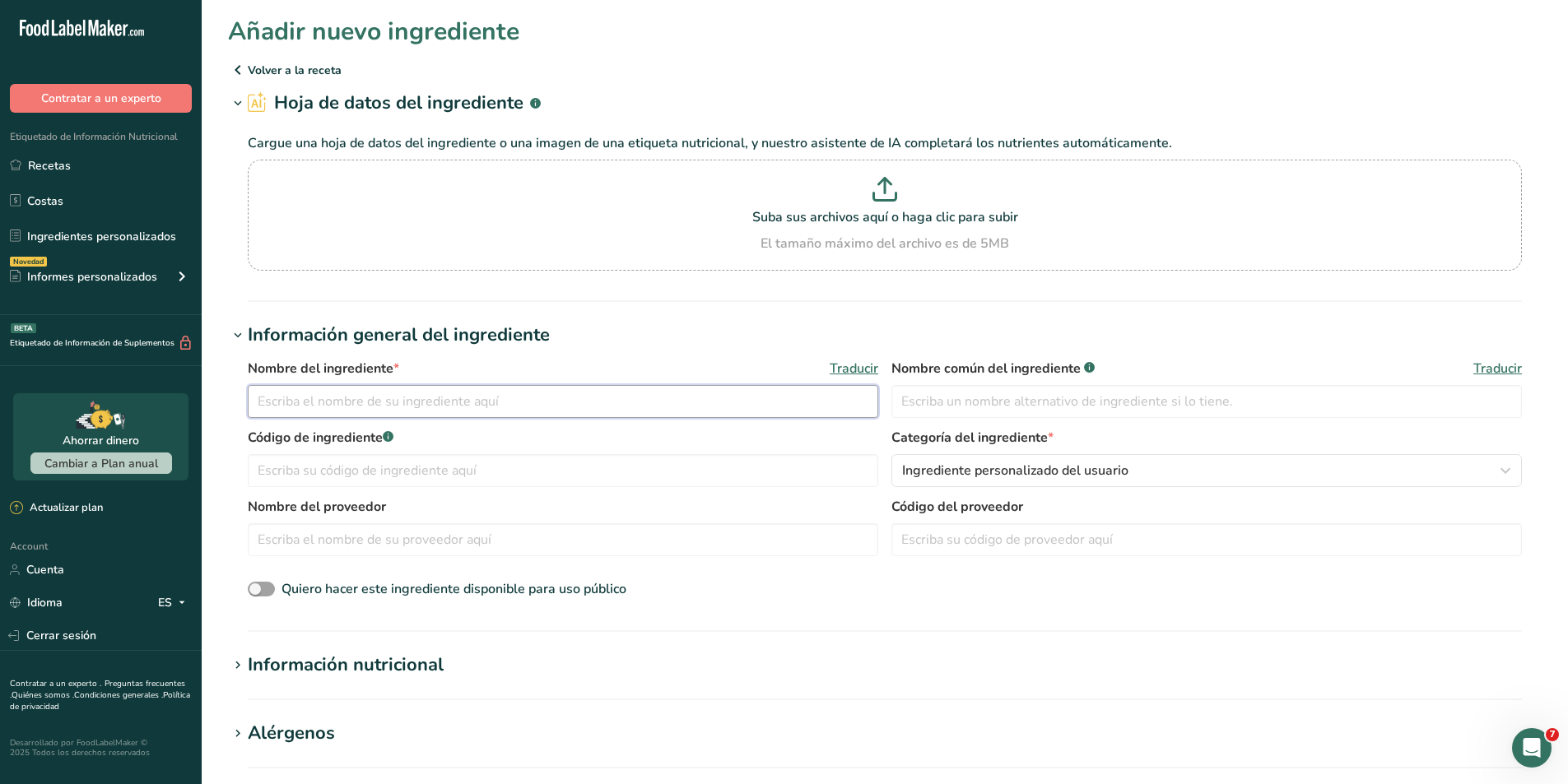
click at [312, 409] on input "text" at bounding box center [563, 401] width 630 height 33
type input "o"
type input "Ortiga extracto"
click at [958, 468] on span "Ingrediente personalizado del usuario" at bounding box center [1015, 470] width 226 height 20
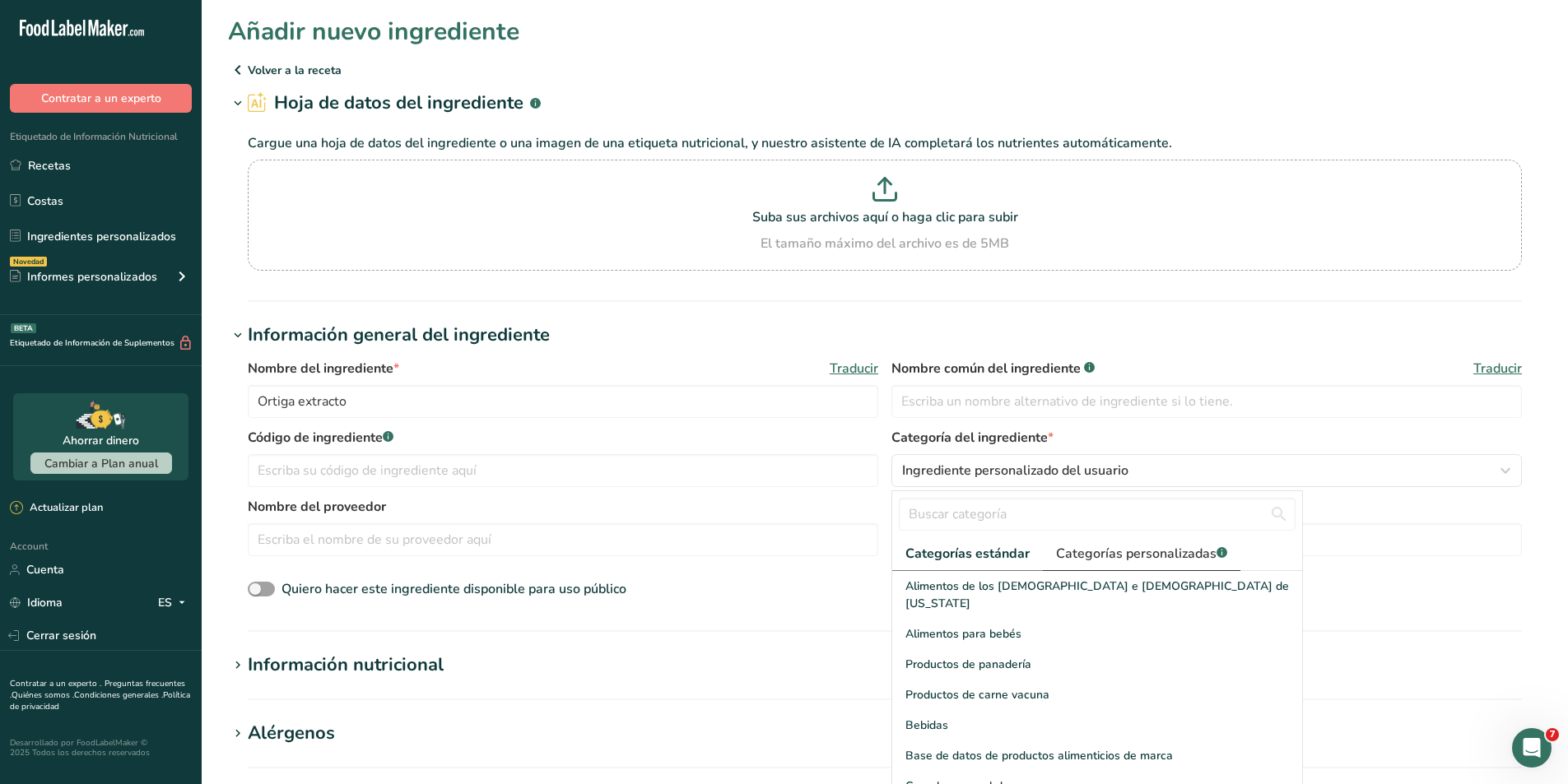
click at [1160, 554] on span "Categorías personalizadas .a-a{fill:#347362;}.b-a{fill:#fff;}" at bounding box center [1141, 553] width 171 height 20
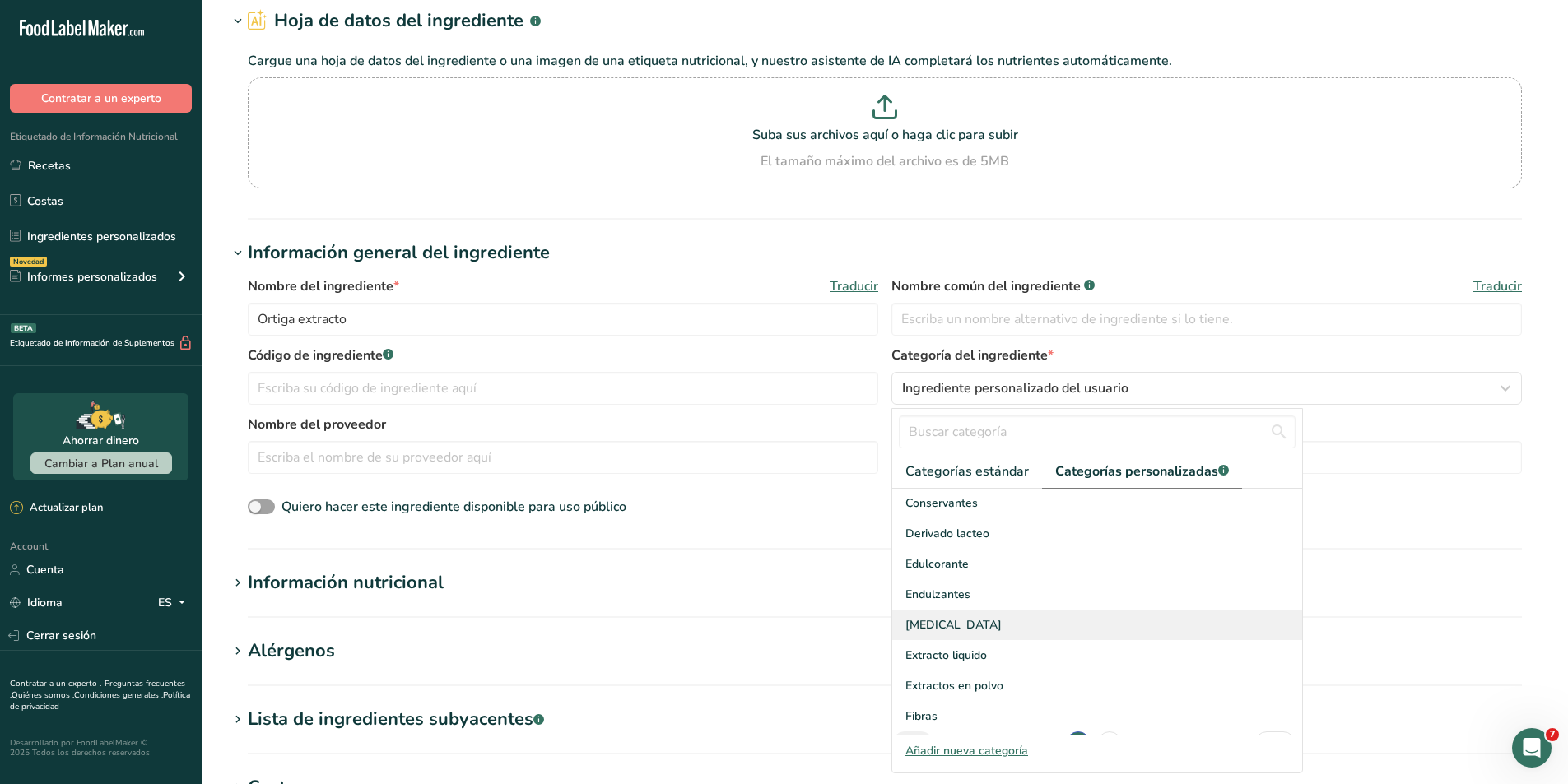
scroll to position [241, 0]
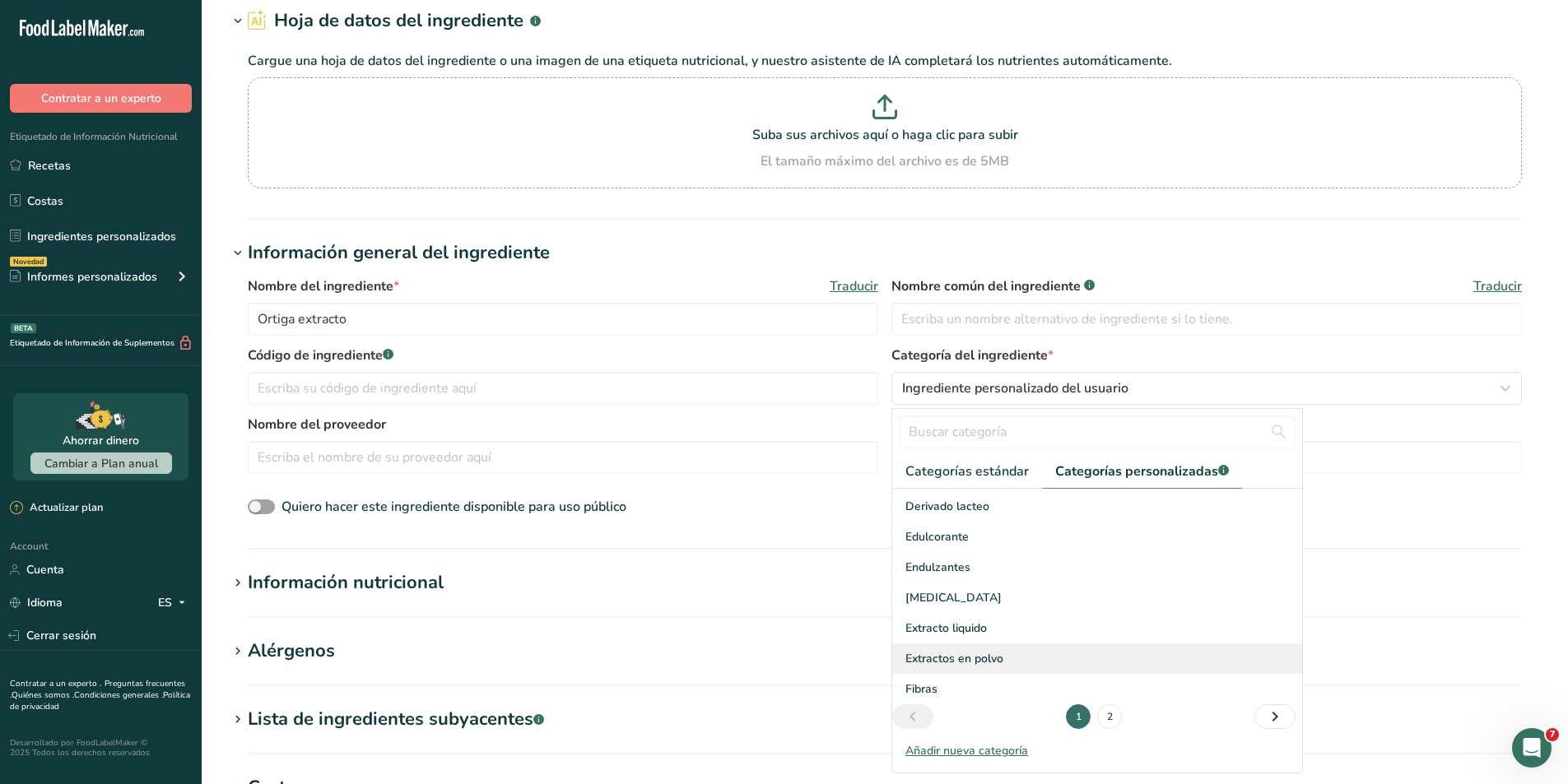
click at [1018, 662] on div "Extractos en polvo" at bounding box center [1097, 658] width 410 height 30
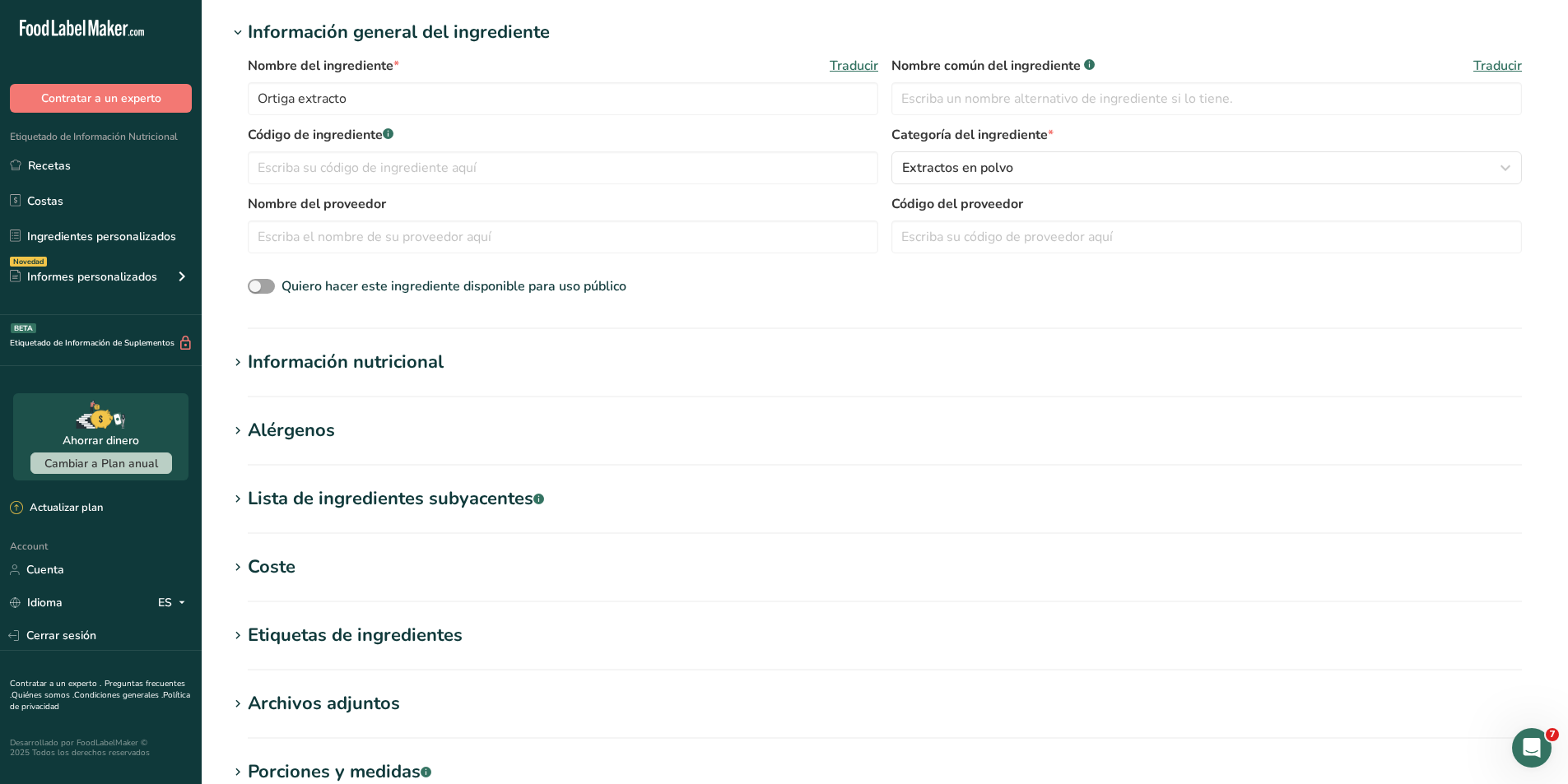
scroll to position [329, 0]
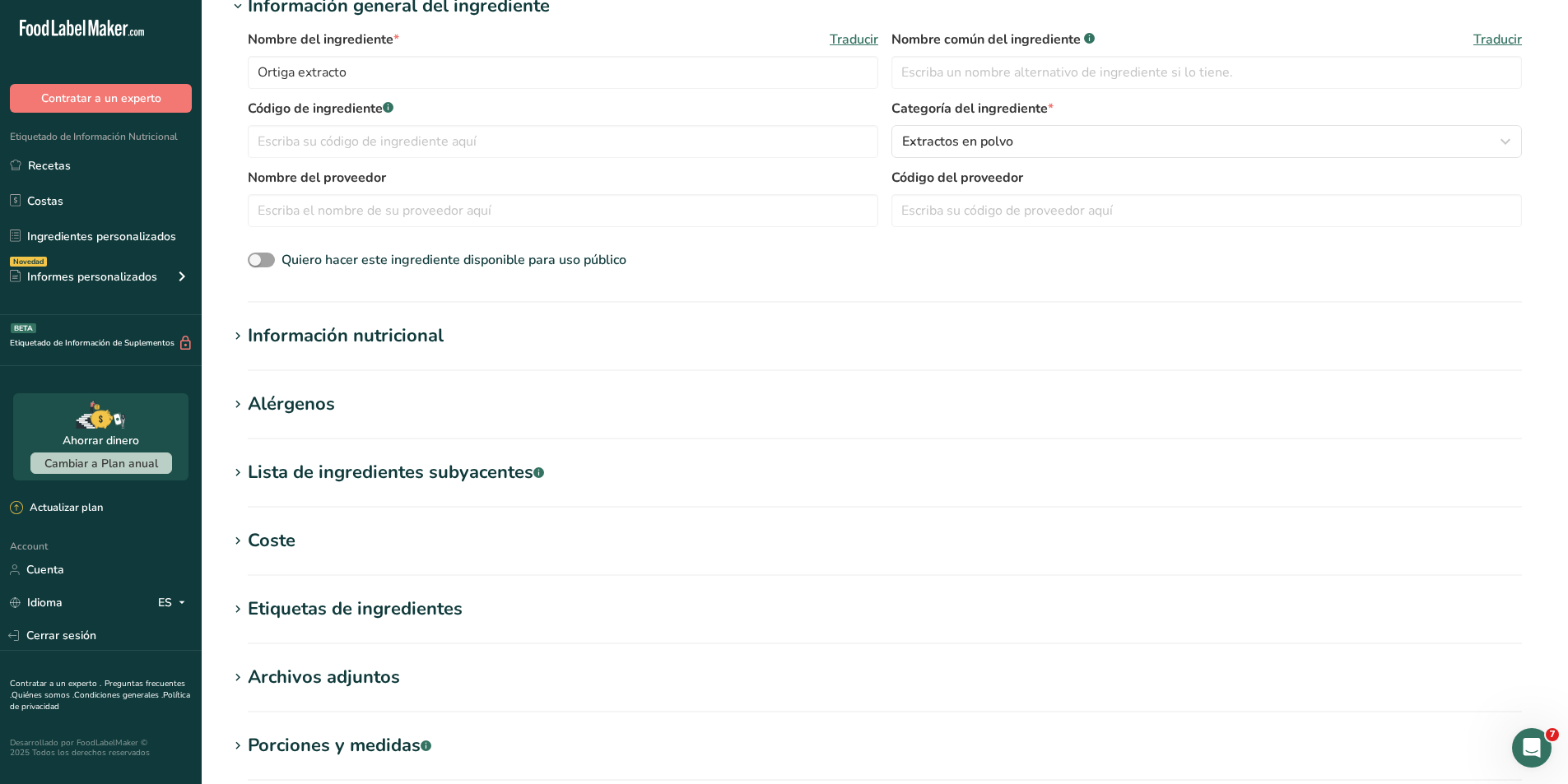
click at [241, 333] on icon at bounding box center [238, 336] width 15 height 23
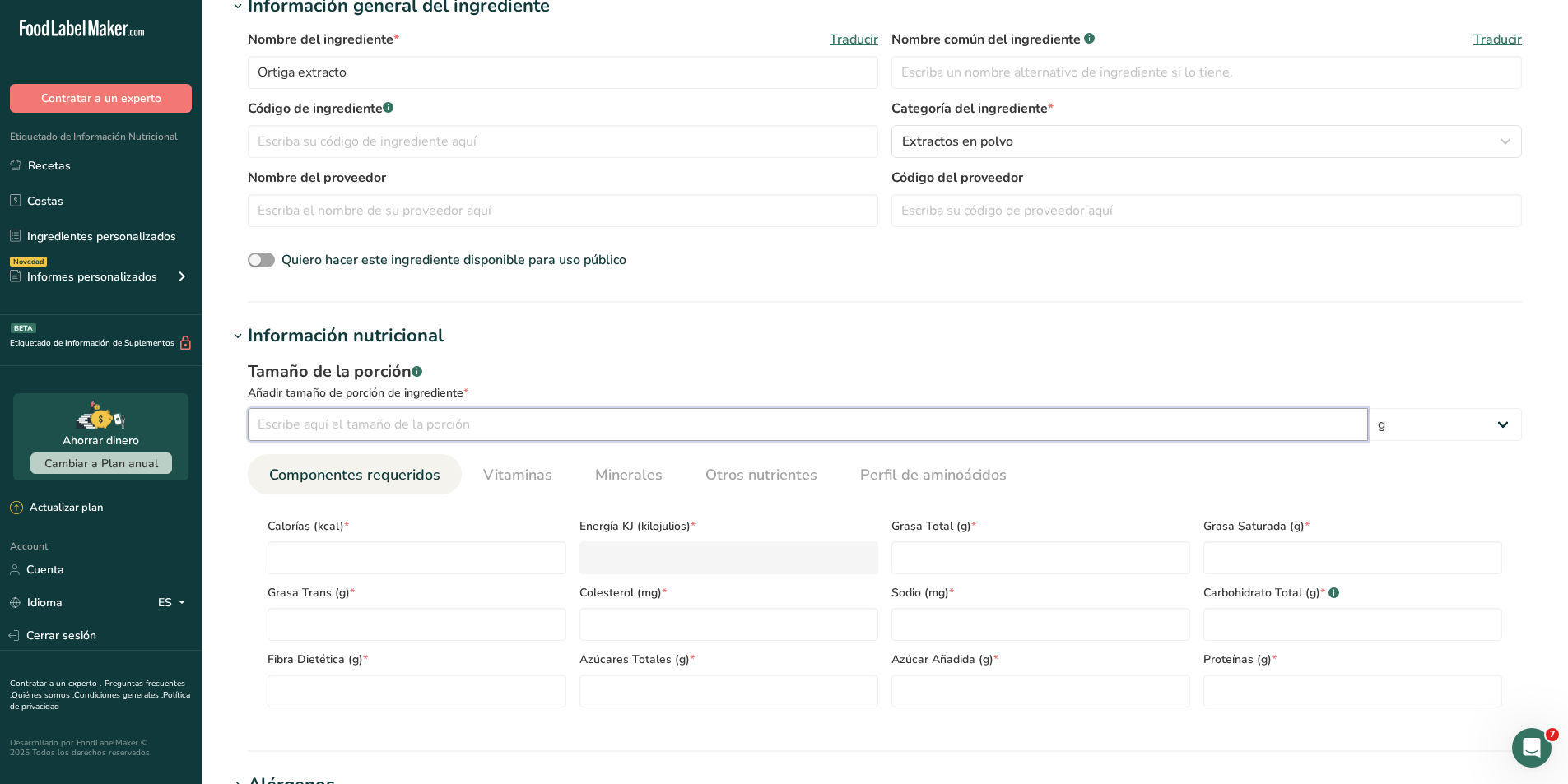
click at [309, 434] on input "number" at bounding box center [808, 424] width 1120 height 33
type input "100"
click at [372, 559] on input "number" at bounding box center [417, 558] width 299 height 33
type input "0"
type KJ "0"
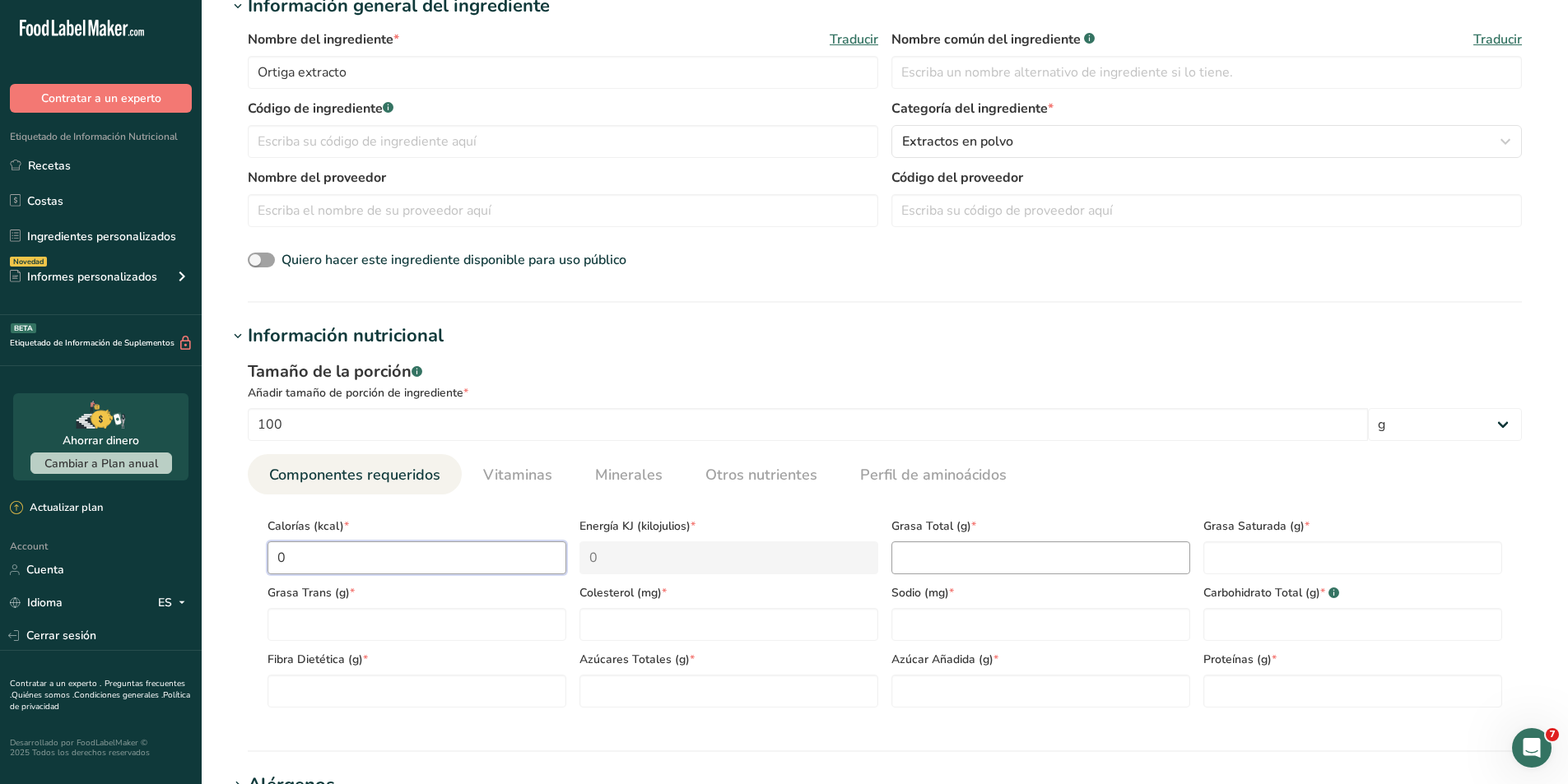
type input "0"
click at [905, 554] on Fat "number" at bounding box center [1040, 558] width 299 height 33
type Fat "0"
click at [1308, 562] on Fat "number" at bounding box center [1353, 558] width 299 height 33
type Fat "0"
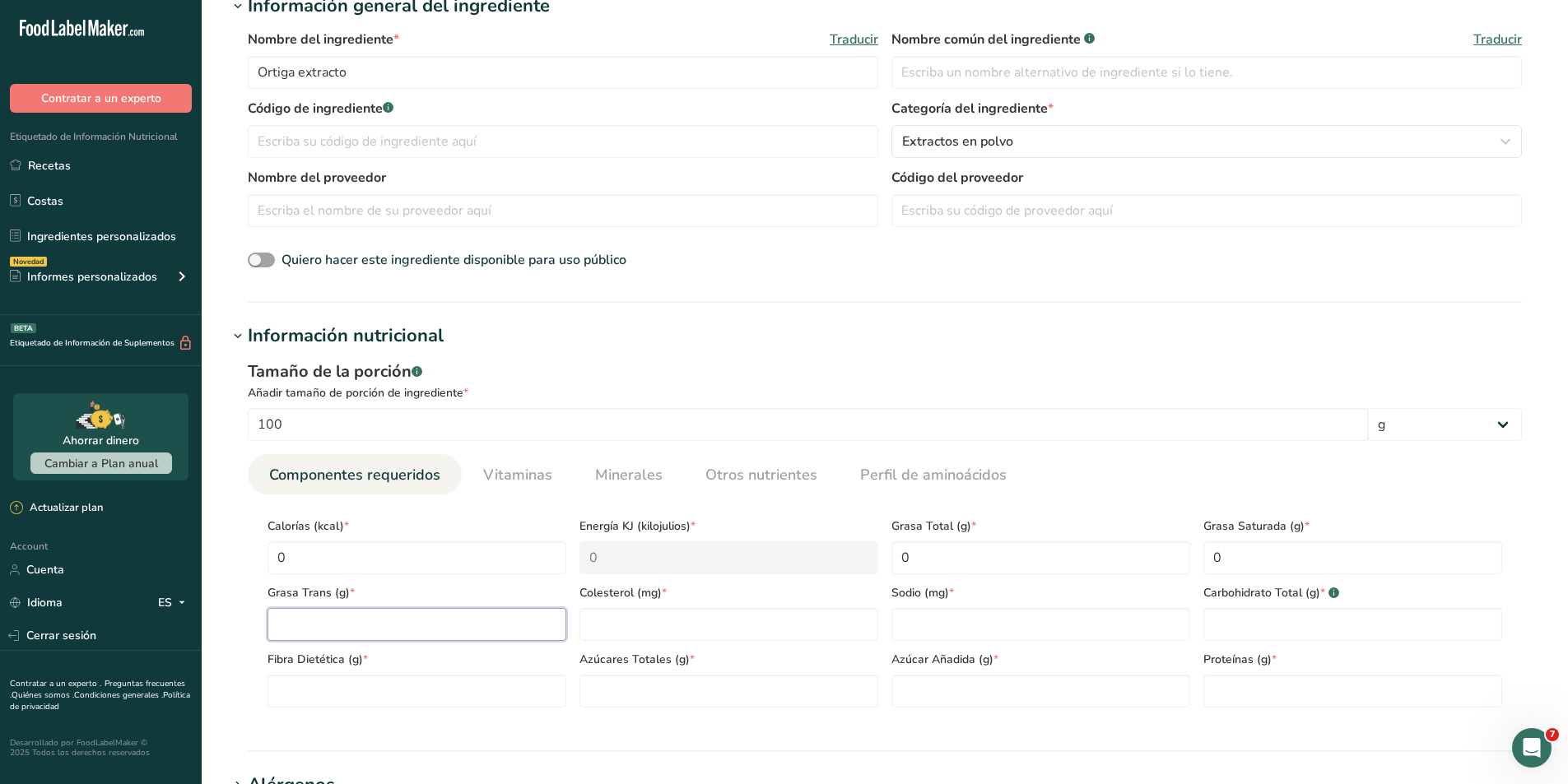
click at [468, 634] on Fat "number" at bounding box center [417, 624] width 299 height 33
type Fat "0"
click at [620, 615] on input "number" at bounding box center [728, 624] width 299 height 33
type input "0"
click at [960, 626] on input "number" at bounding box center [1040, 624] width 299 height 33
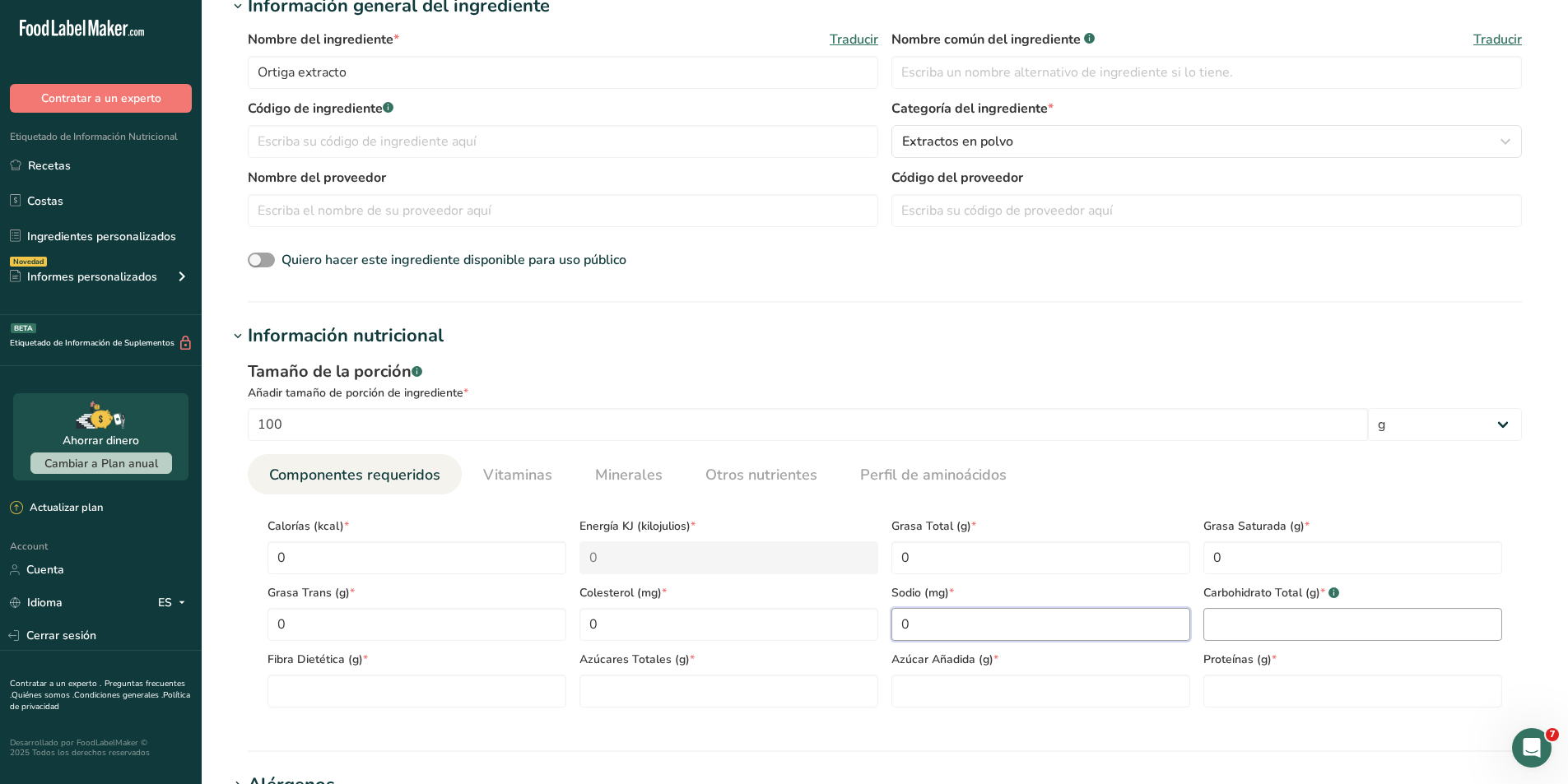
type input "0"
click at [1254, 624] on Carbohydrates "number" at bounding box center [1353, 624] width 299 height 33
type Carbohydrates "0"
click at [498, 704] on Fiber "number" at bounding box center [417, 691] width 299 height 33
type Fiber "0"
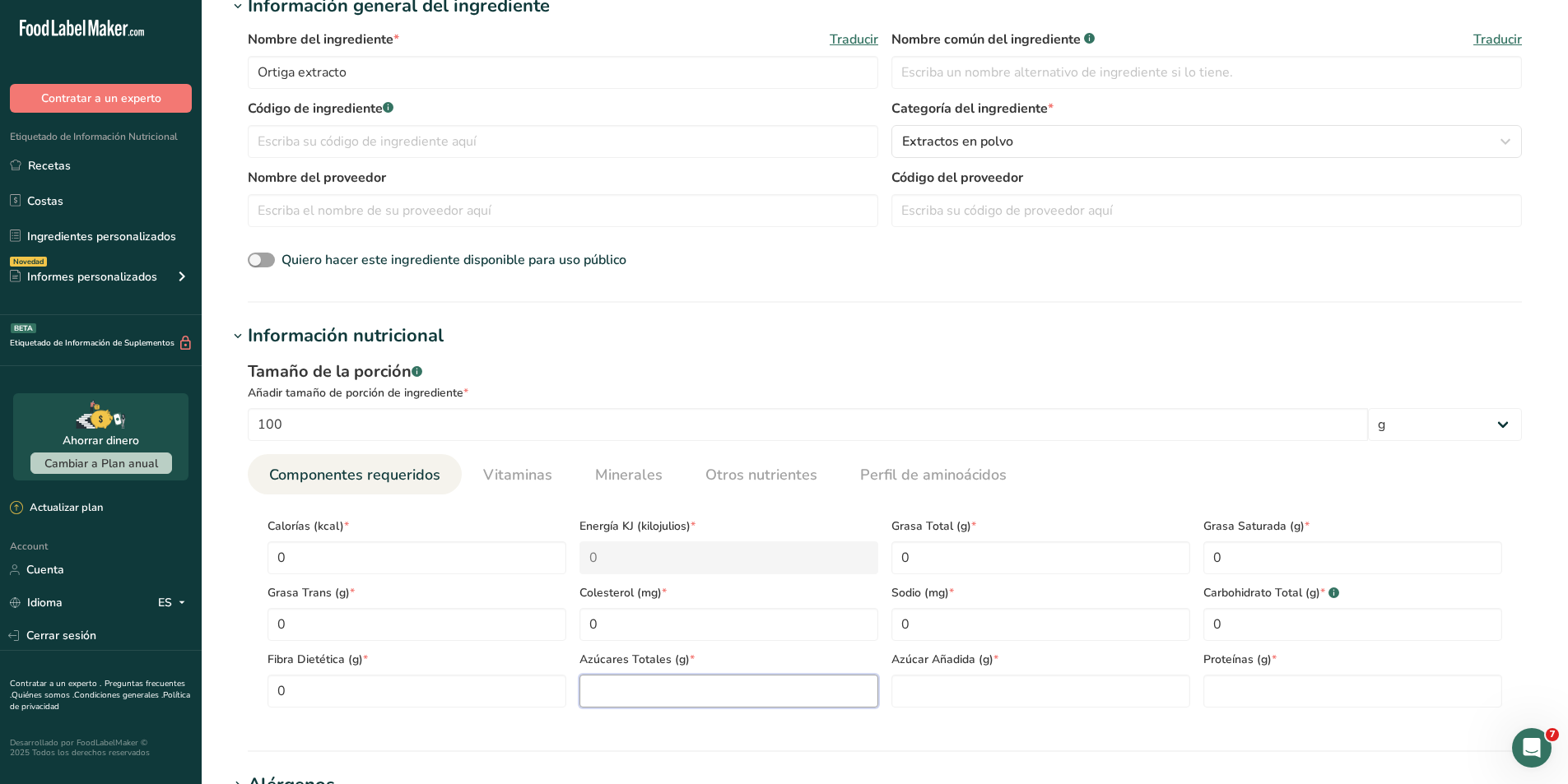
click at [648, 678] on Sugars "number" at bounding box center [728, 691] width 299 height 33
type Sugars "0"
click at [942, 680] on Sugars "number" at bounding box center [1040, 691] width 299 height 33
type Sugars "0"
click at [1223, 700] on input "number" at bounding box center [1353, 691] width 299 height 33
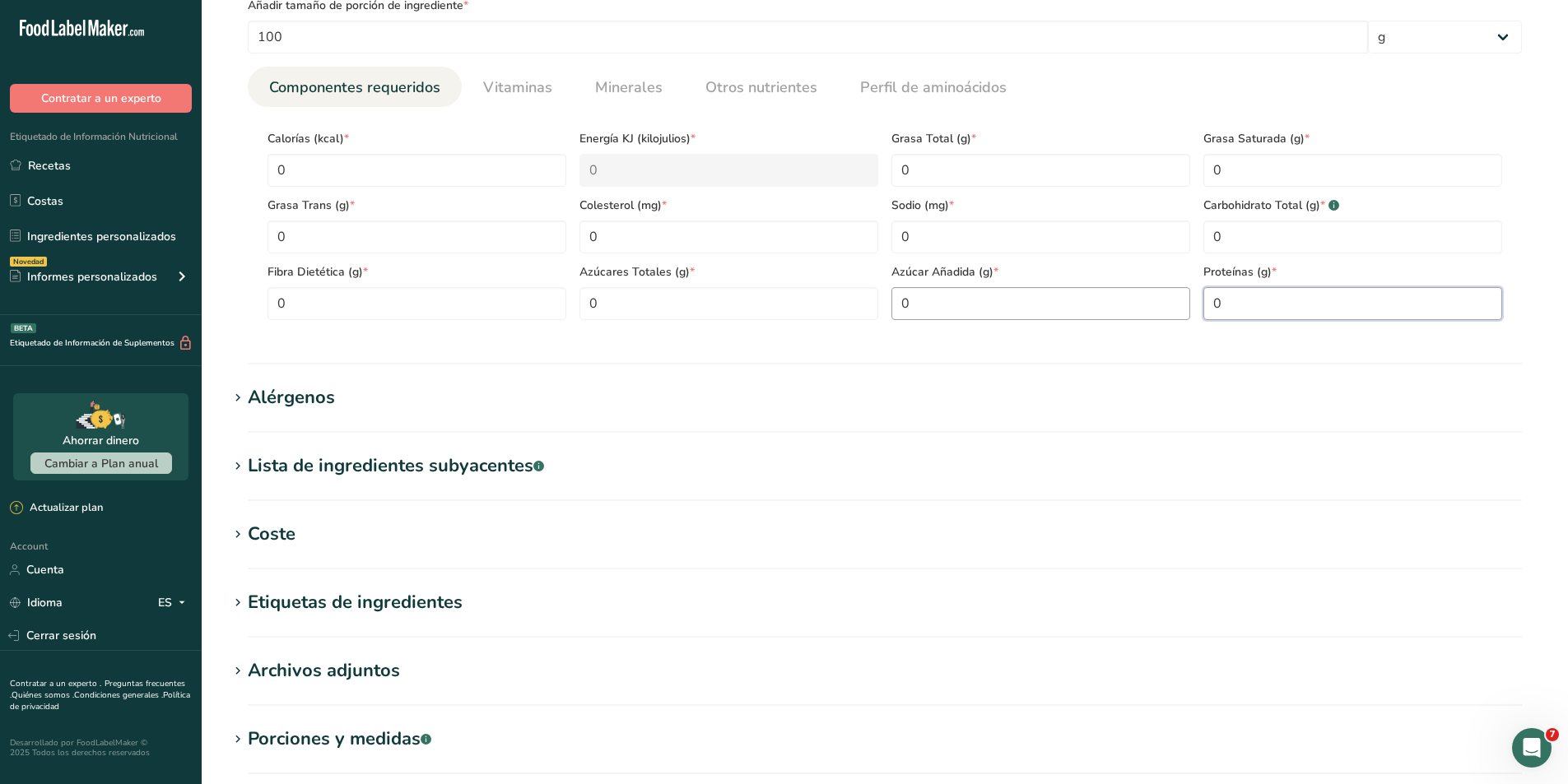
scroll to position [904, 0]
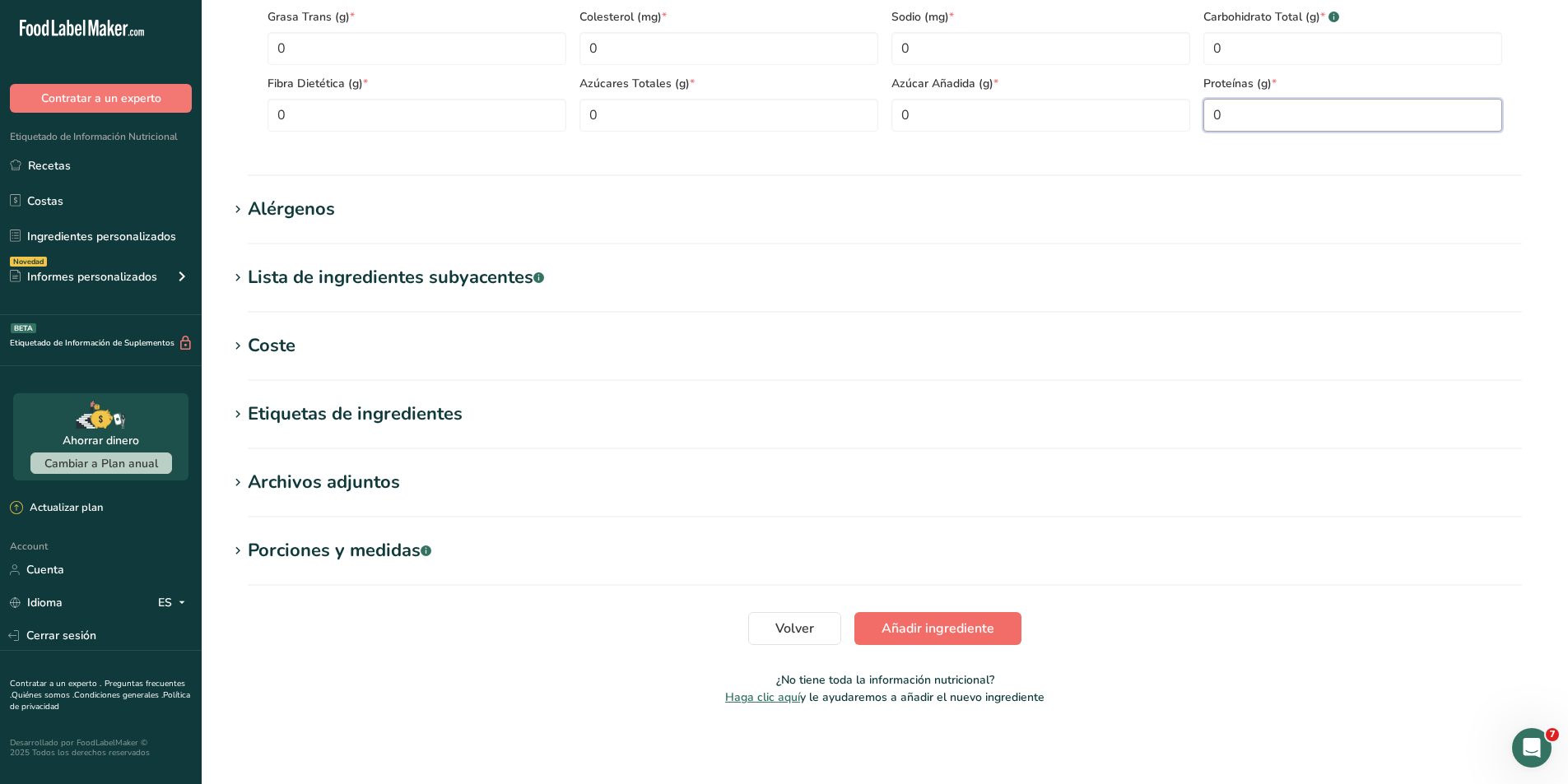
type input "0"
click at [1017, 614] on button "Añadir ingrediente" at bounding box center [938, 628] width 167 height 33
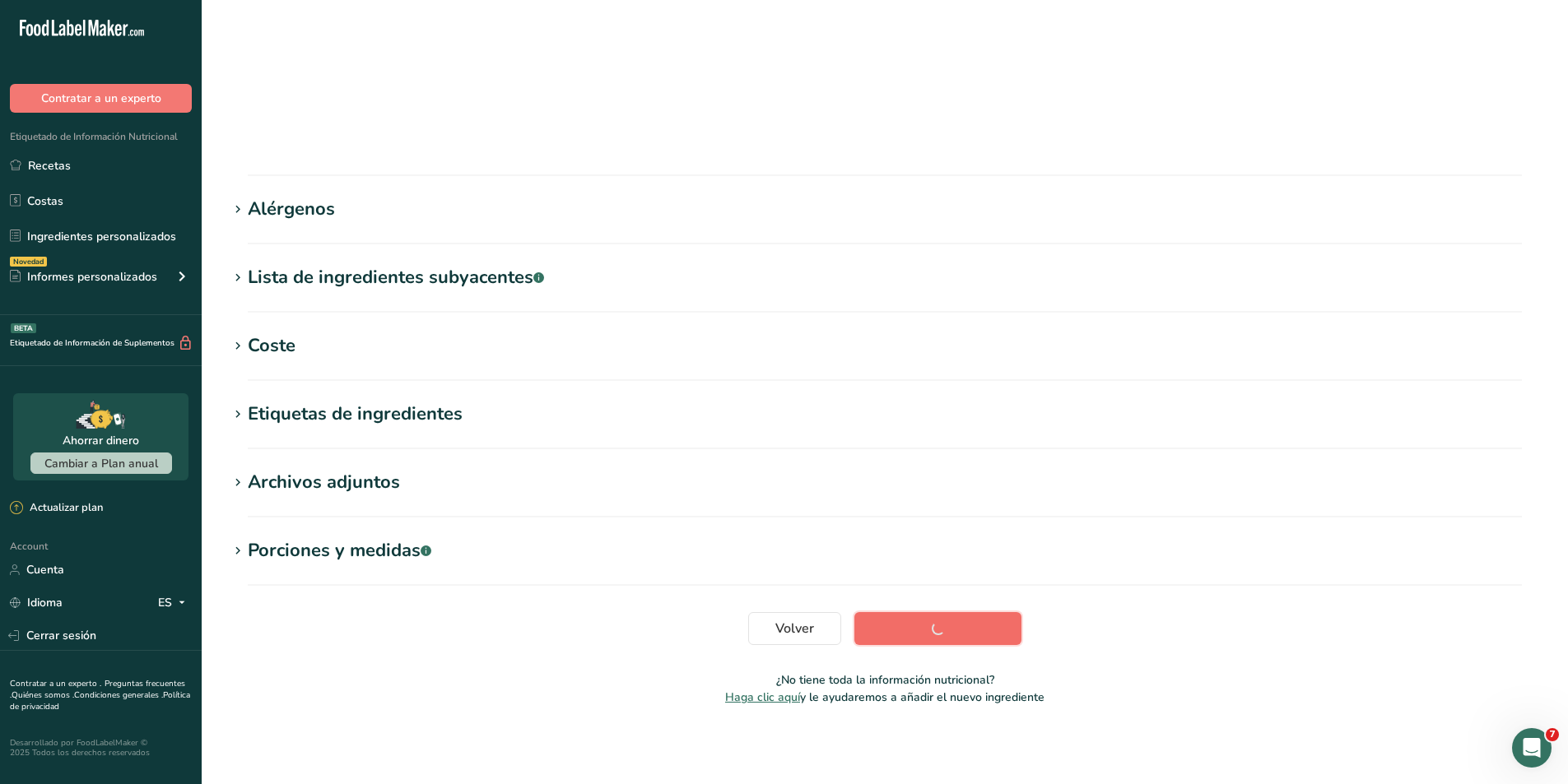
scroll to position [100, 0]
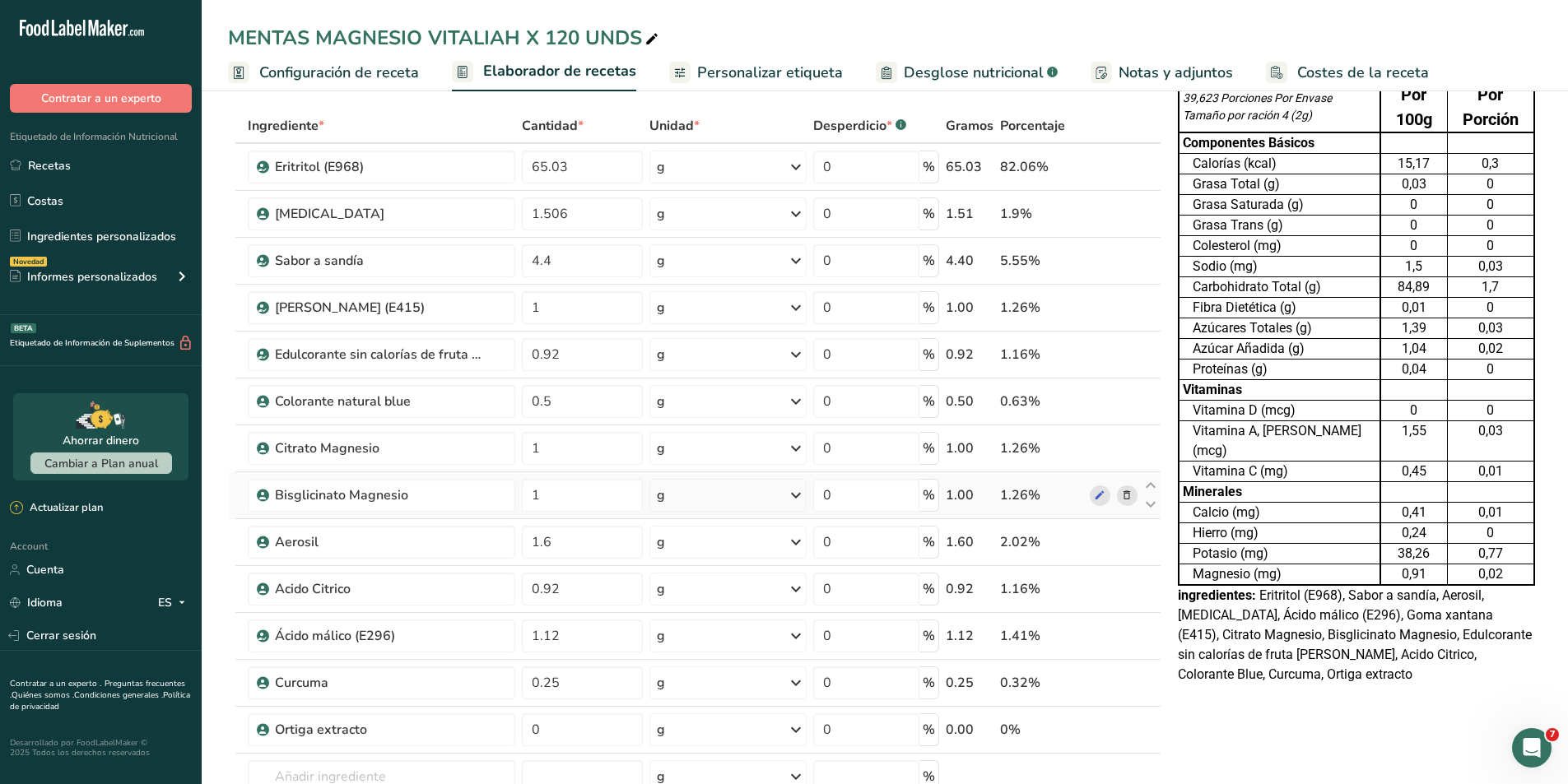
scroll to position [164, 0]
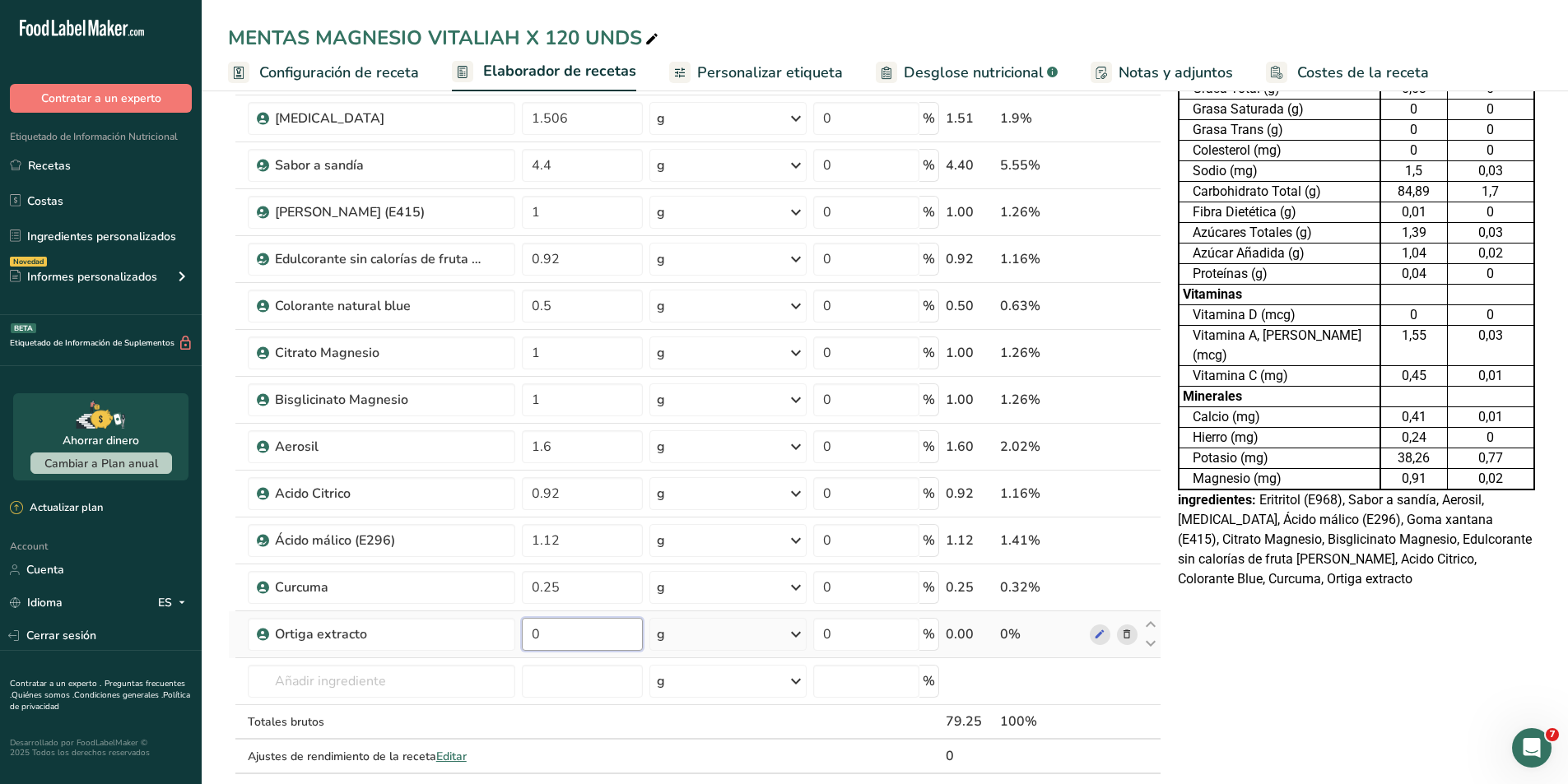
click at [552, 639] on input "0" at bounding box center [582, 634] width 121 height 33
type input "0.4"
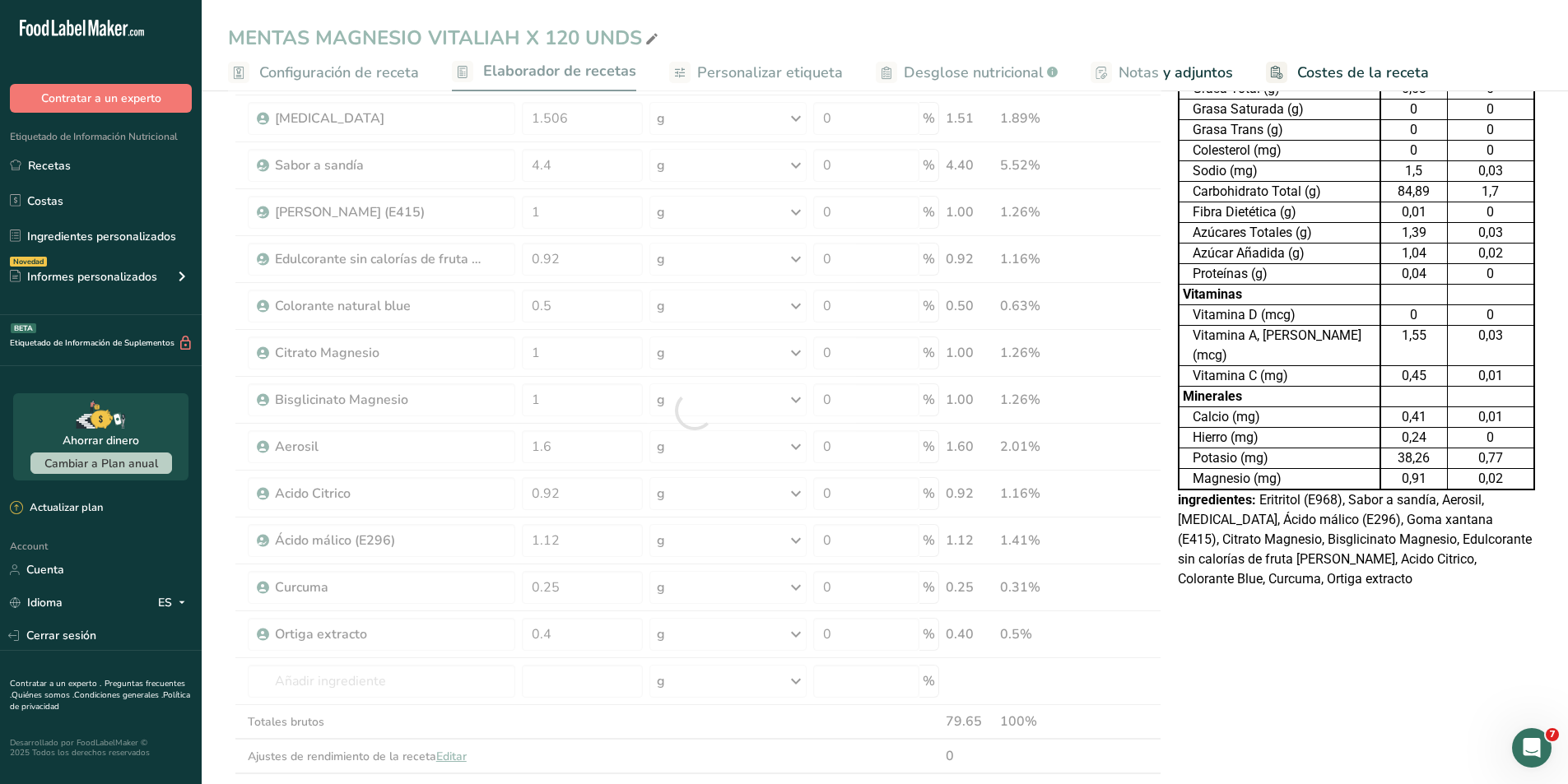
click at [1326, 661] on div "Tabla de Información Nutricional 39,623 Porciones Por Envase Tamaño por ración …" at bounding box center [1356, 665] width 370 height 1435
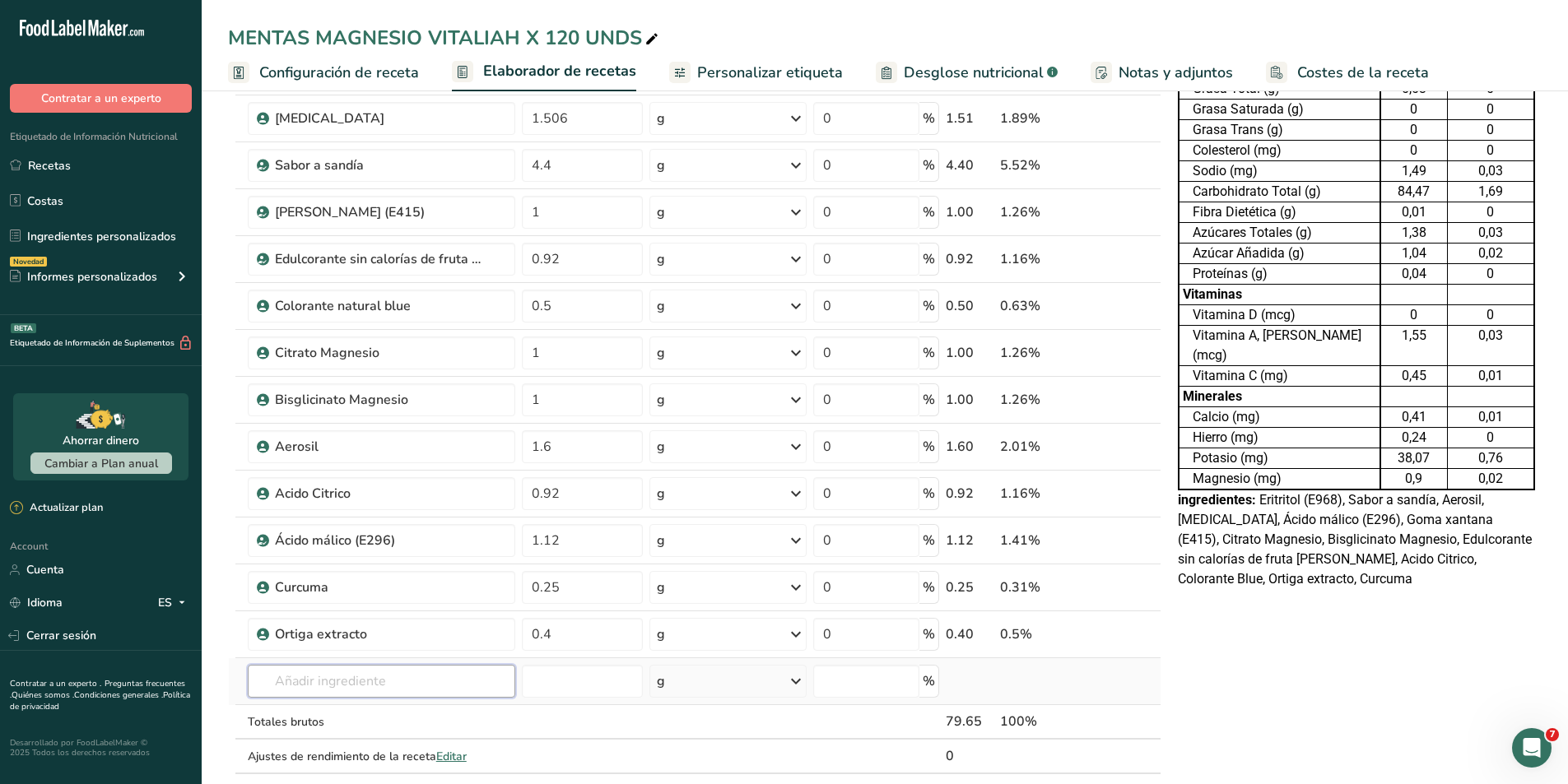
click at [437, 678] on input "text" at bounding box center [381, 681] width 268 height 33
type input "papaina"
click at [369, 657] on div "Añada su propio ingrediente" at bounding box center [381, 651] width 241 height 17
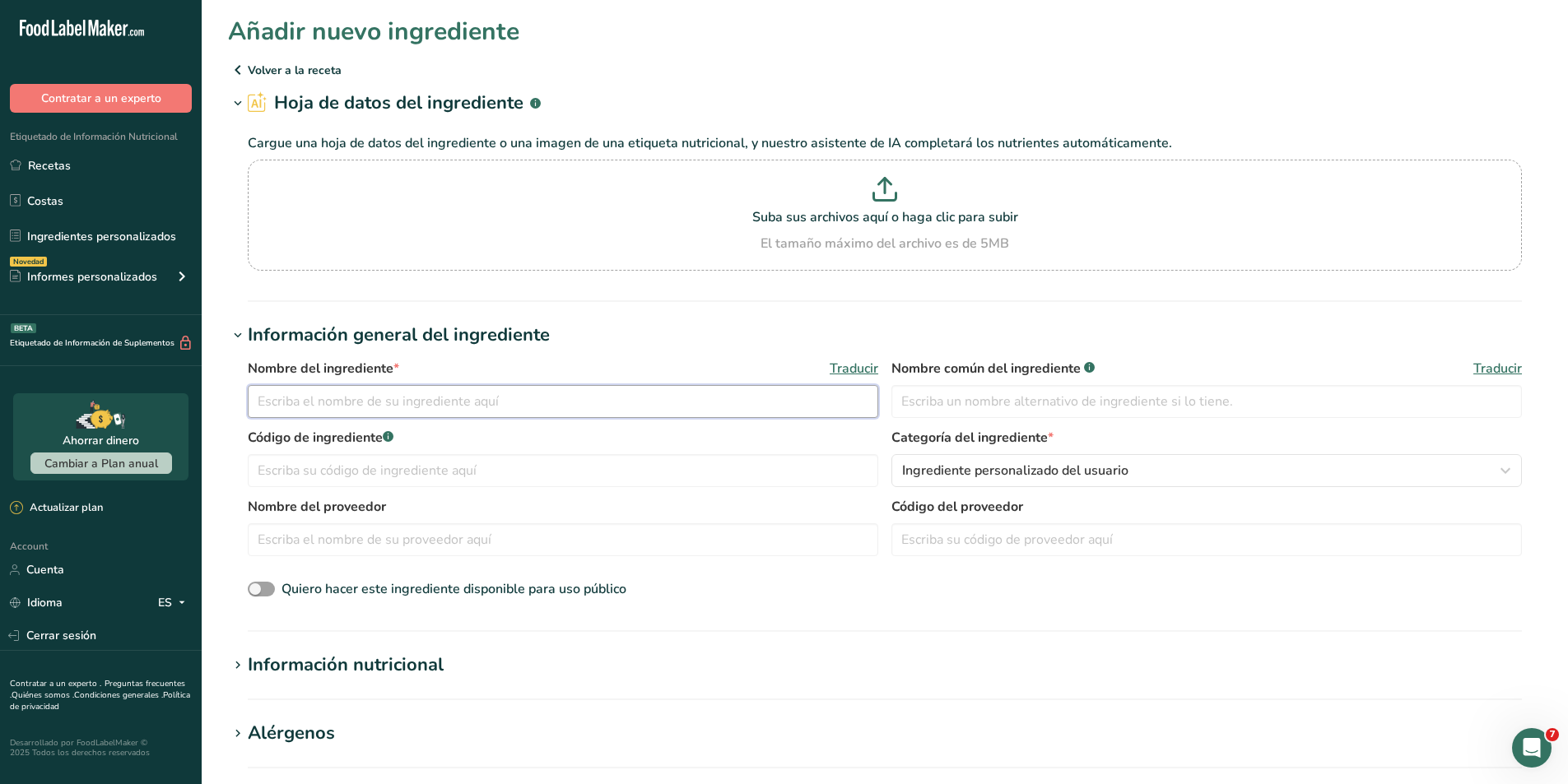
click at [391, 408] on input "text" at bounding box center [563, 401] width 630 height 33
type input "Papaina en [GEOGRAPHIC_DATA]"
click at [1064, 463] on span "Ingrediente personalizado del usuario" at bounding box center [1015, 470] width 226 height 20
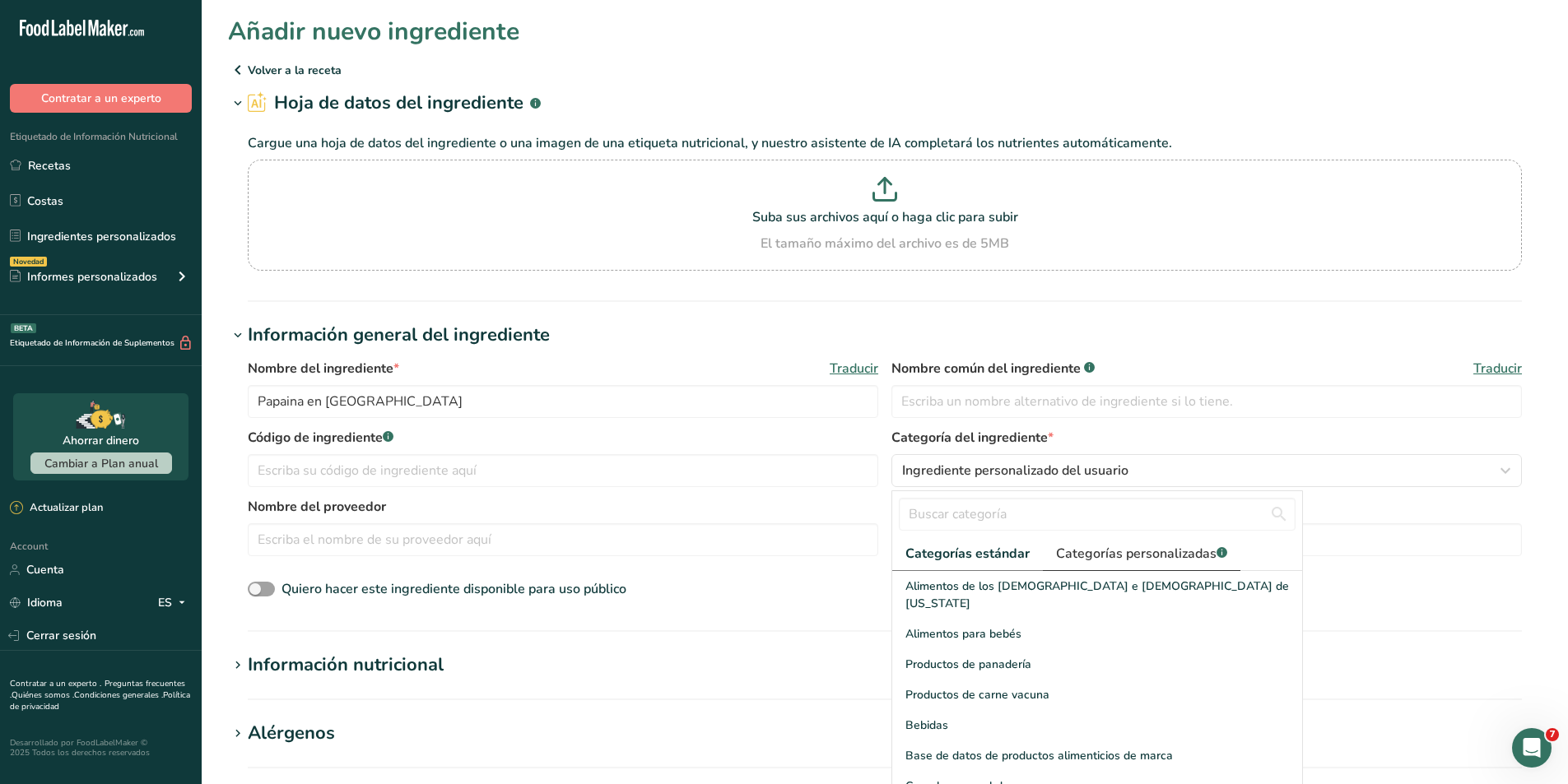
click at [1100, 555] on span "Categorías personalizadas .a-a{fill:#347362;}.b-a{fill:#fff;}" at bounding box center [1141, 553] width 171 height 20
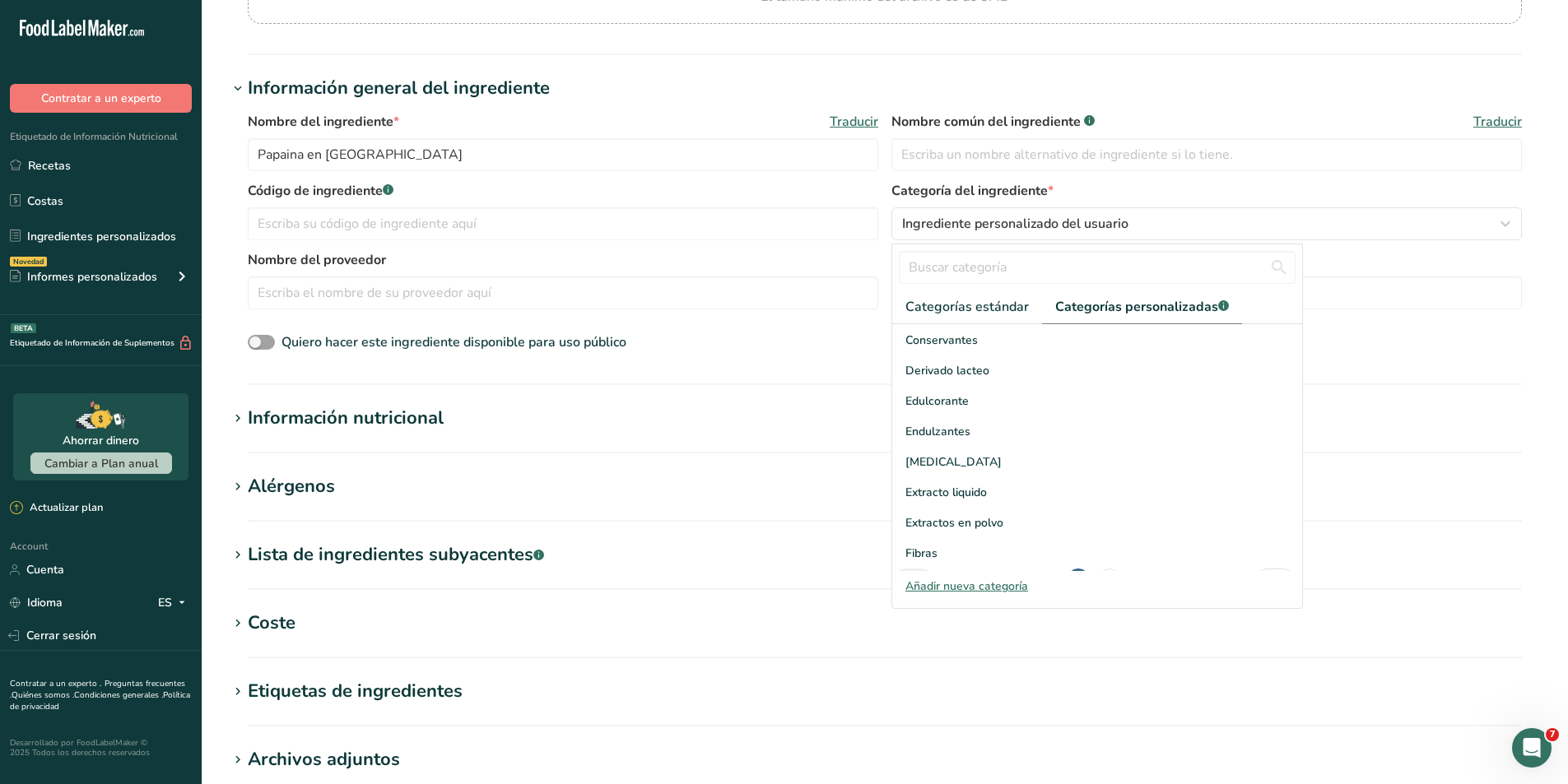
scroll to position [241, 0]
click at [1075, 488] on div "Extractos en polvo" at bounding box center [1097, 493] width 410 height 30
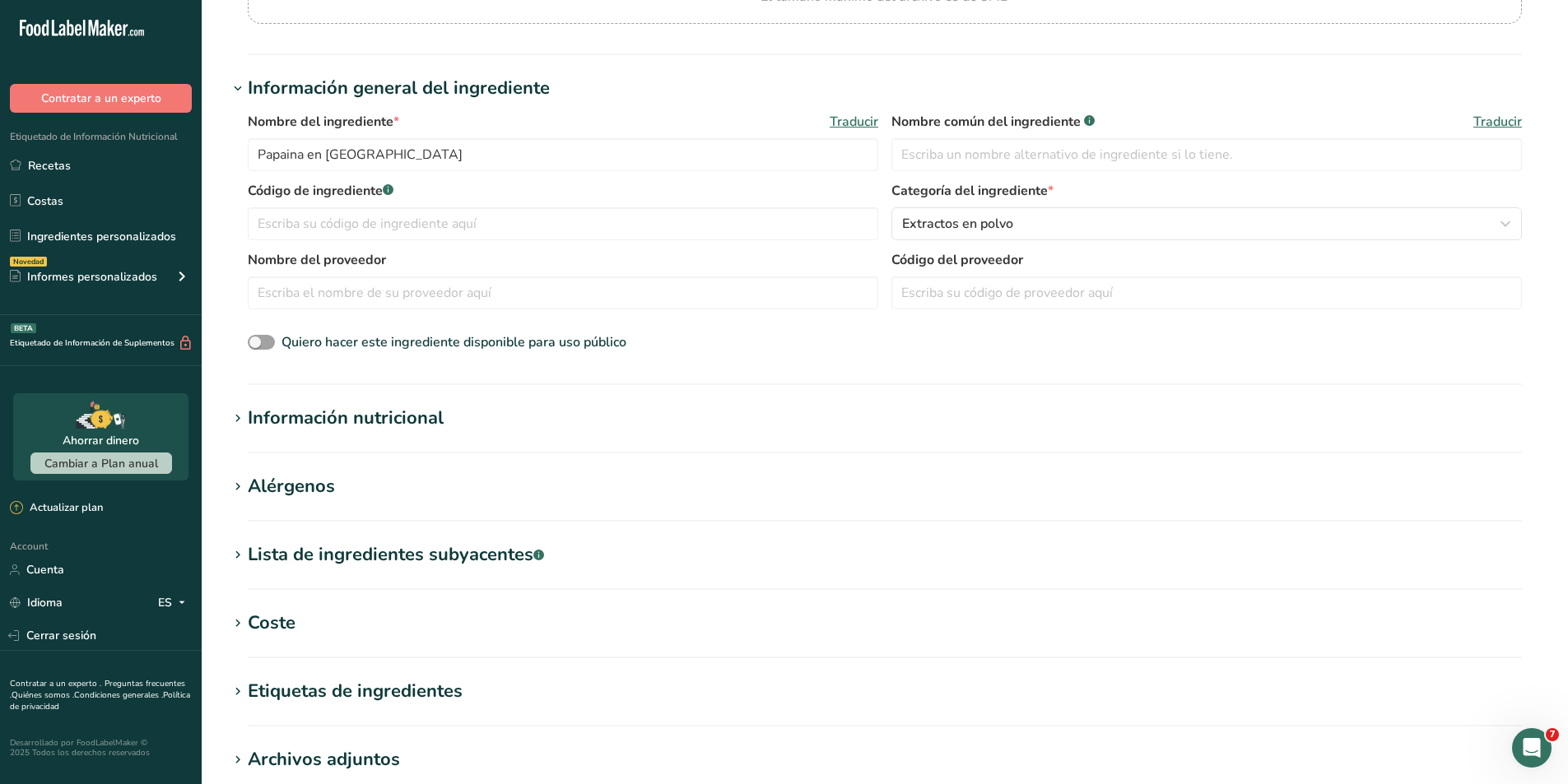
click at [434, 436] on section "Información nutricional Tamaño de la porción .a-a{fill:#347362;}.b-a{fill:#fff;…" at bounding box center [885, 429] width 1314 height 48
click at [434, 435] on section "Información nutricional Tamaño de la porción .a-a{fill:#347362;}.b-a{fill:#fff;…" at bounding box center [885, 429] width 1314 height 48
click at [375, 411] on div "Información nutricional" at bounding box center [346, 418] width 196 height 28
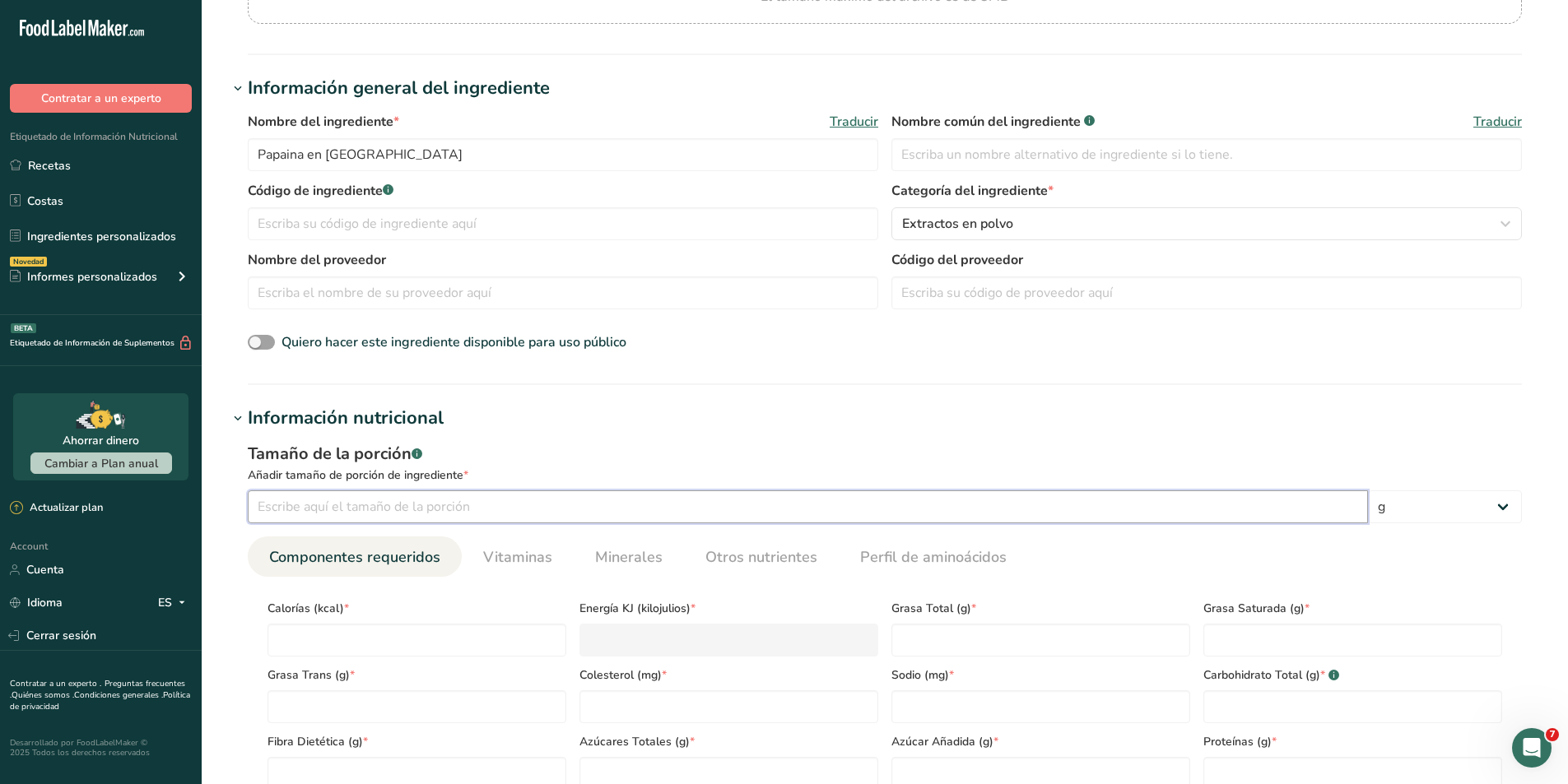
click at [462, 511] on input "number" at bounding box center [808, 507] width 1120 height 33
type input "100"
click at [475, 627] on input "number" at bounding box center [417, 640] width 299 height 33
type input "0"
type KJ "0"
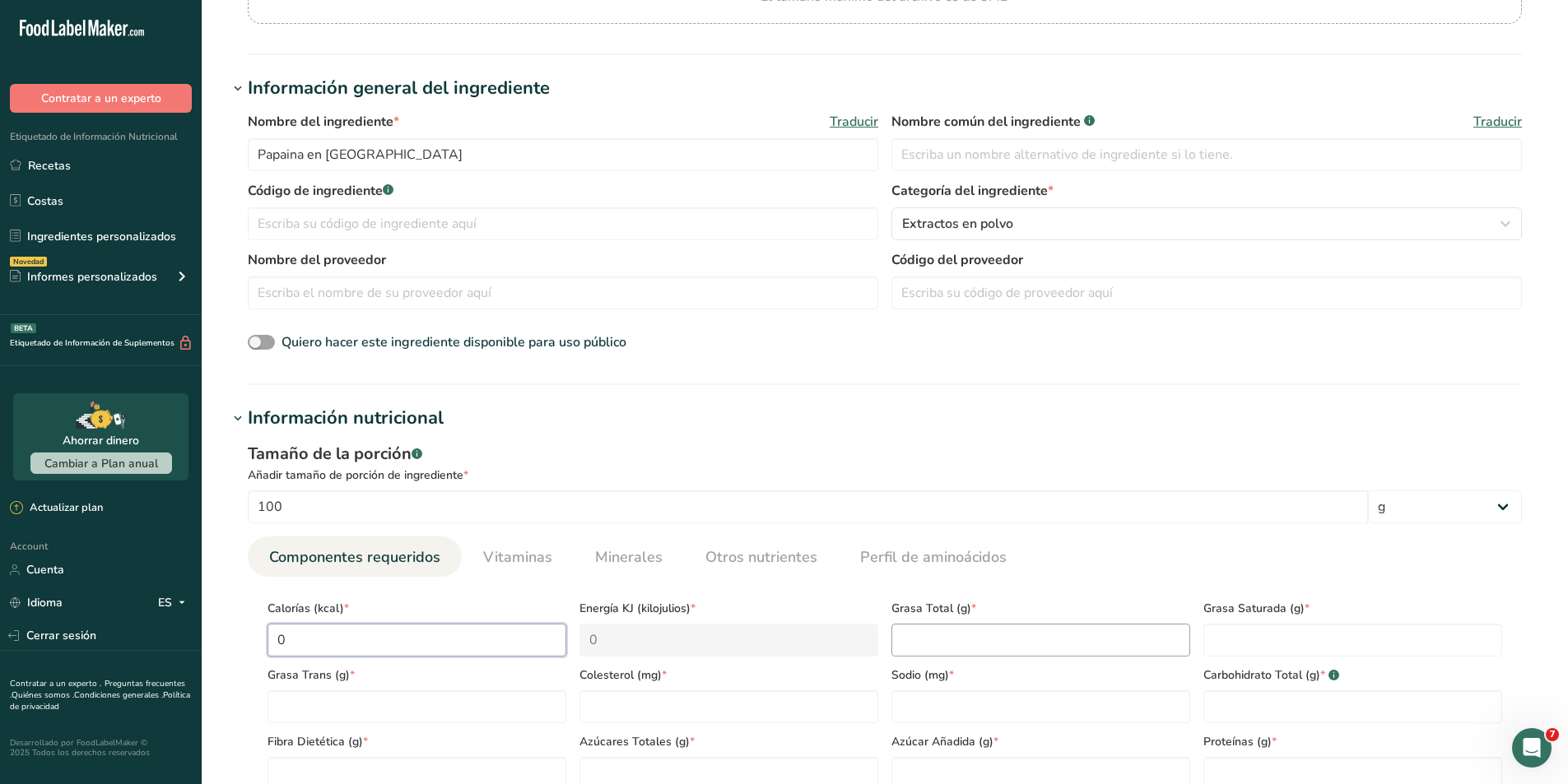
type input "0"
click at [951, 644] on Fat "number" at bounding box center [1040, 640] width 299 height 33
type Fat "0"
click at [1229, 643] on Fat "number" at bounding box center [1353, 640] width 299 height 33
type Fat "0"
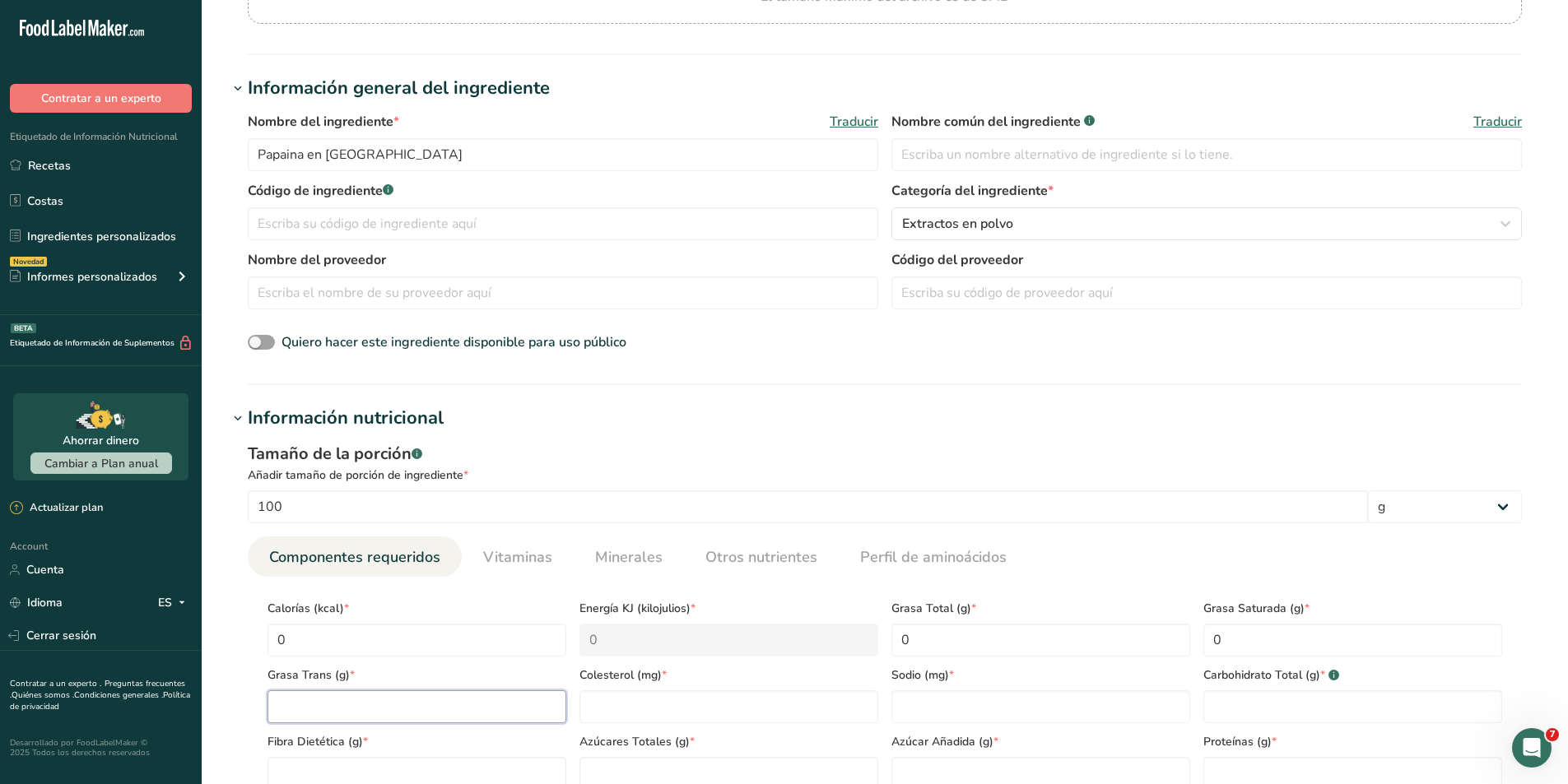
click at [382, 713] on Fat "number" at bounding box center [417, 707] width 299 height 33
type Fat "0"
click at [651, 701] on input "number" at bounding box center [728, 707] width 299 height 33
type input "0"
click at [917, 717] on input "number" at bounding box center [1040, 707] width 299 height 33
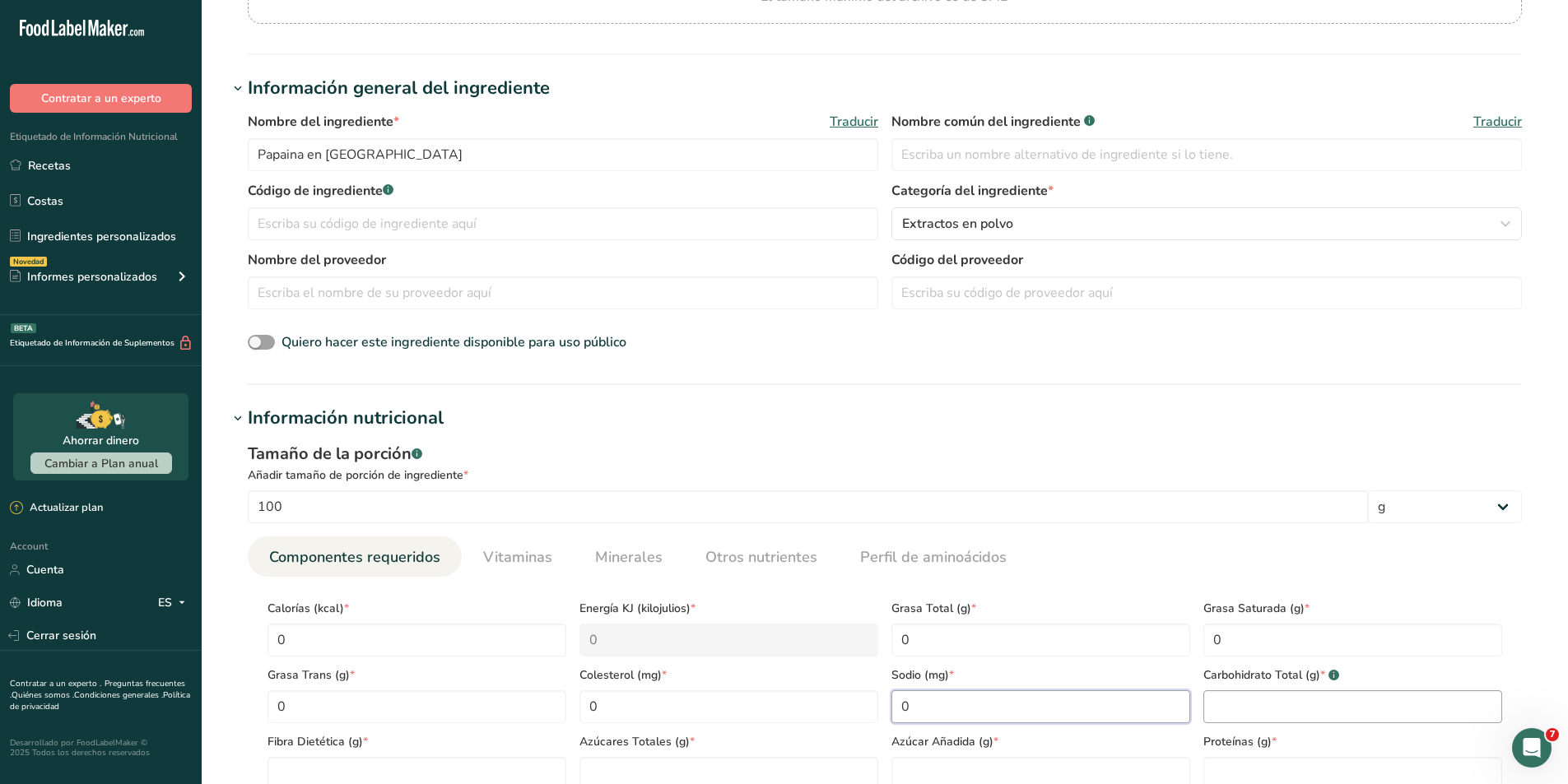
type input "0"
click at [1332, 715] on Carbohydrates "number" at bounding box center [1353, 707] width 299 height 33
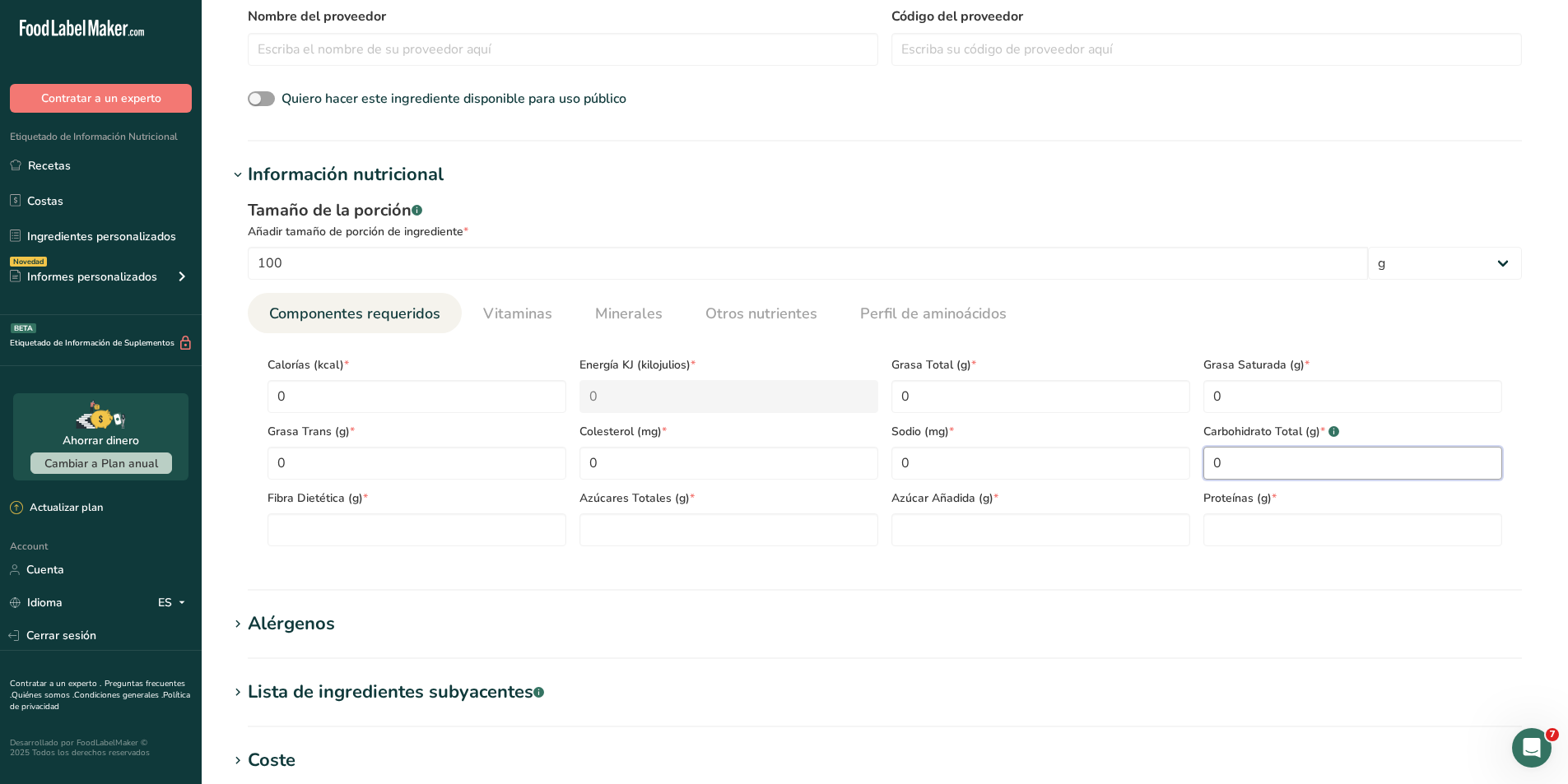
scroll to position [494, 0]
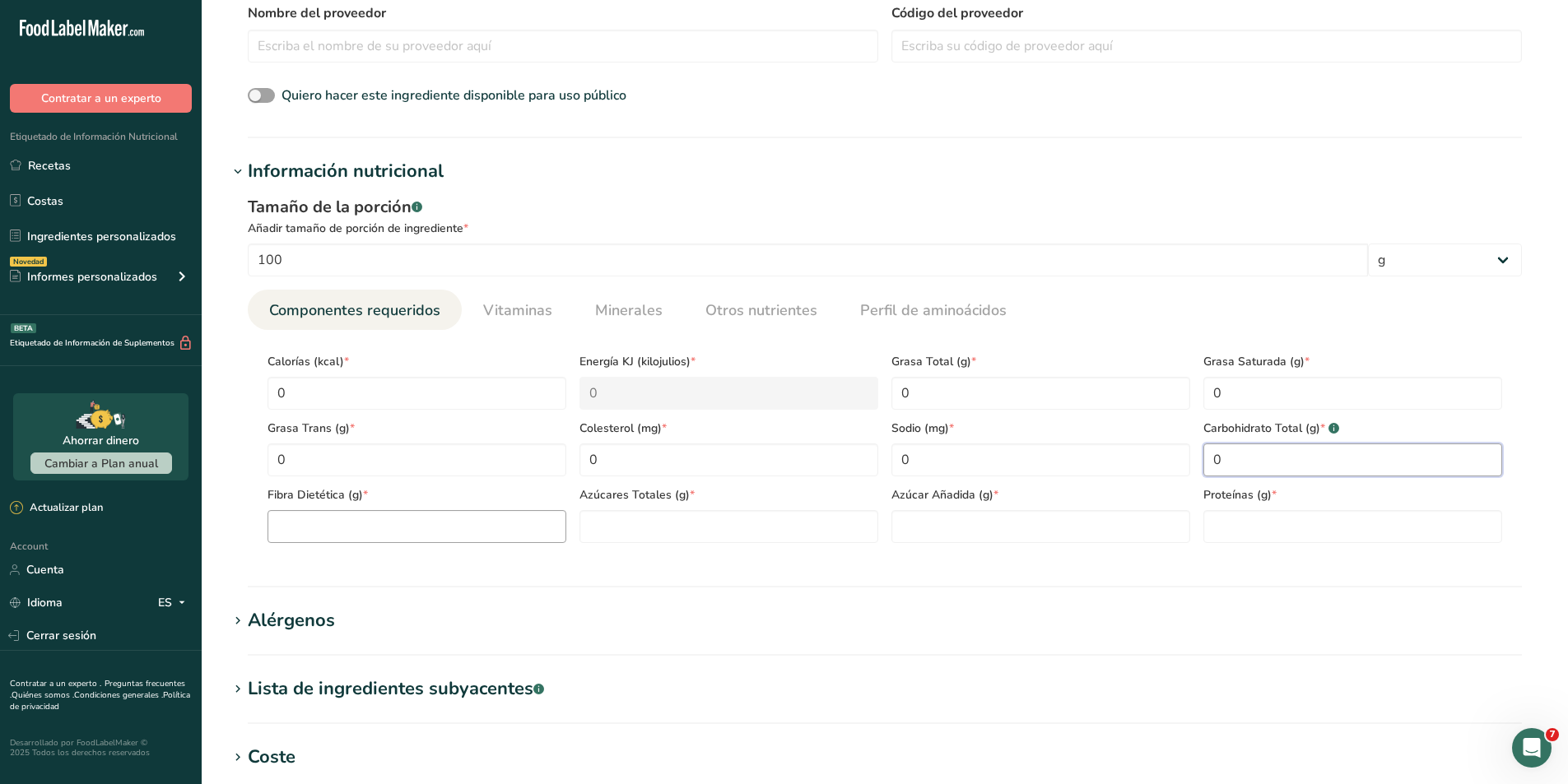
type Carbohydrates "0"
click at [425, 532] on Fiber "number" at bounding box center [417, 527] width 299 height 33
type Fiber "0"
click at [603, 525] on Sugars "number" at bounding box center [728, 527] width 299 height 33
type Sugars "0"
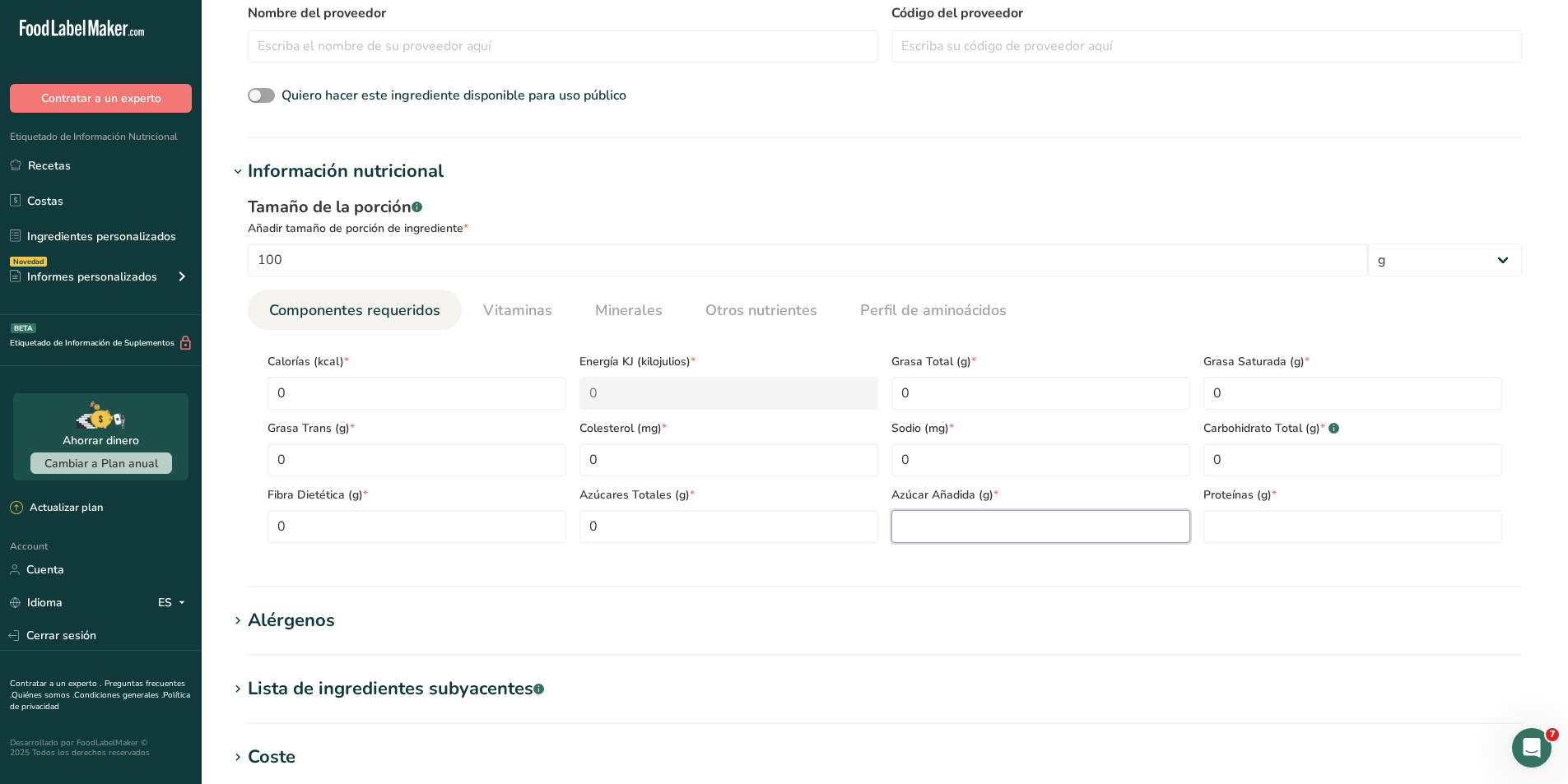
click at [951, 529] on Sugars "number" at bounding box center [1040, 527] width 299 height 33
type Sugars "0"
click at [1251, 525] on input "number" at bounding box center [1353, 527] width 299 height 33
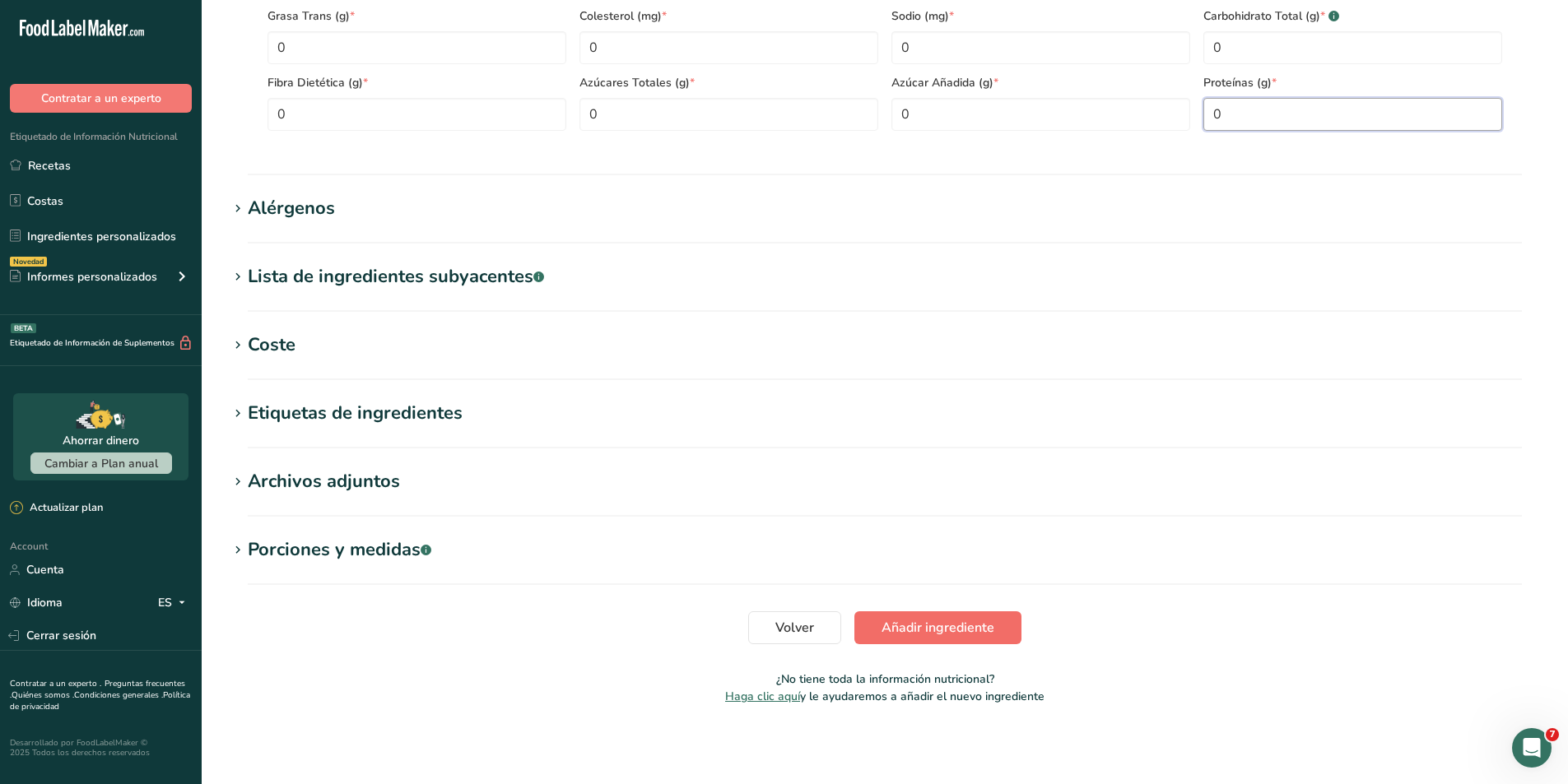
type input "0"
click at [925, 628] on span "Añadir ingrediente" at bounding box center [938, 627] width 113 height 20
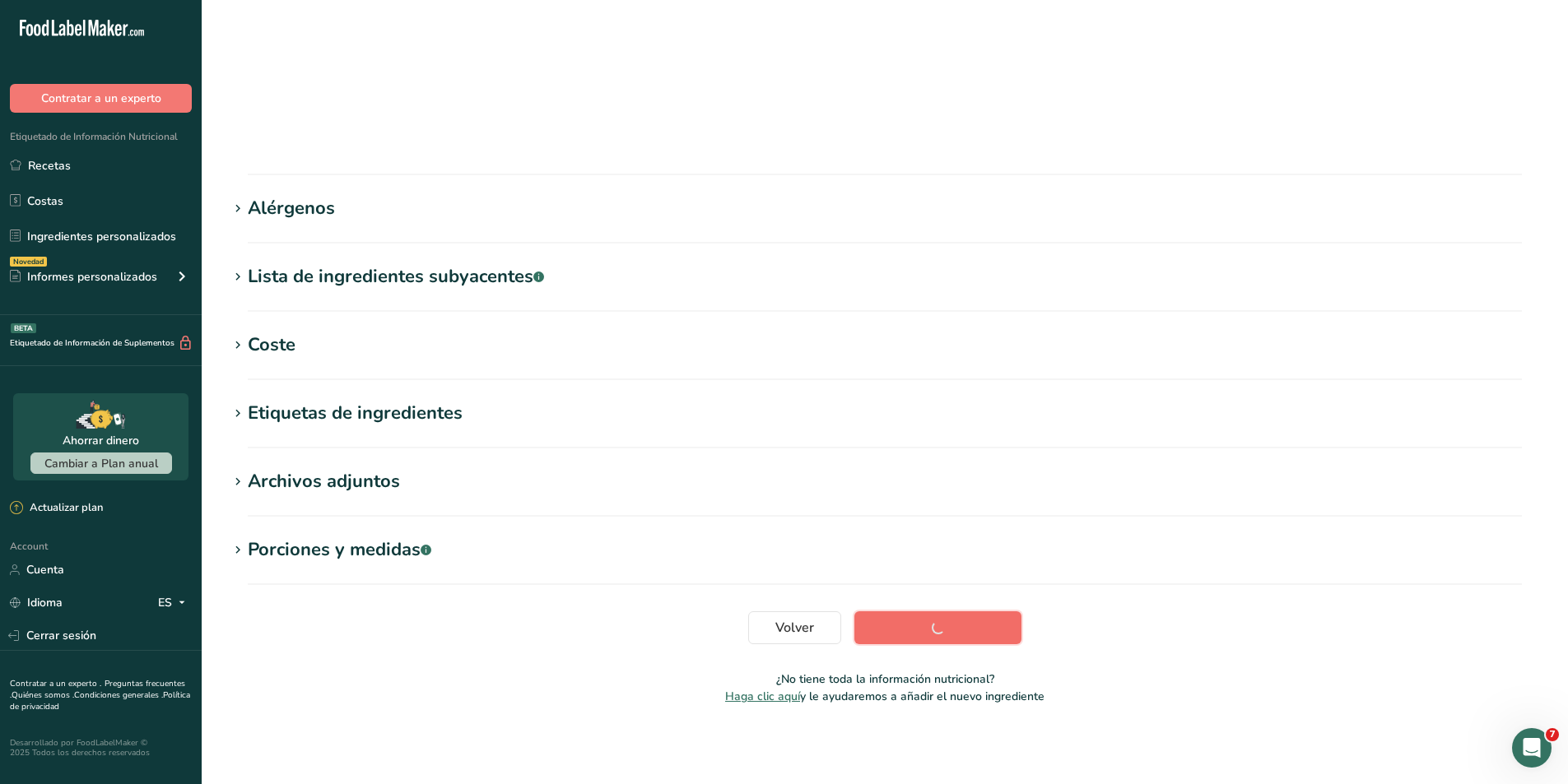
scroll to position [100, 0]
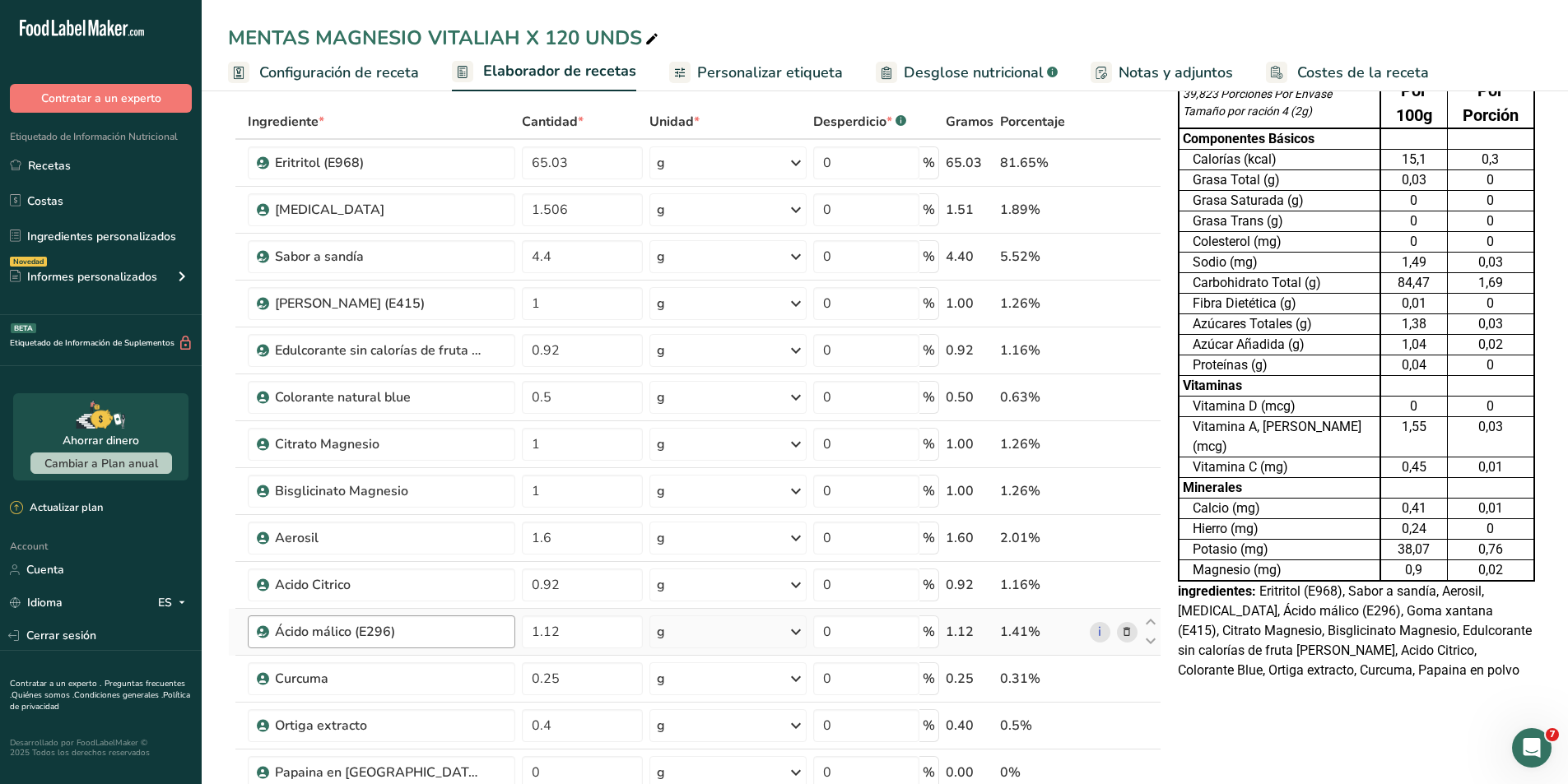
scroll to position [329, 0]
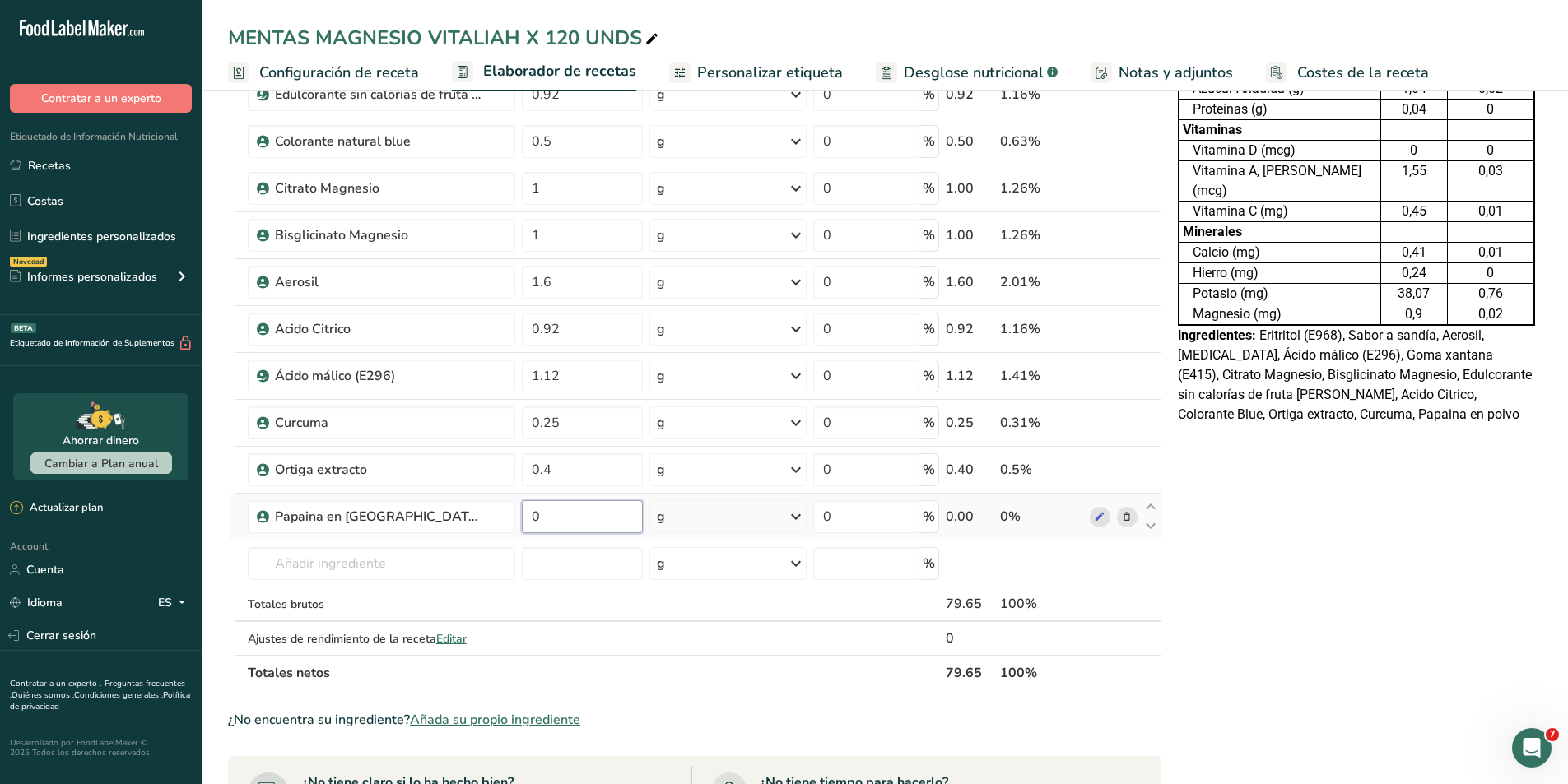
click at [567, 516] on input "0" at bounding box center [582, 516] width 121 height 33
type input "0.2"
click at [1267, 506] on div "Tabla de Información Nutricional 39,823 Porciones Por Envase Tamaño por ración …" at bounding box center [1356, 524] width 370 height 1483
click at [1121, 517] on icon at bounding box center [1126, 517] width 11 height 17
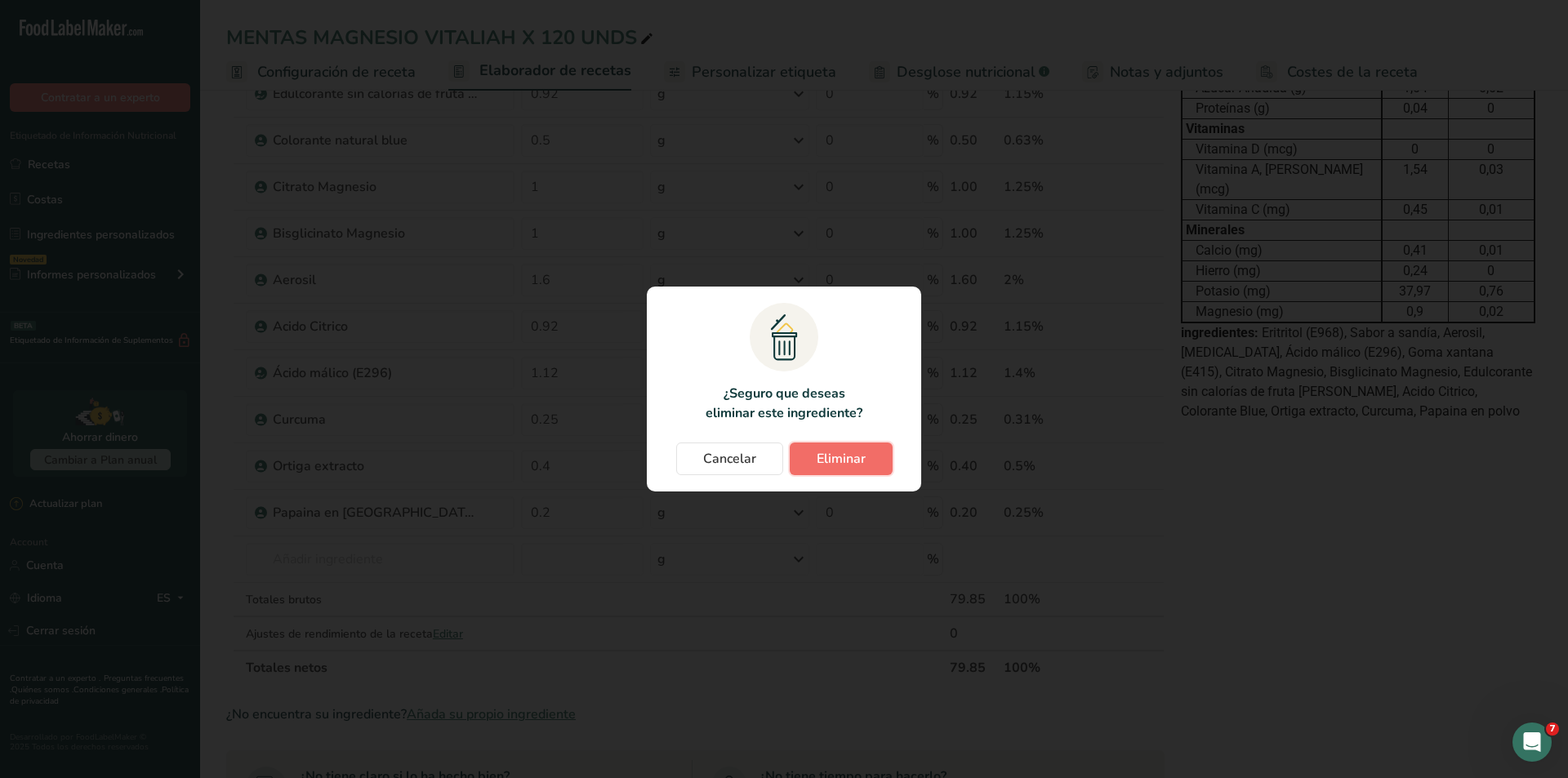
click at [856, 454] on span "Eliminar" at bounding box center [841, 459] width 49 height 20
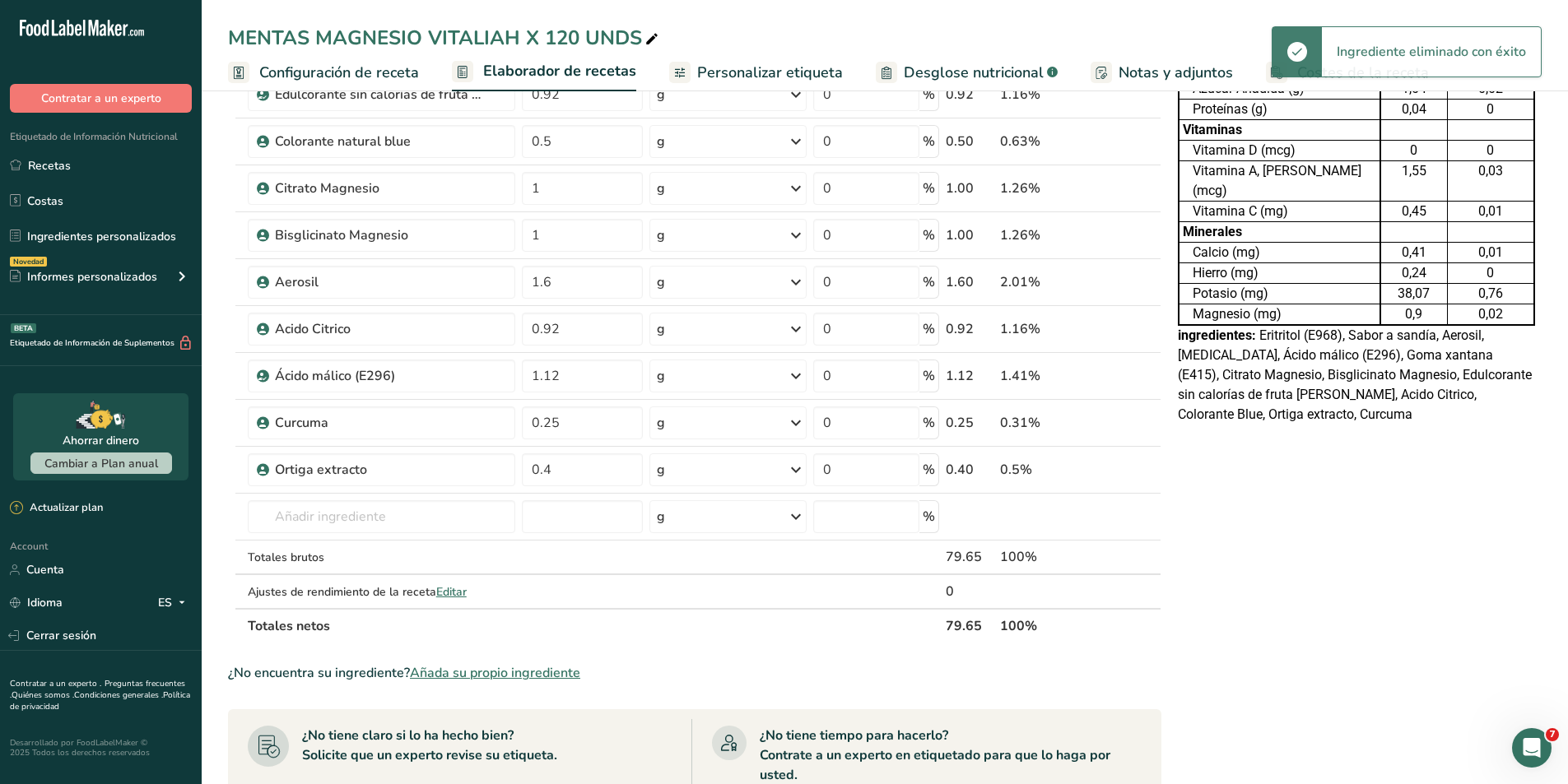
click at [1127, 469] on icon at bounding box center [1126, 470] width 11 height 17
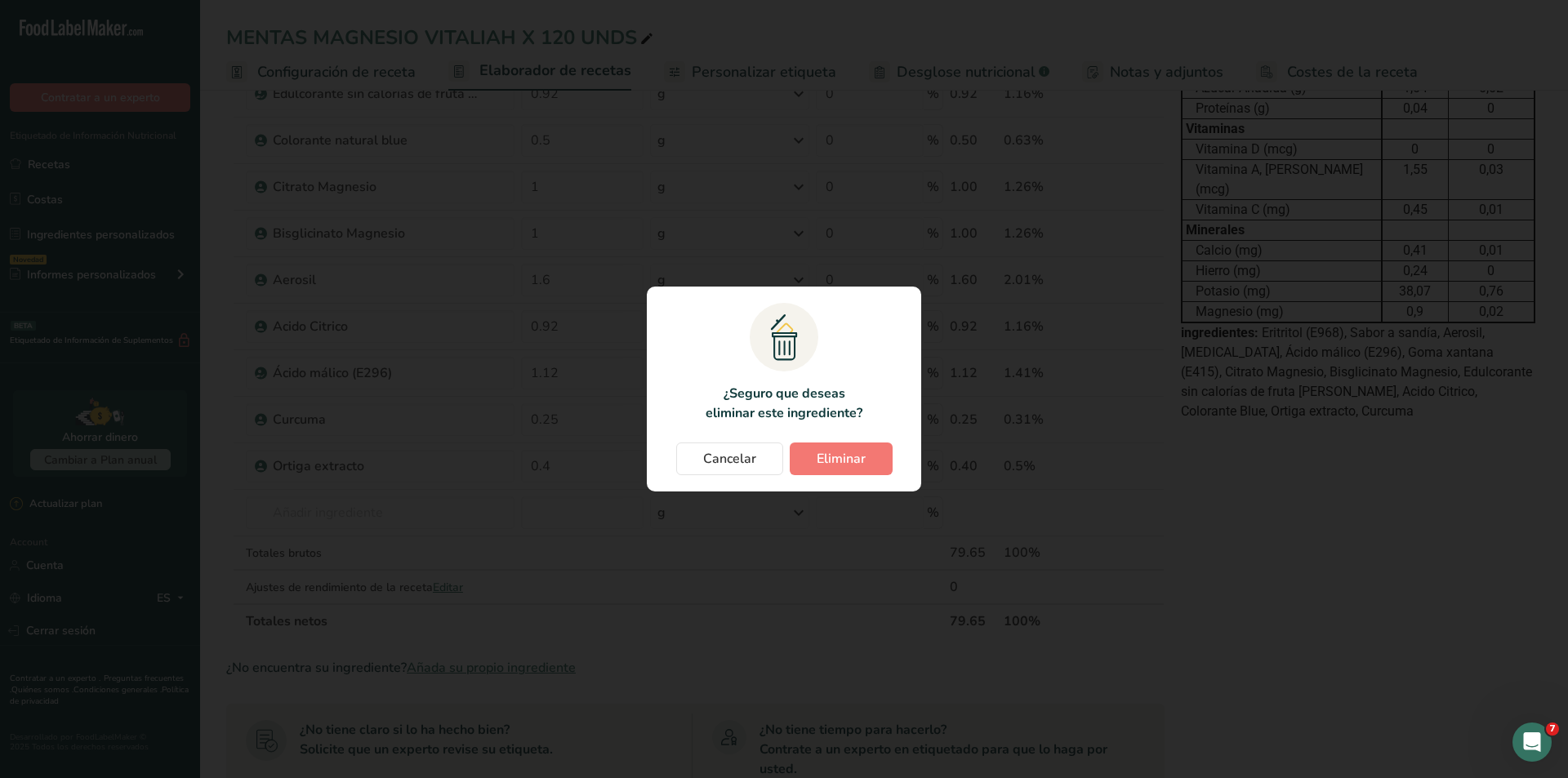
click at [894, 461] on div "Cancelar Eliminar" at bounding box center [784, 459] width 242 height 32
click at [877, 460] on button "Eliminar" at bounding box center [841, 459] width 103 height 32
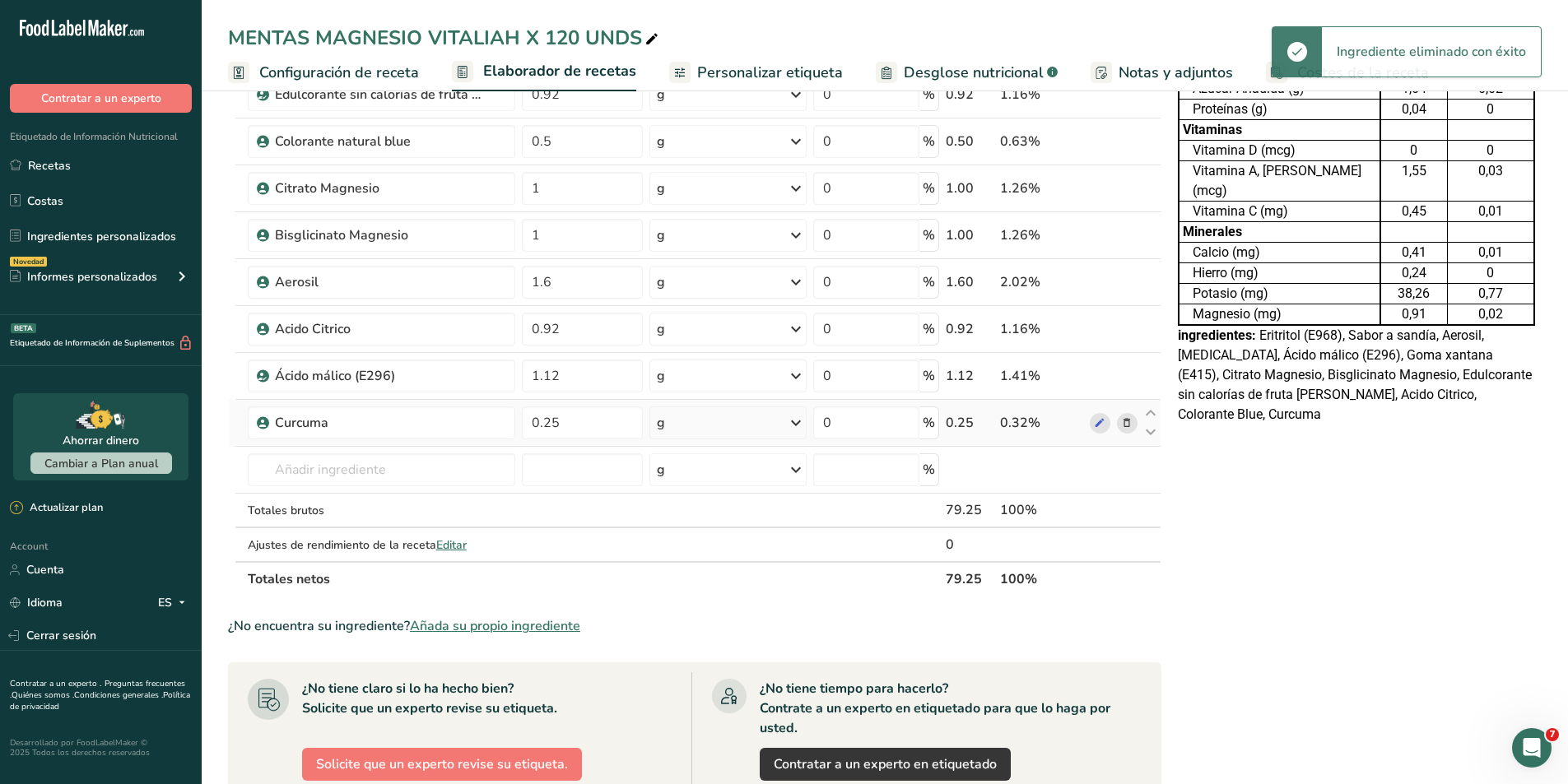
click at [1129, 427] on icon at bounding box center [1126, 423] width 11 height 17
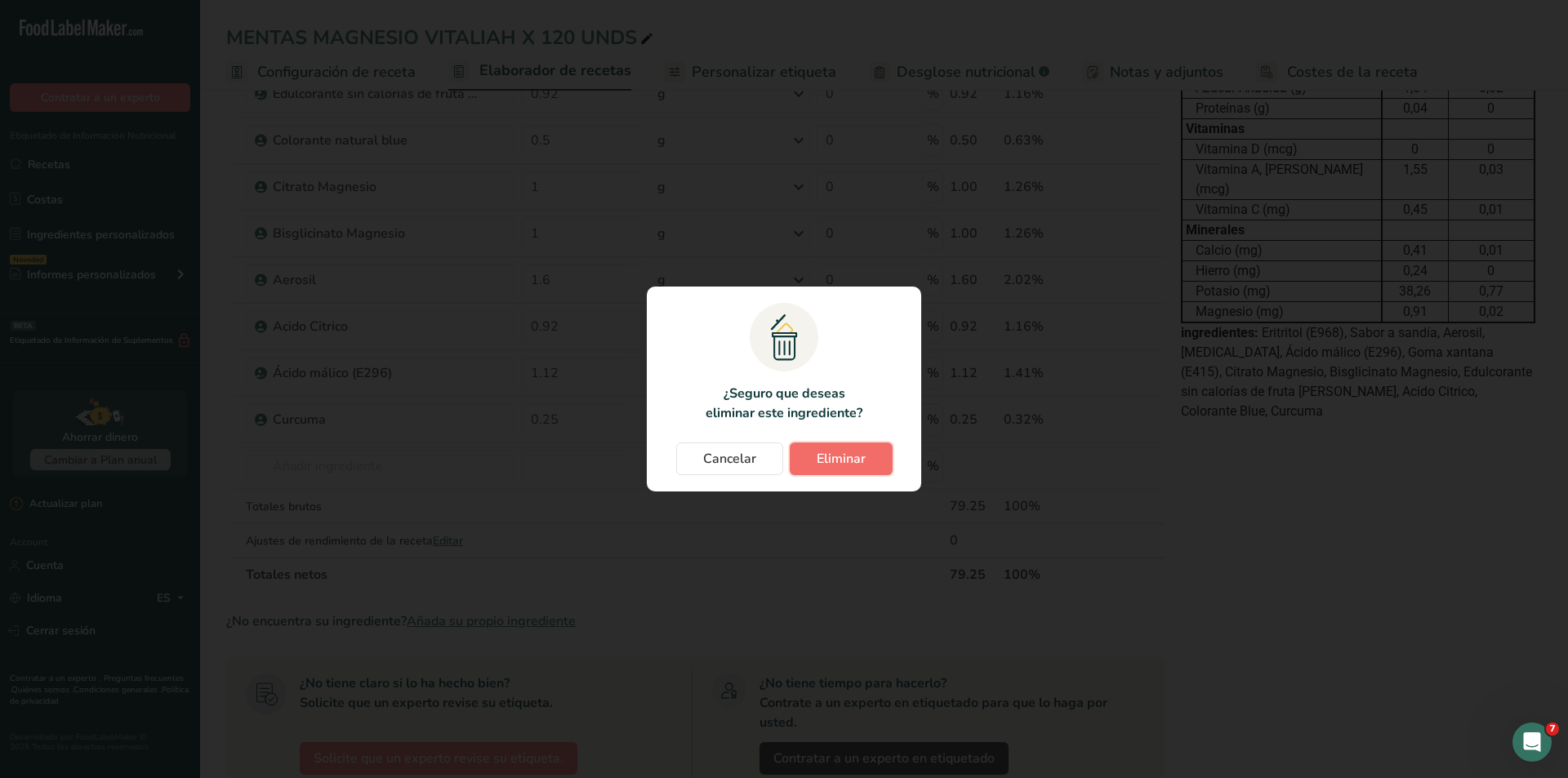
click at [884, 455] on button "Eliminar" at bounding box center [841, 459] width 103 height 32
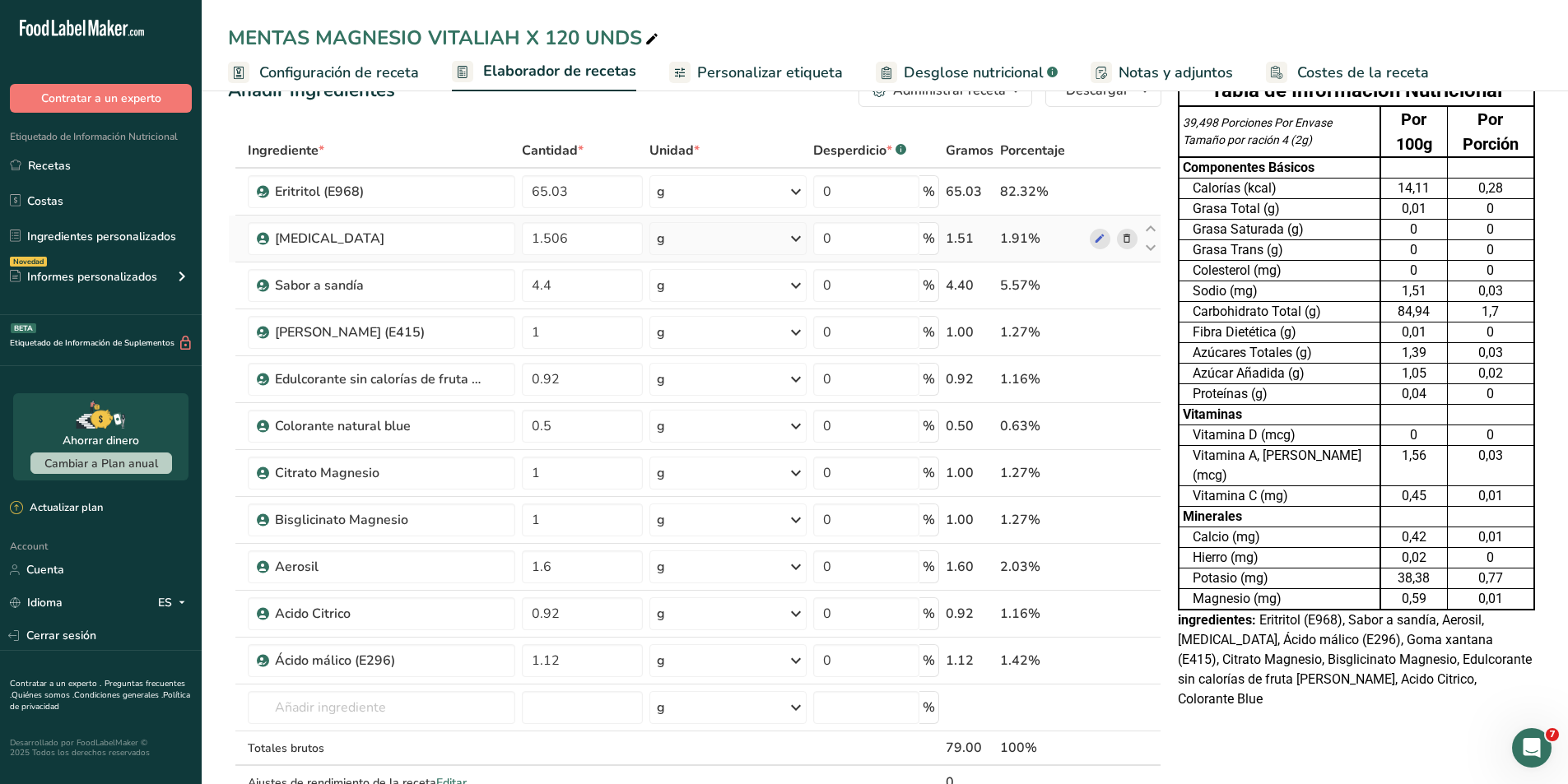
scroll to position [83, 0]
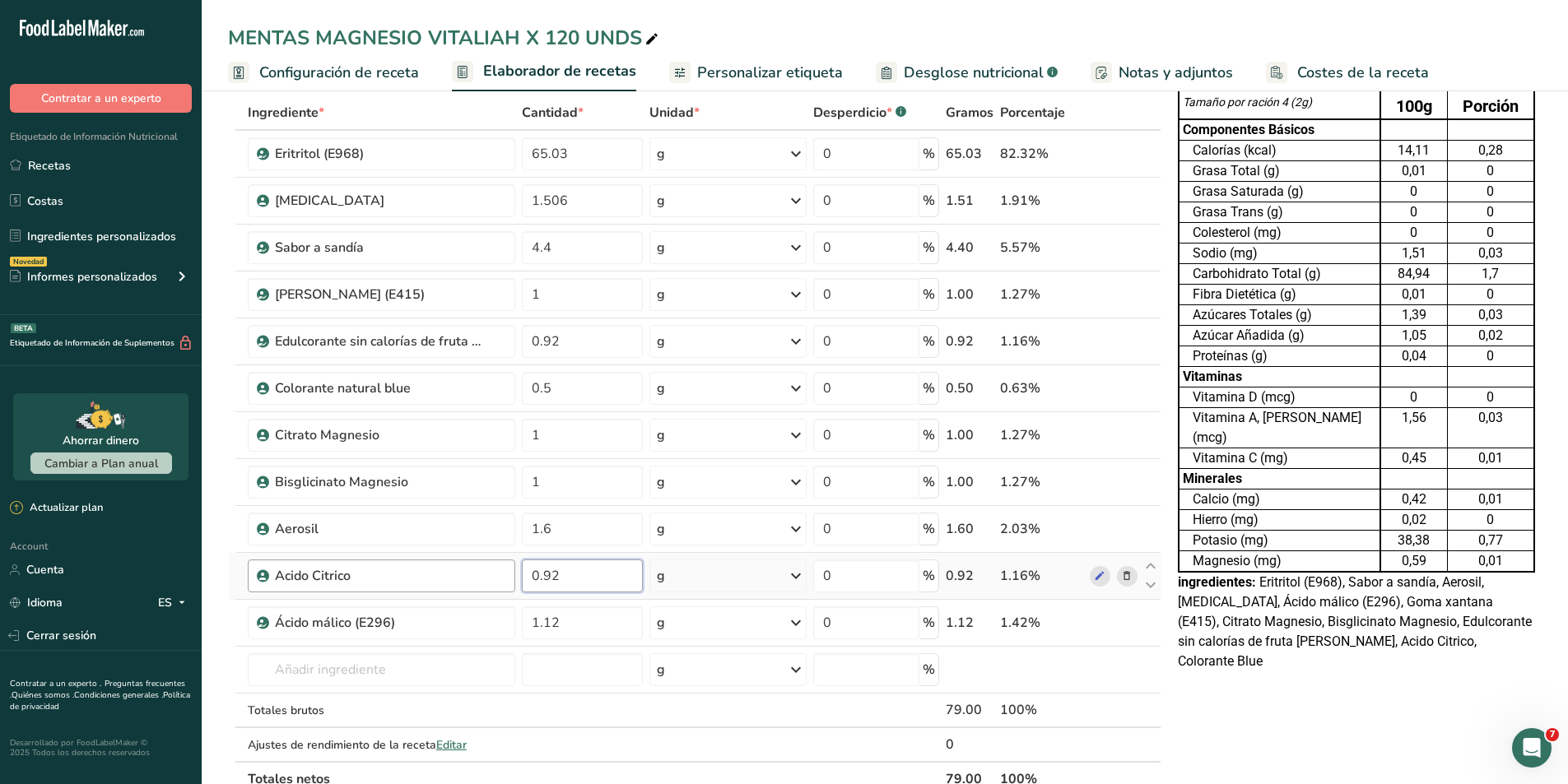
drag, startPoint x: 616, startPoint y: 578, endPoint x: 454, endPoint y: 559, distance: 163.1
click at [454, 559] on tr "Acido Citrico 0.92 g Unidades de peso g kg mg Ver más Unidades de volumen litro…" at bounding box center [695, 576] width 932 height 46
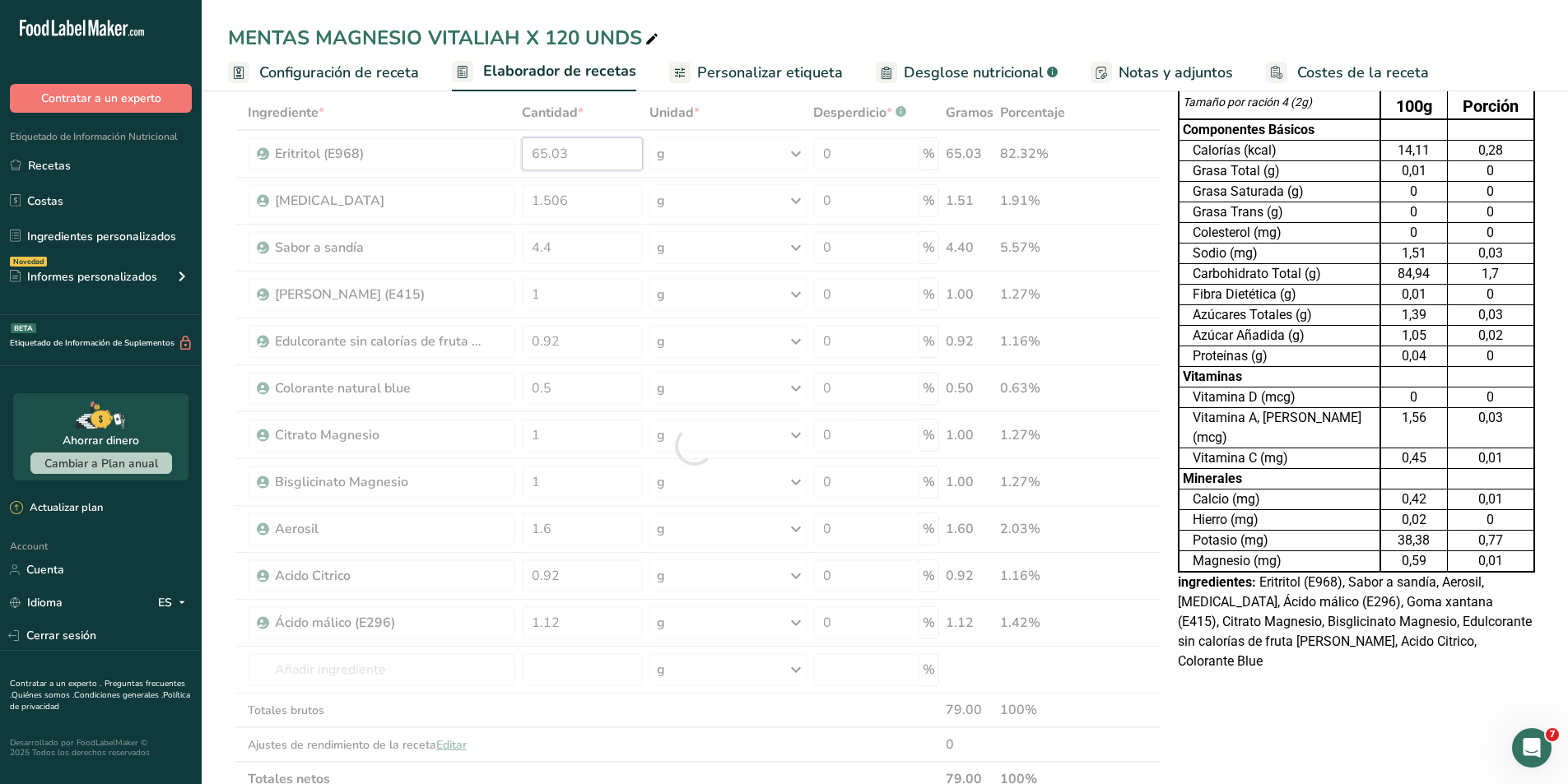
drag, startPoint x: 615, startPoint y: 155, endPoint x: 384, endPoint y: 164, distance: 231.2
click at [384, 164] on div "Ingrediente * Cantidad * Unidad * Desperdicio * .a-a{fill:#347362;}.b-a{fill:#f…" at bounding box center [695, 446] width 933 height 701
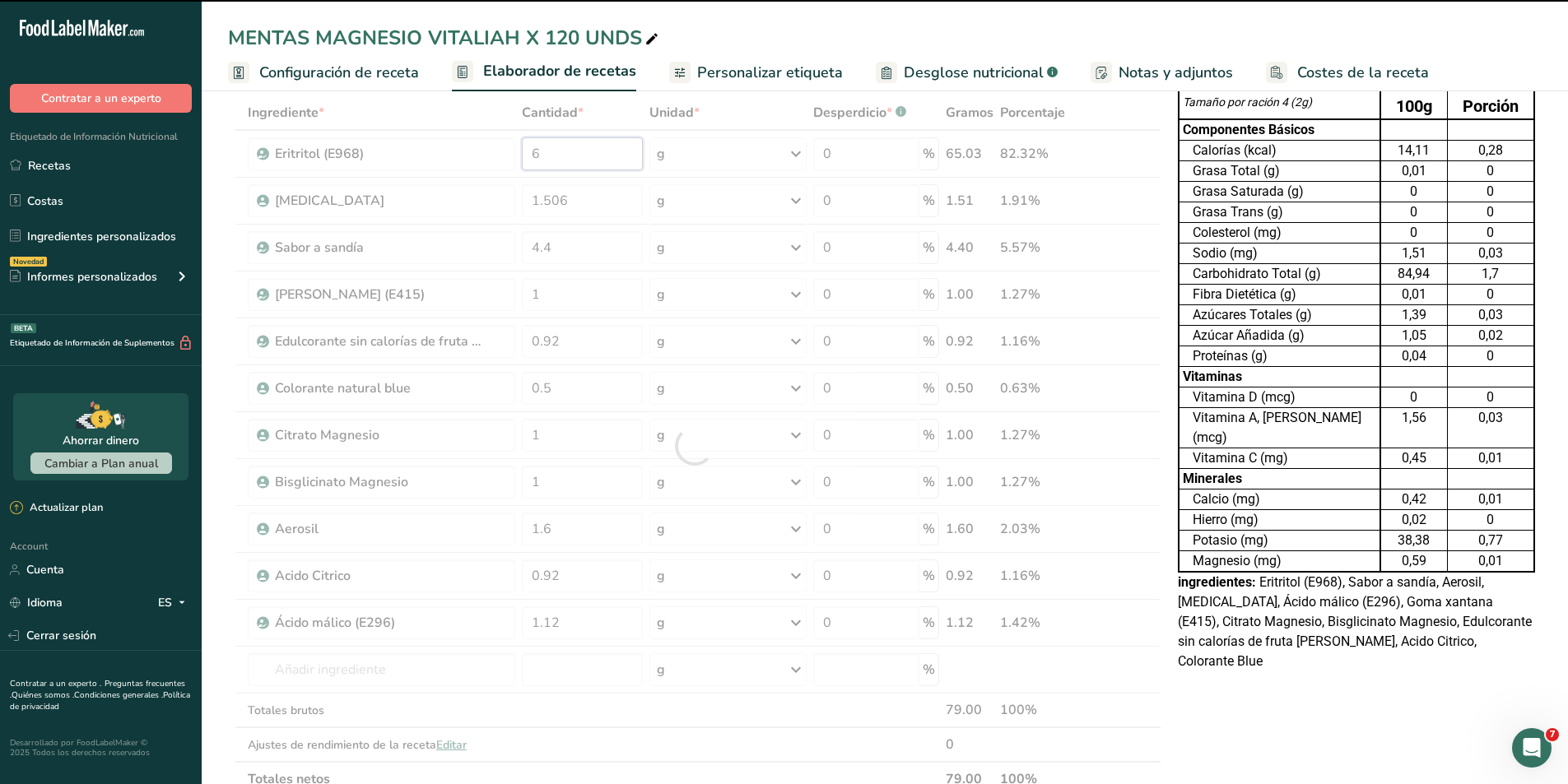
type input "66"
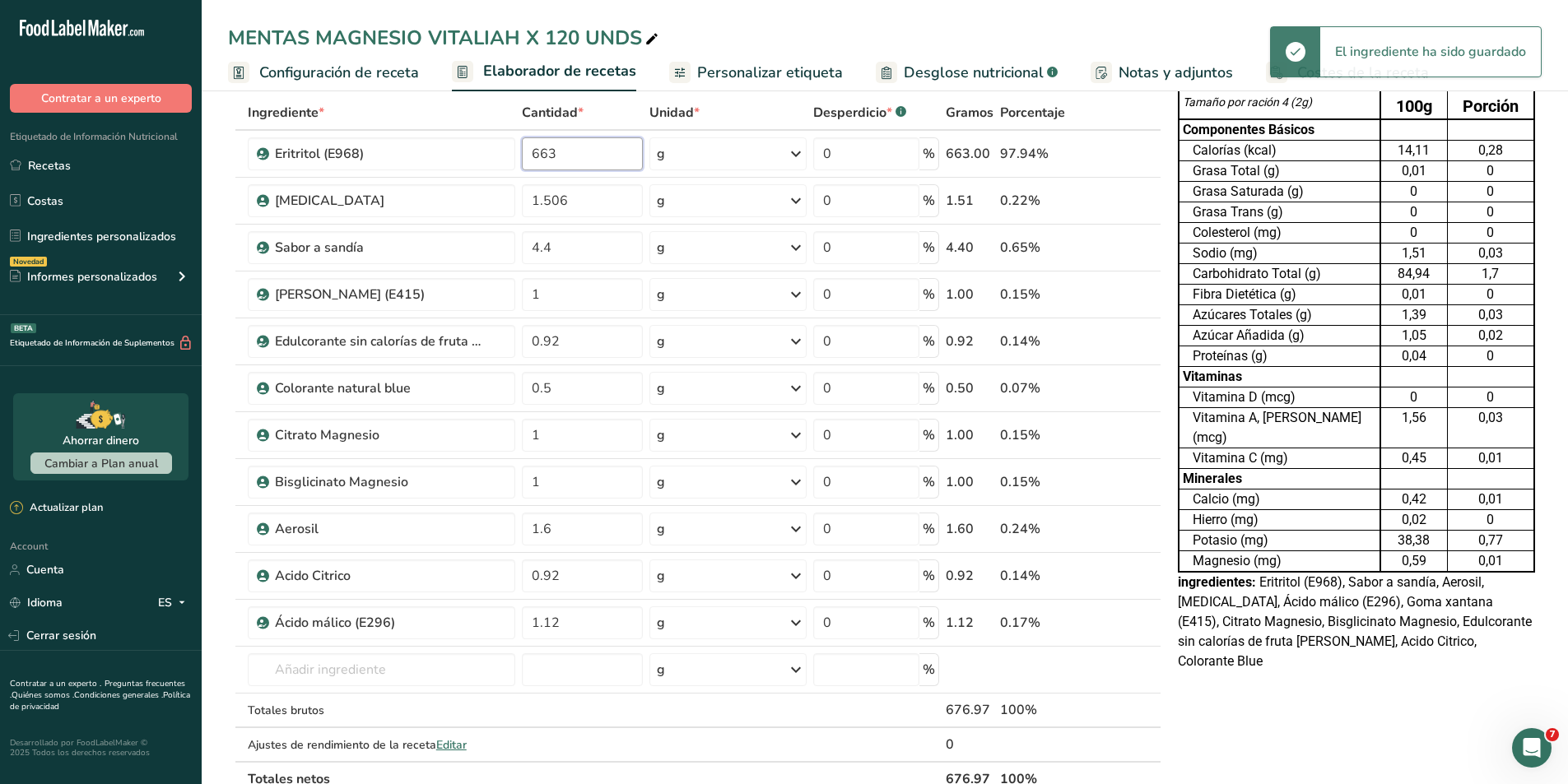
type input "66"
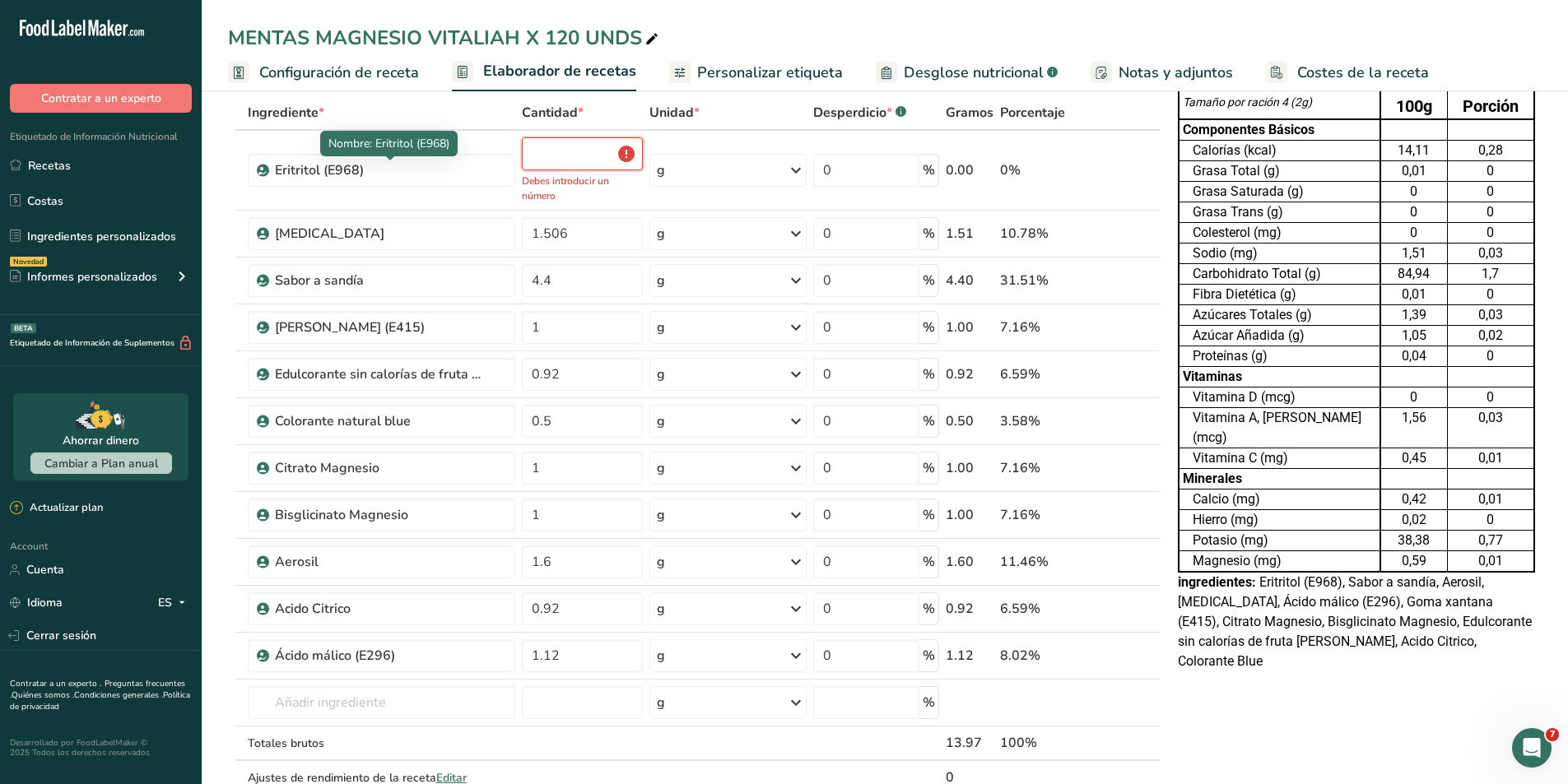
type input "66"
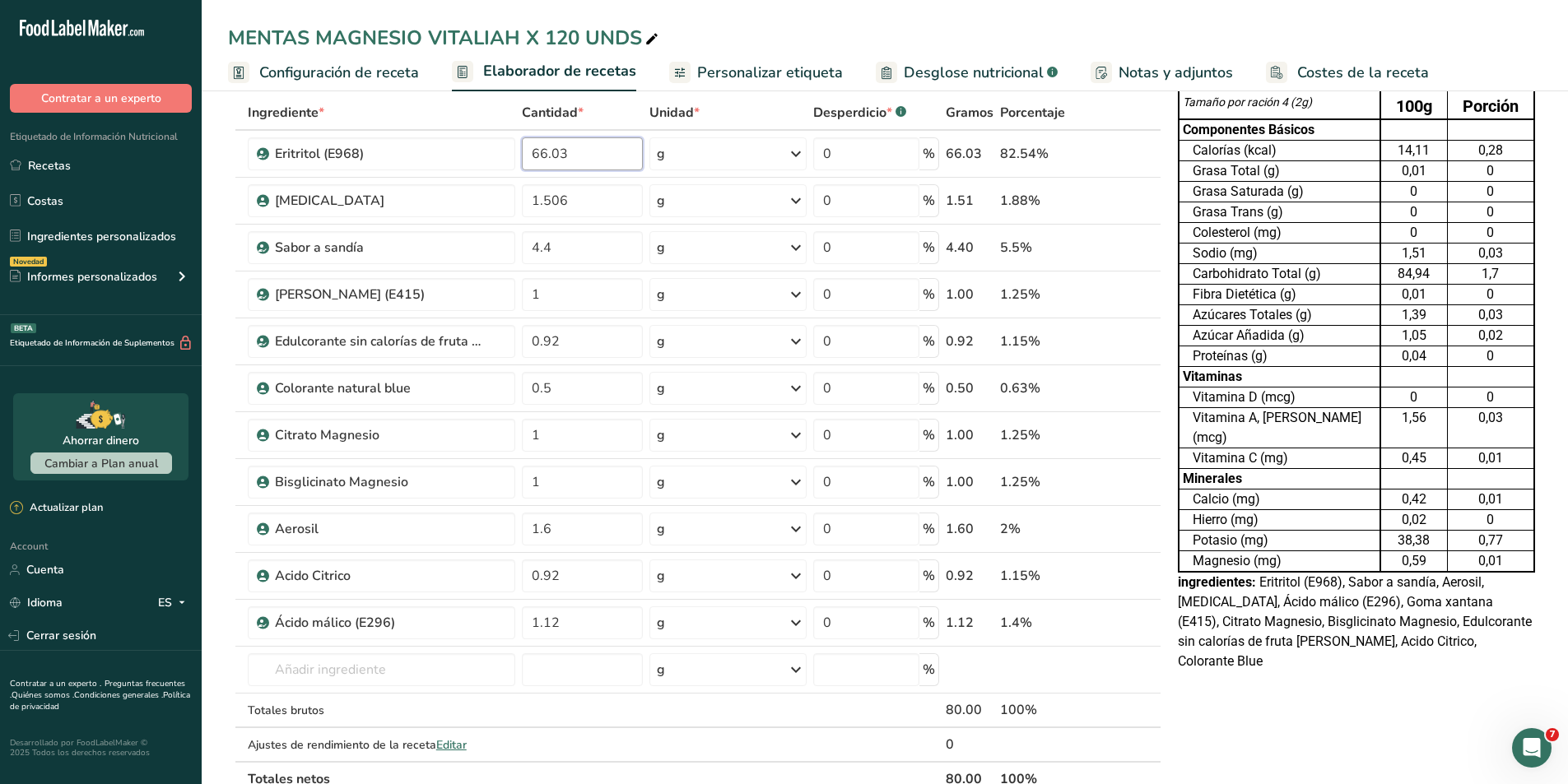
type input "66.03"
click at [1206, 647] on div "Tabla de Información Nutricional 39,498 Porciones Por Envase Tamaño por ración …" at bounding box center [1356, 700] width 370 height 1342
